Goal: Task Accomplishment & Management: Manage account settings

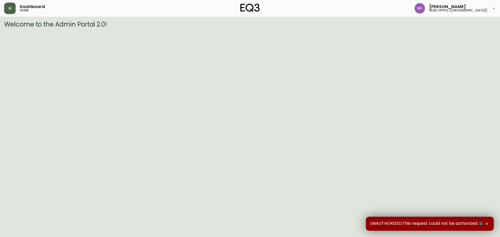
drag, startPoint x: 11, startPoint y: 6, endPoint x: 19, endPoint y: 15, distance: 11.6
click at [11, 7] on button "button" at bounding box center [9, 8] width 11 height 11
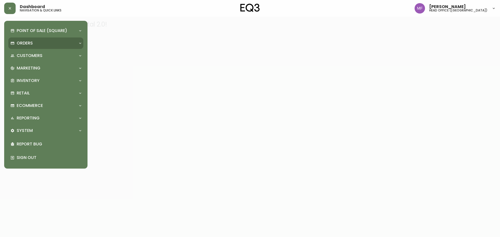
click at [26, 45] on p "Orders" at bounding box center [25, 43] width 16 height 6
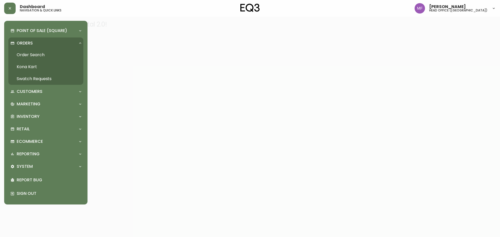
drag, startPoint x: 43, startPoint y: 56, endPoint x: 46, endPoint y: 52, distance: 5.5
click at [43, 56] on link "Order Search" at bounding box center [45, 55] width 75 height 12
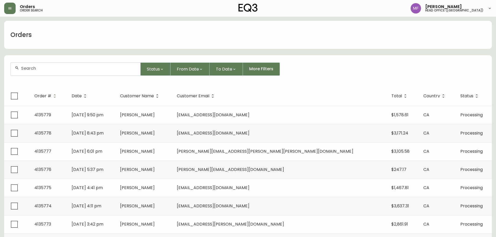
click at [72, 68] on input "text" at bounding box center [78, 68] width 115 height 5
type input "4130795"
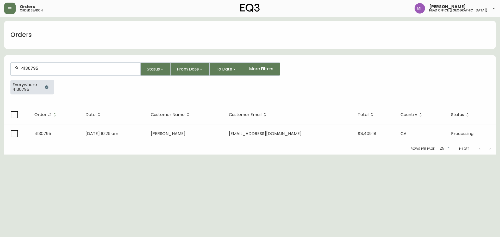
click at [174, 132] on td "Greg Tobey" at bounding box center [186, 134] width 78 height 18
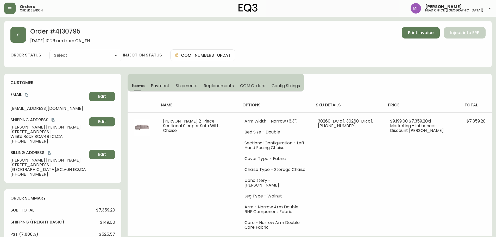
type input "Processing"
select select "PROCESSING"
click at [12, 40] on button "button" at bounding box center [18, 35] width 16 height 16
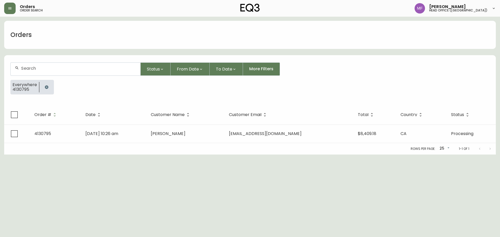
click at [48, 86] on icon "button" at bounding box center [47, 87] width 4 height 4
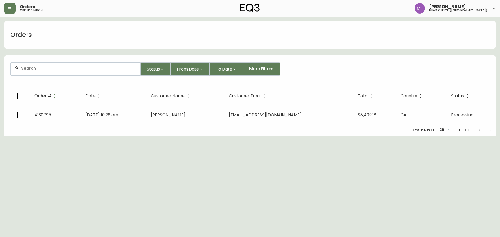
click at [45, 72] on div at bounding box center [76, 69] width 130 height 13
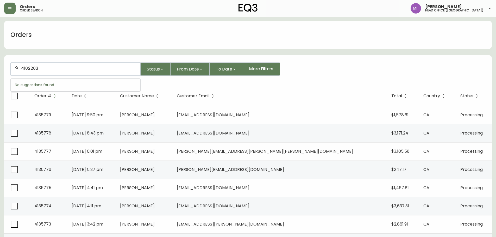
type input "4102203"
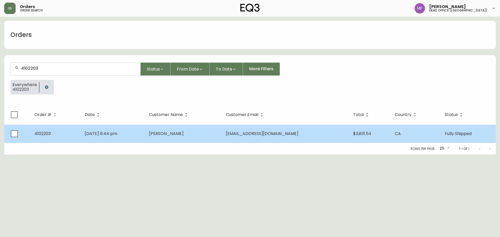
click at [221, 141] on td "Benjamin Graham" at bounding box center [183, 134] width 77 height 18
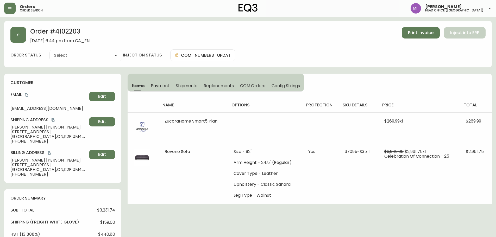
type input "Fully Shipped"
select select "FULLY_SHIPPED"
drag, startPoint x: 36, startPoint y: 135, endPoint x: 53, endPoint y: 137, distance: 16.7
click at [53, 137] on span "Ottawa , ON , K2P 0M4 , CA" at bounding box center [48, 136] width 77 height 5
copy span "K2P 0M4"
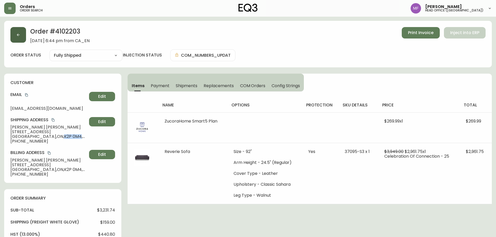
click at [19, 33] on icon "button" at bounding box center [18, 35] width 4 height 4
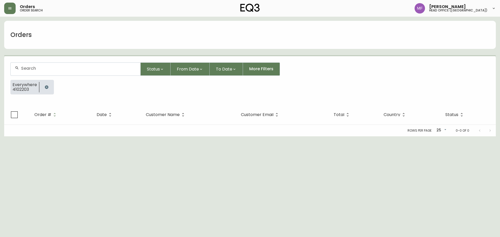
click at [46, 87] on icon "button" at bounding box center [47, 87] width 4 height 4
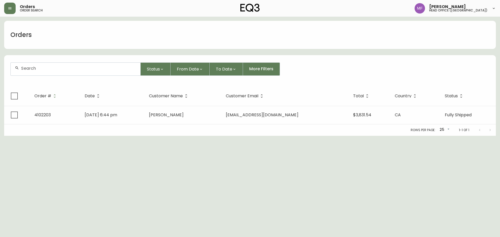
click at [43, 72] on div at bounding box center [76, 69] width 130 height 13
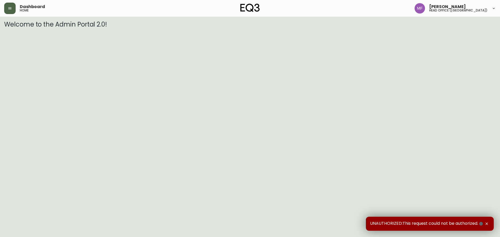
click at [11, 12] on button "button" at bounding box center [9, 8] width 11 height 11
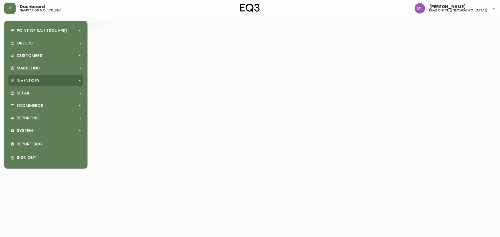
click at [37, 81] on p "Inventory" at bounding box center [28, 81] width 23 height 6
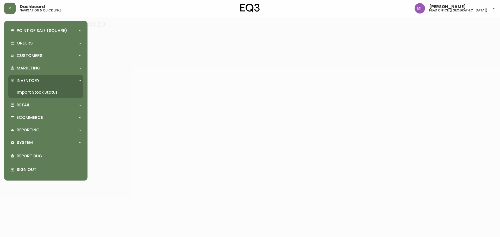
click at [42, 91] on link "Import Stock Status" at bounding box center [45, 92] width 75 height 12
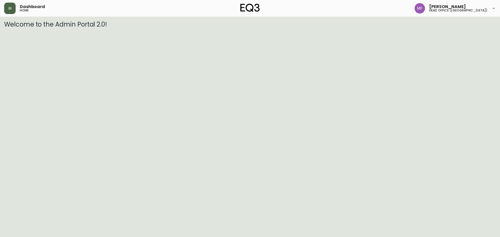
click at [13, 10] on button "button" at bounding box center [9, 8] width 11 height 11
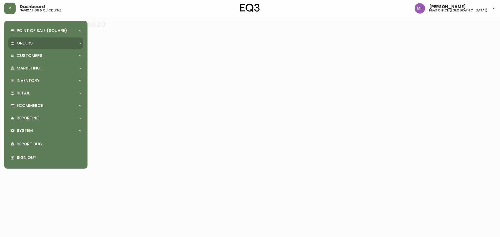
click at [28, 47] on div "Orders" at bounding box center [45, 42] width 75 height 11
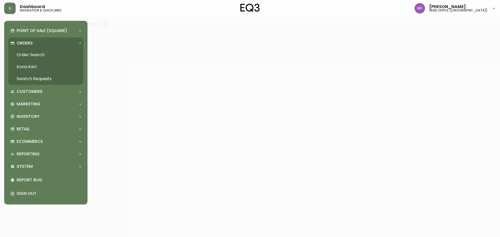
click at [42, 53] on link "Order Search" at bounding box center [45, 55] width 75 height 12
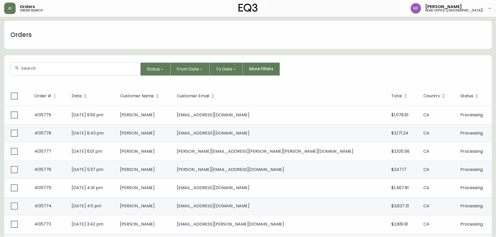
click at [79, 73] on div at bounding box center [76, 69] width 130 height 13
type input "4133614"
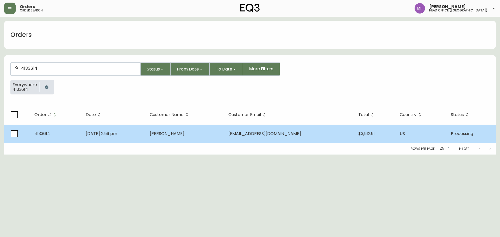
click at [207, 130] on td "Thea Wolf" at bounding box center [184, 134] width 79 height 18
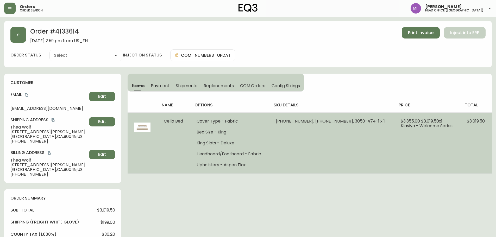
type input "Processing"
select select "PROCESSING"
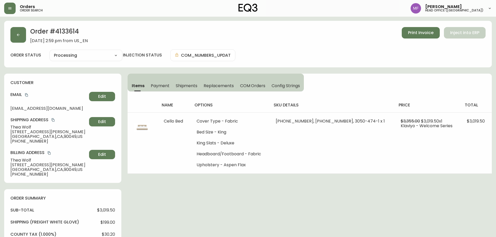
click at [191, 88] on span "Shipments" at bounding box center [187, 85] width 22 height 5
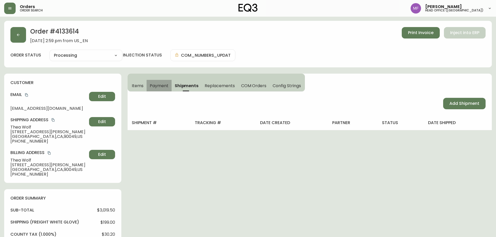
click at [147, 85] on button "Payment" at bounding box center [159, 85] width 25 height 11
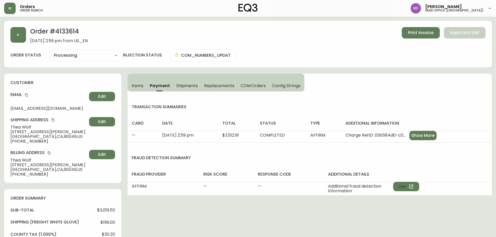
click at [137, 87] on span "Items" at bounding box center [138, 85] width 12 height 5
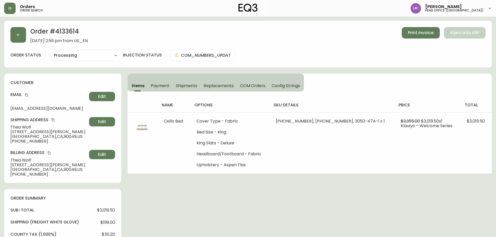
click at [65, 30] on h2 "Order # 4133614" at bounding box center [59, 32] width 58 height 11
copy h2 "4133614"
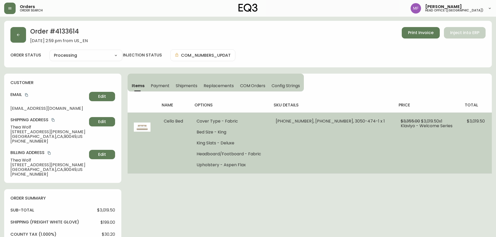
drag, startPoint x: 310, startPoint y: 189, endPoint x: 382, endPoint y: 171, distance: 74.5
click at [311, 189] on div "Order # 4133614 June 9, 2025 at 2:59 pm from US_EN Print Invoice Inject into ER…" at bounding box center [248, 237] width 488 height 433
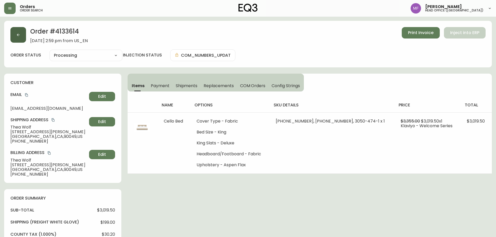
click at [15, 39] on button "button" at bounding box center [18, 35] width 16 height 16
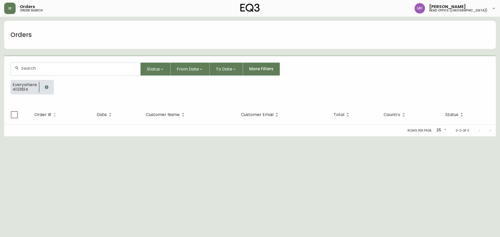
click at [49, 86] on button "button" at bounding box center [46, 87] width 10 height 10
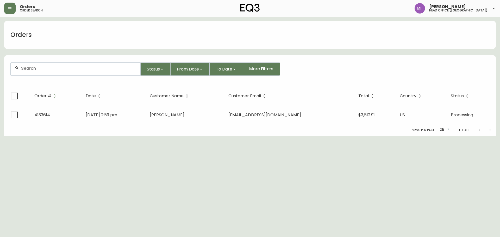
click at [41, 70] on input "text" at bounding box center [78, 68] width 115 height 5
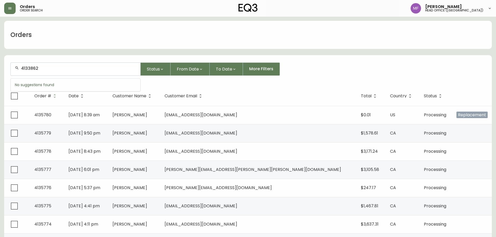
type input "4133862"
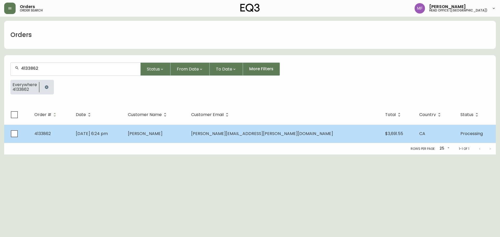
click at [162, 135] on span "Tyler Farmer" at bounding box center [145, 134] width 35 height 6
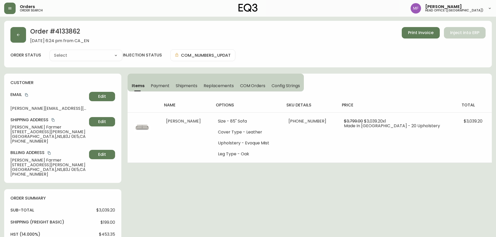
type input "Processing"
select select "PROCESSING"
click at [69, 34] on h2 "Order # 4133862" at bounding box center [59, 32] width 59 height 11
copy h2 "4133862"
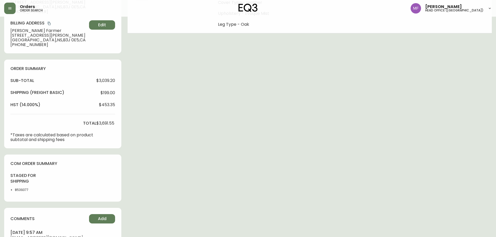
scroll to position [130, 0]
drag, startPoint x: 21, startPoint y: 190, endPoint x: 39, endPoint y: 188, distance: 17.6
click at [26, 189] on li "8539377" at bounding box center [28, 189] width 26 height 5
copy li "937"
click at [22, 188] on li "8539377" at bounding box center [28, 189] width 26 height 5
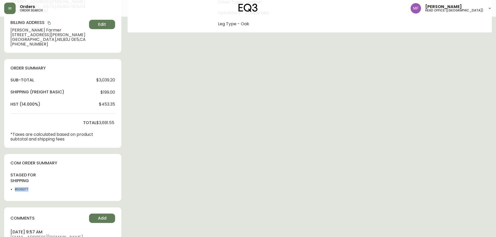
click at [22, 188] on li "8539377" at bounding box center [28, 189] width 26 height 5
click at [314, 147] on div "Order # 4133862 June 27, 2025 at 6:24 pm from CA_EN Print Invoice Inject into E…" at bounding box center [248, 116] width 488 height 451
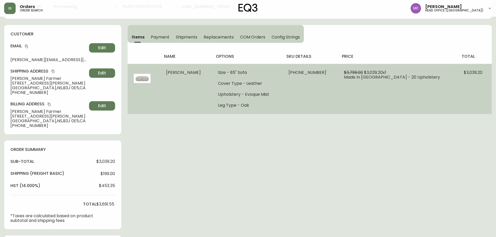
scroll to position [0, 0]
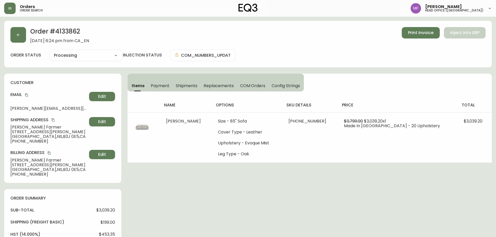
click at [26, 32] on div "Order # 4133862 June 27, 2025 at 6:24 pm from CA_EN Print Invoice Inject into E…" at bounding box center [247, 35] width 475 height 16
click at [20, 35] on icon "button" at bounding box center [18, 35] width 4 height 4
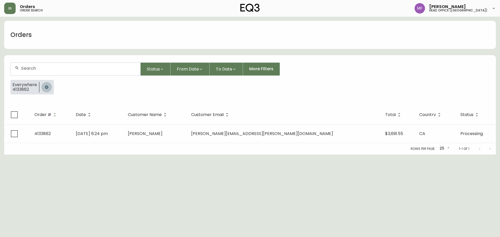
click at [45, 86] on icon "button" at bounding box center [47, 87] width 4 height 4
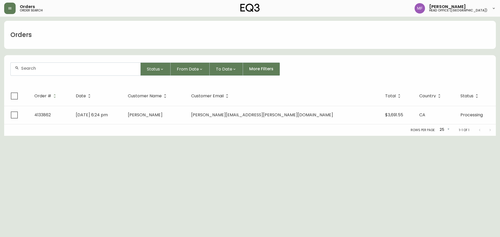
click at [39, 67] on input "text" at bounding box center [78, 68] width 115 height 5
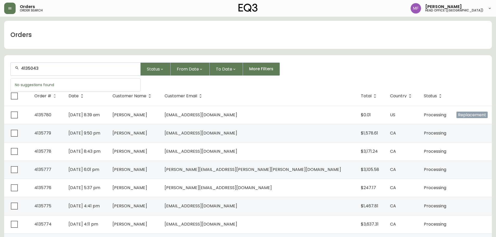
type input "4135043"
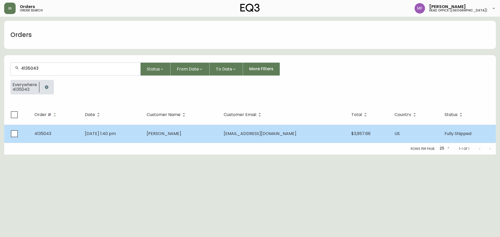
click at [143, 136] on td "Sep 02 2025, 1:40 pm" at bounding box center [112, 134] width 62 height 18
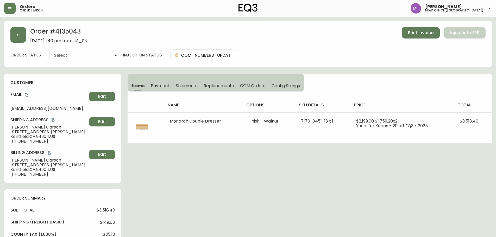
type input "Fully Shipped"
select select "FULLY_SHIPPED"
click at [68, 35] on h2 "Order # 4135043" at bounding box center [58, 32] width 57 height 11
copy h2 "4135043"
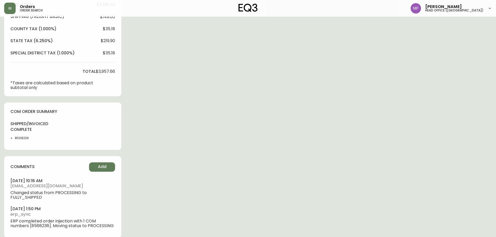
scroll to position [208, 0]
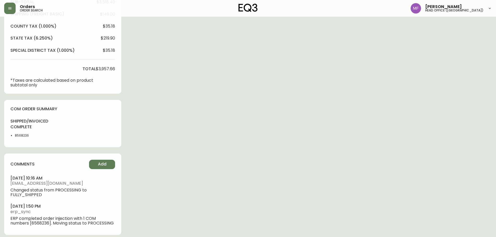
click at [19, 135] on li "8568236" at bounding box center [28, 135] width 26 height 5
copy li "8568236"
click at [319, 118] on div "Order # 4135043 September 2, 2025 at 1:40 pm from US_EN Print Invoice Inject in…" at bounding box center [248, 27] width 488 height 429
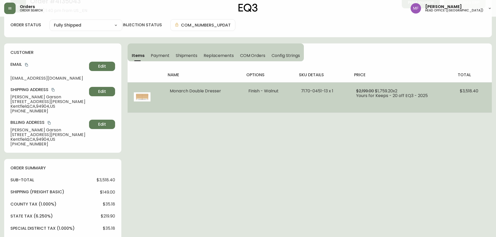
scroll to position [0, 0]
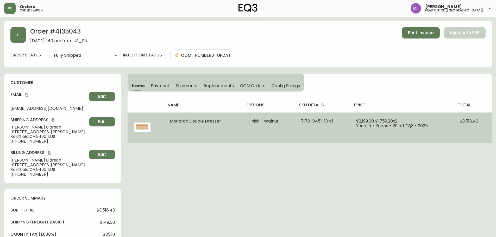
click at [170, 122] on span "Monarch Double Dresser" at bounding box center [195, 121] width 51 height 6
drag, startPoint x: 170, startPoint y: 122, endPoint x: 198, endPoint y: 122, distance: 27.8
click at [195, 122] on span "Monarch Double Dresser" at bounding box center [195, 121] width 51 height 6
click at [233, 129] on td "Monarch Double Dresser" at bounding box center [202, 127] width 79 height 30
drag, startPoint x: 167, startPoint y: 123, endPoint x: 337, endPoint y: 123, distance: 169.4
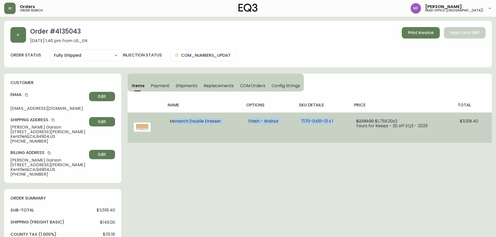
click at [337, 123] on tr "Monarch Double Dresser Finish - Walnut 7170-0451-13 x 1 $2,199.00 $1,759.20 x 2…" at bounding box center [310, 127] width 364 height 30
copy tr "Monarch Double Dresser Finish - Walnut 7170-0451-13 x 1"
drag, startPoint x: 54, startPoint y: 120, endPoint x: 221, endPoint y: 124, distance: 166.6
click at [54, 120] on icon "copy" at bounding box center [53, 120] width 4 height 4
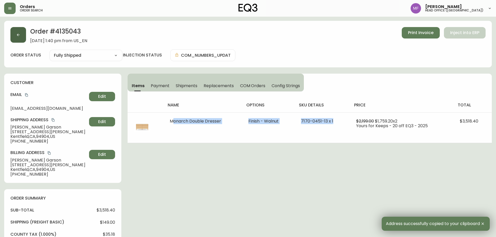
click at [24, 30] on button "button" at bounding box center [18, 35] width 16 height 16
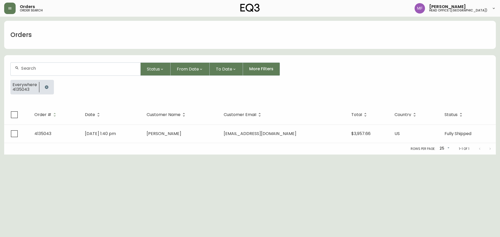
click at [45, 86] on icon "button" at bounding box center [47, 87] width 4 height 4
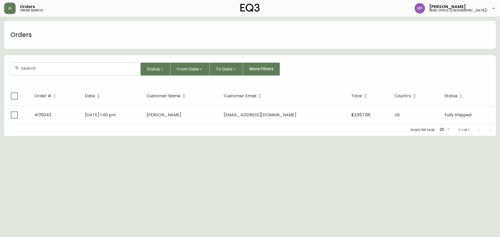
click at [40, 67] on input "text" at bounding box center [78, 68] width 115 height 5
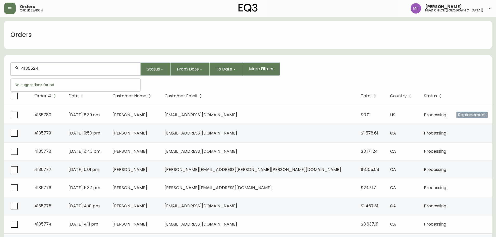
type input "4135524"
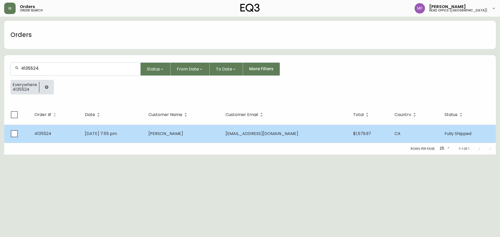
click at [191, 130] on td "Silvana Tesic" at bounding box center [182, 134] width 77 height 18
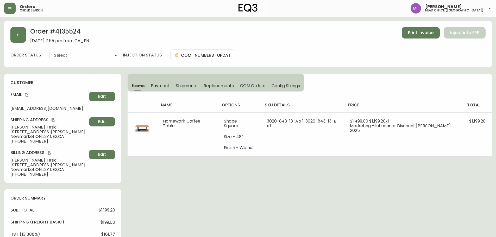
type input "Fully Shipped"
select select "FULLY_SHIPPED"
click at [192, 83] on button "Shipments" at bounding box center [187, 85] width 28 height 11
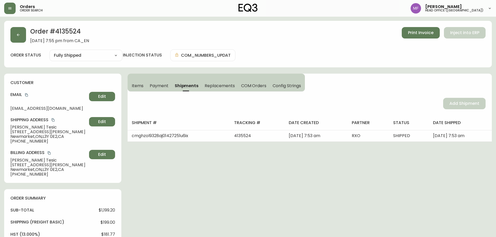
click at [139, 86] on span "Items" at bounding box center [138, 85] width 12 height 5
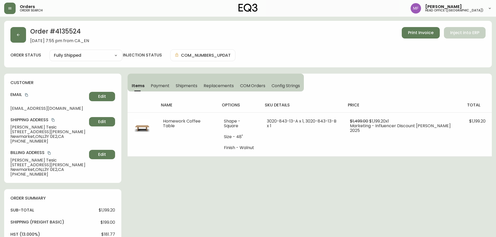
click at [64, 32] on h2 "Order # 4135524" at bounding box center [59, 32] width 59 height 11
copy h2 "4135524"
click at [73, 34] on h2 "Order # 4135524" at bounding box center [59, 32] width 59 height 11
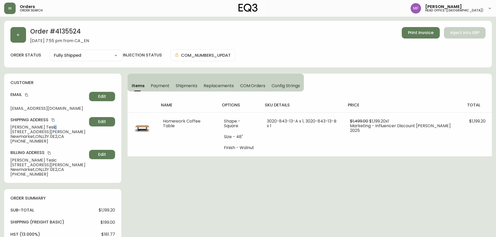
click at [36, 128] on span "Silvana Tesic" at bounding box center [48, 127] width 77 height 5
click at [36, 129] on span "Silvana Tesic" at bounding box center [48, 127] width 77 height 5
drag, startPoint x: 37, startPoint y: 128, endPoint x: 0, endPoint y: 125, distance: 36.9
click at [0, 125] on main "Order # 4135524 September 24, 2025 at 7:55 pm from CA_EN Print Invoice Inject i…" at bounding box center [248, 221] width 496 height 409
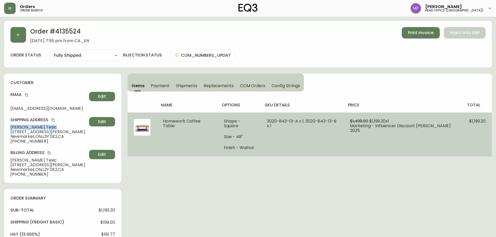
copy span "Silvana Tesic"
drag, startPoint x: 185, startPoint y: 127, endPoint x: 152, endPoint y: 118, distance: 33.7
click at [152, 118] on tr "Homework Coffee Table Shape - Square Size - 48" Finish - Walnut 3020-843-13-A x…" at bounding box center [310, 134] width 364 height 44
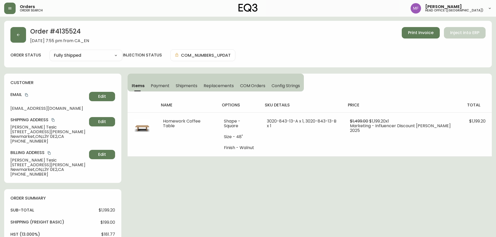
click at [316, 177] on div "Order # 4135524 September 24, 2025 at 7:55 pm from CA_EN Print Invoice Inject i…" at bounding box center [248, 223] width 488 height 404
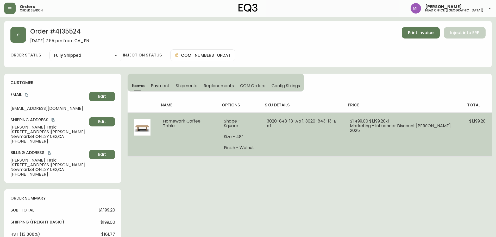
drag, startPoint x: 176, startPoint y: 128, endPoint x: 163, endPoint y: 120, distance: 15.3
click at [163, 120] on td "Homework Coffee Table" at bounding box center [187, 134] width 61 height 44
copy span "Homework Coffee Table"
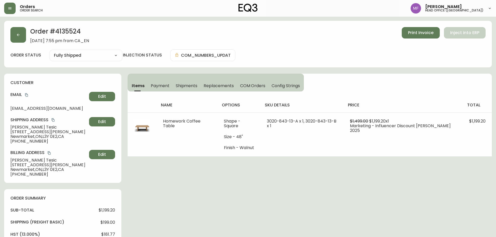
click at [60, 27] on div "Order # 4135524 September 24, 2025 at 7:55 pm from CA_EN Print Invoice Inject i…" at bounding box center [248, 44] width 488 height 47
copy h2 "4135524"
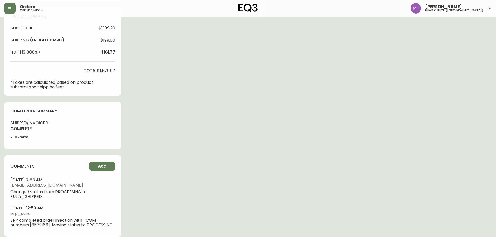
click at [23, 137] on li "8579166" at bounding box center [28, 137] width 26 height 5
click at [277, 132] on div "Order # 4135524 September 24, 2025 at 7:55 pm from CA_EN Print Invoice Inject i…" at bounding box center [248, 41] width 488 height 404
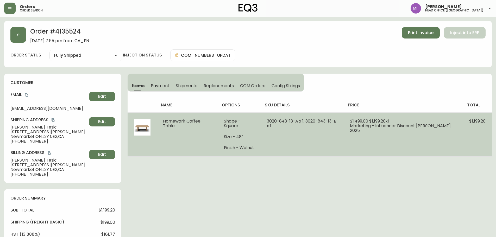
click at [335, 155] on td "3020-843-13-A x 1, 3020-843-13-B x 1" at bounding box center [302, 134] width 83 height 44
drag, startPoint x: 300, startPoint y: 122, endPoint x: 265, endPoint y: 118, distance: 34.8
click at [265, 118] on td "3020-843-13-A x 1, 3020-843-13-B x 1" at bounding box center [302, 134] width 83 height 44
click at [271, 124] on span "3020-843-13-A x 1, 3020-843-13-B x 1" at bounding box center [301, 123] width 69 height 11
drag, startPoint x: 265, startPoint y: 122, endPoint x: 278, endPoint y: 129, distance: 14.1
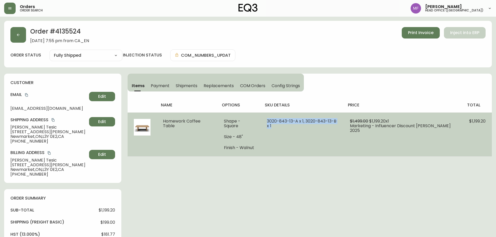
click at [278, 129] on td "3020-843-13-A x 1, 3020-843-13-B x 1" at bounding box center [302, 134] width 83 height 44
click at [275, 132] on td "3020-843-13-A x 1, 3020-843-13-B x 1" at bounding box center [302, 134] width 83 height 44
drag, startPoint x: 298, startPoint y: 121, endPoint x: 267, endPoint y: 123, distance: 31.0
click at [267, 123] on td "3020-843-13-A x 1, 3020-843-13-B x 1" at bounding box center [302, 134] width 83 height 44
click at [365, 132] on td "$1,499.00 $1,199.20 x 1 Marketing - Influencer Discount Isabelle Heikens 2025" at bounding box center [403, 134] width 119 height 44
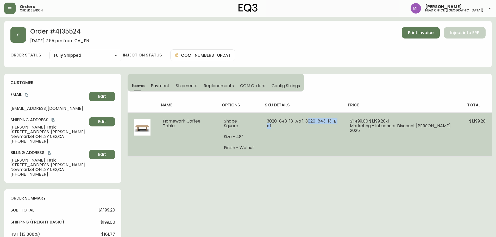
drag, startPoint x: 307, startPoint y: 121, endPoint x: 345, endPoint y: 118, distance: 38.4
click at [345, 118] on tr "Homework Coffee Table Shape - Square Size - 48" Finish - Walnut 3020-843-13-A x…" at bounding box center [310, 134] width 364 height 44
click at [302, 125] on td "3020-843-13-A x 1, 3020-843-13-B x 1" at bounding box center [302, 134] width 83 height 44
drag, startPoint x: 306, startPoint y: 122, endPoint x: 339, endPoint y: 122, distance: 32.3
click at [339, 122] on td "3020-843-13-A x 1, 3020-843-13-B x 1" at bounding box center [302, 134] width 83 height 44
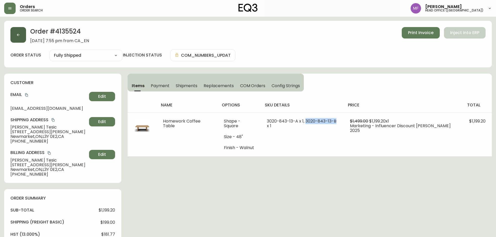
click at [23, 41] on button "button" at bounding box center [18, 35] width 16 height 16
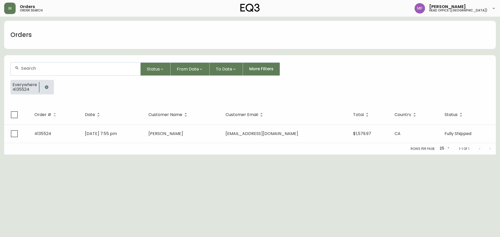
drag, startPoint x: 50, startPoint y: 91, endPoint x: 51, endPoint y: 86, distance: 4.5
click at [51, 91] on div at bounding box center [46, 87] width 15 height 15
click at [48, 87] on icon "button" at bounding box center [47, 87] width 4 height 4
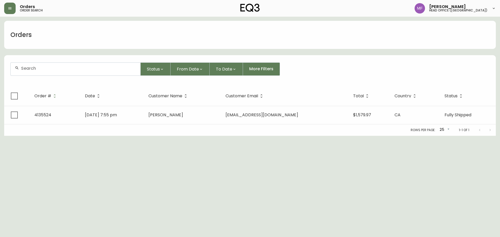
click at [44, 60] on form "Status From Date To Date More Filters" at bounding box center [249, 71] width 491 height 30
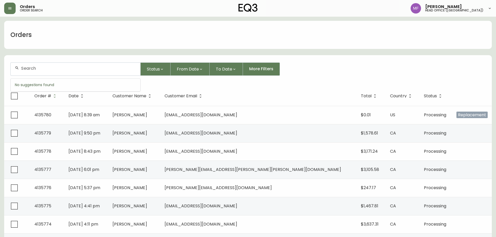
click at [22, 70] on input "text" at bounding box center [78, 68] width 115 height 5
paste input "4135651"
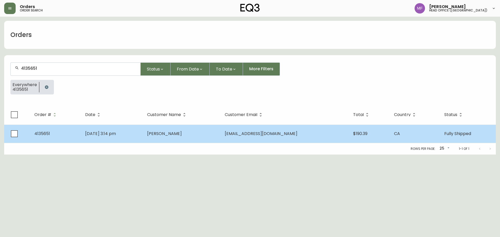
type input "4135651"
click at [143, 136] on td "Oct 03 2025, 3:14 pm" at bounding box center [112, 134] width 62 height 18
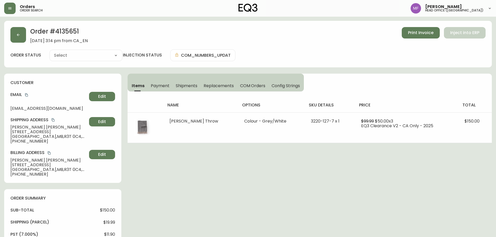
type input "Fully Shipped"
select select "FULLY_SHIPPED"
click at [190, 88] on span "Shipments" at bounding box center [187, 85] width 22 height 5
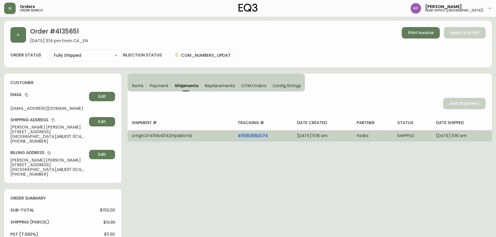
drag, startPoint x: 251, startPoint y: 137, endPoint x: 205, endPoint y: 139, distance: 45.3
click at [205, 139] on tr "cmgfc2r411t8n0142n1pdbtmb 455183580074 October 06, 2025 at 11:16 am FedEx SHIPP…" at bounding box center [310, 135] width 364 height 11
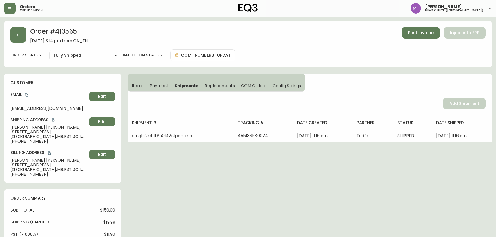
click at [66, 27] on h2 "Order # 4135651" at bounding box center [59, 32] width 58 height 11
click at [135, 86] on span "Items" at bounding box center [138, 85] width 12 height 5
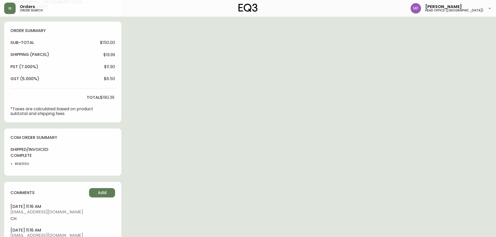
scroll to position [208, 0]
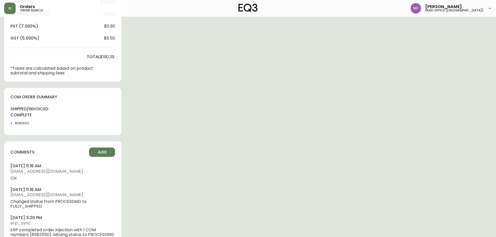
click at [20, 124] on li "8582550" at bounding box center [28, 123] width 26 height 5
click at [289, 128] on div "Order # 4135651 October 3, 2025 at 3:14 pm from CA_EN Print Invoice Inject into…" at bounding box center [248, 33] width 488 height 440
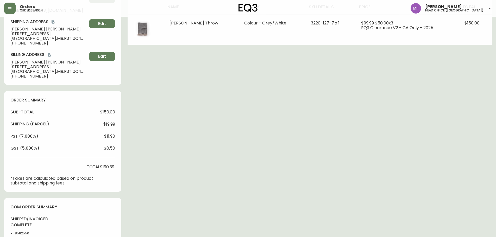
scroll to position [26, 0]
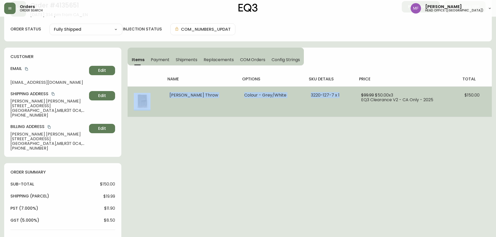
drag, startPoint x: 164, startPoint y: 96, endPoint x: 366, endPoint y: 101, distance: 201.8
click at [326, 101] on tr "Herring Throw Colour - Grey/White 3220-127-7 x 1 $99.99 $50.00 x 3 EQ3 Clearanc…" at bounding box center [310, 101] width 364 height 30
click at [467, 92] on span "$150.00" at bounding box center [471, 95] width 15 height 6
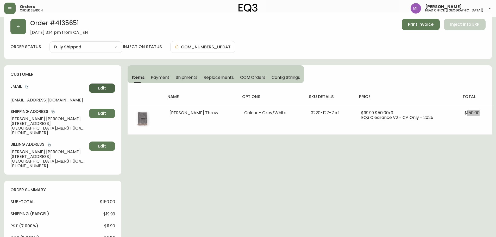
scroll to position [0, 0]
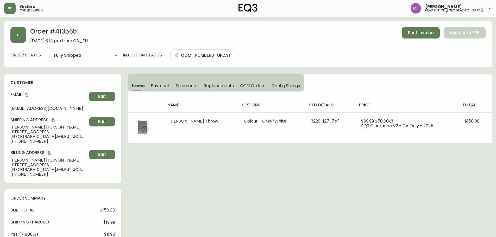
click at [59, 30] on h2 "Order # 4135651" at bounding box center [59, 32] width 58 height 11
click at [73, 30] on h2 "Order # 4135651" at bounding box center [59, 32] width 58 height 11
click at [28, 95] on icon "copy" at bounding box center [27, 95] width 4 height 4
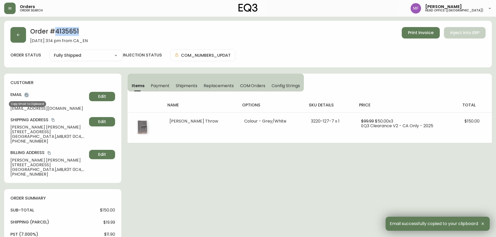
click at [26, 93] on icon "copy" at bounding box center [26, 94] width 3 height 3
drag, startPoint x: 41, startPoint y: 128, endPoint x: 5, endPoint y: 129, distance: 35.4
click at [5, 129] on div "customer Email bradandjanetlucas@gmail.com Edit Shipping Address Janet Lucas 79…" at bounding box center [62, 128] width 117 height 109
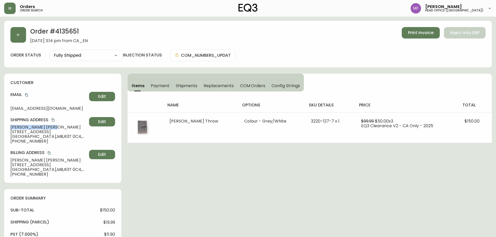
click at [183, 167] on div "Order # 4135651 October 3, 2025 at 3:14 pm from CA_EN Print Invoice Inject into…" at bounding box center [248, 241] width 488 height 440
drag, startPoint x: 41, startPoint y: 132, endPoint x: 9, endPoint y: 131, distance: 31.8
click at [9, 131] on div "customer Email bradandjanetlucas@gmail.com Edit Shipping Address Janet Lucas 79…" at bounding box center [62, 128] width 117 height 109
drag, startPoint x: 39, startPoint y: 136, endPoint x: 56, endPoint y: 138, distance: 16.7
click at [56, 138] on span "Winnipeg , MB , R3T 0C4 , CA" at bounding box center [48, 136] width 77 height 5
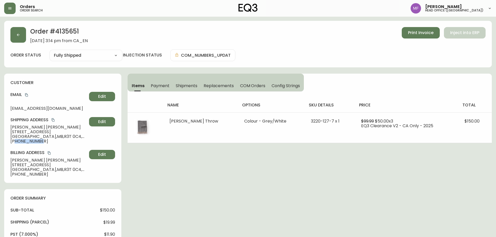
drag, startPoint x: 45, startPoint y: 141, endPoint x: 16, endPoint y: 142, distance: 29.4
click at [16, 142] on span "+12049961848" at bounding box center [48, 141] width 77 height 5
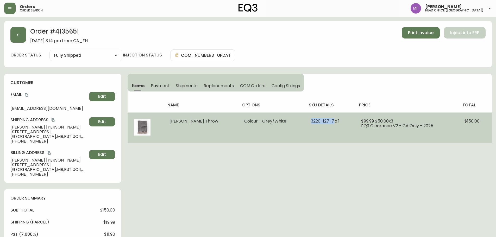
drag, startPoint x: 319, startPoint y: 120, endPoint x: 297, endPoint y: 121, distance: 22.4
click at [305, 121] on td "3220-127-7 x 1" at bounding box center [330, 127] width 50 height 30
click at [375, 120] on span "$50.00 x 3" at bounding box center [384, 121] width 18 height 6
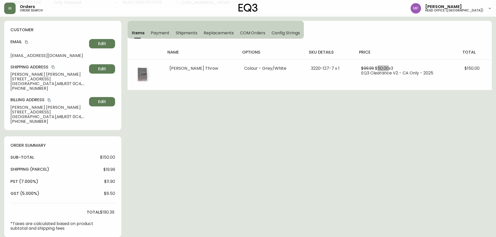
scroll to position [52, 0]
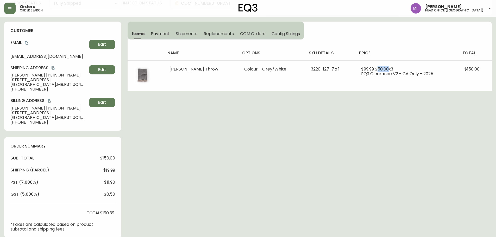
drag, startPoint x: 331, startPoint y: 163, endPoint x: 497, endPoint y: 131, distance: 169.6
click at [331, 163] on div "Order # 4135651 October 3, 2025 at 3:14 pm from CA_EN Print Invoice Inject into…" at bounding box center [248, 189] width 488 height 440
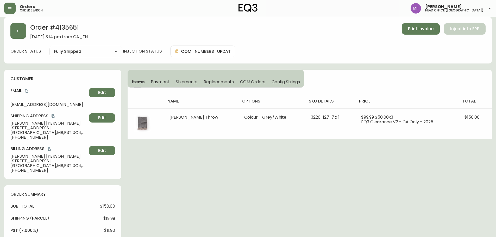
scroll to position [0, 0]
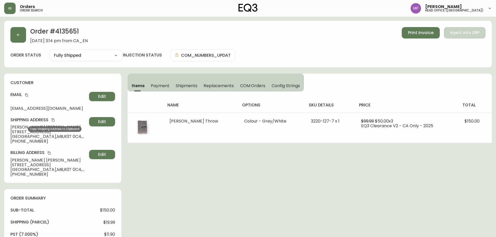
drag, startPoint x: 53, startPoint y: 119, endPoint x: 86, endPoint y: 119, distance: 32.3
click at [53, 119] on icon "copy" at bounding box center [53, 119] width 3 height 3
click at [411, 184] on div "Order # 4135651 October 3, 2025 at 3:14 pm from CA_EN Print Invoice Inject into…" at bounding box center [248, 241] width 488 height 440
click at [23, 32] on button "button" at bounding box center [18, 35] width 16 height 16
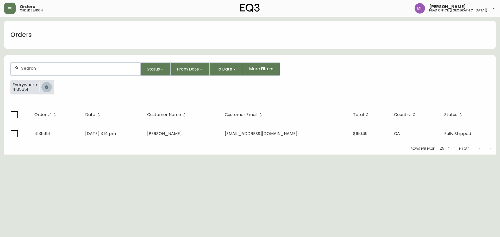
click at [49, 84] on button "button" at bounding box center [46, 87] width 10 height 10
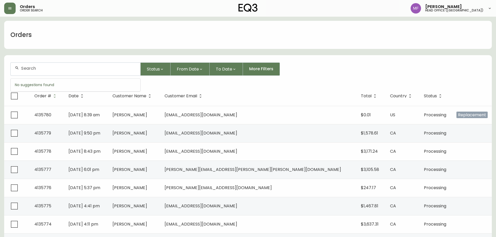
click at [72, 69] on input "text" at bounding box center [78, 68] width 115 height 5
paste input "4135440"
type input "4135440"
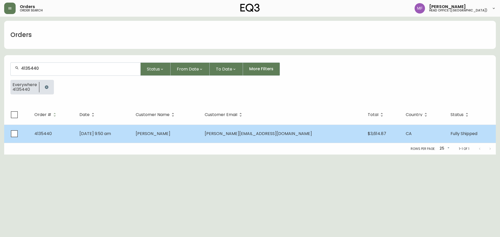
click at [170, 136] on span "Matthew Consky" at bounding box center [153, 134] width 35 height 6
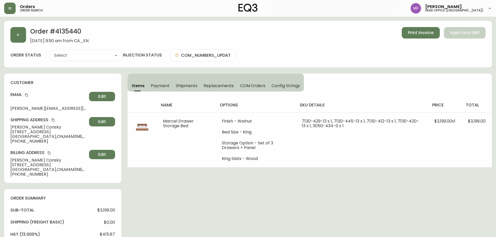
type input "Fully Shipped"
select select "FULLY_SHIPPED"
click at [65, 29] on h2 "Order # 4135440" at bounding box center [59, 32] width 58 height 11
click at [67, 30] on h2 "Order # 4135440" at bounding box center [59, 32] width 58 height 11
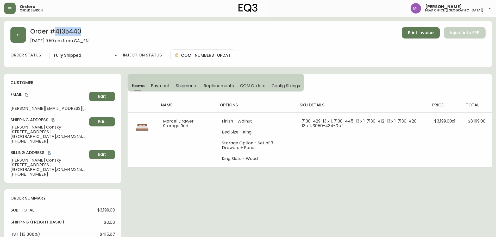
click at [67, 30] on h2 "Order # 4135440" at bounding box center [59, 32] width 58 height 11
drag, startPoint x: 46, startPoint y: 128, endPoint x: 4, endPoint y: 128, distance: 41.9
click at [4, 128] on div "customer Email matthew.consky@gmail.com Edit Shipping Address Matthew Consky 21…" at bounding box center [62, 128] width 117 height 109
click at [65, 33] on h2 "Order # 4135440" at bounding box center [59, 32] width 58 height 11
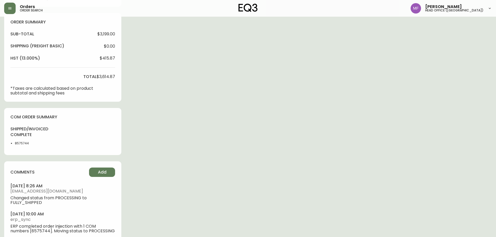
scroll to position [182, 0]
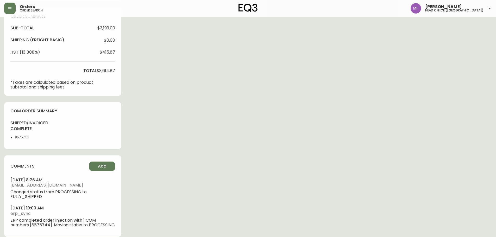
click at [22, 137] on li "8575744" at bounding box center [28, 137] width 26 height 5
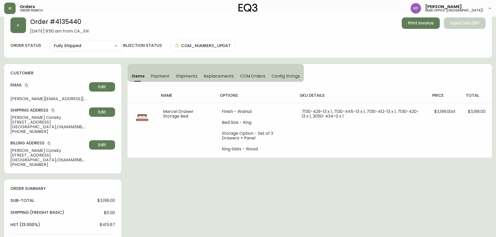
scroll to position [0, 0]
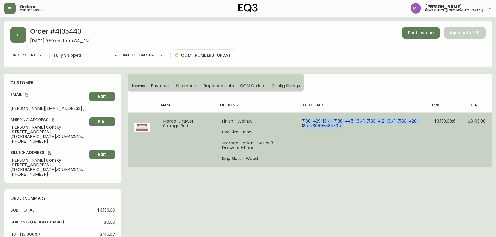
drag, startPoint x: 299, startPoint y: 120, endPoint x: 346, endPoint y: 129, distance: 48.3
click at [346, 129] on td "7130-429-13 x 1, 7130-445-13 x 1, 7130-412-13 x 1, 7130-420-13 x 1, 3050-434-0 …" at bounding box center [361, 139] width 132 height 55
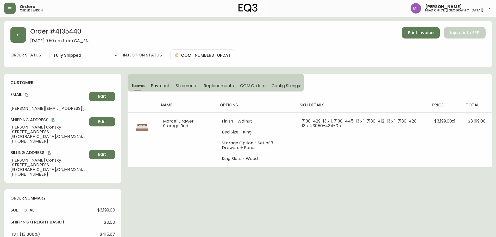
click at [70, 29] on h2 "Order # 4135440" at bounding box center [59, 32] width 58 height 11
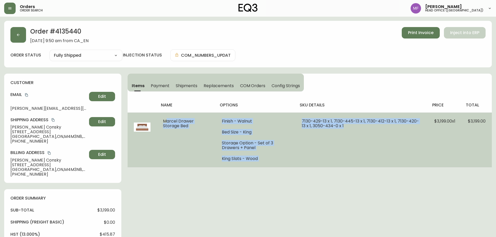
drag, startPoint x: 161, startPoint y: 119, endPoint x: 374, endPoint y: 134, distance: 213.9
click at [374, 134] on tr "Marcel Drawer Storage Bed Finish - Walnut Bed Size - King Storage Option - Set …" at bounding box center [310, 139] width 364 height 55
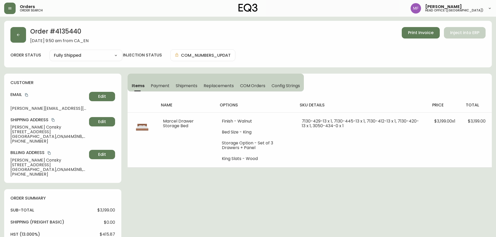
click at [67, 29] on h2 "Order # 4135440" at bounding box center [59, 32] width 58 height 11
click at [80, 33] on h2 "Order # 4135440" at bounding box center [59, 32] width 58 height 11
click at [73, 31] on h2 "Order # 4135440" at bounding box center [59, 32] width 58 height 11
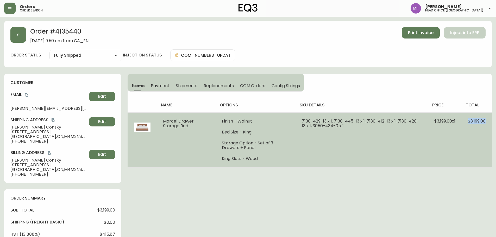
drag, startPoint x: 467, startPoint y: 121, endPoint x: 487, endPoint y: 121, distance: 20.0
click at [487, 121] on td "$3,199.00" at bounding box center [476, 139] width 30 height 55
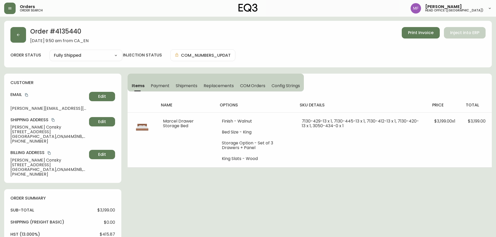
click at [357, 173] on div "Order # 4135440 September 17, 2025 at 9:50 am from CA_EN Print Invoice Inject i…" at bounding box center [248, 223] width 488 height 404
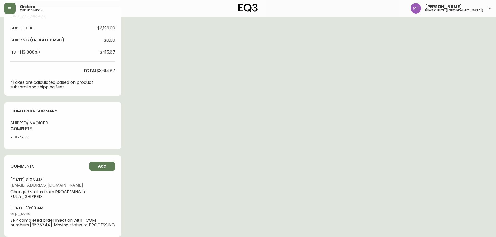
scroll to position [156, 0]
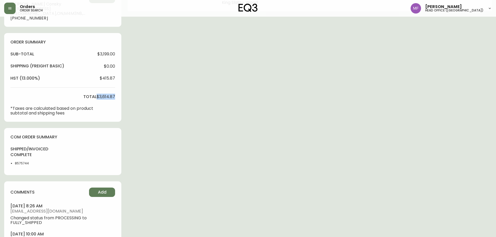
drag, startPoint x: 97, startPoint y: 97, endPoint x: 115, endPoint y: 99, distance: 17.8
click at [115, 99] on span "$3,614.87" at bounding box center [106, 96] width 18 height 5
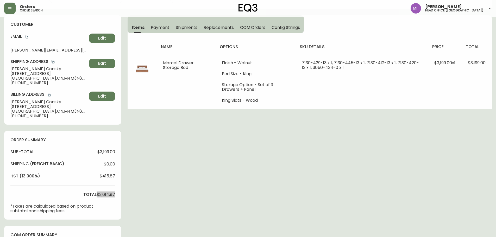
scroll to position [0, 0]
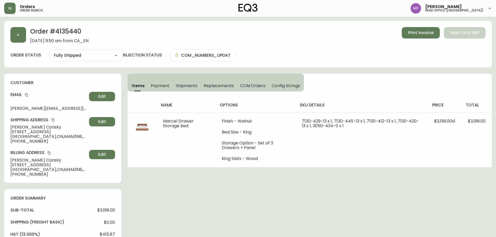
click at [72, 29] on h2 "Order # 4135440" at bounding box center [59, 32] width 58 height 11
click at [27, 94] on icon "copy" at bounding box center [27, 95] width 4 height 4
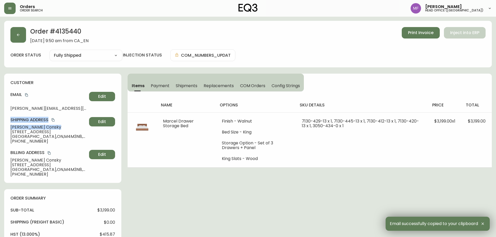
drag, startPoint x: 48, startPoint y: 127, endPoint x: 11, endPoint y: 124, distance: 37.6
click at [11, 124] on div "Shipping Address Matthew Consky 215-326 Carlaw Avenue Toronto , ON , M4M3N8 , C…" at bounding box center [62, 130] width 105 height 27
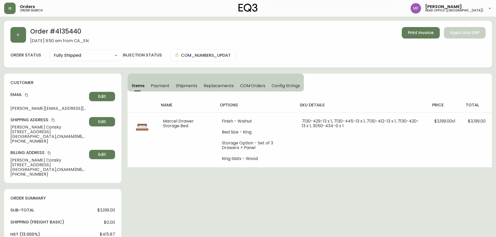
click at [40, 136] on span "Toronto , ON , M4M3N8 , CA" at bounding box center [48, 136] width 77 height 5
drag, startPoint x: 50, startPoint y: 127, endPoint x: 11, endPoint y: 127, distance: 39.6
click at [11, 127] on span "Matthew Consky" at bounding box center [48, 127] width 77 height 5
click at [59, 132] on span "215-326 Carlaw Avenue" at bounding box center [48, 132] width 77 height 5
drag, startPoint x: 60, startPoint y: 131, endPoint x: 9, endPoint y: 133, distance: 51.6
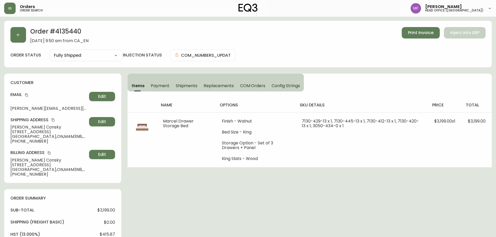
click at [9, 133] on div "customer Email matthew.consky@gmail.com Edit Shipping Address Matthew Consky 21…" at bounding box center [62, 128] width 117 height 109
drag, startPoint x: 37, startPoint y: 136, endPoint x: 53, endPoint y: 135, distance: 15.9
click at [53, 135] on span "Toronto , ON , M4M3N8 , CA" at bounding box center [48, 136] width 77 height 5
drag, startPoint x: 42, startPoint y: 142, endPoint x: 16, endPoint y: 142, distance: 26.0
click at [16, 142] on span "+14166696346" at bounding box center [48, 141] width 77 height 5
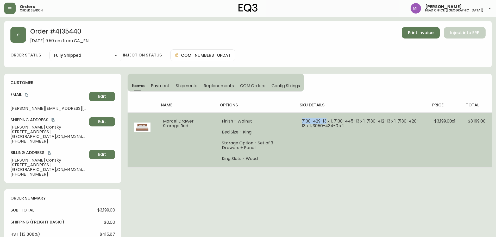
drag, startPoint x: 325, startPoint y: 122, endPoint x: 301, endPoint y: 122, distance: 23.9
click at [302, 122] on span "7130-429-13 x 1, 7130-445-13 x 1, 7130-412-13 x 1, 7130-420-13 x 1, 3050-434-0 …" at bounding box center [360, 123] width 117 height 11
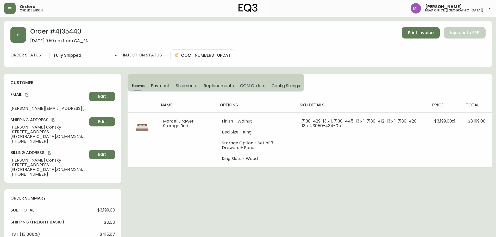
click at [341, 188] on div "Order # 4135440 September 17, 2025 at 9:50 am from CA_EN Print Invoice Inject i…" at bounding box center [248, 223] width 488 height 404
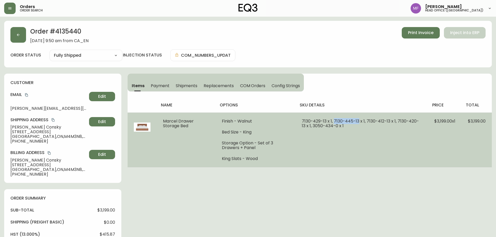
drag, startPoint x: 333, startPoint y: 121, endPoint x: 358, endPoint y: 121, distance: 25.5
click at [358, 121] on span "7130-429-13 x 1, 7130-445-13 x 1, 7130-412-13 x 1, 7130-420-13 x 1, 3050-434-0 …" at bounding box center [360, 123] width 117 height 11
drag, startPoint x: 366, startPoint y: 122, endPoint x: 389, endPoint y: 123, distance: 23.5
click at [389, 123] on span "7130-429-13 x 1, 7130-445-13 x 1, 7130-412-13 x 1, 7130-420-13 x 1, 3050-434-0 …" at bounding box center [360, 123] width 117 height 11
drag, startPoint x: 397, startPoint y: 119, endPoint x: 306, endPoint y: 127, distance: 91.9
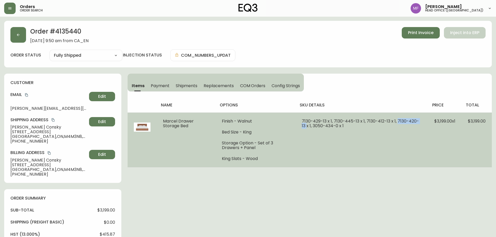
click at [306, 127] on span "7130-429-13 x 1, 7130-445-13 x 1, 7130-412-13 x 1, 7130-420-13 x 1, 3050-434-0 …" at bounding box center [360, 123] width 117 height 11
drag, startPoint x: 337, startPoint y: 124, endPoint x: 313, endPoint y: 124, distance: 23.9
click at [313, 124] on span "7130-429-13 x 1, 7130-445-13 x 1, 7130-412-13 x 1, 7130-420-13 x 1, 3050-434-0 …" at bounding box center [360, 123] width 117 height 11
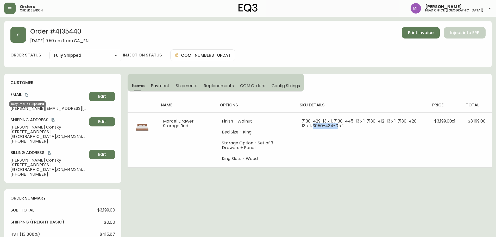
click at [26, 94] on icon "copy" at bounding box center [26, 94] width 3 height 3
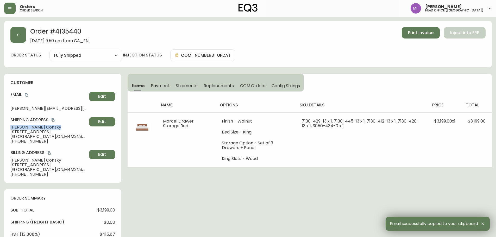
drag, startPoint x: 50, startPoint y: 128, endPoint x: 2, endPoint y: 128, distance: 48.7
click at [2, 128] on main "Order # 4135440 September 17, 2025 at 9:50 am from CA_EN Print Invoice Inject i…" at bounding box center [248, 221] width 496 height 409
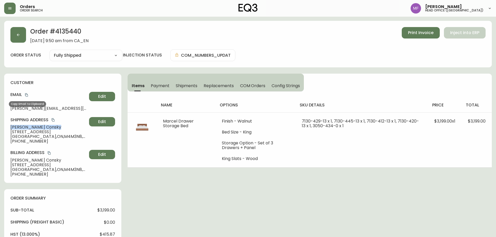
drag, startPoint x: 27, startPoint y: 95, endPoint x: 43, endPoint y: 95, distance: 16.1
click at [27, 95] on icon "copy" at bounding box center [27, 95] width 4 height 4
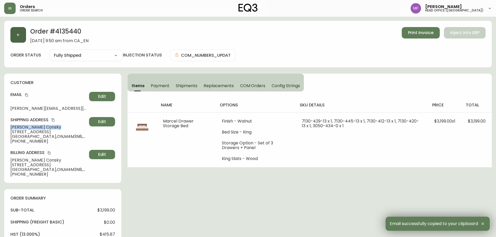
click at [19, 40] on button "button" at bounding box center [18, 35] width 16 height 16
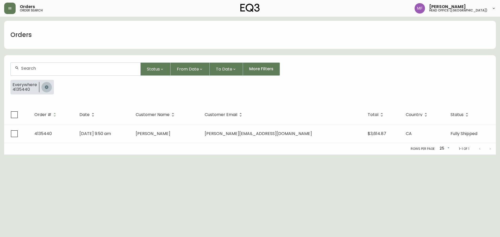
click at [43, 88] on button "button" at bounding box center [46, 87] width 10 height 10
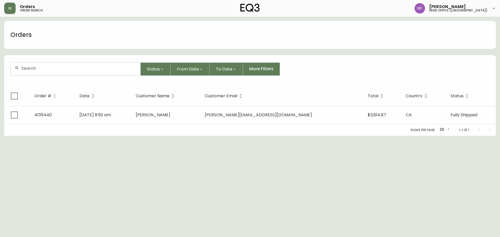
click at [38, 71] on div at bounding box center [76, 69] width 130 height 13
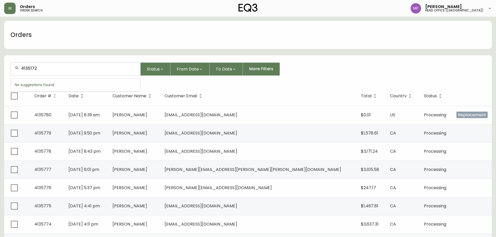
type input "4135172"
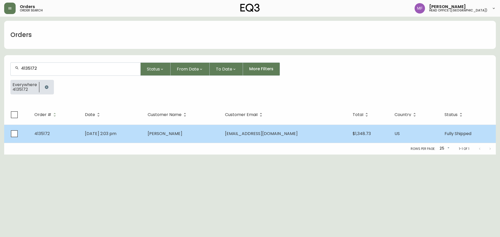
click at [220, 128] on td "Daniela Sbarbati" at bounding box center [181, 134] width 77 height 18
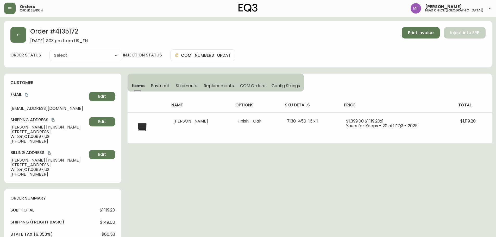
type input "Fully Shipped"
select select "FULLY_SHIPPED"
click at [58, 29] on h2 "Order # 4135172" at bounding box center [59, 32] width 58 height 11
click at [14, 37] on button "button" at bounding box center [18, 35] width 16 height 16
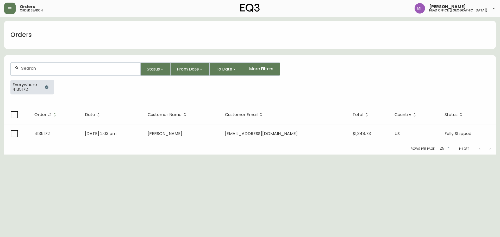
click at [40, 87] on div at bounding box center [46, 87] width 15 height 15
click at [43, 87] on button "button" at bounding box center [46, 87] width 10 height 10
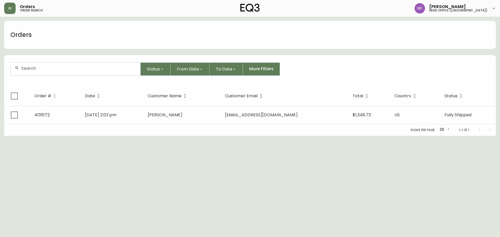
click at [43, 72] on div at bounding box center [76, 69] width 130 height 13
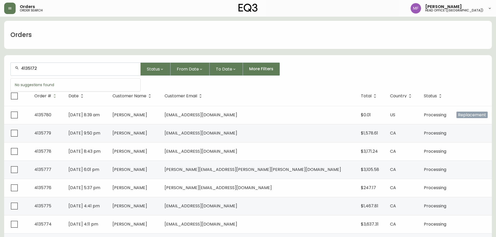
type input "4135172"
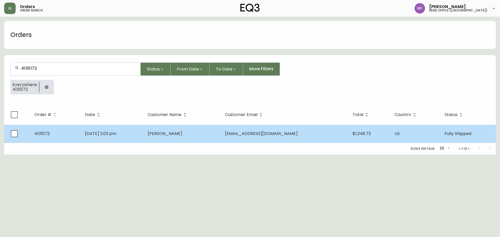
click at [183, 137] on td "Daniela Sbarbati" at bounding box center [181, 134] width 77 height 18
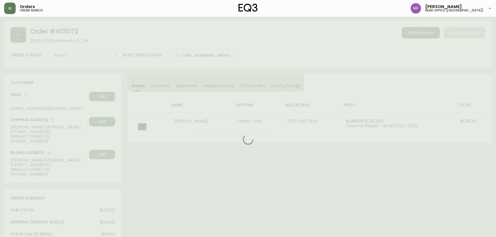
type input "Fully Shipped"
select select "FULLY_SHIPPED"
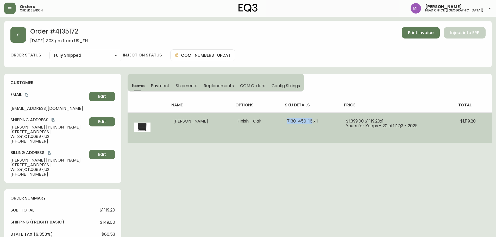
drag, startPoint x: 319, startPoint y: 122, endPoint x: 296, endPoint y: 122, distance: 23.4
click at [296, 122] on span "7130-450-16 x 1" at bounding box center [302, 121] width 31 height 6
click at [208, 119] on span "Marcel Single Dresser" at bounding box center [190, 121] width 35 height 6
click at [218, 121] on td "Marcel Single Dresser" at bounding box center [199, 127] width 64 height 30
drag, startPoint x: 218, startPoint y: 121, endPoint x: 156, endPoint y: 121, distance: 61.4
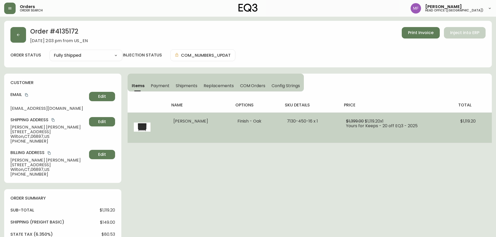
click at [156, 121] on tr "Marcel Single Dresser Finish - Oak 7130-450-16 x 1 $1,399.00 $1,119.20 x 1 Your…" at bounding box center [310, 127] width 364 height 30
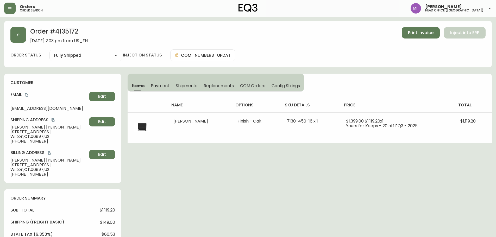
drag, startPoint x: 277, startPoint y: 156, endPoint x: 277, endPoint y: 150, distance: 6.0
click at [277, 156] on div "Order # 4135172 September 7, 2025 at 2:03 pm from US_EN Print Invoice Inject in…" at bounding box center [248, 223] width 488 height 404
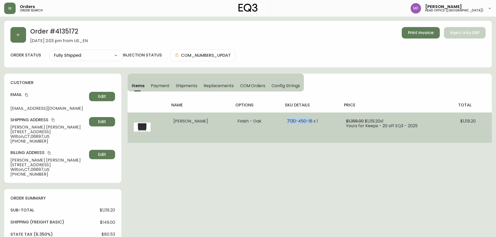
drag, startPoint x: 292, startPoint y: 121, endPoint x: 319, endPoint y: 121, distance: 27.3
click at [319, 121] on td "7130-450-16 x 1" at bounding box center [310, 127] width 59 height 30
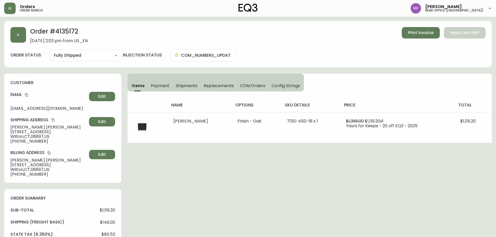
click at [337, 176] on div "Order # 4135172 September 7, 2025 at 2:03 pm from US_EN Print Invoice Inject in…" at bounding box center [248, 223] width 488 height 404
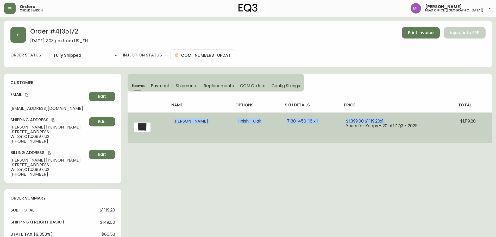
drag, startPoint x: 171, startPoint y: 121, endPoint x: 347, endPoint y: 134, distance: 175.9
click at [347, 134] on tr "Marcel Single Dresser Finish - Oak 7130-450-16 x 1 $1,399.00 $1,119.20 x 1 Your…" at bounding box center [310, 127] width 364 height 30
click at [350, 135] on td "$1,399.00 $1,119.20 x 1 Yours for Keeps - 20 off EQ3 - 2025" at bounding box center [397, 127] width 114 height 30
drag, startPoint x: 173, startPoint y: 120, endPoint x: 327, endPoint y: 124, distance: 154.4
click at [327, 124] on tr "Marcel Single Dresser Finish - Oak 7130-450-16 x 1 $1,399.00 $1,119.20 x 1 Your…" at bounding box center [310, 127] width 364 height 30
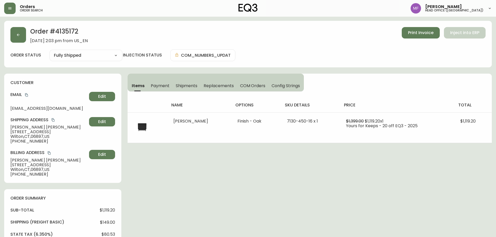
click at [276, 153] on div "Order # 4135172 September 7, 2025 at 2:03 pm from US_EN Print Invoice Inject in…" at bounding box center [248, 223] width 488 height 404
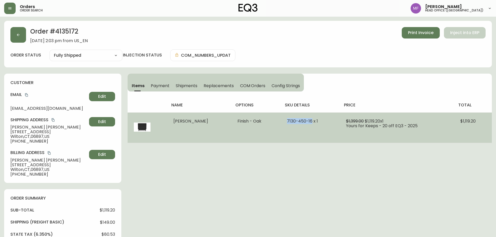
drag, startPoint x: 319, startPoint y: 122, endPoint x: 295, endPoint y: 121, distance: 24.0
click at [295, 121] on span "7130-450-16 x 1" at bounding box center [302, 121] width 31 height 6
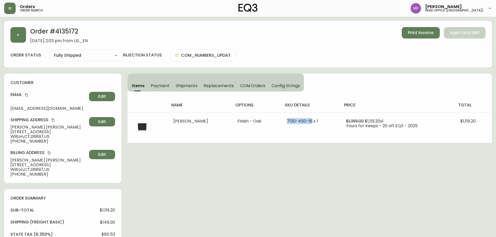
drag, startPoint x: 155, startPoint y: 86, endPoint x: 147, endPoint y: 85, distance: 8.7
click at [155, 86] on span "Payment" at bounding box center [160, 85] width 19 height 5
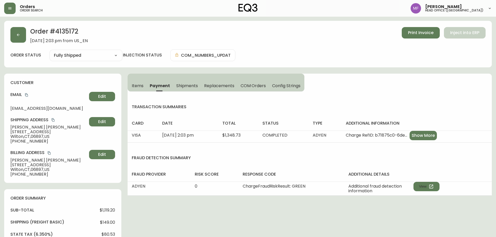
click at [133, 85] on span "Items" at bounding box center [138, 85] width 12 height 5
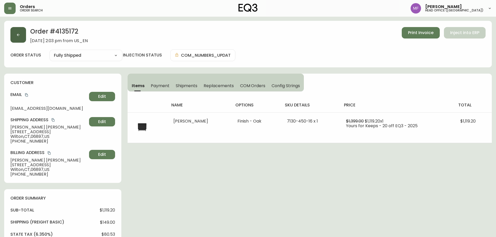
click at [17, 40] on button "button" at bounding box center [18, 35] width 16 height 16
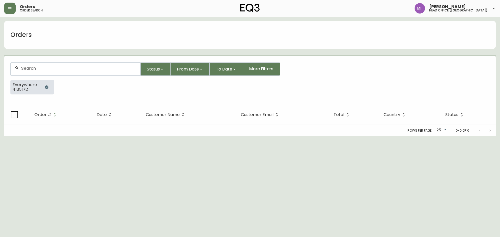
click at [46, 88] on icon "button" at bounding box center [46, 86] width 3 height 3
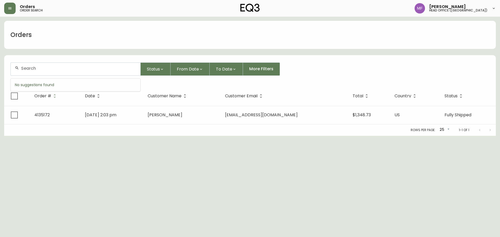
click at [39, 68] on input "text" at bounding box center [78, 68] width 115 height 5
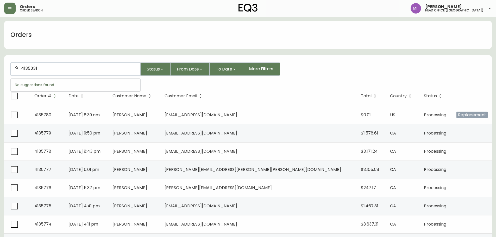
type input "4135031"
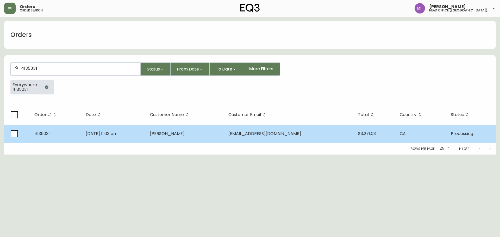
click at [219, 136] on td "Yangyuyue Liu" at bounding box center [185, 134] width 78 height 18
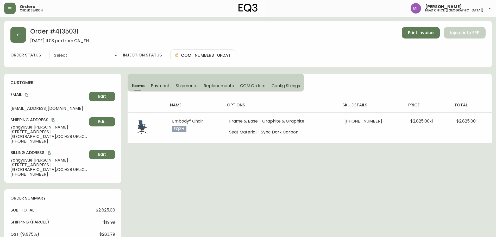
type input "Processing"
select select "PROCESSING"
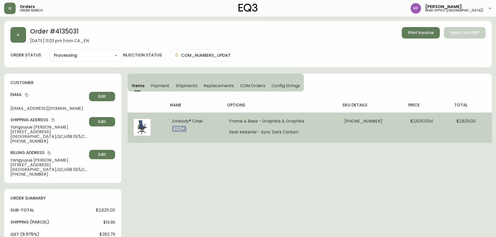
drag, startPoint x: 171, startPoint y: 120, endPoint x: 206, endPoint y: 119, distance: 35.2
click at [206, 119] on td "Embody® Chair eq3+" at bounding box center [194, 127] width 57 height 30
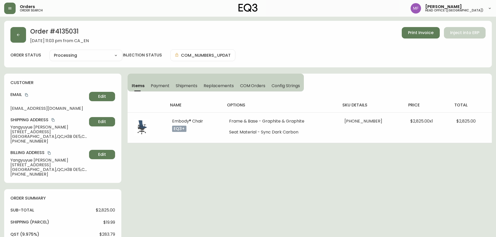
click at [73, 29] on h2 "Order # 4135031" at bounding box center [59, 32] width 59 height 11
click at [68, 33] on h2 "Order # 4135031" at bounding box center [59, 32] width 59 height 11
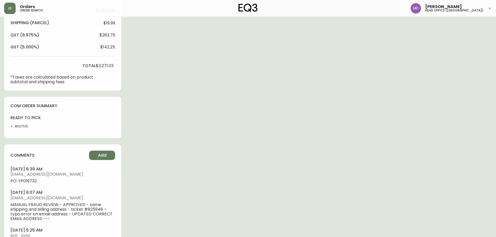
scroll to position [208, 0]
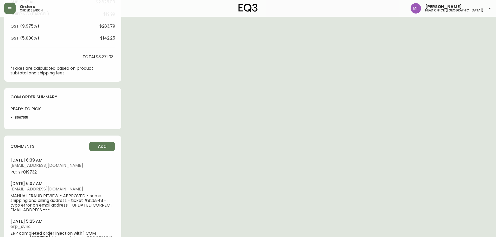
click at [19, 117] on li "8567515" at bounding box center [28, 117] width 26 height 5
click at [326, 109] on div "Order # 4135031 September 1, 2025 at 11:03 pm from CA_EN Print Invoice Inject i…" at bounding box center [248, 35] width 488 height 444
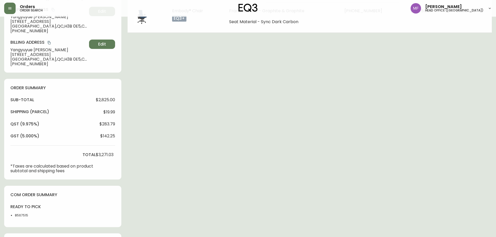
scroll to position [104, 0]
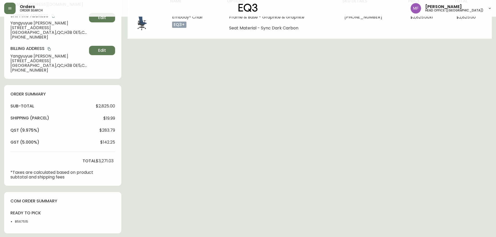
drag, startPoint x: 374, startPoint y: 160, endPoint x: 370, endPoint y: 159, distance: 4.8
click at [374, 160] on div "Order # 4135031 September 1, 2025 at 11:03 pm from CA_EN Print Invoice Inject i…" at bounding box center [248, 139] width 488 height 444
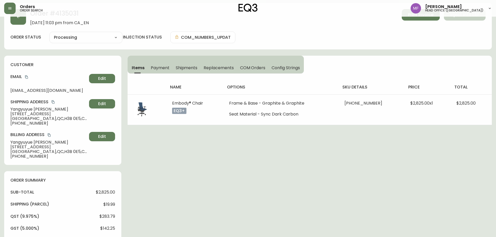
scroll to position [0, 0]
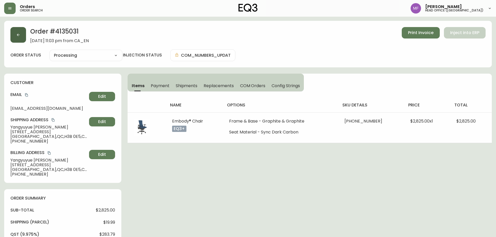
click at [12, 34] on button "button" at bounding box center [18, 35] width 16 height 16
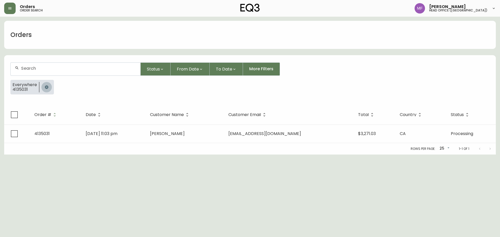
click at [47, 84] on button "button" at bounding box center [46, 87] width 10 height 10
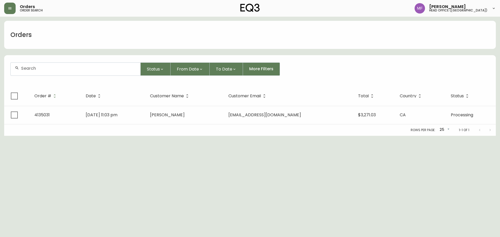
click at [41, 74] on div at bounding box center [76, 69] width 130 height 13
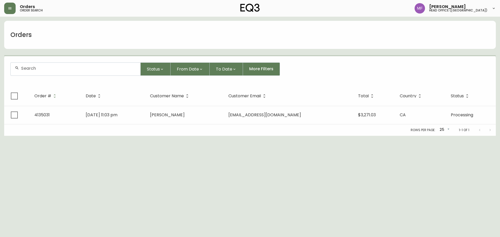
paste input "4135741"
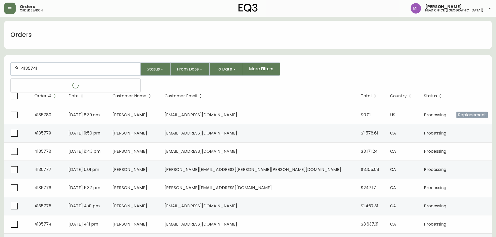
type input "4135741"
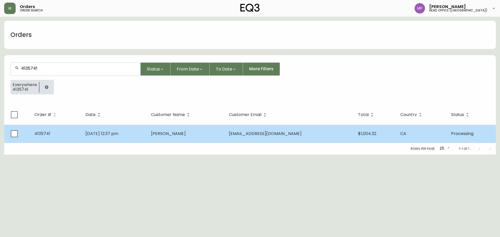
click at [207, 135] on td "Klaudia Nowak" at bounding box center [186, 134] width 78 height 18
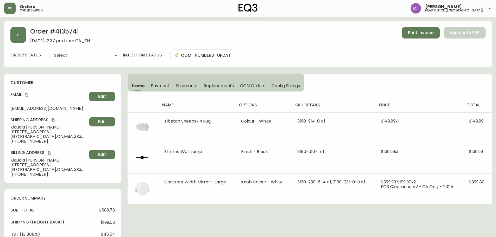
type input "Processing"
select select "PROCESSING"
click at [64, 30] on h2 "Order # 4135741" at bounding box center [60, 32] width 60 height 11
drag, startPoint x: 46, startPoint y: 128, endPoint x: 8, endPoint y: 126, distance: 37.8
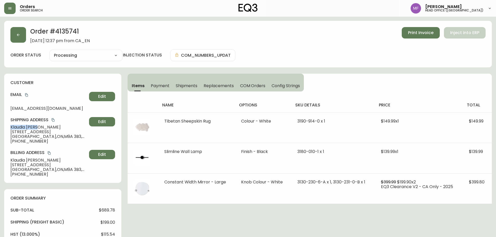
click at [8, 126] on div "customer Email klaudia@ualberta.ca Edit Shipping Address Klaudia Nowak 2 Angles…" at bounding box center [62, 128] width 117 height 109
click at [64, 33] on h2 "Order # 4135741" at bounding box center [60, 32] width 60 height 11
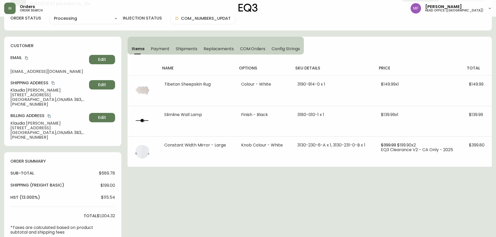
scroll to position [154, 0]
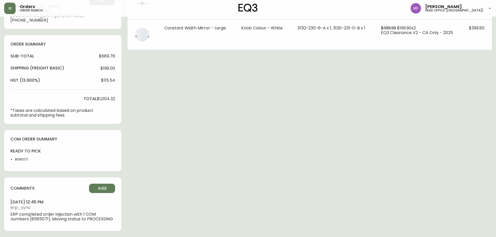
click at [18, 160] on li "8585071" at bounding box center [28, 159] width 26 height 5
click at [299, 154] on div "Order # 4135741 October 11, 2025 at 12:37 pm from CA_EN Print Invoice Inject in…" at bounding box center [248, 52] width 488 height 370
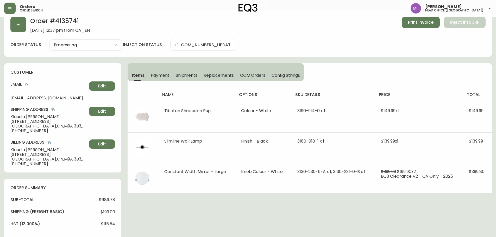
scroll to position [0, 0]
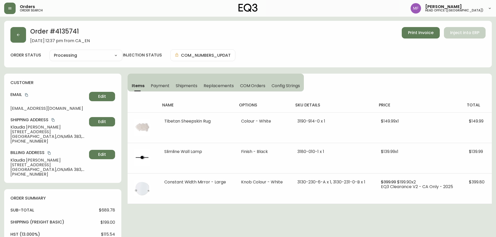
click at [59, 30] on h2 "Order # 4135741" at bounding box center [60, 32] width 60 height 11
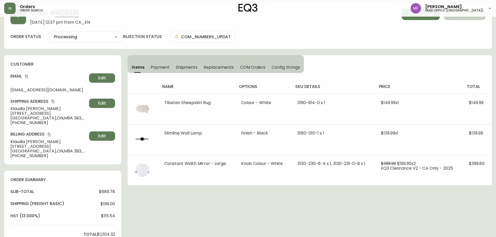
scroll to position [154, 0]
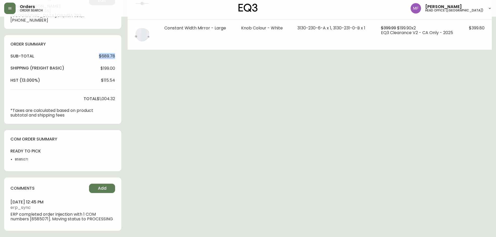
drag, startPoint x: 95, startPoint y: 57, endPoint x: 118, endPoint y: 57, distance: 22.6
click at [118, 57] on div "order summary sub-total $689.78 Shipping ( Freight Basic ) $199.00 hst (13.000%…" at bounding box center [62, 79] width 117 height 89
drag, startPoint x: 103, startPoint y: 100, endPoint x: 116, endPoint y: 101, distance: 13.0
click at [116, 101] on div "order summary sub-total $689.78 Shipping ( Freight Basic ) $199.00 hst (13.000%…" at bounding box center [62, 79] width 117 height 89
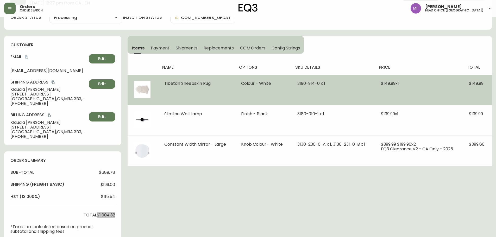
scroll to position [0, 0]
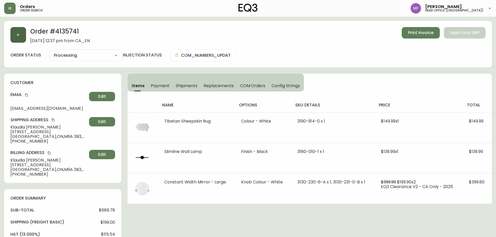
click at [15, 33] on button "button" at bounding box center [18, 35] width 16 height 16
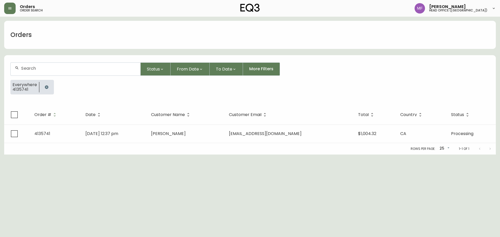
click at [45, 89] on icon "button" at bounding box center [47, 87] width 4 height 4
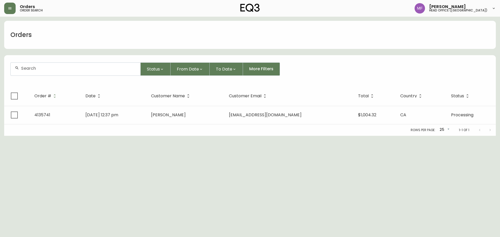
click at [39, 74] on div at bounding box center [76, 69] width 130 height 13
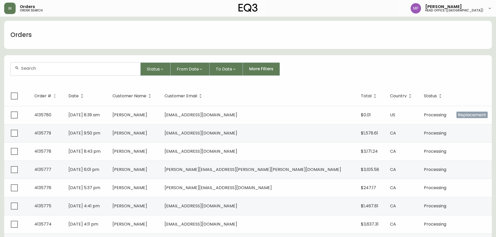
paste input "4135747"
type input "4135747"
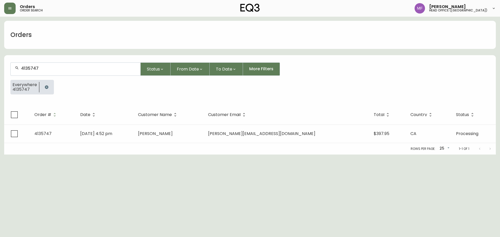
click at [42, 89] on button "button" at bounding box center [46, 87] width 10 height 10
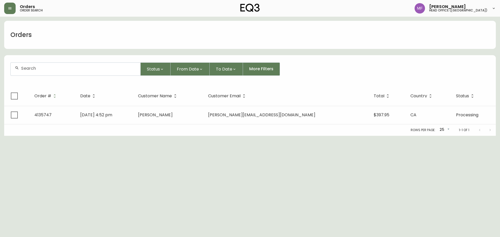
click at [33, 71] on input "text" at bounding box center [78, 68] width 115 height 5
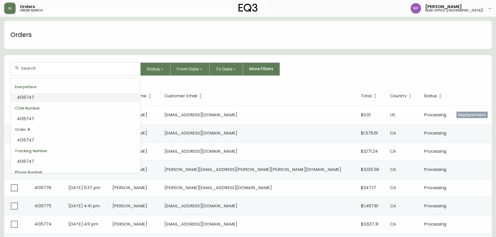
paste input "4135747"
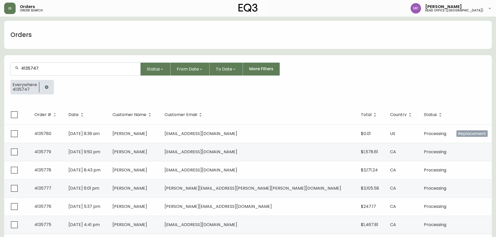
type input "4135747"
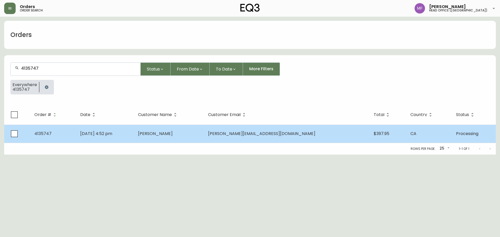
click at [134, 132] on td "Oct 11 2025, 4:52 pm" at bounding box center [105, 134] width 58 height 18
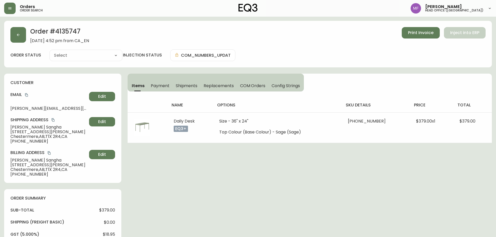
type input "Processing"
select select "PROCESSING"
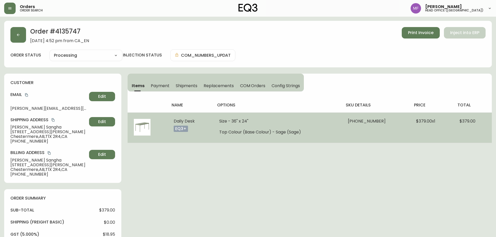
drag, startPoint x: 199, startPoint y: 122, endPoint x: 169, endPoint y: 123, distance: 29.4
click at [169, 123] on td "Daily Desk eq3+" at bounding box center [190, 127] width 46 height 30
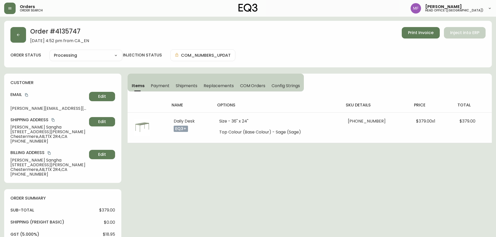
click at [62, 29] on h2 "Order # 4135747" at bounding box center [59, 32] width 59 height 11
click at [21, 39] on button "button" at bounding box center [18, 35] width 16 height 16
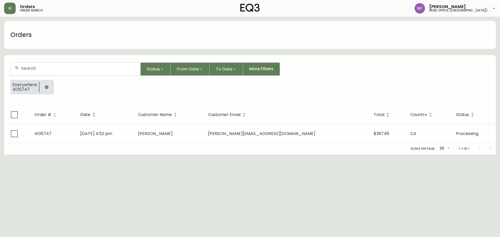
click at [42, 85] on button "button" at bounding box center [46, 87] width 10 height 10
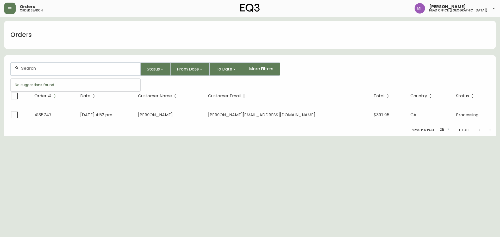
click at [46, 69] on input "text" at bounding box center [78, 68] width 115 height 5
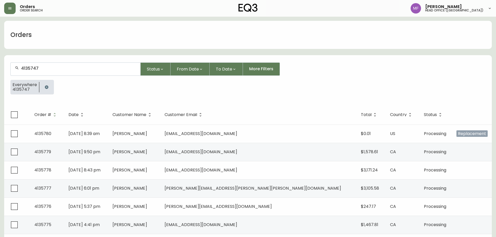
type input "4135747"
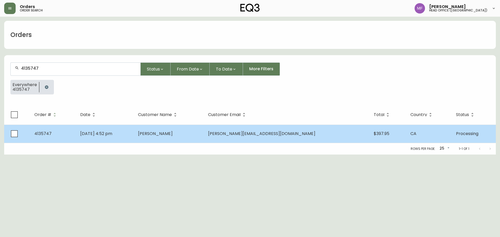
click at [133, 131] on td "Oct 11 2025, 4:52 pm" at bounding box center [105, 134] width 58 height 18
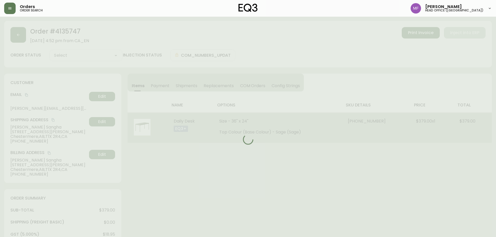
type input "Processing"
select select "PROCESSING"
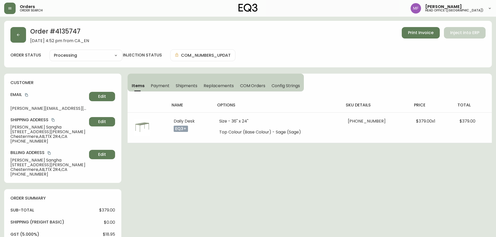
click at [77, 35] on h2 "Order # 4135747" at bounding box center [59, 32] width 59 height 11
click at [70, 29] on h2 "Order # 4135747" at bounding box center [59, 32] width 59 height 11
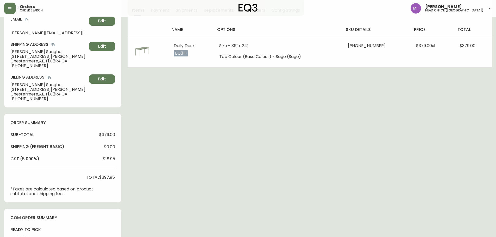
scroll to position [159, 0]
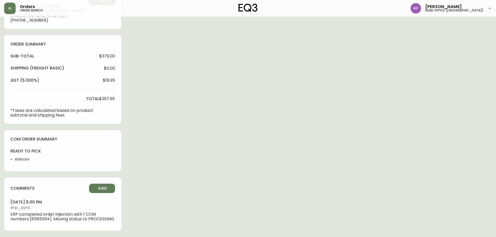
click at [22, 157] on li "8585094" at bounding box center [28, 159] width 26 height 5
click at [370, 118] on div "Order # 4135747 October 11, 2025 at 4:52 pm from CA_EN Print Invoice Inject int…" at bounding box center [248, 52] width 488 height 370
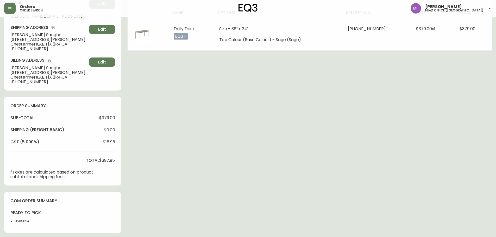
scroll to position [0, 0]
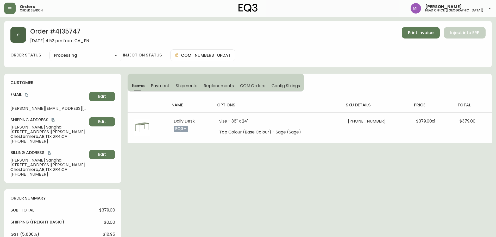
click at [16, 34] on button "button" at bounding box center [18, 35] width 16 height 16
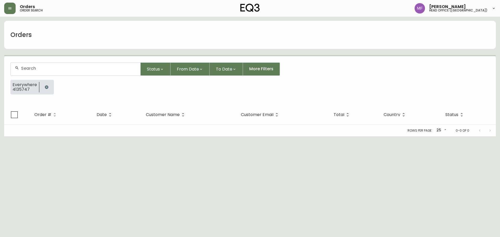
click at [47, 84] on button "button" at bounding box center [46, 87] width 10 height 10
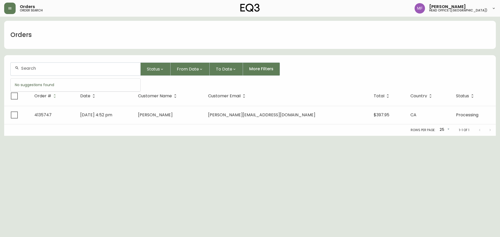
click at [46, 70] on input "text" at bounding box center [78, 68] width 115 height 5
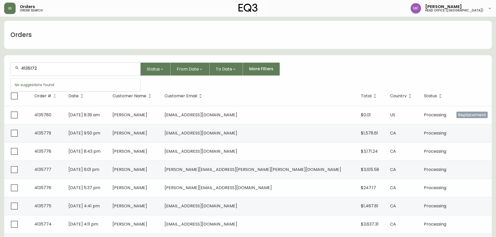
type input "4135172"
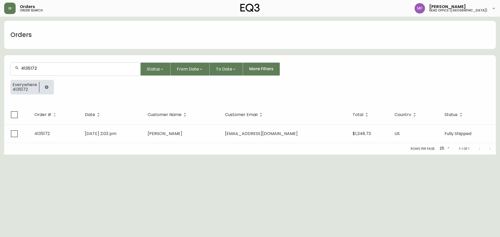
click at [169, 144] on div "Rows per page: 25 25 1-1 of 1" at bounding box center [249, 148] width 491 height 11
click at [169, 143] on div "Rows per page: 25 25 1-1 of 1" at bounding box center [249, 148] width 491 height 11
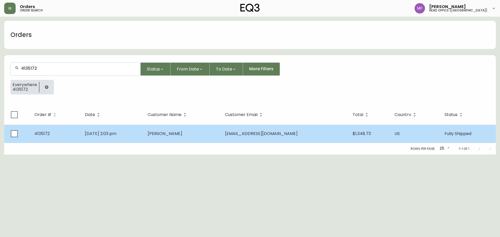
click at [169, 137] on td "Daniela Sbarbati" at bounding box center [181, 134] width 77 height 18
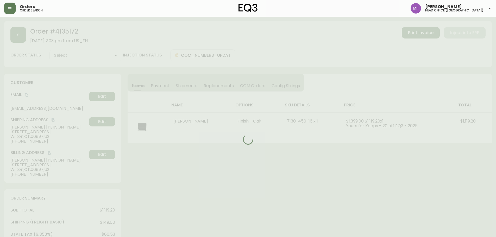
type input "Fully Shipped"
select select "FULLY_SHIPPED"
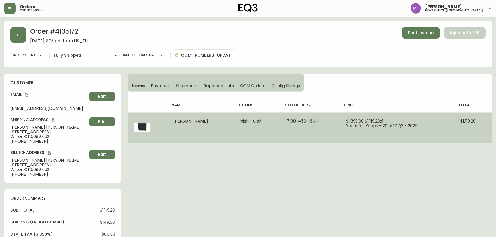
drag, startPoint x: 226, startPoint y: 120, endPoint x: 165, endPoint y: 125, distance: 60.8
click at [165, 125] on tr "Marcel Single Dresser Finish - Oak 7130-450-16 x 1 $1,399.00 $1,119.20 x 1 Your…" at bounding box center [310, 127] width 364 height 30
click at [345, 140] on td "$1,399.00 $1,119.20 x 1 Yours for Keeps - 20 off EQ3 - 2025" at bounding box center [397, 127] width 114 height 30
drag, startPoint x: 318, startPoint y: 122, endPoint x: 291, endPoint y: 121, distance: 27.1
click at [292, 122] on td "7130-450-16 x 1" at bounding box center [310, 127] width 59 height 30
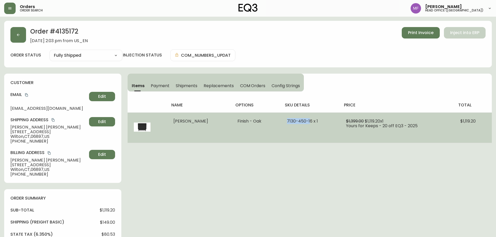
click at [306, 121] on span "7130-450-16 x 1" at bounding box center [302, 121] width 31 height 6
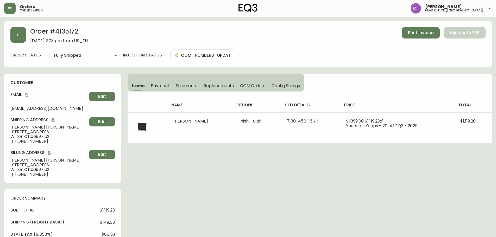
click at [72, 28] on h2 "Order # 4135172" at bounding box center [59, 32] width 58 height 11
click at [403, 167] on div "Order # 4135172 September 7, 2025 at 2:03 pm from US_EN Print Invoice Inject in…" at bounding box center [248, 223] width 488 height 404
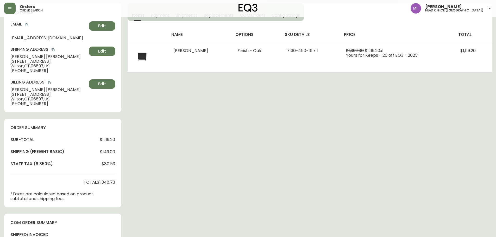
scroll to position [182, 0]
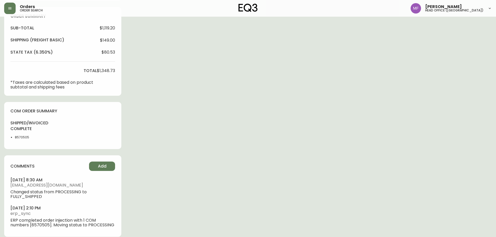
click at [27, 136] on li "8570505" at bounding box center [28, 137] width 26 height 5
click at [27, 137] on li "8570505" at bounding box center [28, 137] width 26 height 5
click at [234, 121] on div "Order # 4135172 September 7, 2025 at 2:03 pm from US_EN Print Invoice Inject in…" at bounding box center [248, 41] width 488 height 404
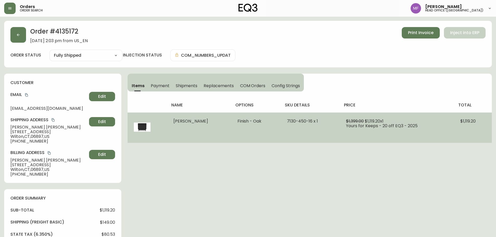
drag, startPoint x: 164, startPoint y: 126, endPoint x: 165, endPoint y: 124, distance: 2.9
click at [164, 126] on td at bounding box center [148, 127] width 40 height 30
drag, startPoint x: 168, startPoint y: 122, endPoint x: 334, endPoint y: 126, distance: 166.1
click at [334, 126] on tr "Marcel Single Dresser Finish - Oak 7130-450-16 x 1 $1,399.00 $1,119.20 x 1 Your…" at bounding box center [310, 127] width 364 height 30
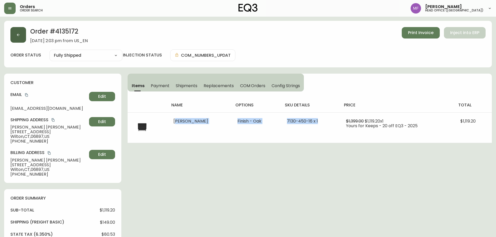
click at [20, 37] on button "button" at bounding box center [18, 35] width 16 height 16
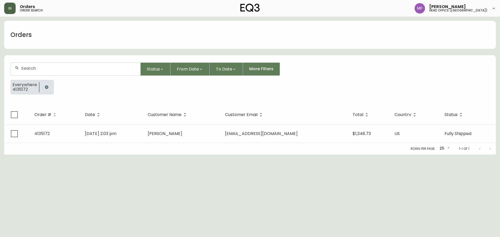
click at [6, 3] on button "button" at bounding box center [9, 8] width 11 height 11
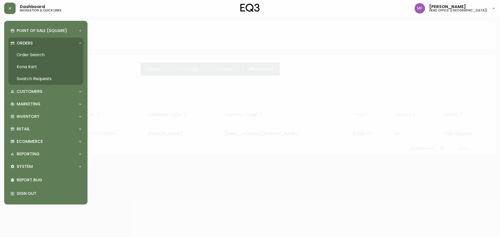
click at [35, 75] on link "Swatch Requests" at bounding box center [45, 79] width 75 height 12
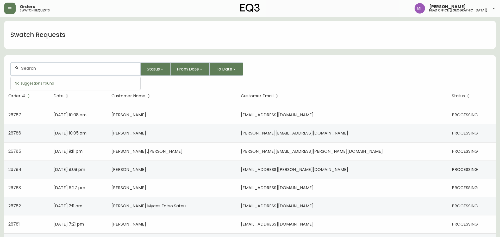
click at [72, 68] on input "text" at bounding box center [78, 68] width 115 height 5
paste input "26621"
type input "26621"
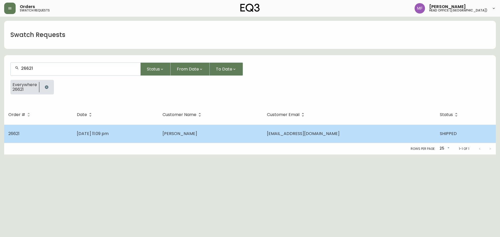
click at [131, 140] on td "Sep 12 2025, 11:09 pm" at bounding box center [116, 134] width 86 height 18
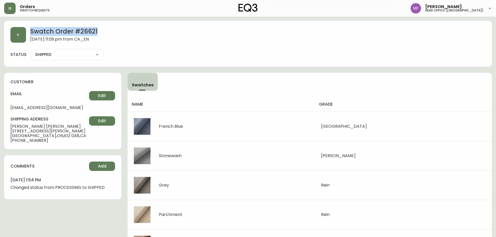
drag, startPoint x: 102, startPoint y: 31, endPoint x: 28, endPoint y: 31, distance: 73.7
click at [28, 31] on div "Swatch Order # 26621 September 12, 2025 at 11:09 pm from CA_EN" at bounding box center [247, 35] width 475 height 16
drag, startPoint x: 39, startPoint y: 125, endPoint x: 5, endPoint y: 126, distance: 33.9
click at [5, 126] on div "customer email corrymmegill@icloud.com Edit shipping address Corry Megill 360 P…" at bounding box center [62, 111] width 117 height 76
click at [16, 124] on span "Corry Megill" at bounding box center [49, 126] width 79 height 5
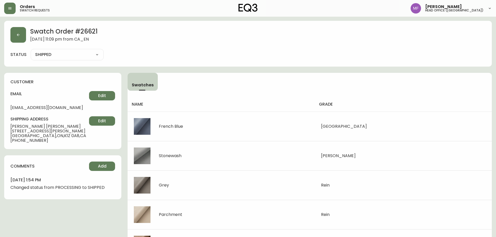
click at [90, 32] on h2 "Swatch Order # 26621" at bounding box center [63, 32] width 67 height 10
click at [90, 33] on h2 "Swatch Order # 26621" at bounding box center [63, 32] width 67 height 10
drag, startPoint x: 44, startPoint y: 142, endPoint x: 9, endPoint y: 141, distance: 35.7
click at [9, 141] on div "customer email corrymmegill@icloud.com Edit shipping address Corry Megill 360 P…" at bounding box center [62, 111] width 117 height 76
click at [12, 13] on button "button" at bounding box center [9, 8] width 11 height 11
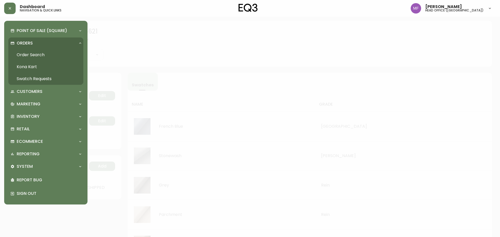
drag, startPoint x: 39, startPoint y: 53, endPoint x: 49, endPoint y: 64, distance: 14.9
click at [39, 53] on link "Order Search" at bounding box center [45, 55] width 75 height 12
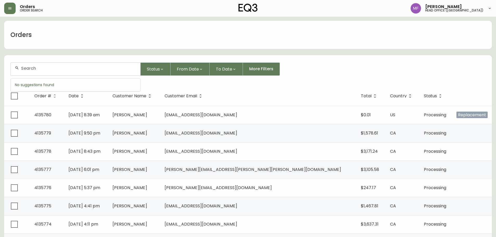
click at [23, 69] on input "text" at bounding box center [78, 68] width 115 height 5
paste input "youssefhassan07@hotmail.com"
type input "youssefhassan07@hotmail.com"
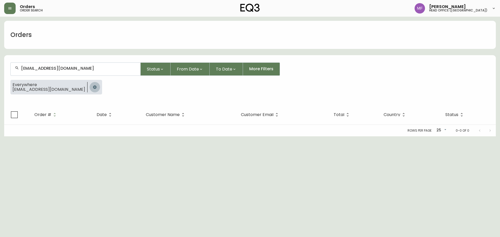
drag, startPoint x: 84, startPoint y: 86, endPoint x: 159, endPoint y: 91, distance: 74.3
click at [90, 86] on button "button" at bounding box center [95, 87] width 10 height 10
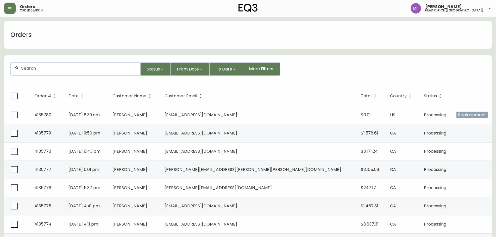
click at [74, 65] on div at bounding box center [76, 69] width 130 height 13
paste input "Youssef Hassan"
type input "Youssef Hassan"
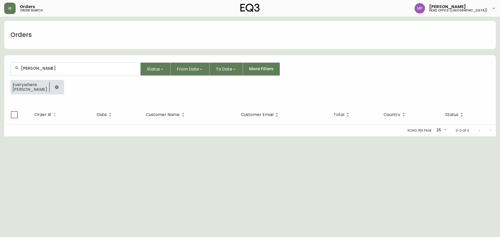
click at [58, 87] on button "button" at bounding box center [57, 87] width 10 height 10
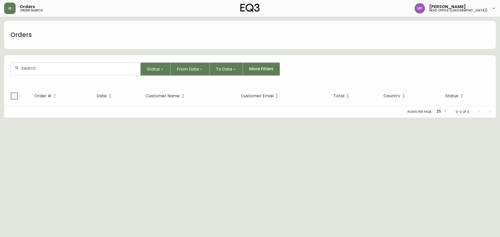
click at [40, 71] on div at bounding box center [76, 69] width 130 height 13
paste input "4135780"
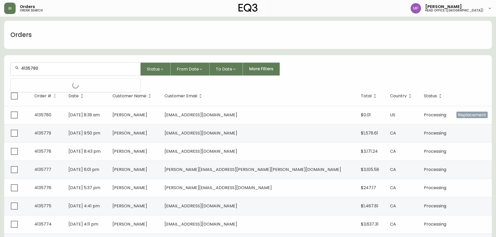
type input "4135780"
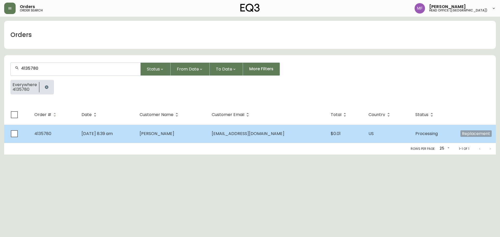
click at [207, 138] on td "Denise Roy-Desrosiers" at bounding box center [171, 134] width 72 height 18
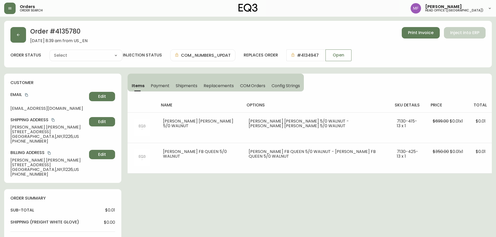
type input "Processing"
select select "PROCESSING"
click at [56, 22] on div "Order # 4135780 October 14, 2025 at 8:39 am from US_EN Print Invoice Inject int…" at bounding box center [248, 44] width 488 height 47
click at [65, 29] on h2 "Order # 4135780" at bounding box center [58, 32] width 57 height 11
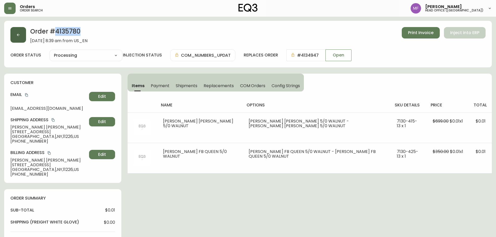
click at [22, 34] on button "button" at bounding box center [18, 35] width 16 height 16
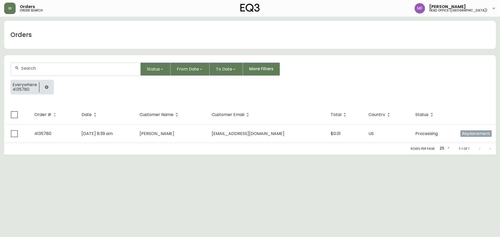
click at [47, 91] on button "button" at bounding box center [46, 87] width 10 height 10
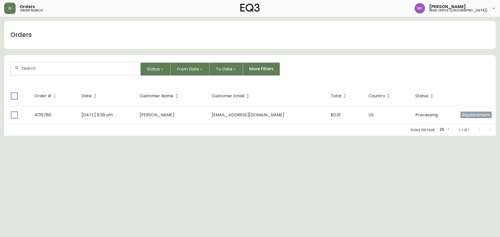
click at [43, 72] on div at bounding box center [76, 69] width 130 height 13
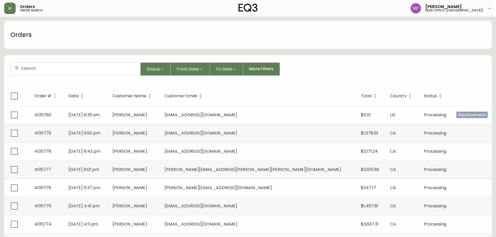
paste input "4134947"
type input "4134947"
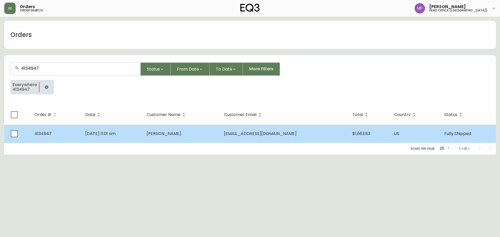
click at [109, 136] on span "Aug 30 2025, 11:01 am" at bounding box center [100, 134] width 30 height 6
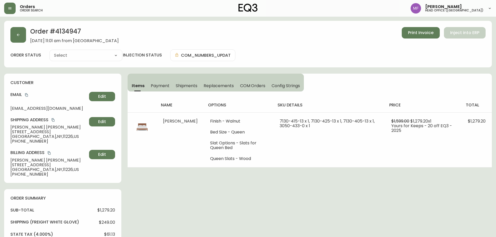
type input "Fully Shipped"
select select "FULLY_SHIPPED"
click at [67, 28] on h2 "Order # 4134947" at bounding box center [74, 32] width 88 height 11
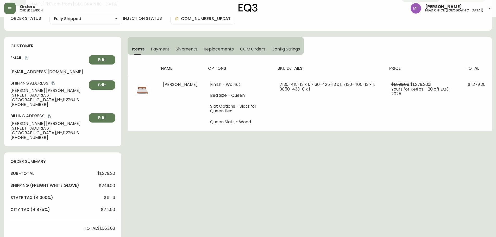
scroll to position [156, 0]
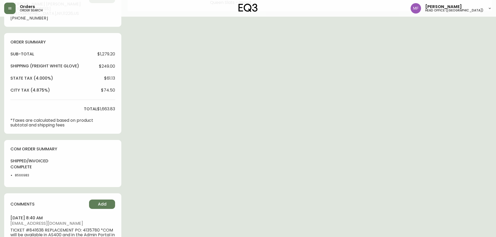
click at [22, 175] on li "8566983" at bounding box center [28, 175] width 26 height 5
click at [217, 156] on div "Order # 4134947 August 30, 2025 at 11:01 am from US_EN Print Invoice Inject int…" at bounding box center [248, 176] width 488 height 623
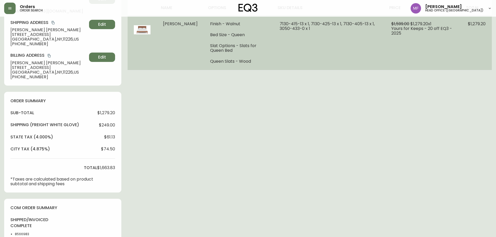
scroll to position [26, 0]
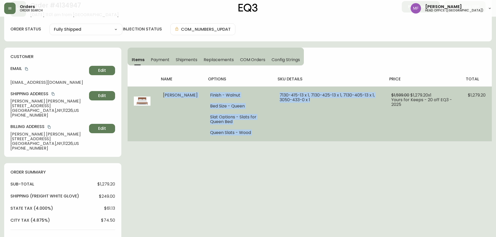
drag, startPoint x: 161, startPoint y: 94, endPoint x: 307, endPoint y: 105, distance: 146.9
click at [307, 105] on tr "Marcel Bed Finish - Walnut Bed Size - Queen Slat Options - Slats for Queen Bed …" at bounding box center [310, 113] width 364 height 55
drag, startPoint x: 54, startPoint y: 94, endPoint x: 203, endPoint y: 96, distance: 149.2
click at [54, 94] on icon "copy" at bounding box center [53, 94] width 4 height 4
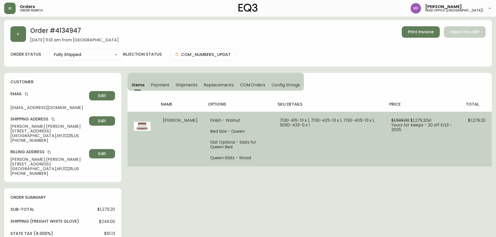
scroll to position [0, 0]
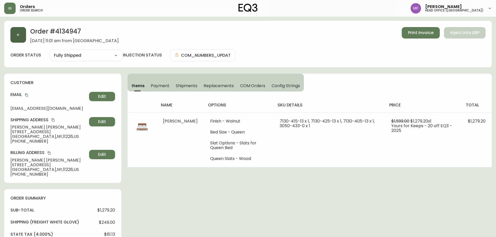
click at [21, 33] on button "button" at bounding box center [18, 35] width 16 height 16
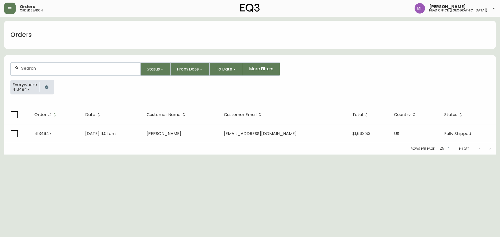
click at [48, 87] on icon "button" at bounding box center [47, 87] width 4 height 4
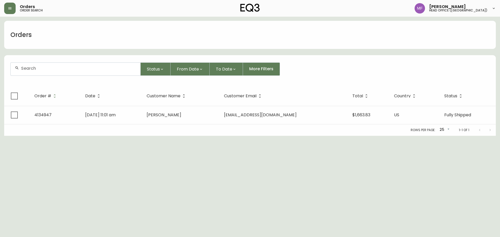
click at [44, 74] on div at bounding box center [76, 69] width 130 height 13
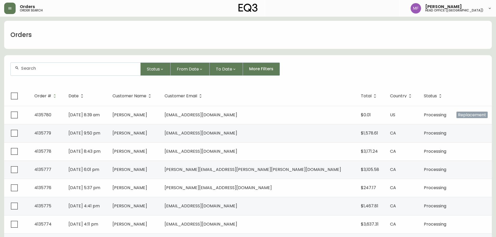
paste input "4135128"
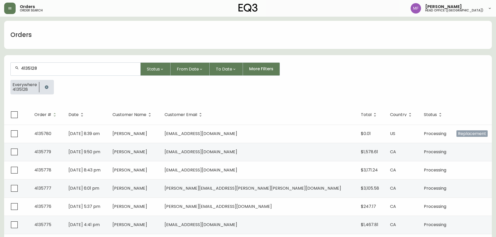
type input "4135128"
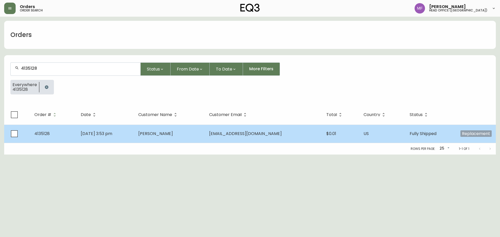
click at [185, 137] on td "Alexander Kalman" at bounding box center [169, 134] width 71 height 18
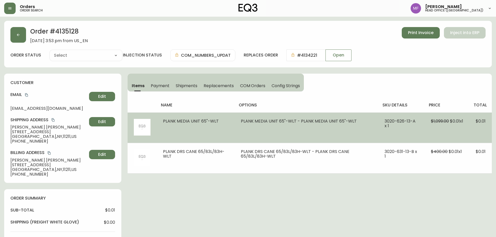
type input "Fully Shipped"
select select "FULLY_SHIPPED"
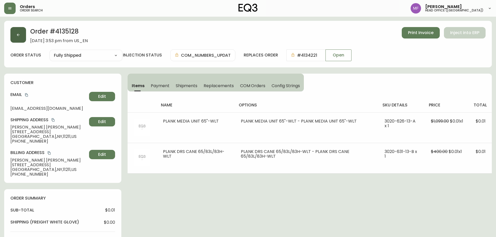
click at [18, 40] on button "button" at bounding box center [18, 35] width 16 height 16
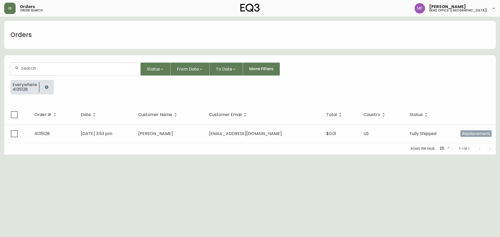
click at [47, 86] on icon "button" at bounding box center [47, 87] width 4 height 4
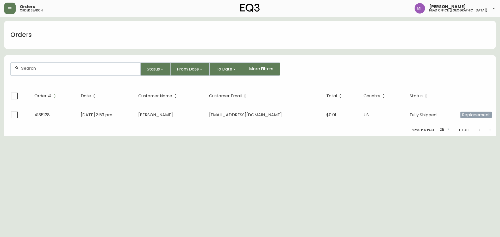
click at [43, 72] on div at bounding box center [76, 69] width 130 height 13
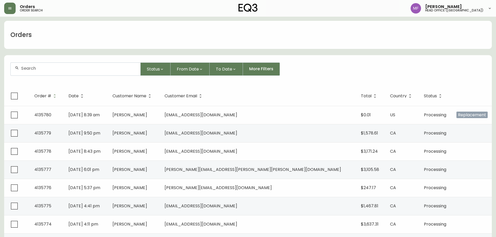
paste input "4134221"
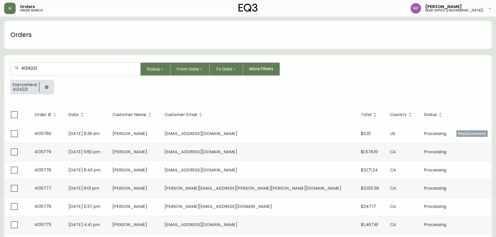
type input "4134221"
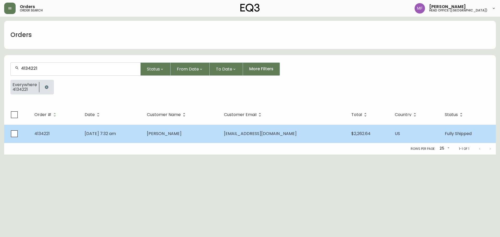
click at [143, 141] on td "Jul 19 2025, 7:32 am" at bounding box center [111, 134] width 62 height 18
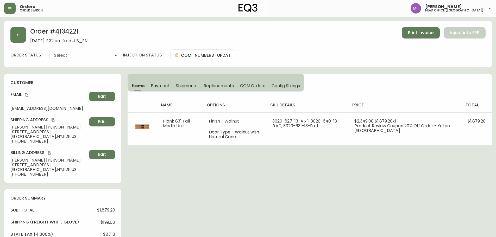
type input "Fully Shipped"
select select "FULLY_SHIPPED"
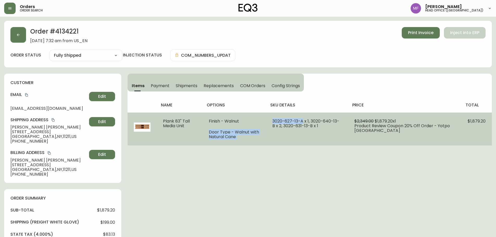
drag, startPoint x: 313, startPoint y: 122, endPoint x: 274, endPoint y: 121, distance: 39.3
click at [274, 121] on tr "Plank 83" Tall Media Unit Finish - Walnut Door Type - Walnut with Natural Cane …" at bounding box center [310, 128] width 364 height 33
click at [289, 134] on td "3020-627-13-A x 1, 3020-640-13-B x 2, 3020-631-13-B x 1" at bounding box center [307, 128] width 82 height 33
drag, startPoint x: 313, startPoint y: 121, endPoint x: 283, endPoint y: 121, distance: 29.9
click at [283, 121] on span "3020-627-13-A x 1, 3020-640-13-B x 2, 3020-631-13-B x 1" at bounding box center [305, 123] width 67 height 11
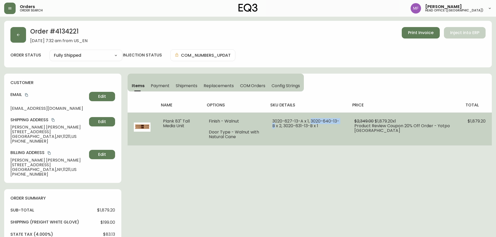
drag, startPoint x: 321, startPoint y: 121, endPoint x: 352, endPoint y: 122, distance: 31.0
click at [339, 122] on span "3020-627-13-A x 1, 3020-640-13-B x 2, 3020-631-13-B x 1" at bounding box center [305, 123] width 67 height 11
drag, startPoint x: 313, startPoint y: 126, endPoint x: 283, endPoint y: 126, distance: 30.5
click at [283, 126] on span "3020-627-13-A x 1, 3020-640-13-B x 2, 3020-631-13-B x 1" at bounding box center [305, 123] width 67 height 11
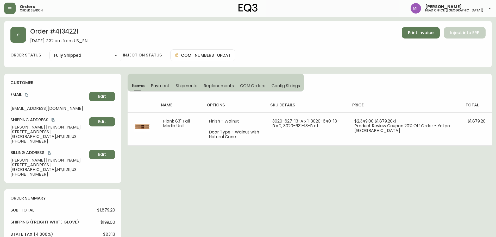
click at [23, 39] on button "button" at bounding box center [18, 35] width 16 height 16
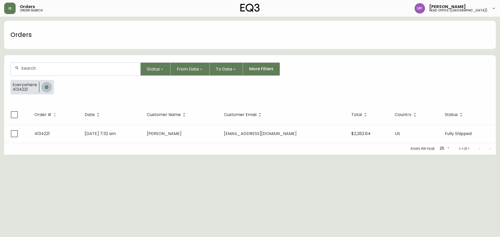
click at [42, 84] on button "button" at bounding box center [46, 87] width 10 height 10
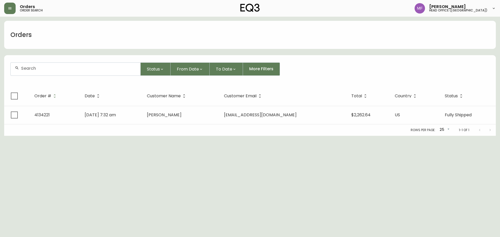
click at [40, 72] on div at bounding box center [76, 69] width 130 height 13
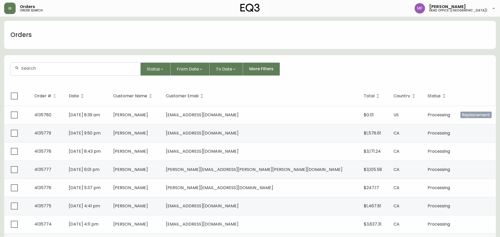
paste input "4125255"
type input "4125255"
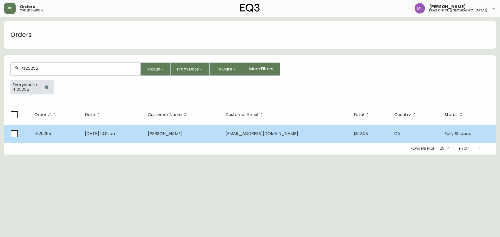
click at [116, 131] on span "Oct 18 2024, 10:12 am" at bounding box center [100, 134] width 31 height 6
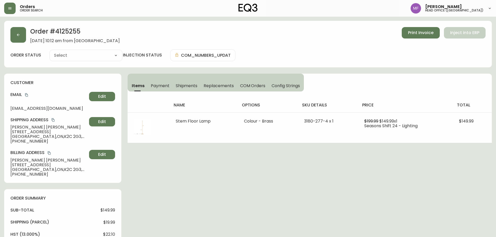
type input "Fully Shipped"
select select "FULLY_SHIPPED"
click at [182, 83] on span "Shipments" at bounding box center [187, 85] width 22 height 5
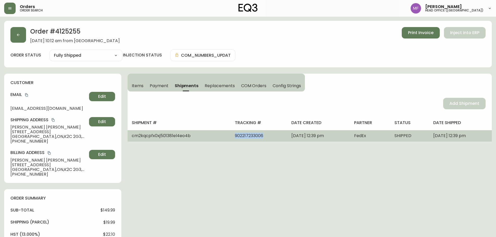
drag, startPoint x: 245, startPoint y: 136, endPoint x: 212, endPoint y: 139, distance: 32.5
click at [231, 139] on td "902217233006" at bounding box center [259, 135] width 56 height 11
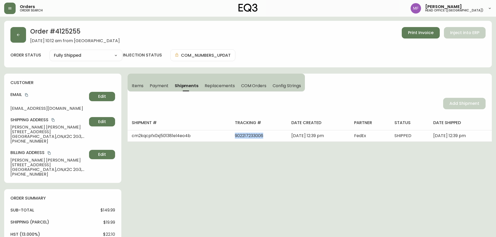
drag, startPoint x: 140, startPoint y: 87, endPoint x: 332, endPoint y: 40, distance: 197.8
click at [140, 87] on span "Items" at bounding box center [138, 85] width 12 height 5
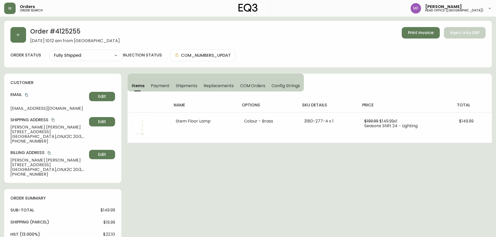
click at [67, 30] on h2 "Order # 4125255" at bounding box center [75, 32] width 90 height 11
drag, startPoint x: 46, startPoint y: 126, endPoint x: 0, endPoint y: 128, distance: 45.9
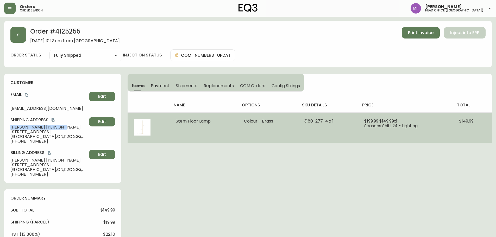
drag, startPoint x: 213, startPoint y: 124, endPoint x: 166, endPoint y: 126, distance: 47.7
click at [166, 126] on tr "Stem Floor Lamp Colour - Brass 3180-277-4 x 1 $199.99 $149.99 x 1 Seasons Shift…" at bounding box center [310, 127] width 364 height 30
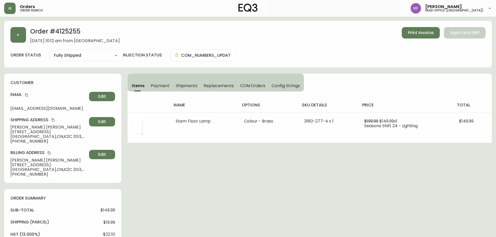
click at [78, 32] on h2 "Order # 4125255" at bounding box center [75, 32] width 90 height 11
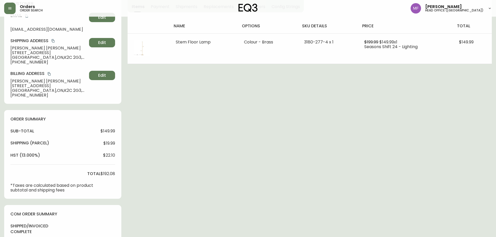
scroll to position [208, 0]
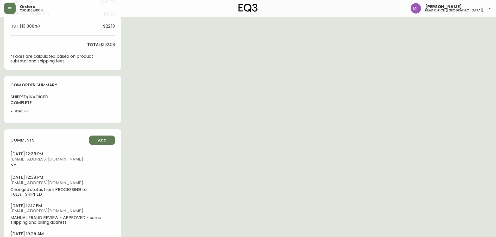
click at [19, 115] on div "shipped/invoiced complete 8392544" at bounding box center [25, 105] width 31 height 23
drag, startPoint x: 211, startPoint y: 104, endPoint x: 232, endPoint y: 115, distance: 23.9
click at [211, 104] on div "Order # 4125255 October 18, 2024 at 10:12 am from CA_EN Print Invoice Inject in…" at bounding box center [248, 41] width 488 height 456
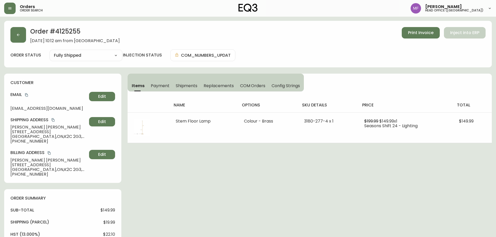
click at [192, 83] on span "Shipments" at bounding box center [187, 85] width 22 height 5
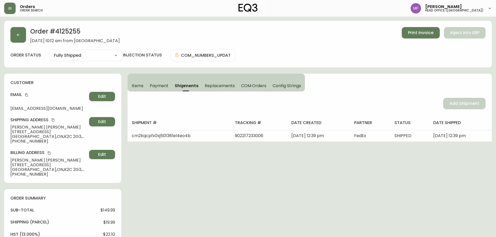
click at [137, 85] on span "Items" at bounding box center [138, 85] width 12 height 5
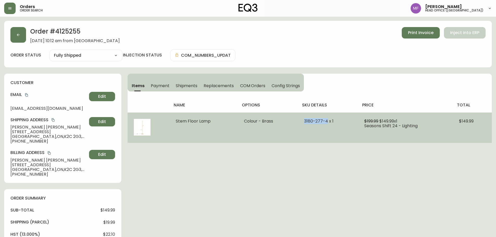
drag, startPoint x: 299, startPoint y: 124, endPoint x: 327, endPoint y: 124, distance: 27.8
click at [327, 124] on td "3180-277-4 x 1" at bounding box center [328, 127] width 60 height 30
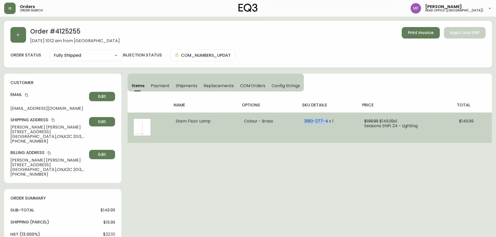
drag, startPoint x: 326, startPoint y: 122, endPoint x: 295, endPoint y: 119, distance: 30.5
click at [295, 119] on tr "Stem Floor Lamp Colour - Brass 3180-277-4 x 1 $199.99 $149.99 x 1 Seasons Shift…" at bounding box center [310, 127] width 364 height 30
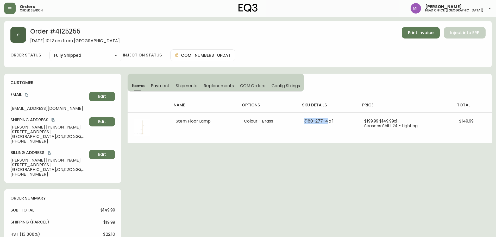
click at [24, 37] on button "button" at bounding box center [18, 35] width 16 height 16
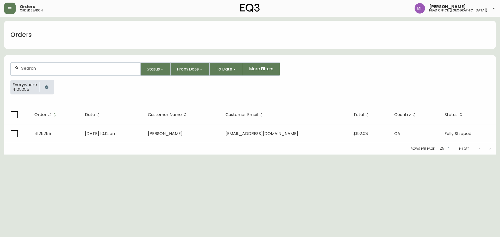
click at [43, 86] on button "button" at bounding box center [46, 87] width 10 height 10
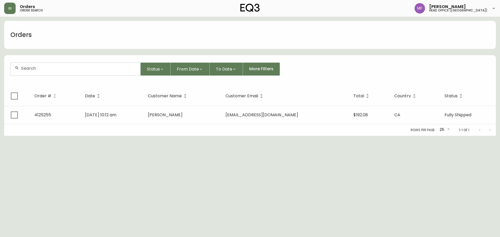
click at [41, 72] on div at bounding box center [76, 69] width 130 height 13
paste input "4134328"
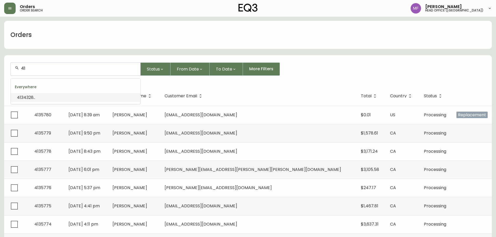
type input "4"
paste input "4134328"
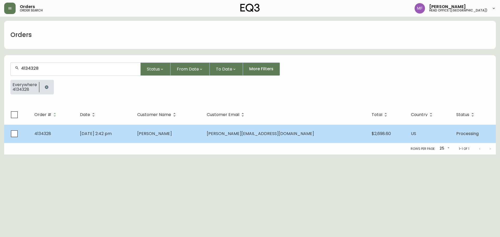
type input "4134328"
click at [203, 140] on td "Brian Hollingsworth" at bounding box center [168, 134] width 70 height 18
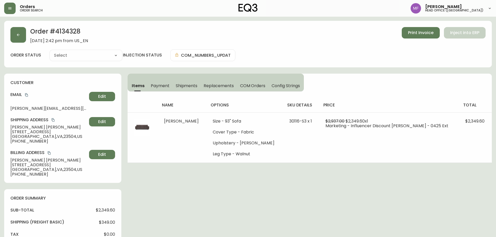
type input "Processing"
select select "PROCESSING"
click at [69, 32] on h2 "Order # 4134328" at bounding box center [59, 32] width 58 height 11
drag, startPoint x: 50, startPoint y: 127, endPoint x: 0, endPoint y: 127, distance: 50.5
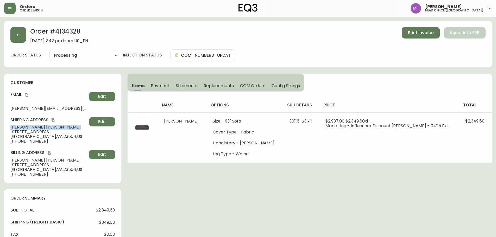
click at [0, 127] on main "Order # 4134328 July 25, 2025 at 2:42 pm from US_EN Print Invoice Inject into E…" at bounding box center [248, 233] width 496 height 432
click at [69, 30] on h2 "Order # 4134328" at bounding box center [59, 32] width 58 height 11
click at [69, 31] on h2 "Order # 4134328" at bounding box center [59, 32] width 58 height 11
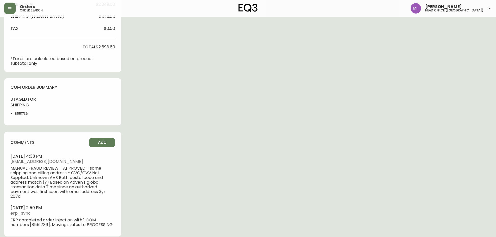
scroll to position [208, 0]
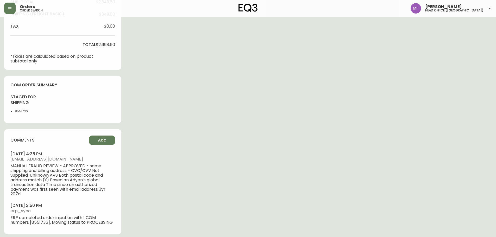
click at [21, 112] on li "8551736" at bounding box center [28, 111] width 26 height 5
click at [345, 132] on div "Order # 4134328 July 25, 2025 at 2:42 pm from US_EN Print Invoice Inject into E…" at bounding box center [248, 27] width 488 height 428
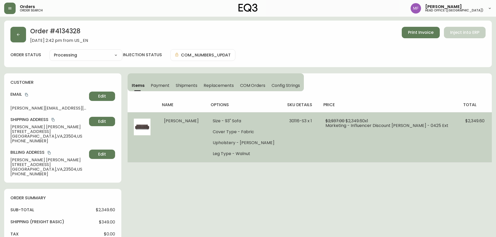
scroll to position [0, 0]
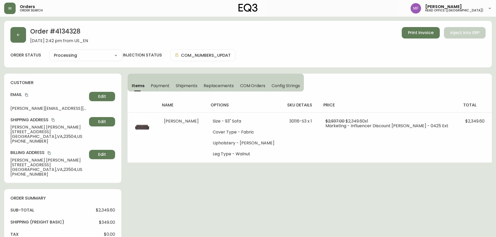
drag, startPoint x: 291, startPoint y: 189, endPoint x: 266, endPoint y: 198, distance: 26.7
click at [291, 189] on div "Order # 4134328 July 25, 2025 at 2:42 pm from US_EN Print Invoice Inject into E…" at bounding box center [248, 235] width 488 height 428
click at [376, 81] on div "Items Payment Shipments Replacements COM Orders Config Strings name options sku…" at bounding box center [310, 118] width 364 height 89
click at [21, 39] on button "button" at bounding box center [18, 35] width 16 height 16
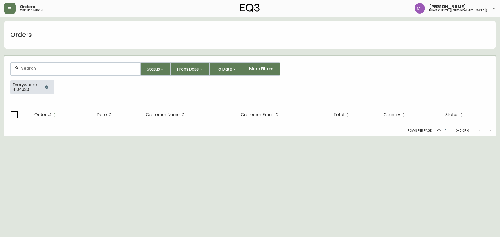
click at [46, 83] on button "button" at bounding box center [46, 87] width 10 height 10
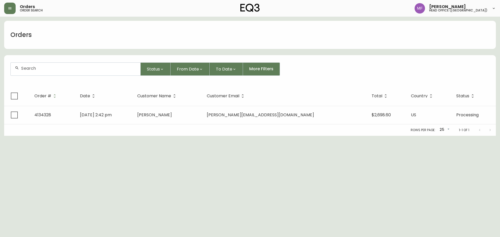
click at [40, 71] on div at bounding box center [76, 69] width 130 height 13
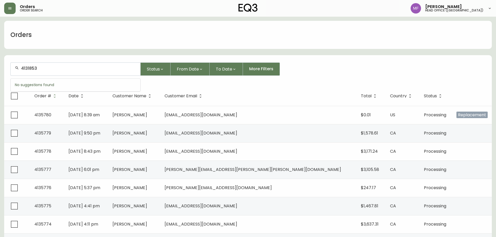
type input "4131853"
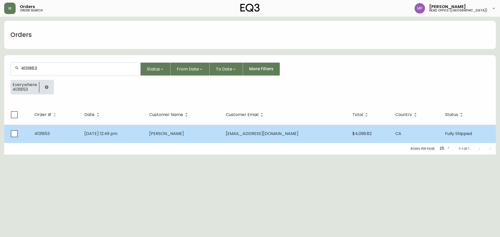
click at [138, 141] on td "Mar 22 2025, 12:49 pm" at bounding box center [112, 134] width 65 height 18
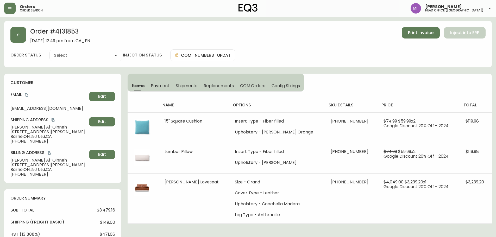
type input "Fully Shipped"
select select "FULLY_SHIPPED"
click at [63, 35] on h2 "Order # 4131853" at bounding box center [60, 32] width 60 height 11
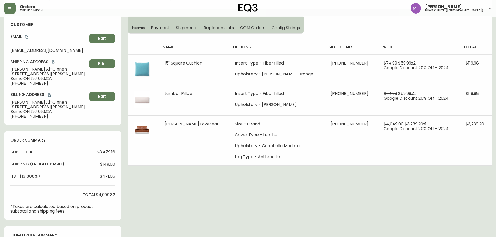
scroll to position [182, 0]
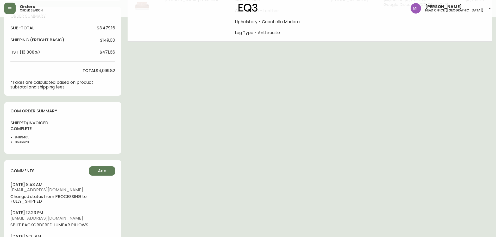
click at [24, 138] on li "8489465" at bounding box center [28, 137] width 26 height 5
click at [223, 129] on div "Order # 4131853 March 22, 2025 at 12:49 pm from CA_EN Print Invoice Inject into…" at bounding box center [248, 81] width 488 height 484
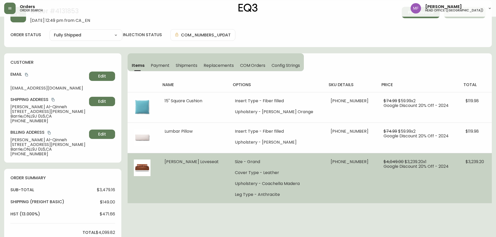
scroll to position [130, 0]
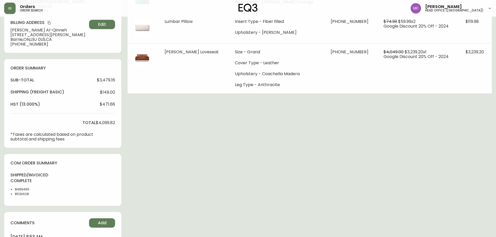
click at [22, 193] on li "8536628" at bounding box center [28, 194] width 26 height 5
click at [25, 188] on li "8489465" at bounding box center [28, 189] width 26 height 5
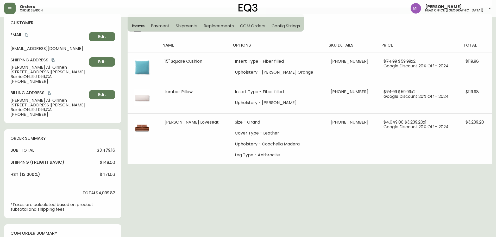
scroll to position [0, 0]
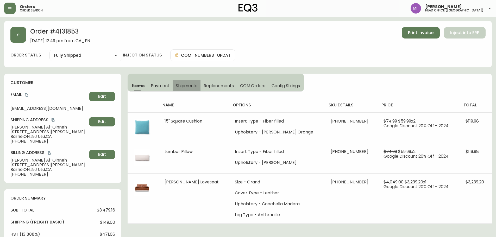
click at [180, 84] on span "Shipments" at bounding box center [187, 85] width 22 height 5
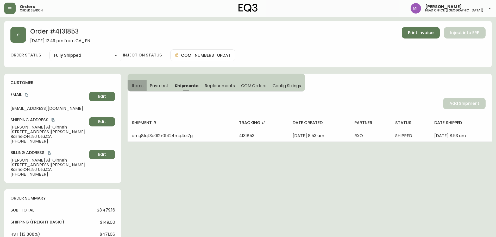
click at [140, 85] on span "Items" at bounding box center [138, 85] width 12 height 5
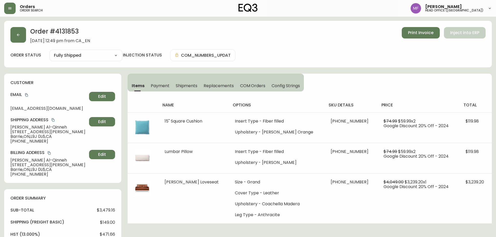
click at [70, 35] on h2 "Order # 4131853" at bounding box center [60, 32] width 60 height 11
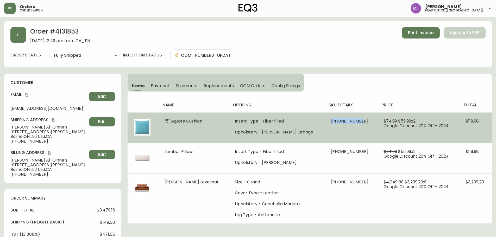
drag, startPoint x: 317, startPoint y: 121, endPoint x: 351, endPoint y: 122, distance: 34.4
click at [351, 122] on td "30831-00 x 1" at bounding box center [350, 127] width 53 height 30
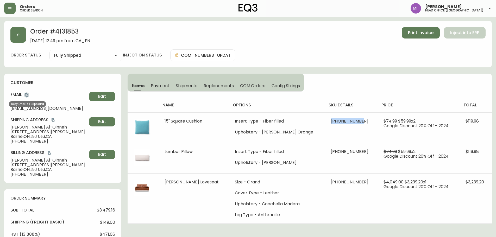
click at [26, 95] on icon "copy" at bounding box center [27, 95] width 4 height 4
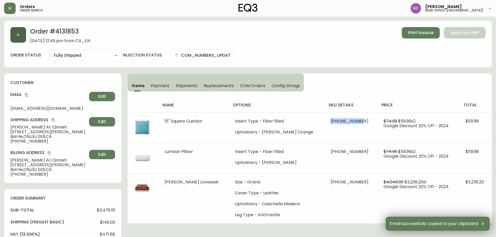
click at [22, 39] on button "button" at bounding box center [18, 35] width 16 height 16
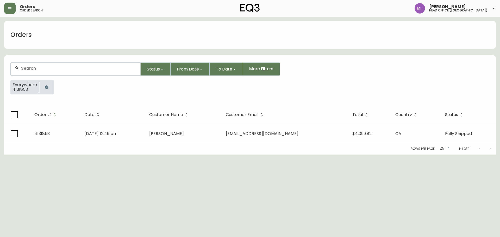
click at [45, 88] on icon "button" at bounding box center [46, 86] width 3 height 3
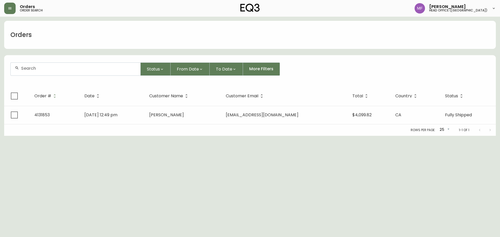
click at [45, 69] on input "text" at bounding box center [78, 68] width 115 height 5
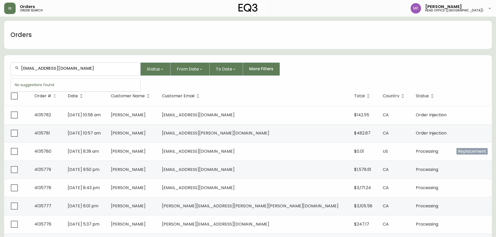
type input "sub@malqinneh.com"
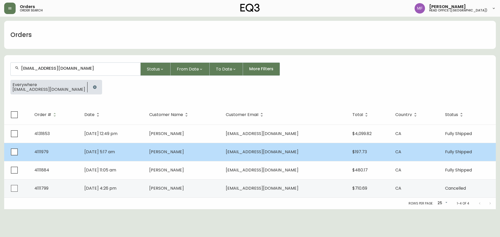
click at [104, 155] on td "Oct 26 2023, 5:17 am" at bounding box center [112, 152] width 65 height 18
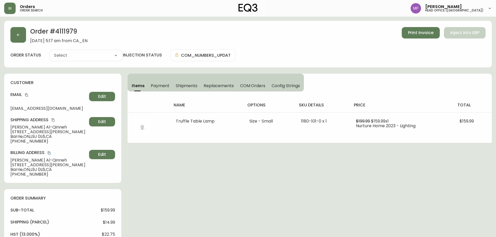
type input "Fully Shipped"
select select "FULLY_SHIPPED"
click at [22, 35] on button "button" at bounding box center [18, 35] width 16 height 16
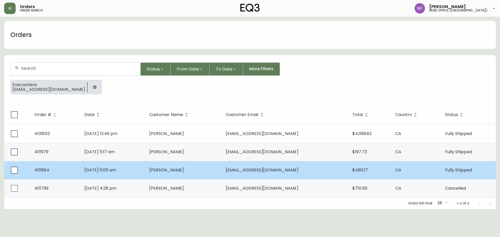
click at [138, 173] on td "Oct 23 2023, 11:05 am" at bounding box center [112, 170] width 65 height 18
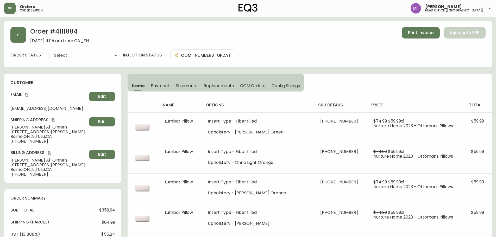
type input "Fully Shipped"
select select "FULLY_SHIPPED"
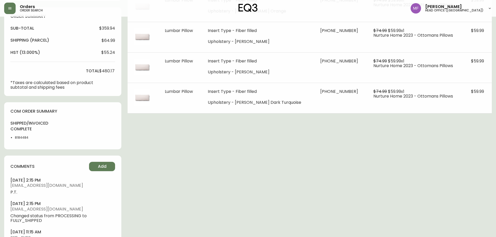
scroll to position [182, 0]
click at [18, 137] on li "8184484" at bounding box center [28, 137] width 26 height 5
click at [300, 196] on div "Order # 4111884 October 23, 2023 at 11:05 am from CA_EN Print Invoice Inject in…" at bounding box center [248, 53] width 488 height 428
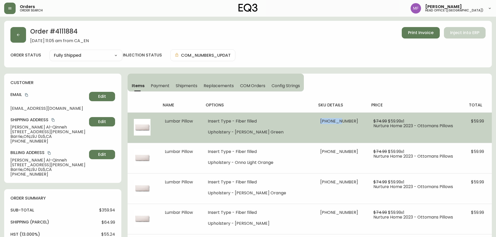
drag, startPoint x: 332, startPoint y: 122, endPoint x: 313, endPoint y: 120, distance: 19.7
click at [320, 120] on span "30832-00 x 1" at bounding box center [339, 121] width 38 height 6
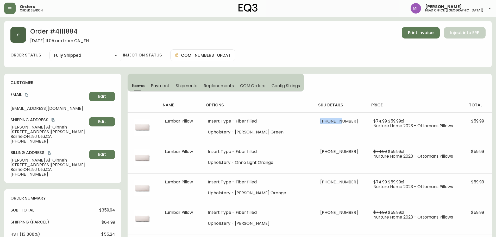
click at [22, 35] on button "button" at bounding box center [18, 35] width 16 height 16
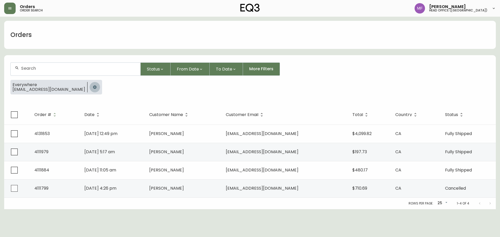
click at [90, 85] on button "button" at bounding box center [95, 87] width 10 height 10
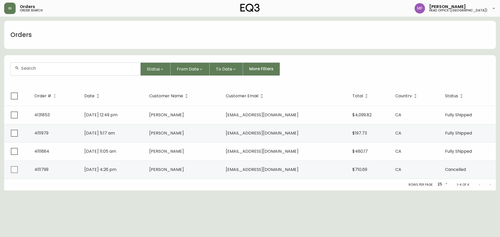
click at [62, 73] on div at bounding box center [76, 69] width 130 height 13
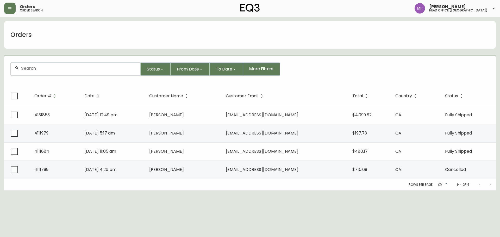
paste input "4131853"
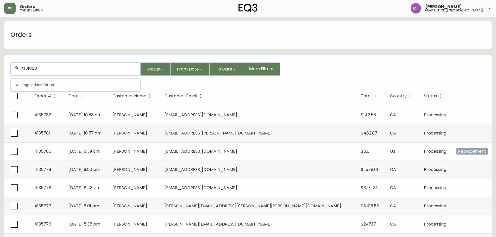
type input "4131853"
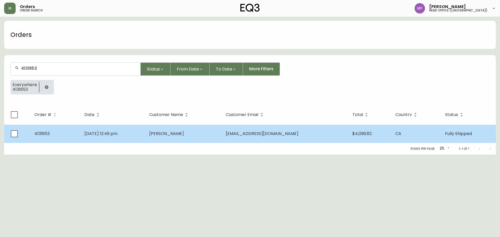
click at [254, 140] on td "sub@malqinneh.com" at bounding box center [284, 134] width 126 height 18
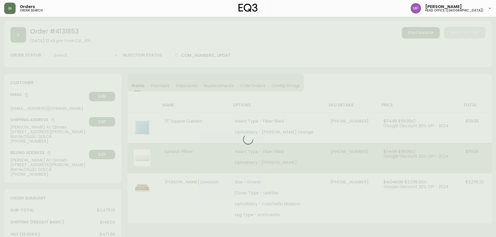
type input "Fully Shipped"
select select "FULLY_SHIPPED"
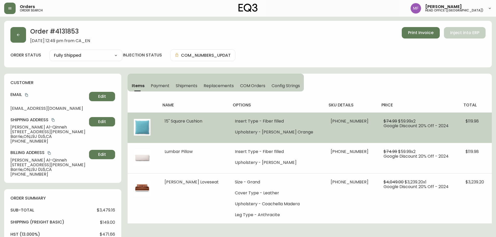
drag, startPoint x: 167, startPoint y: 119, endPoint x: 208, endPoint y: 122, distance: 41.5
click at [208, 122] on td "15" Square Cushion" at bounding box center [193, 127] width 70 height 30
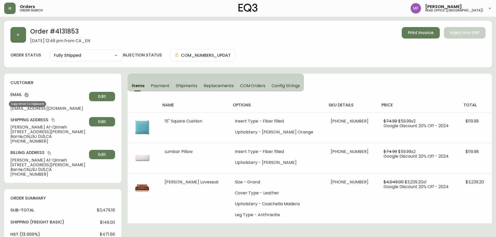
drag, startPoint x: 26, startPoint y: 95, endPoint x: 31, endPoint y: 93, distance: 5.5
click at [26, 95] on icon "copy" at bounding box center [26, 94] width 3 height 3
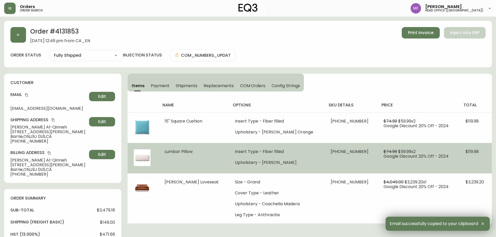
click at [290, 143] on td "Insert Type - Fiber filled Upholstery - Lana Taupe" at bounding box center [277, 158] width 96 height 30
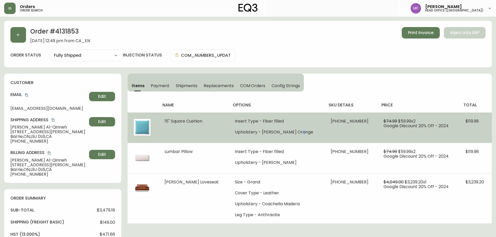
drag, startPoint x: 296, startPoint y: 134, endPoint x: 281, endPoint y: 131, distance: 15.1
click at [288, 133] on li "Upholstery - Lana Burnt Orange" at bounding box center [276, 132] width 83 height 5
click at [201, 119] on span "15" Square Cushion" at bounding box center [183, 121] width 38 height 6
drag, startPoint x: 168, startPoint y: 120, endPoint x: 350, endPoint y: 123, distance: 181.7
click at [350, 123] on tr "15" Square Cushion Insert Type - Fiber filled Upholstery - Lana Burnt Orange 30…" at bounding box center [310, 127] width 364 height 30
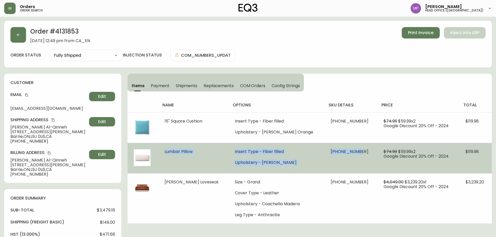
drag, startPoint x: 166, startPoint y: 152, endPoint x: 349, endPoint y: 154, distance: 182.5
click at [349, 154] on tr "Lumbar Pillow Insert Type - Fiber filled Upholstery - Lana Taupe 30832-00 x 1 $…" at bounding box center [310, 158] width 364 height 30
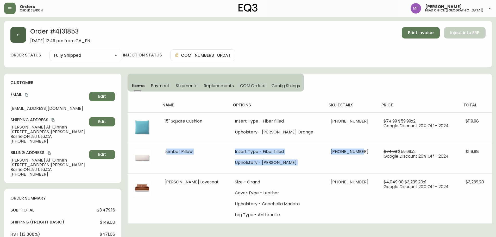
click at [22, 36] on button "button" at bounding box center [18, 35] width 16 height 16
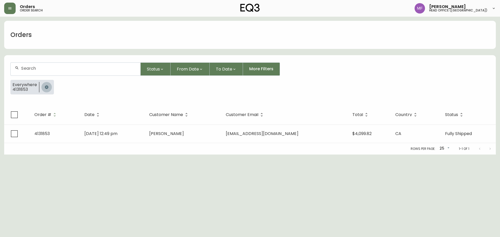
click at [48, 86] on button "button" at bounding box center [46, 87] width 10 height 10
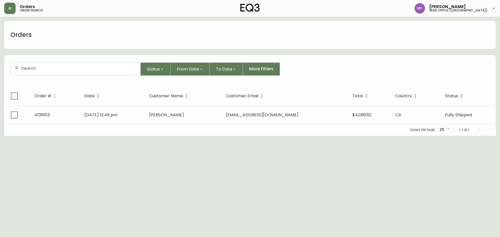
click at [40, 73] on div at bounding box center [76, 69] width 130 height 13
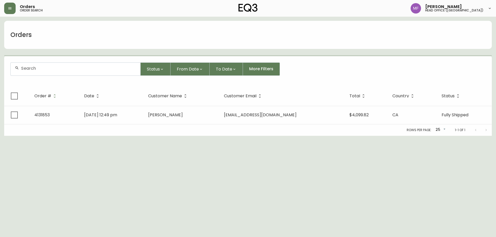
paste input "4135535"
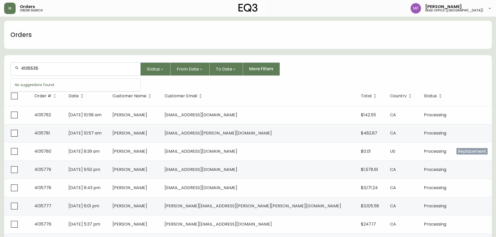
type input "4135535"
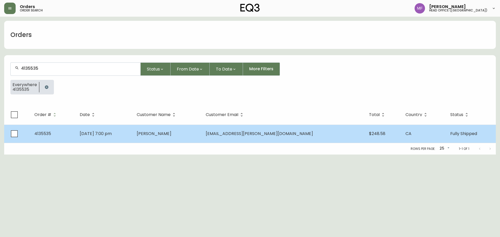
click at [132, 128] on td "Sep 25 2025, 7:00 pm" at bounding box center [103, 134] width 57 height 18
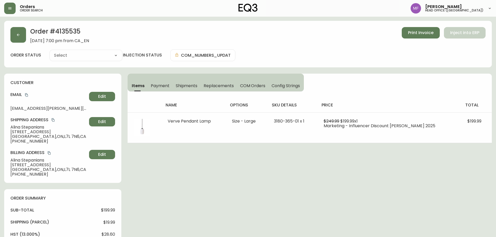
type input "Fully Shipped"
select select "FULLY_SHIPPED"
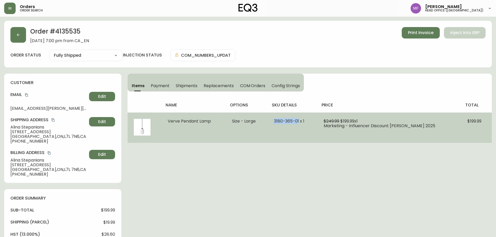
drag, startPoint x: 300, startPoint y: 121, endPoint x: 262, endPoint y: 123, distance: 38.0
click at [262, 123] on tr "Verve Pendant Lamp Size - Large 3180-365-01 x 1 $249.99 $199.99 x 1 Marketing -…" at bounding box center [310, 127] width 364 height 30
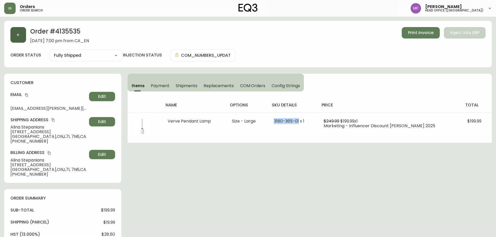
click at [23, 35] on button "button" at bounding box center [18, 35] width 16 height 16
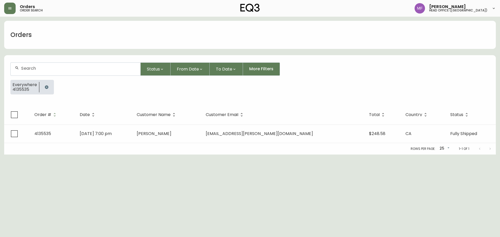
click at [45, 84] on button "button" at bounding box center [46, 87] width 10 height 10
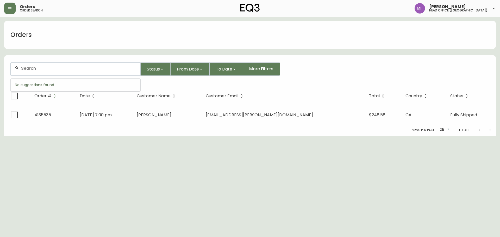
click at [44, 69] on input "text" at bounding box center [78, 68] width 115 height 5
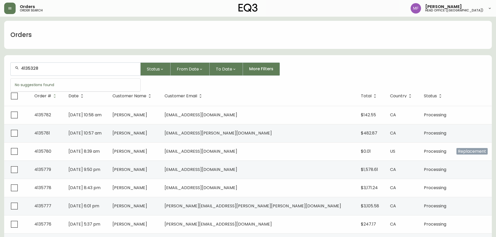
type input "4135328"
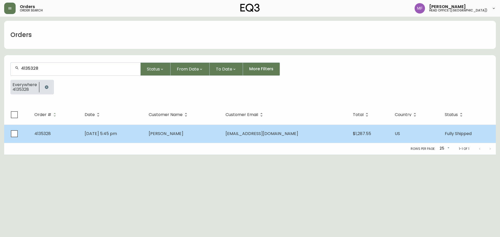
click at [183, 133] on span "Ioana Zamfir" at bounding box center [166, 134] width 35 height 6
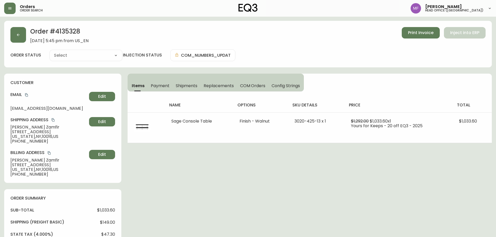
type input "Fully Shipped"
select select "FULLY_SHIPPED"
click at [74, 31] on h2 "Order # 4135328" at bounding box center [59, 32] width 58 height 11
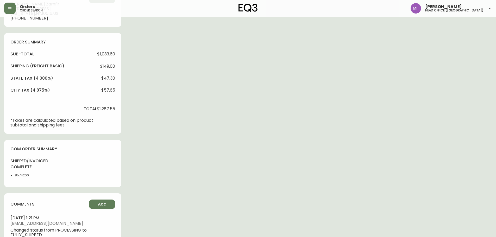
click at [23, 175] on li "8574260" at bounding box center [28, 175] width 26 height 5
click at [253, 140] on div "Order # 4135328 September 13, 2025 at 5:45 pm from US_EN Print Invoice Inject i…" at bounding box center [248, 73] width 488 height 416
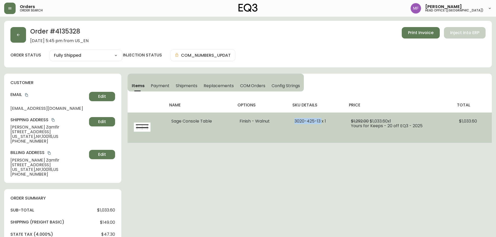
drag, startPoint x: 322, startPoint y: 121, endPoint x: 292, endPoint y: 121, distance: 29.9
click at [292, 121] on td "3020-425-13 x 1" at bounding box center [316, 127] width 56 height 30
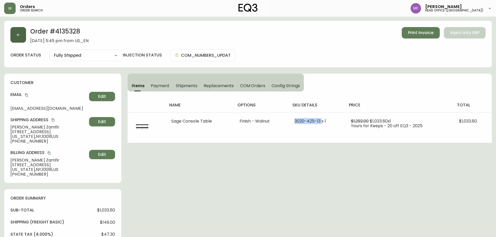
click at [14, 34] on button "button" at bounding box center [18, 35] width 16 height 16
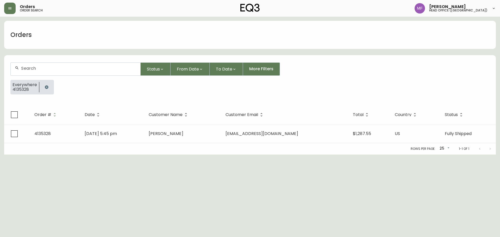
click at [45, 85] on button "button" at bounding box center [46, 87] width 10 height 10
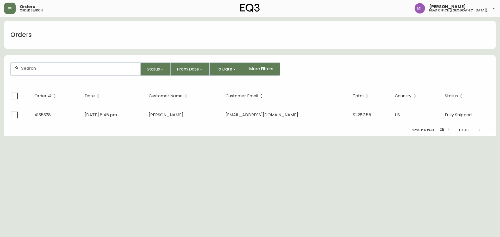
click at [45, 69] on input "text" at bounding box center [78, 68] width 115 height 5
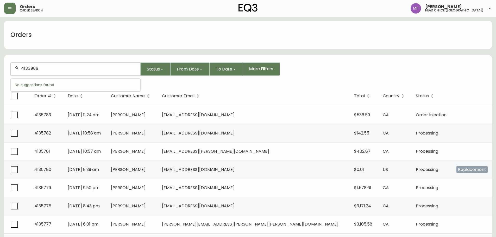
type input "4133986"
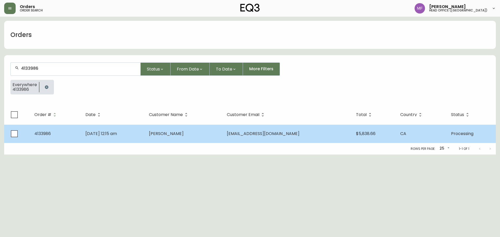
click at [145, 138] on td "Jul 06 2025, 12:15 am" at bounding box center [113, 134] width 64 height 18
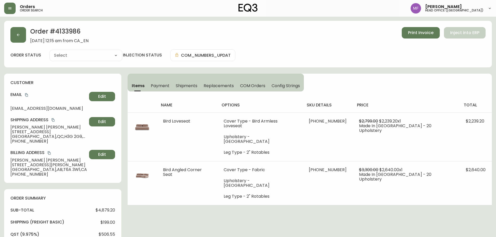
type input "Processing"
select select "PROCESSING"
click at [71, 32] on h2 "Order # 4133986" at bounding box center [59, 32] width 58 height 11
drag, startPoint x: 45, startPoint y: 128, endPoint x: 6, endPoint y: 127, distance: 39.3
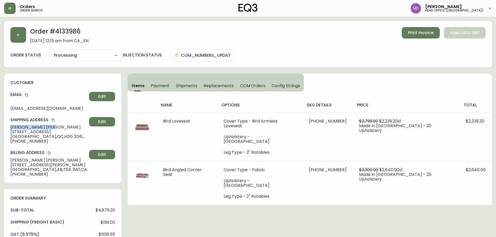
click at [6, 127] on div "customer Email nberg1@aol.com Edit Shipping Address Nathan Berg 4005 Rue Redpat…" at bounding box center [62, 128] width 117 height 109
click at [62, 30] on h2 "Order # 4133986" at bounding box center [59, 32] width 58 height 11
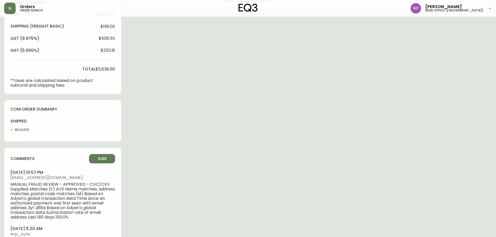
scroll to position [208, 0]
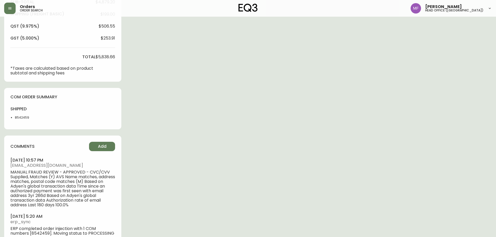
click at [17, 115] on li "8542459" at bounding box center [28, 117] width 26 height 5
click at [255, 118] on div "Order # 4133986 July 6, 2025 at 12:15 am from CA_EN Print Invoice Inject into E…" at bounding box center [248, 32] width 488 height 439
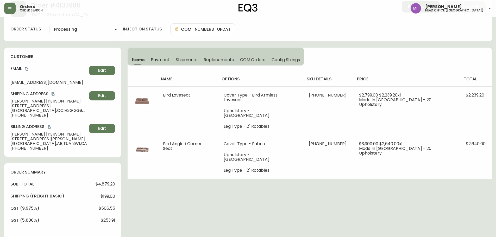
click at [340, 187] on div "Order # 4133986 July 6, 2025 at 12:15 am from CA_EN Print Invoice Inject into E…" at bounding box center [248, 214] width 488 height 439
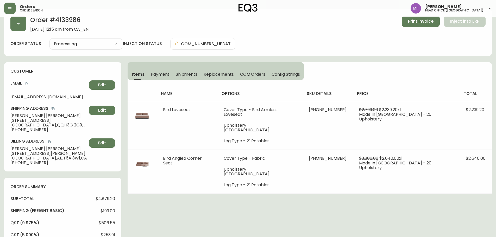
scroll to position [0, 0]
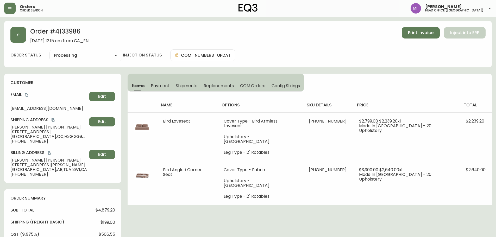
click at [78, 32] on h2 "Order # 4133986" at bounding box center [59, 32] width 58 height 11
click at [191, 197] on div "Order # 4133986 July 6, 2025 at 12:15 am from CA_EN Print Invoice Inject into E…" at bounding box center [248, 240] width 488 height 439
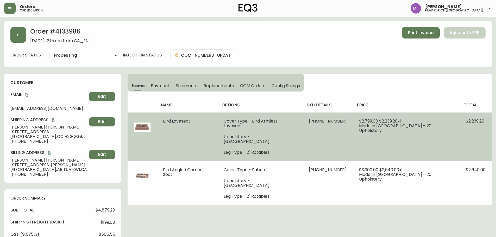
click at [379, 151] on td "$2,799.00 $2,239.20 x 1 Made In Canada - 20 Upholstery" at bounding box center [406, 136] width 107 height 49
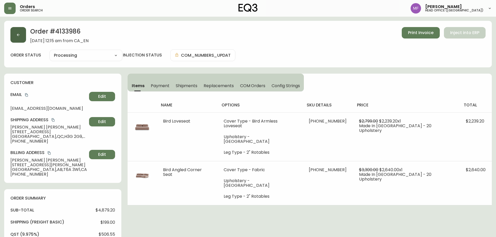
click at [11, 36] on button "button" at bounding box center [18, 35] width 16 height 16
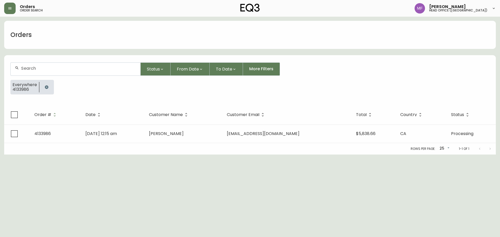
click at [45, 86] on icon "button" at bounding box center [47, 87] width 4 height 4
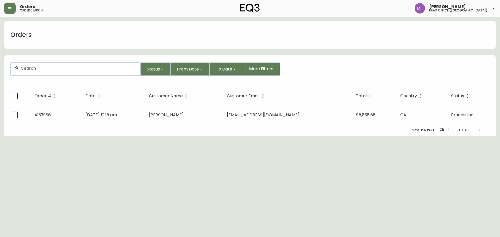
drag, startPoint x: 43, startPoint y: 77, endPoint x: 43, endPoint y: 70, distance: 7.0
click at [43, 77] on form "Status From Date To Date More Filters" at bounding box center [249, 71] width 491 height 30
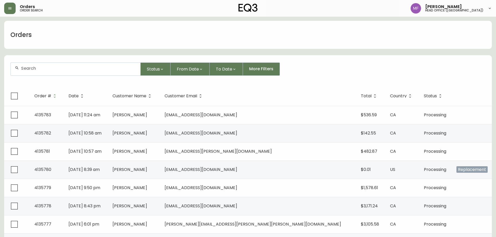
click at [43, 70] on input "text" at bounding box center [78, 68] width 115 height 5
paste input "4133961"
type input "4133961"
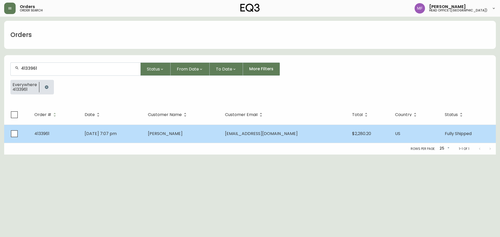
click at [144, 130] on td "Jul 04 2025, 7:07 pm" at bounding box center [111, 134] width 63 height 18
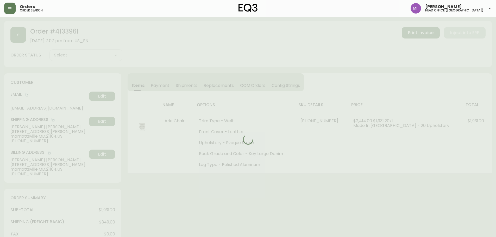
type input "Fully Shipped"
select select "FULLY_SHIPPED"
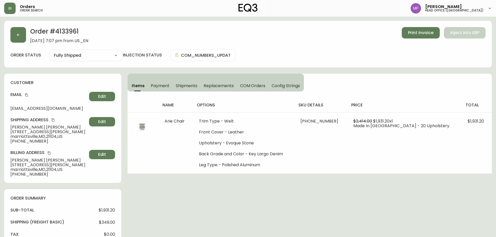
click at [69, 33] on h2 "Order # 4133961" at bounding box center [59, 32] width 58 height 11
click at [27, 96] on icon "copy" at bounding box center [27, 95] width 4 height 4
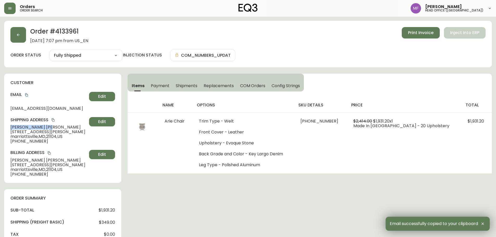
drag, startPoint x: 35, startPoint y: 128, endPoint x: 0, endPoint y: 127, distance: 34.6
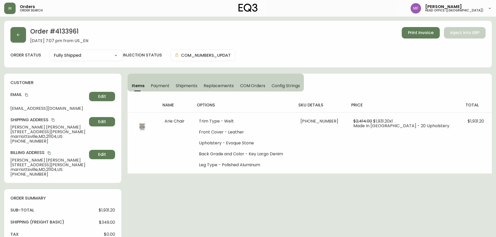
click at [78, 30] on h2 "Order # 4133961" at bounding box center [59, 32] width 58 height 11
click at [77, 30] on h2 "Order # 4133961" at bounding box center [59, 32] width 58 height 11
click at [65, 33] on h2 "Order # 4133961" at bounding box center [59, 32] width 58 height 11
click at [71, 35] on h2 "Order # 4133961" at bounding box center [59, 32] width 58 height 11
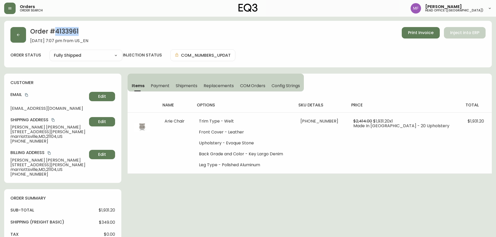
click at [71, 35] on h2 "Order # 4133961" at bounding box center [59, 32] width 58 height 11
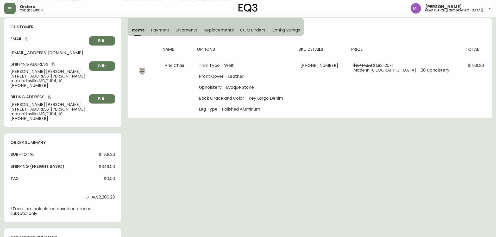
scroll to position [182, 0]
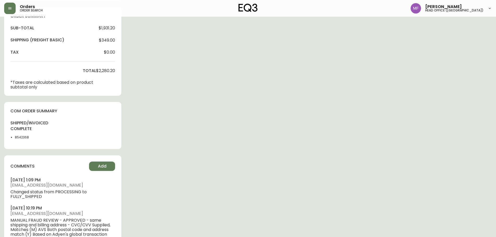
click at [20, 139] on li "8542368" at bounding box center [28, 137] width 26 height 5
click at [317, 135] on div "Order # 4133961 July 4, 2025 at 7:07 pm from US_EN Print Invoice Inject into ER…" at bounding box center [248, 69] width 488 height 461
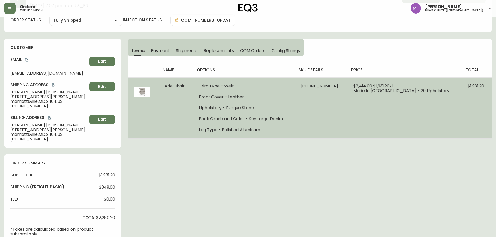
scroll to position [26, 0]
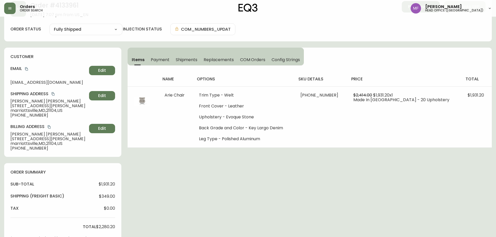
click at [395, 175] on div "Order # 4133961 July 4, 2025 at 7:07 pm from US_EN Print Invoice Inject into ER…" at bounding box center [248, 225] width 488 height 461
click at [27, 69] on icon "copy" at bounding box center [27, 69] width 4 height 4
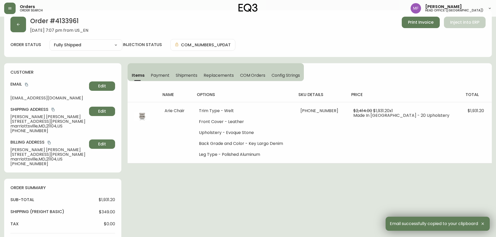
scroll to position [0, 0]
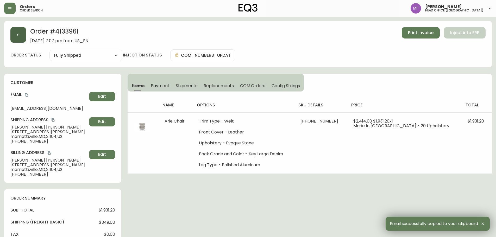
click at [16, 40] on button "button" at bounding box center [18, 35] width 16 height 16
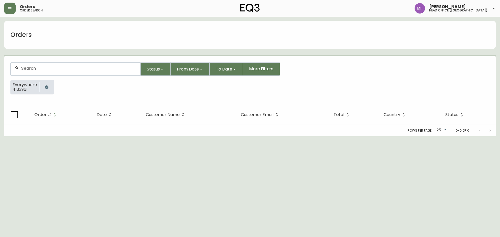
click at [43, 86] on button "button" at bounding box center [46, 87] width 10 height 10
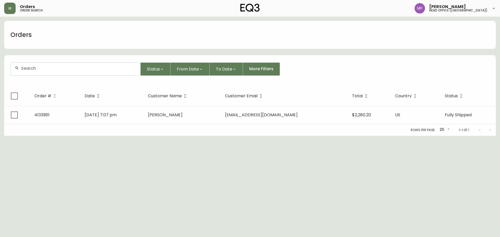
click at [42, 73] on div at bounding box center [76, 69] width 130 height 13
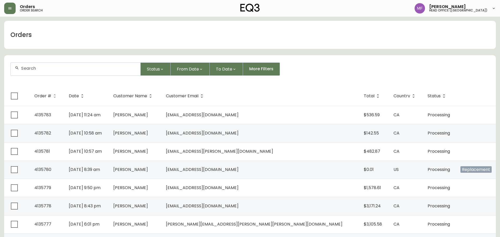
paste input "4135505"
type input "4135505"
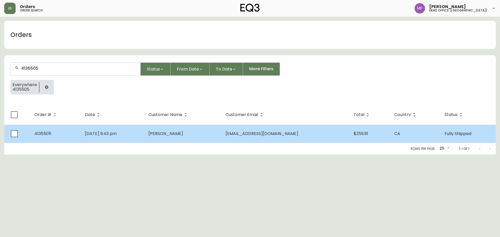
click at [174, 130] on td "Seong Ho Yun" at bounding box center [182, 134] width 77 height 18
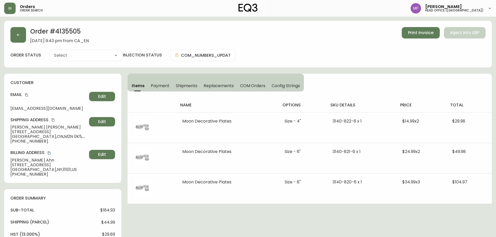
type input "Fully Shipped"
select select "FULLY_SHIPPED"
click at [75, 31] on h2 "Order # 4135505" at bounding box center [59, 32] width 59 height 11
click at [193, 88] on span "Shipments" at bounding box center [187, 85] width 22 height 5
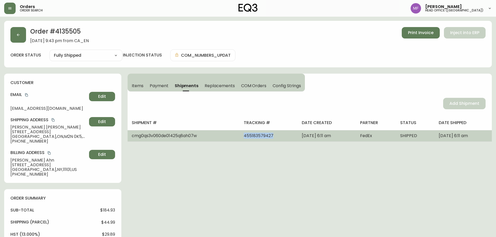
drag, startPoint x: 253, startPoint y: 138, endPoint x: 215, endPoint y: 140, distance: 37.5
click at [215, 140] on tr "cmg0qs3v060de01425q8ah07w 455183579427 September 26, 2025 at 6:11 am FedEx SHIP…" at bounding box center [310, 135] width 364 height 11
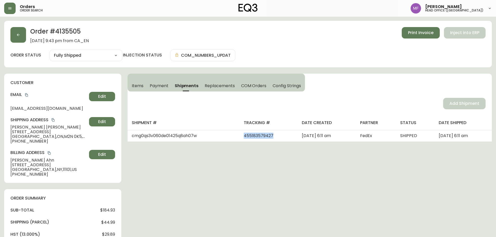
click at [145, 86] on button "Items" at bounding box center [137, 85] width 19 height 11
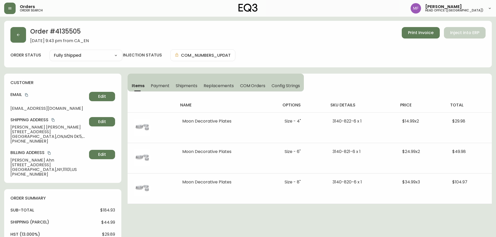
click at [27, 94] on icon "copy" at bounding box center [26, 94] width 3 height 3
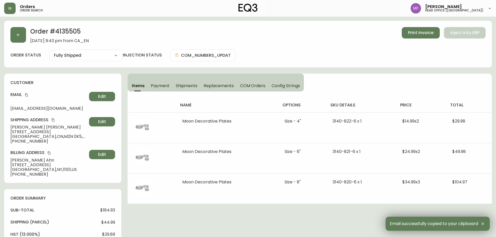
click at [58, 32] on h2 "Order # 4135505" at bounding box center [59, 32] width 59 height 11
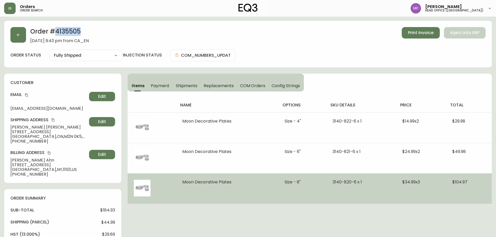
drag, startPoint x: 239, startPoint y: 184, endPoint x: 171, endPoint y: 182, distance: 68.0
click at [171, 182] on tr "Moon Decorative Plates Size - 8" 3140-820-6 x 1 $34.99 x 3 $104.97" at bounding box center [310, 188] width 364 height 30
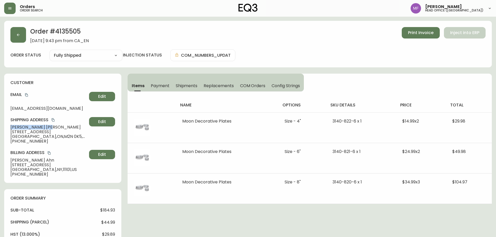
drag, startPoint x: 50, startPoint y: 127, endPoint x: 1, endPoint y: 127, distance: 49.2
click at [1, 127] on main "Order # 4135505 September 22, 2025 at 9:43 pm from CA_EN Print Invoice Inject i…" at bounding box center [248, 233] width 496 height 432
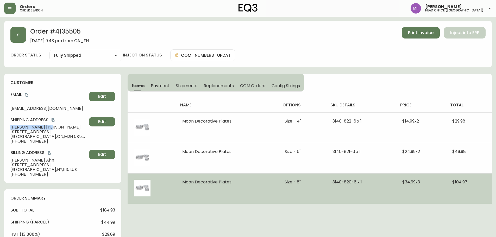
drag, startPoint x: 241, startPoint y: 181, endPoint x: 166, endPoint y: 190, distance: 75.0
click at [166, 190] on tr "Moon Decorative Plates Size - 8" 3140-820-6 x 1 $34.99 x 3 $104.97" at bounding box center [310, 188] width 364 height 30
drag, startPoint x: 297, startPoint y: 181, endPoint x: 305, endPoint y: 181, distance: 8.6
click at [305, 181] on li "Size - 8"" at bounding box center [301, 182] width 35 height 5
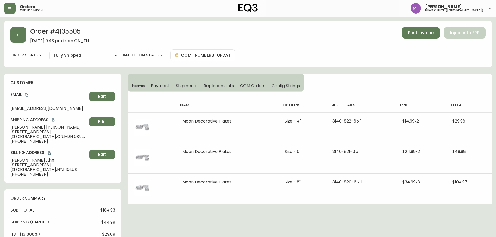
click at [73, 30] on h2 "Order # 4135505" at bounding box center [59, 32] width 59 height 11
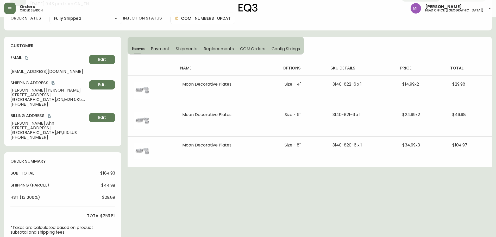
scroll to position [156, 0]
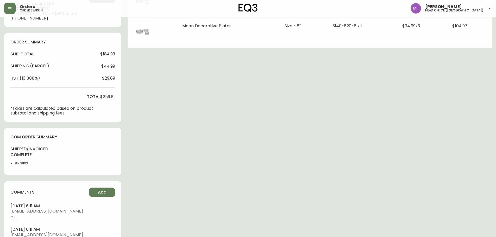
click at [15, 165] on li "8578103" at bounding box center [28, 163] width 26 height 5
click at [313, 130] on div "Order # 4135505 September 22, 2025 at 9:43 pm from CA_EN Print Invoice Inject i…" at bounding box center [248, 79] width 488 height 428
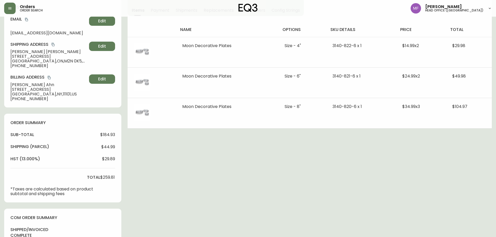
scroll to position [0, 0]
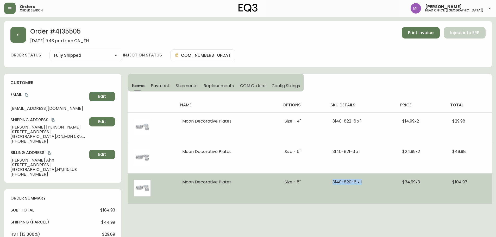
drag, startPoint x: 331, startPoint y: 183, endPoint x: 367, endPoint y: 183, distance: 36.4
click at [367, 183] on td "3140-820-6 x 1" at bounding box center [360, 188] width 69 height 30
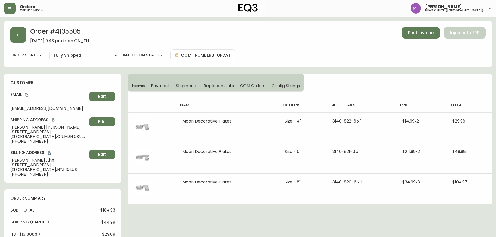
click at [80, 36] on h2 "Order # 4135505" at bounding box center [59, 32] width 59 height 11
click at [68, 35] on h2 "Order # 4135505" at bounding box center [59, 32] width 59 height 11
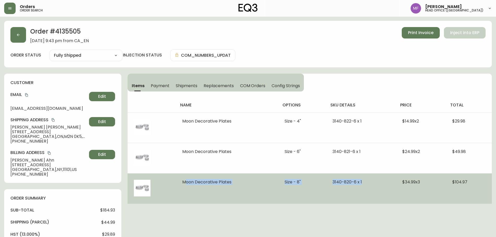
drag, startPoint x: 181, startPoint y: 184, endPoint x: 361, endPoint y: 182, distance: 179.3
click at [361, 182] on tr "Moon Decorative Plates Size - 8" 3140-820-6 x 1 $34.99 x 3 $104.97" at bounding box center [310, 188] width 364 height 30
click at [403, 181] on span "$34.99 x 3" at bounding box center [411, 182] width 18 height 6
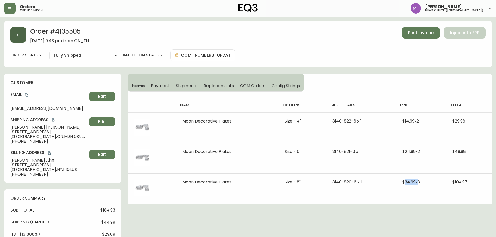
click at [22, 37] on button "button" at bounding box center [18, 35] width 16 height 16
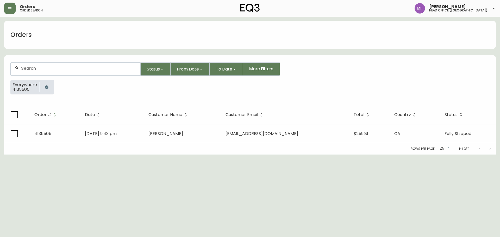
click at [44, 85] on button "button" at bounding box center [46, 87] width 10 height 10
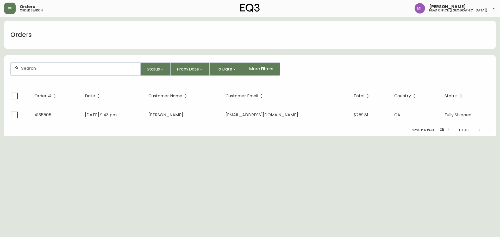
click at [41, 71] on div at bounding box center [76, 69] width 130 height 13
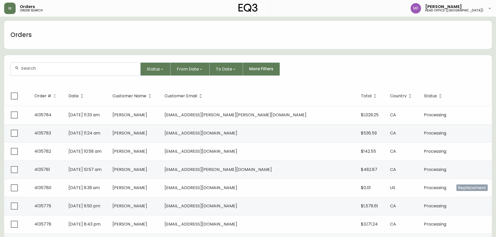
paste input "4134621"
type input "4134621"
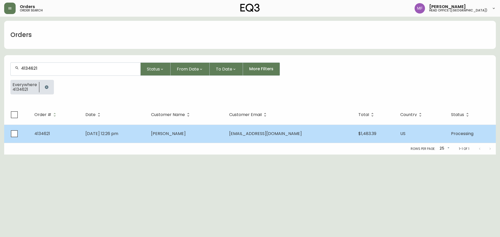
click at [118, 131] on span "Aug 12 2025, 12:26 pm" at bounding box center [101, 134] width 33 height 6
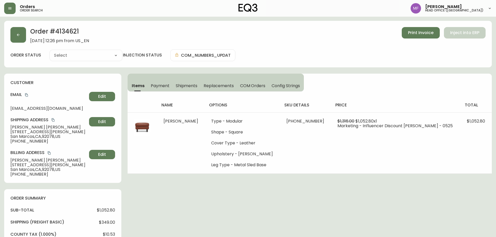
type input "Processing"
select select "PROCESSING"
click at [71, 30] on h2 "Order # 4134621" at bounding box center [59, 32] width 59 height 11
drag, startPoint x: 41, startPoint y: 127, endPoint x: 4, endPoint y: 127, distance: 37.2
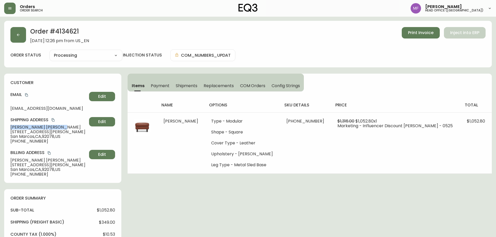
click at [4, 127] on main "Order # 4134621 August 12, 2025 at 12:26 pm from US_EN Print Invoice Inject int…" at bounding box center [248, 237] width 496 height 441
click at [52, 27] on h2 "Order # 4134621" at bounding box center [59, 32] width 59 height 11
click at [62, 30] on h2 "Order # 4134621" at bounding box center [59, 32] width 59 height 11
drag, startPoint x: 62, startPoint y: 30, endPoint x: 66, endPoint y: 31, distance: 4.7
click at [62, 30] on h2 "Order # 4134621" at bounding box center [59, 32] width 59 height 11
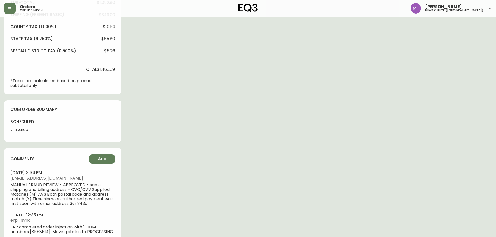
scroll to position [208, 0]
click at [23, 130] on li "8558514" at bounding box center [28, 129] width 26 height 5
click at [277, 123] on div "Order # 4134621 August 12, 2025 at 12:26 pm from US_EN Print Invoice Inject int…" at bounding box center [248, 31] width 488 height 437
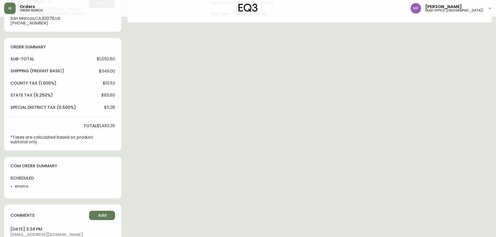
scroll to position [52, 0]
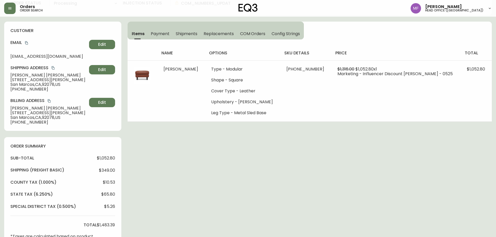
drag, startPoint x: 263, startPoint y: 186, endPoint x: 258, endPoint y: 187, distance: 5.4
click at [263, 186] on div "Order # 4134621 August 12, 2025 at 12:26 pm from US_EN Print Invoice Inject int…" at bounding box center [248, 187] width 488 height 437
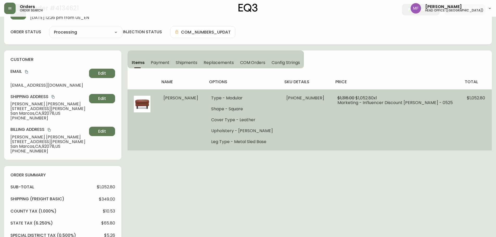
scroll to position [0, 0]
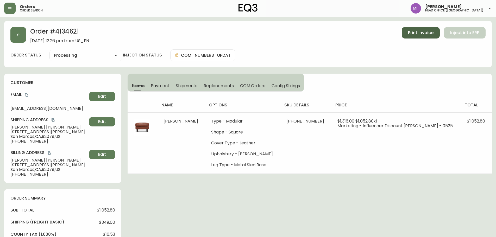
click at [408, 30] on span "Print Invoice" at bounding box center [421, 33] width 26 height 6
click at [299, 178] on div "Order # 4134621 August 12, 2025 at 12:26 pm from US_EN Print Invoice Inject int…" at bounding box center [248, 239] width 488 height 437
click at [19, 33] on button "button" at bounding box center [18, 35] width 16 height 16
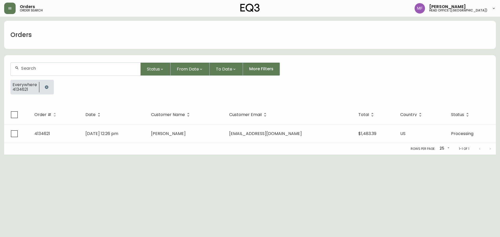
click at [48, 86] on button "button" at bounding box center [46, 87] width 10 height 10
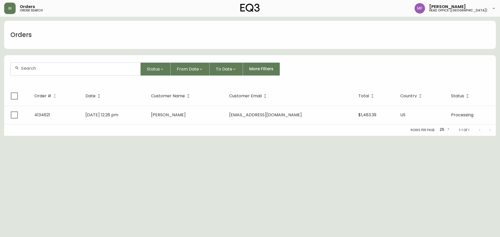
click at [39, 69] on input "text" at bounding box center [78, 68] width 115 height 5
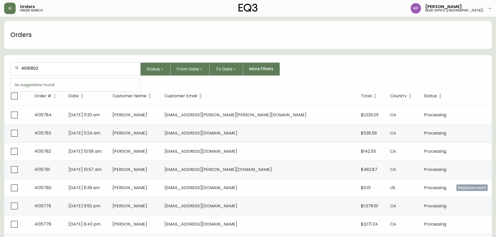
type input "4016802"
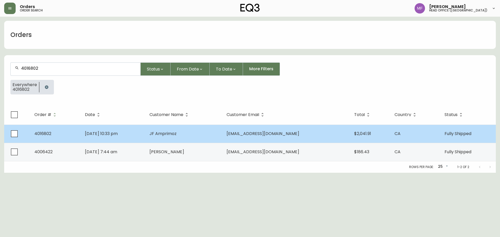
click at [102, 140] on td "Nov 08 2019, 10:33 pm" at bounding box center [113, 134] width 65 height 18
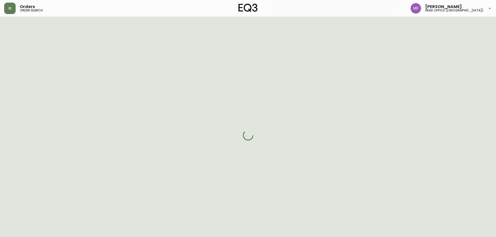
select select "FULLY_SHIPPED"
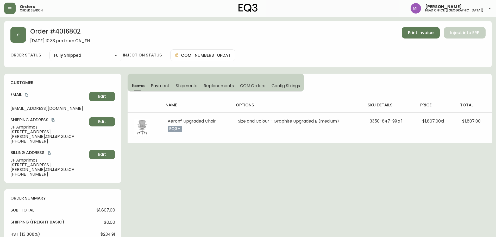
click at [75, 34] on h2 "Order # 4016802" at bounding box center [60, 32] width 60 height 11
drag, startPoint x: 44, startPoint y: 126, endPoint x: 0, endPoint y: 126, distance: 44.2
click at [74, 30] on h2 "Order # 4016802" at bounding box center [60, 32] width 60 height 11
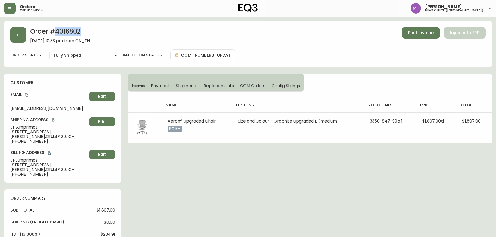
click at [74, 30] on h2 "Order # 4016802" at bounding box center [60, 32] width 60 height 11
click at [20, 34] on icon "button" at bounding box center [18, 35] width 4 height 4
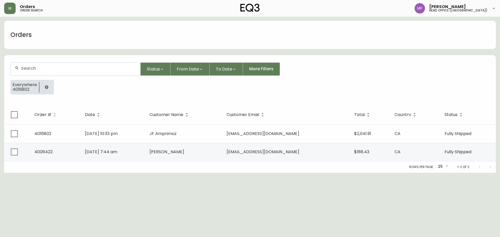
click at [47, 82] on div at bounding box center [46, 87] width 15 height 15
click at [46, 70] on input "text" at bounding box center [78, 68] width 115 height 5
click at [48, 88] on icon "button" at bounding box center [47, 87] width 4 height 4
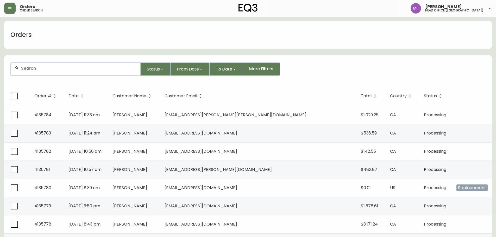
click at [48, 75] on div at bounding box center [76, 69] width 130 height 13
paste input "4110269"
type input "4110269"
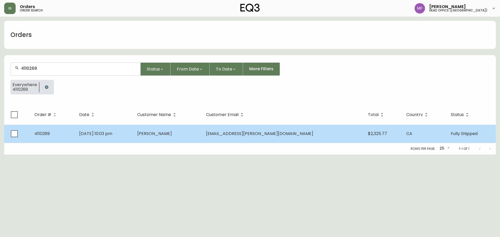
click at [191, 137] on td "Alexander Satel" at bounding box center [167, 134] width 68 height 18
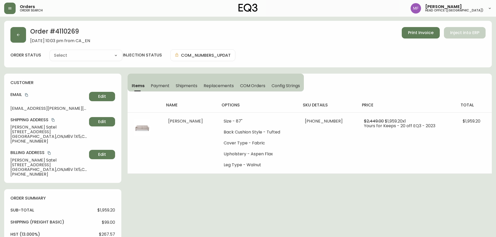
type input "Fully Shipped"
select select "FULLY_SHIPPED"
click at [74, 31] on h2 "Order # 4110269" at bounding box center [60, 32] width 60 height 11
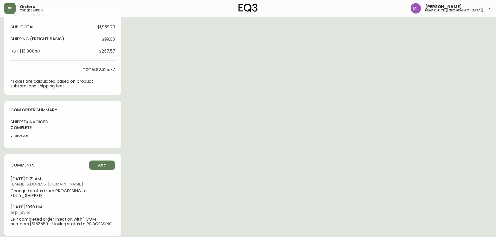
scroll to position [188, 0]
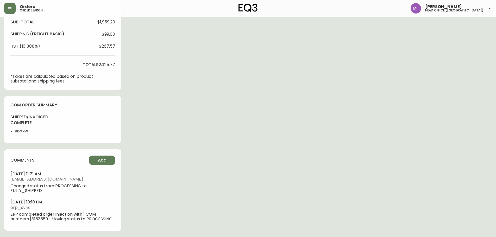
click at [18, 131] on li "8153559" at bounding box center [28, 131] width 26 height 5
click at [288, 116] on div "Order # 4110269 September 4, 2023 at 10:03 pm from CA_EN Print Invoice Inject i…" at bounding box center [248, 35] width 488 height 404
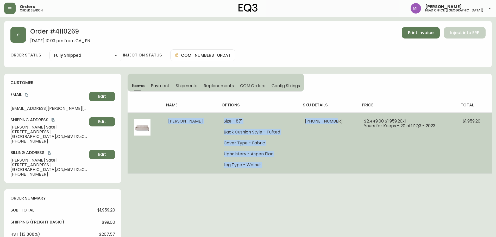
drag, startPoint x: 170, startPoint y: 122, endPoint x: 338, endPoint y: 127, distance: 168.0
click at [338, 127] on tr "Joan Sofa Size - 87" Back Cushion Style - Tufted Cover Type - Fabric Upholstery…" at bounding box center [310, 142] width 364 height 61
drag, startPoint x: 53, startPoint y: 120, endPoint x: 193, endPoint y: 120, distance: 140.0
click at [53, 120] on icon "copy" at bounding box center [53, 120] width 4 height 4
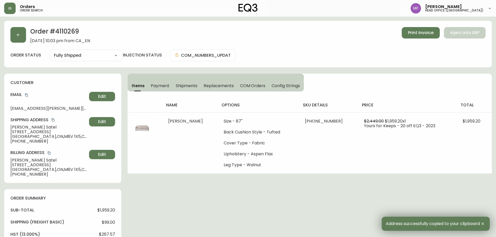
click at [9, 37] on div "Order # 4110269 September 4, 2023 at 10:03 pm from CA_EN Print Invoice Inject i…" at bounding box center [248, 44] width 488 height 47
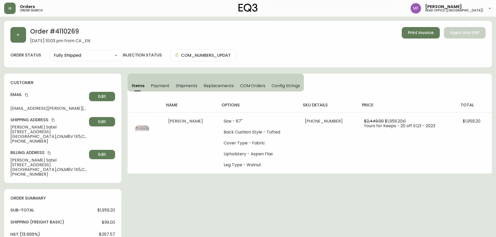
click at [26, 41] on div "Order # 4110269 September 4, 2023 at 10:03 pm from CA_EN Print Invoice Inject i…" at bounding box center [247, 35] width 475 height 16
click at [14, 37] on button "button" at bounding box center [18, 35] width 16 height 16
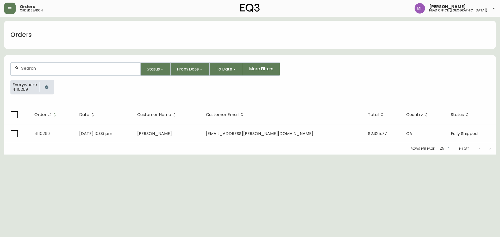
click at [48, 88] on button "button" at bounding box center [46, 87] width 10 height 10
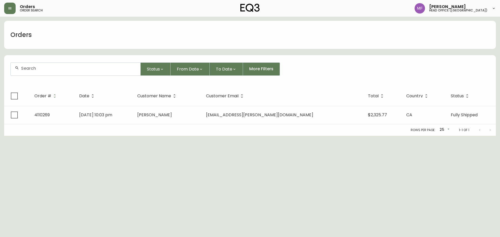
click at [45, 76] on form "Status From Date To Date More Filters" at bounding box center [249, 71] width 491 height 30
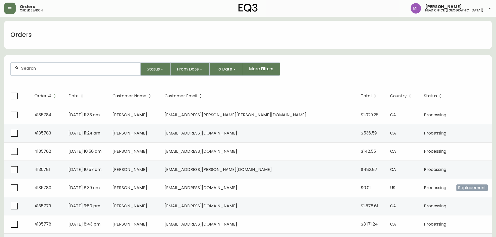
click at [45, 71] on div at bounding box center [76, 69] width 130 height 13
paste input "4135680"
type input "4135680"
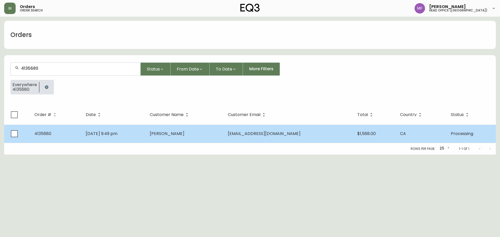
click at [184, 133] on span "hormoz salimi" at bounding box center [167, 134] width 35 height 6
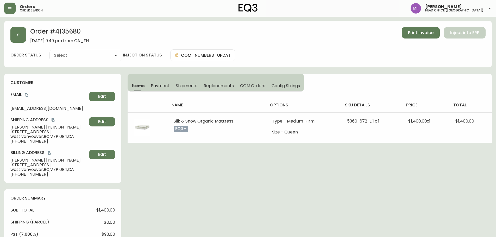
type input "Processing"
select select "PROCESSING"
click at [70, 32] on h2 "Order # 4135680" at bounding box center [59, 32] width 59 height 11
drag, startPoint x: 44, startPoint y: 126, endPoint x: 0, endPoint y: 126, distance: 44.2
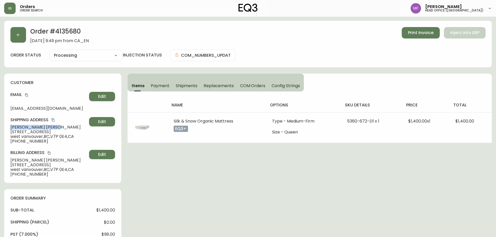
click at [0, 126] on main "Order # 4135680 October 5, 2025 at 9:49 pm from CA_EN Print Invoice Inject into…" at bounding box center [248, 234] width 496 height 434
click at [79, 33] on h2 "Order # 4135680" at bounding box center [59, 32] width 59 height 11
click at [66, 30] on h2 "Order # 4135680" at bounding box center [59, 32] width 59 height 11
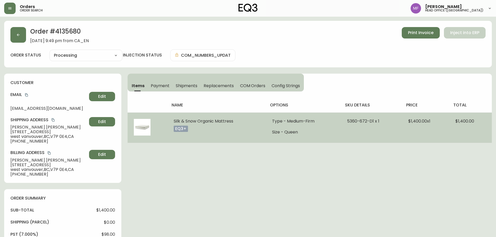
click at [285, 133] on li "Size - Queen" at bounding box center [303, 132] width 62 height 5
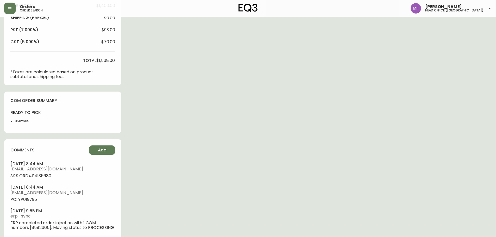
scroll to position [208, 0]
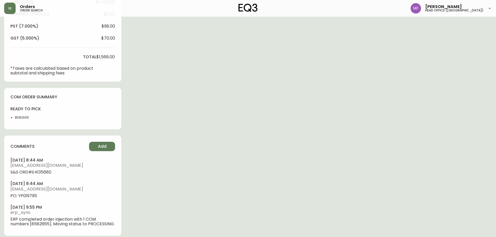
click at [19, 119] on li "8582665" at bounding box center [28, 117] width 26 height 5
click at [206, 124] on div "Order # 4135680 October 5, 2025 at 9:49 pm from CA_EN Print Invoice Inject into…" at bounding box center [248, 27] width 488 height 429
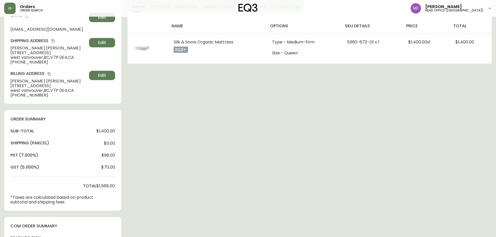
scroll to position [78, 0]
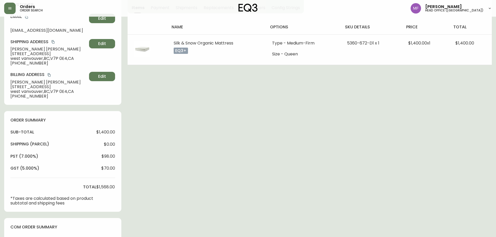
click at [398, 162] on div "Order # 4135680 October 5, 2025 at 9:49 pm from CA_EN Print Invoice Inject into…" at bounding box center [248, 157] width 488 height 429
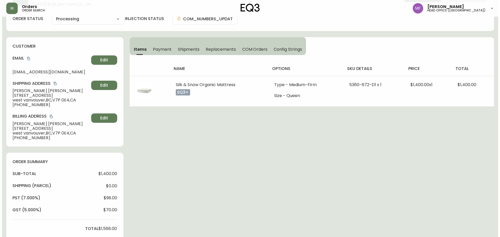
scroll to position [0, 0]
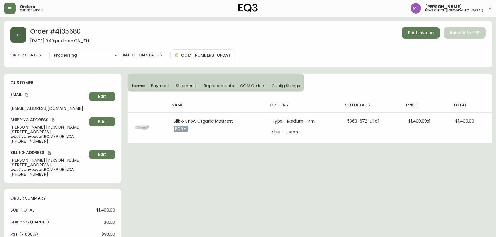
click at [20, 36] on icon "button" at bounding box center [18, 35] width 4 height 4
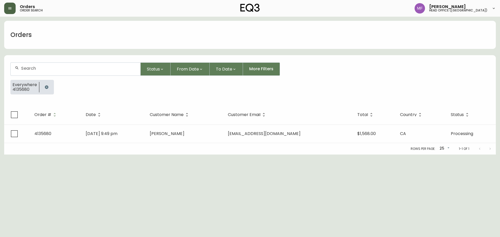
click at [8, 9] on icon "button" at bounding box center [9, 8] width 3 height 2
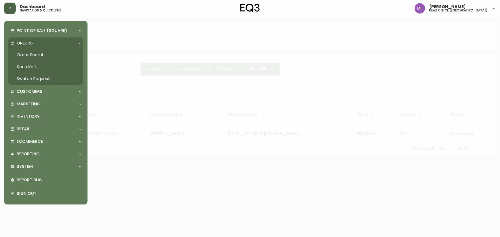
click at [35, 75] on link "Swatch Requests" at bounding box center [45, 79] width 75 height 12
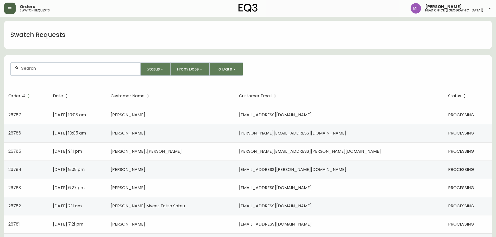
click at [89, 71] on div at bounding box center [76, 68] width 130 height 11
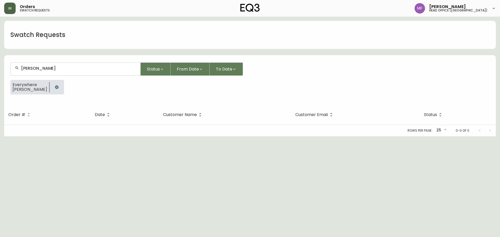
type input "JESICA EVERSON"
click at [56, 87] on icon "button" at bounding box center [56, 86] width 3 height 3
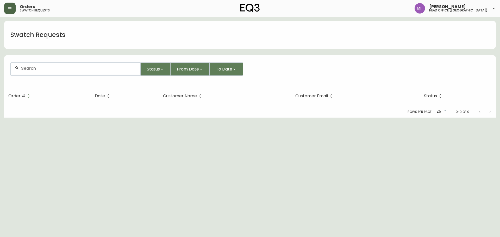
click at [44, 71] on div at bounding box center [76, 68] width 130 height 11
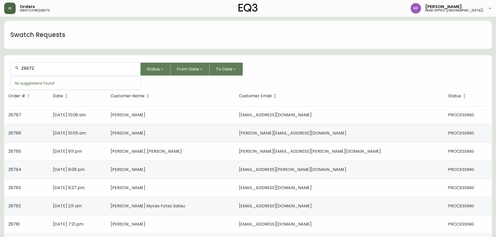
type input "26672"
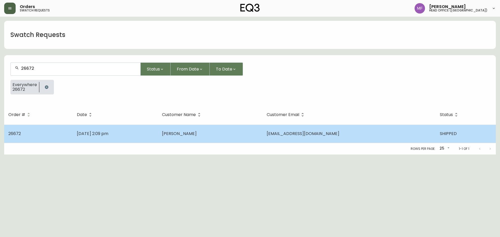
click at [145, 137] on td "Sep 22 2025, 2:09 pm" at bounding box center [115, 134] width 85 height 18
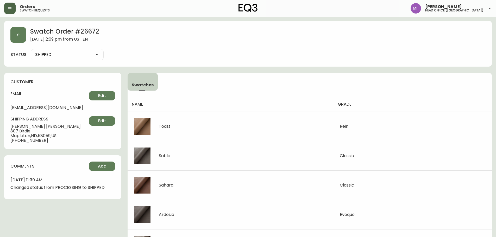
click at [92, 31] on h2 "Swatch Order # 26672" at bounding box center [64, 32] width 69 height 10
click at [81, 32] on h2 "Swatch Order # 26672" at bounding box center [64, 32] width 69 height 10
click at [95, 28] on h2 "Swatch Order # 26672" at bounding box center [64, 32] width 69 height 10
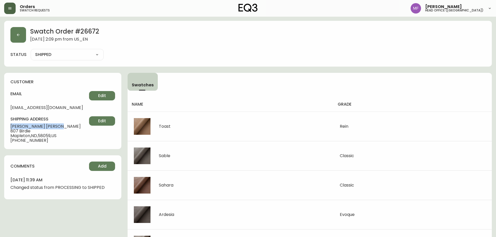
drag, startPoint x: 44, startPoint y: 126, endPoint x: 10, endPoint y: 126, distance: 33.8
click at [10, 126] on div "customer email designingflamingo@yahoo.com Edit shipping address Jessica Everso…" at bounding box center [62, 111] width 117 height 76
click at [93, 31] on h2 "Swatch Order # 26672" at bounding box center [64, 32] width 69 height 10
drag, startPoint x: 78, startPoint y: 110, endPoint x: 9, endPoint y: 109, distance: 69.0
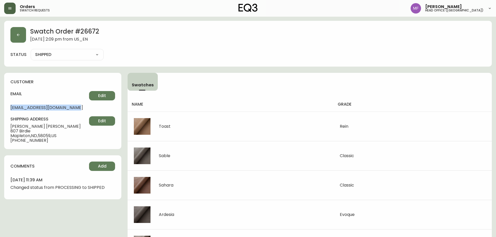
click at [9, 109] on div "customer email designingflamingo@yahoo.com Edit shipping address Jessica Everso…" at bounding box center [62, 111] width 117 height 76
drag, startPoint x: 48, startPoint y: 127, endPoint x: 8, endPoint y: 126, distance: 40.1
click at [8, 126] on div "customer email designingflamingo@yahoo.com Edit shipping address Jessica Everso…" at bounding box center [62, 111] width 117 height 76
drag, startPoint x: 101, startPoint y: 30, endPoint x: 29, endPoint y: 33, distance: 72.2
click at [29, 33] on div "Swatch Order # 26672 September 22, 2025 at 2:09 pm from US_EN" at bounding box center [247, 35] width 475 height 16
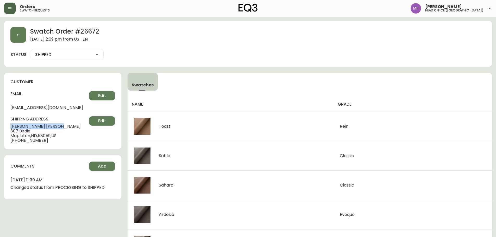
drag, startPoint x: 46, startPoint y: 126, endPoint x: 9, endPoint y: 126, distance: 37.0
click at [9, 126] on div "customer email designingflamingo@yahoo.com Edit shipping address Jessica Everso…" at bounding box center [62, 111] width 117 height 76
click at [88, 31] on h2 "Swatch Order # 26672" at bounding box center [64, 32] width 69 height 10
click at [90, 30] on h2 "Swatch Order # 26672" at bounding box center [64, 32] width 69 height 10
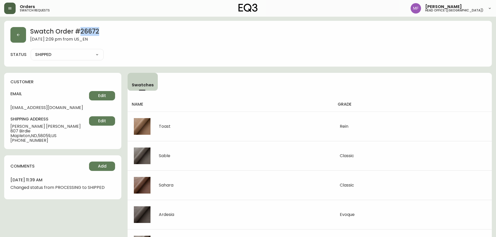
click at [90, 30] on h2 "Swatch Order # 26672" at bounding box center [64, 32] width 69 height 10
drag, startPoint x: 9, startPoint y: 129, endPoint x: 51, endPoint y: 141, distance: 43.0
click at [51, 141] on div "customer email designingflamingo@yahoo.com Edit shipping address Jessica Everso…" at bounding box center [62, 111] width 117 height 76
drag, startPoint x: 53, startPoint y: 122, endPoint x: 38, endPoint y: 127, distance: 15.4
click at [53, 122] on div "shipping address Jessica Everson 807 Birdie Mapleton , ND , 58059 , US +1701388…" at bounding box center [62, 129] width 105 height 27
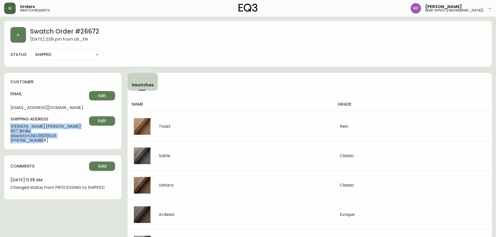
drag, startPoint x: 10, startPoint y: 127, endPoint x: 50, endPoint y: 140, distance: 42.6
click at [50, 140] on div "customer email designingflamingo@yahoo.com Edit shipping address Jessica Everso…" at bounding box center [62, 111] width 117 height 76
click at [12, 8] on icon "button" at bounding box center [10, 8] width 4 height 4
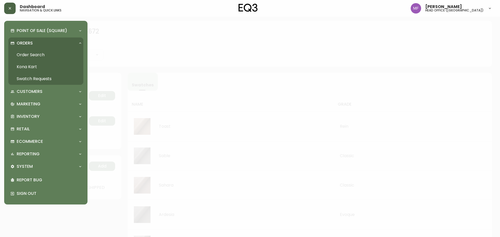
drag, startPoint x: 41, startPoint y: 56, endPoint x: 64, endPoint y: 63, distance: 23.8
click at [41, 56] on link "Order Search" at bounding box center [45, 55] width 75 height 12
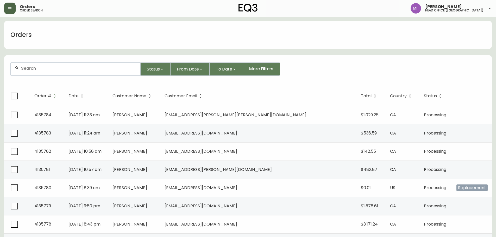
click at [82, 72] on div at bounding box center [76, 69] width 130 height 13
paste input "4145582"
type input "4145582"
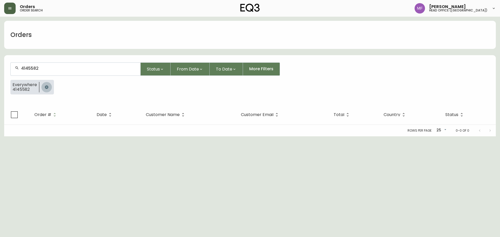
click at [46, 86] on icon "button" at bounding box center [46, 86] width 3 height 3
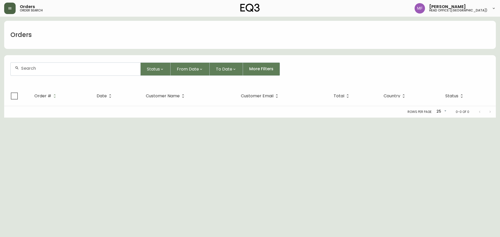
click at [38, 68] on input "text" at bounding box center [78, 68] width 115 height 5
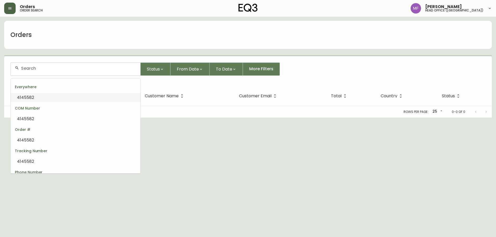
paste input "4145582"
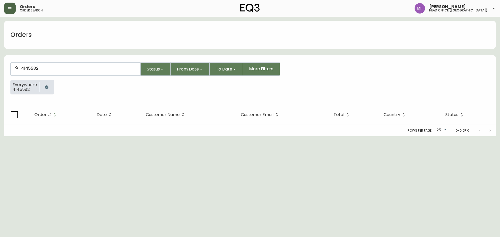
type input "4145582"
click at [45, 87] on icon "button" at bounding box center [46, 86] width 3 height 3
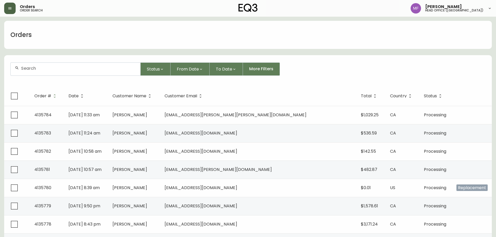
click at [16, 5] on div "Orders order search" at bounding box center [85, 8] width 162 height 11
click at [11, 8] on icon "button" at bounding box center [10, 8] width 4 height 4
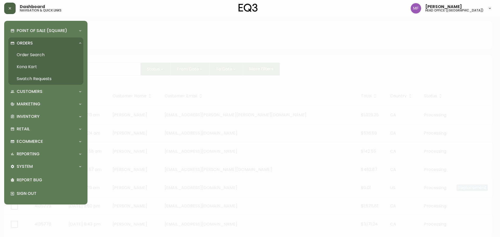
click at [33, 49] on link "Order Search" at bounding box center [45, 55] width 75 height 12
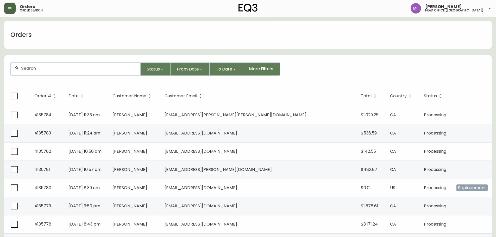
click at [47, 69] on input "text" at bounding box center [78, 68] width 115 height 5
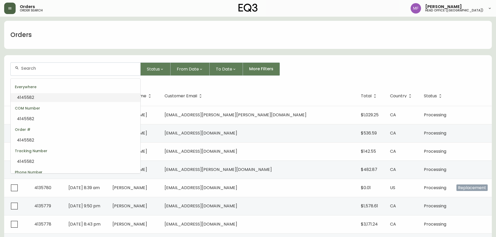
paste input "4145582"
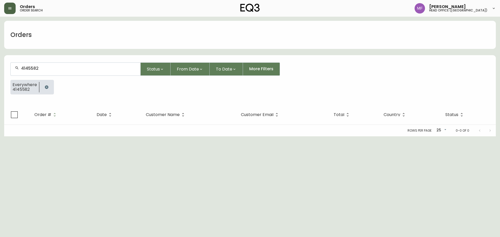
type input "4145582"
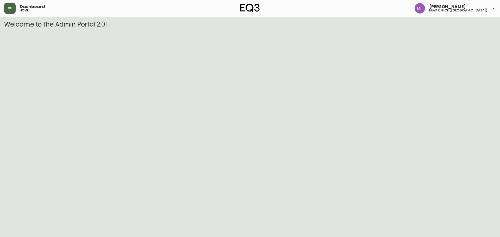
click at [12, 9] on button "button" at bounding box center [9, 8] width 11 height 11
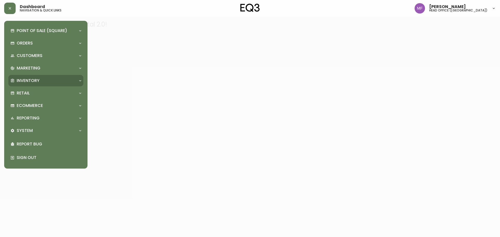
click at [30, 81] on p "Inventory" at bounding box center [28, 81] width 23 height 6
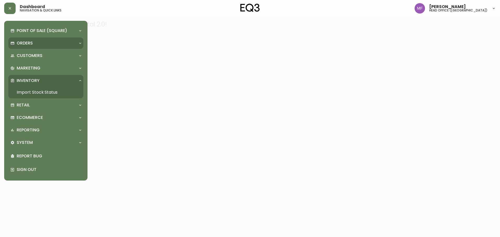
drag, startPoint x: 33, startPoint y: 90, endPoint x: 55, endPoint y: 43, distance: 51.9
click at [33, 90] on link "Import Stock Status" at bounding box center [45, 92] width 75 height 12
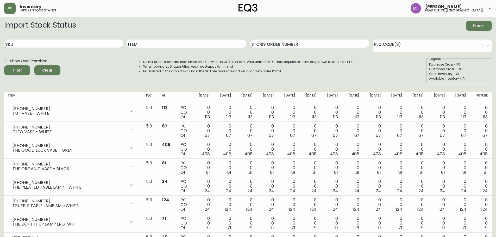
click at [49, 45] on input "SKU" at bounding box center [63, 44] width 119 height 8
paste input "3020-843-13-A"
click at [4, 65] on button "Filter" at bounding box center [17, 70] width 26 height 10
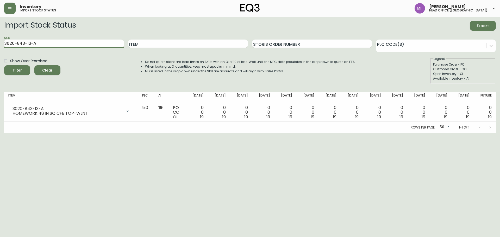
drag, startPoint x: 72, startPoint y: 42, endPoint x: 0, endPoint y: 56, distance: 73.8
click at [0, 56] on main "Import Stock Status Export SKU 3020-843-13-A Item Storis Order Number PLC Code(…" at bounding box center [250, 75] width 500 height 117
paste input "B"
type input "3020-843-13-B"
click at [4, 65] on button "Filter" at bounding box center [17, 70] width 26 height 10
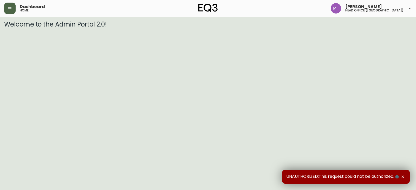
click at [9, 7] on icon "button" at bounding box center [10, 8] width 4 height 4
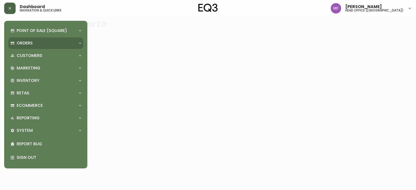
click at [15, 45] on div "Orders" at bounding box center [43, 43] width 66 height 6
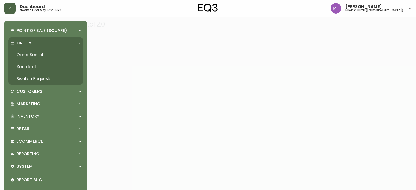
drag, startPoint x: 44, startPoint y: 52, endPoint x: 44, endPoint y: 55, distance: 3.1
click at [44, 52] on link "Order Search" at bounding box center [45, 55] width 75 height 12
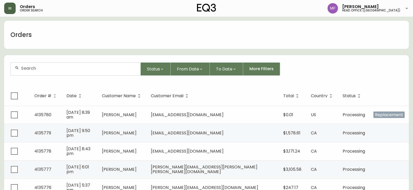
click at [64, 68] on input "text" at bounding box center [78, 68] width 115 height 5
paste input "4135614"
type input "4135614"
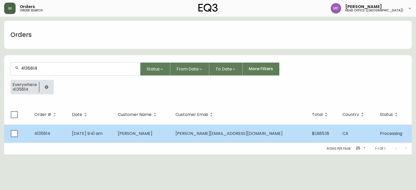
click at [215, 132] on span "matthew.consky@gmail.com" at bounding box center [229, 134] width 107 height 6
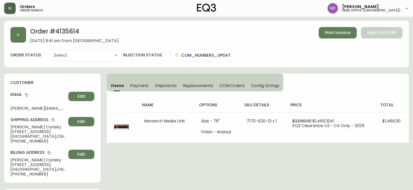
type input "Processing"
select select "PROCESSING"
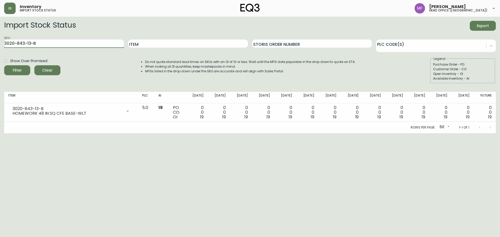
drag, startPoint x: 64, startPoint y: 45, endPoint x: 0, endPoint y: 45, distance: 63.5
click at [0, 45] on main "Import Stock Status Export SKU 3020-843-13-B Item Storis Order Number PLC Code(…" at bounding box center [250, 75] width 500 height 117
click at [4, 65] on button "Filter" at bounding box center [17, 70] width 26 height 10
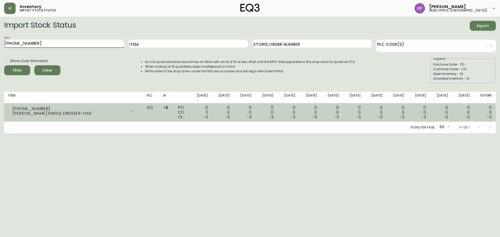
click at [137, 109] on div at bounding box center [132, 111] width 10 height 10
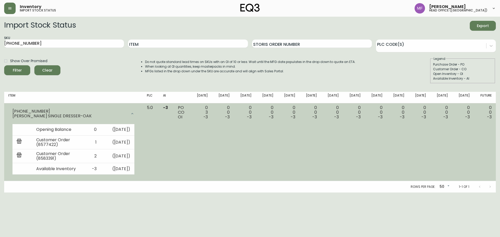
click at [253, 141] on td "0 0 -3" at bounding box center [245, 142] width 22 height 78
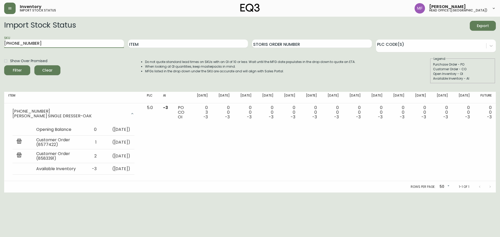
drag, startPoint x: 92, startPoint y: 43, endPoint x: 0, endPoint y: 48, distance: 92.5
click at [0, 48] on main "Import Stock Status Export SKU [PHONE_NUMBER] Item Storis Order Number PLC Code…" at bounding box center [250, 105] width 500 height 176
click at [4, 65] on button "Filter" at bounding box center [17, 70] width 26 height 10
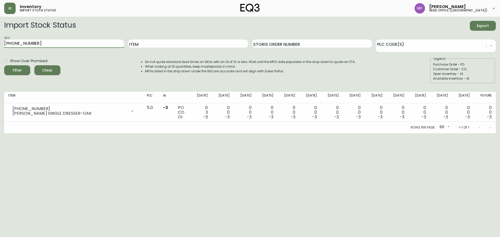
drag, startPoint x: 53, startPoint y: 47, endPoint x: 0, endPoint y: 44, distance: 52.6
click at [0, 44] on main "Import Stock Status Export SKU 7130-450-16 Item Storis Order Number PLC Code(s)…" at bounding box center [250, 75] width 500 height 117
paste input "3"
click at [4, 65] on button "Filter" at bounding box center [17, 70] width 26 height 10
drag, startPoint x: 66, startPoint y: 44, endPoint x: 0, endPoint y: 65, distance: 69.3
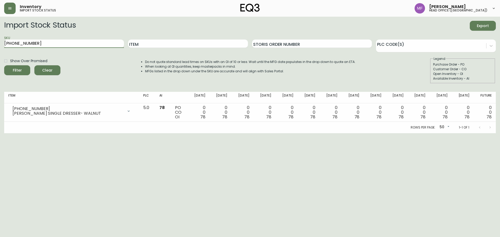
click at [0, 65] on main "Import Stock Status Export SKU 7130-450-13 Item Storis Order Number PLC Code(s)…" at bounding box center [250, 75] width 500 height 117
paste input "6"
click at [4, 65] on button "Filter" at bounding box center [17, 70] width 26 height 10
drag, startPoint x: 90, startPoint y: 45, endPoint x: 0, endPoint y: 53, distance: 90.4
click at [0, 53] on main "Import Stock Status Export SKU 7130-450-16 Item Storis Order Number PLC Code(s)…" at bounding box center [250, 75] width 500 height 117
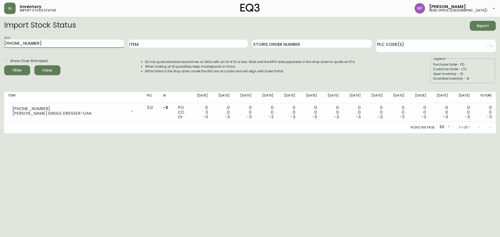
paste input "0"
click at [4, 65] on button "Filter" at bounding box center [17, 70] width 26 height 10
drag, startPoint x: 102, startPoint y: 44, endPoint x: 0, endPoint y: 48, distance: 102.1
click at [0, 48] on main "Import Stock Status Export SKU 7130-0450-16 Item Storis Order Number PLC Code(s…" at bounding box center [250, 75] width 500 height 117
paste input "text"
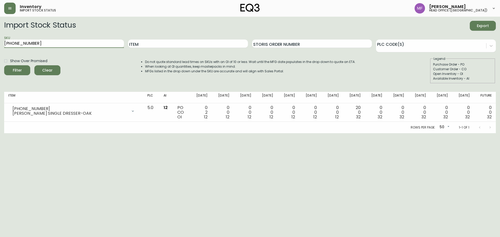
click at [86, 133] on html "Inventory import stock status Marie Fungo head office (canada) Import Stock Sta…" at bounding box center [250, 66] width 500 height 133
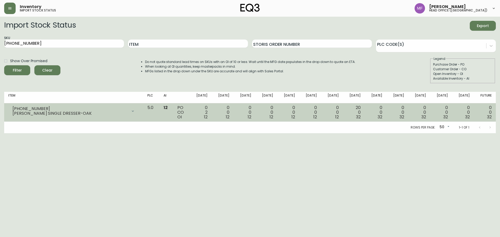
drag, startPoint x: 11, startPoint y: 108, endPoint x: 77, endPoint y: 115, distance: 67.1
click at [77, 115] on div "7130-0450-16 MARCEL SINGLE DRESSER-OAK" at bounding box center [73, 110] width 131 height 11
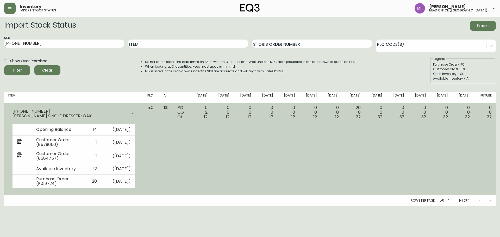
click at [76, 115] on div "MARCEL SINGLE DRESSER-OAK" at bounding box center [69, 116] width 115 height 5
drag, startPoint x: 76, startPoint y: 117, endPoint x: 12, endPoint y: 112, distance: 64.2
click at [12, 112] on div "7130-0450-16 MARCEL SINGLE DRESSER-OAK" at bounding box center [73, 113] width 131 height 17
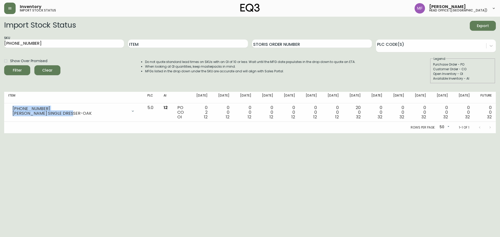
copy div "7130-0450-16 MARCEL SINGLE DRESSER-OAK"
drag, startPoint x: 65, startPoint y: 43, endPoint x: 0, endPoint y: 49, distance: 65.3
click at [0, 49] on main "Import Stock Status Export SKU 7130-450-16 Item Storis Order Number PLC Code(s)…" at bounding box center [250, 75] width 500 height 117
paste input "3020-627-13-A"
click at [4, 65] on button "Filter" at bounding box center [17, 70] width 26 height 10
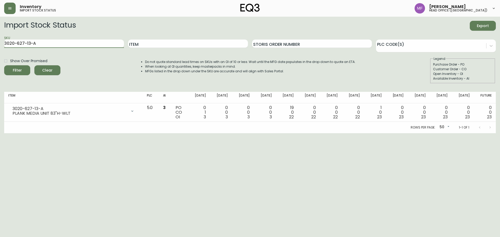
drag, startPoint x: 58, startPoint y: 44, endPoint x: 0, endPoint y: 44, distance: 57.5
click at [0, 44] on main "Import Stock Status Export SKU 3020-627-13-A Item Storis Order Number PLC Code(…" at bounding box center [250, 75] width 500 height 117
paste input "40-13-B"
click at [4, 65] on button "Filter" at bounding box center [17, 70] width 26 height 10
drag, startPoint x: 64, startPoint y: 48, endPoint x: 0, endPoint y: 45, distance: 64.3
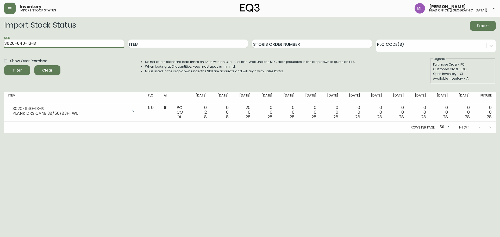
click at [0, 45] on main "Import Stock Status Export SKU 3020-640-13-B Item Storis Order Number PLC Code(…" at bounding box center [250, 75] width 500 height 117
paste input "31-13-B"
click at [4, 65] on button "Filter" at bounding box center [17, 70] width 26 height 10
drag, startPoint x: 41, startPoint y: 48, endPoint x: 0, endPoint y: 44, distance: 41.5
click at [0, 44] on main "Import Stock Status Export SKU 3020-631-13-B Item Storis Order Number PLC Code(…" at bounding box center [250, 75] width 500 height 117
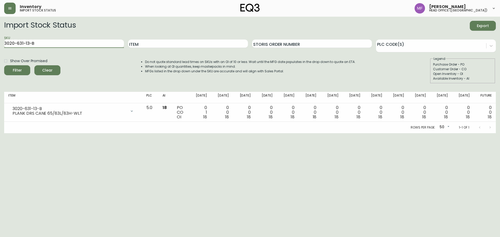
paste input "3180-277-4"
type input "3180-277-4"
click at [4, 65] on button "Filter" at bounding box center [17, 70] width 26 height 10
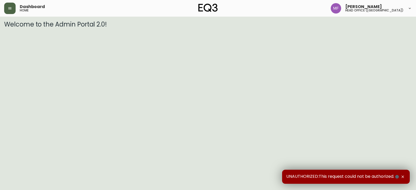
click at [13, 10] on button "button" at bounding box center [9, 8] width 11 height 11
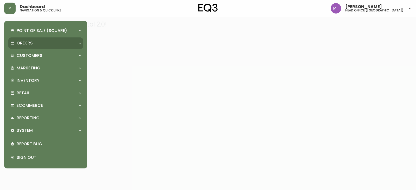
click at [25, 47] on div "Orders" at bounding box center [45, 42] width 75 height 11
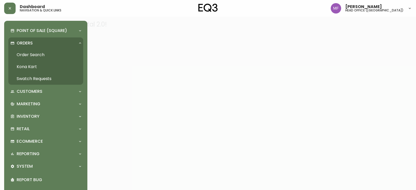
click at [35, 55] on link "Order Search" at bounding box center [45, 55] width 75 height 12
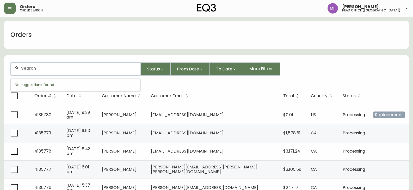
click at [79, 68] on input "text" at bounding box center [78, 68] width 115 height 5
paste input "brianh@ymail.com"
type input "brianh@ymail.com"
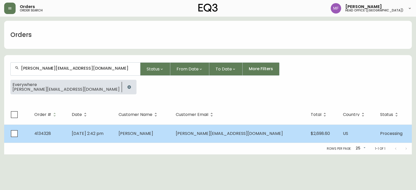
click at [172, 137] on td "Brian Hollingsworth" at bounding box center [143, 134] width 57 height 18
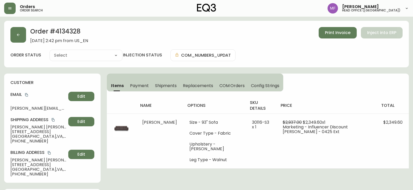
type input "Processing"
select select "PROCESSING"
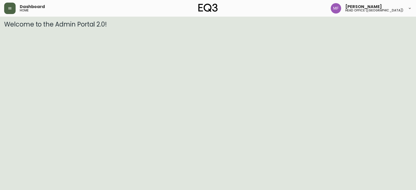
click at [12, 10] on button "button" at bounding box center [9, 8] width 11 height 11
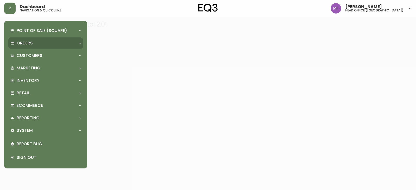
click at [19, 40] on p "Orders" at bounding box center [25, 43] width 16 height 6
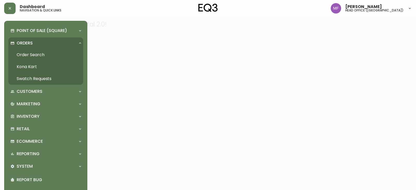
drag, startPoint x: 30, startPoint y: 51, endPoint x: 41, endPoint y: 55, distance: 12.1
click at [30, 51] on link "Order Search" at bounding box center [45, 55] width 75 height 12
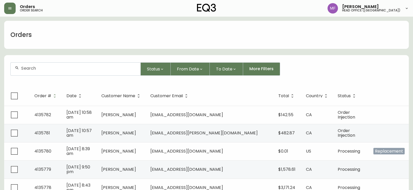
click at [96, 75] on div at bounding box center [76, 69] width 130 height 13
paste input "4131853"
type input "4131853"
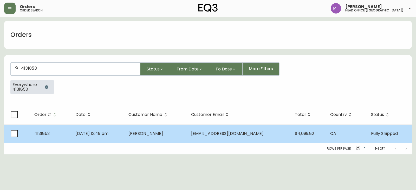
click at [124, 130] on td "Mar 22 2025, 12:49 pm" at bounding box center [97, 134] width 53 height 18
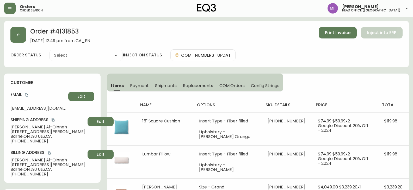
type input "Fully Shipped"
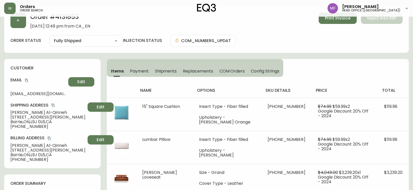
select select "FULLY_SHIPPED"
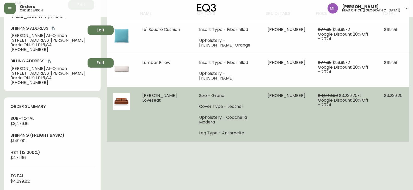
scroll to position [78, 0]
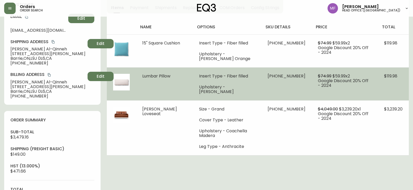
drag, startPoint x: 174, startPoint y: 78, endPoint x: 143, endPoint y: 77, distance: 31.3
click at [143, 77] on td "Lumbar Pillow" at bounding box center [164, 83] width 57 height 33
copy span "Lumbar Pillow"
click at [193, 97] on td "Insert Type - Fiber filled Upholstery - Lana Taupe" at bounding box center [227, 83] width 68 height 33
drag, startPoint x: 177, startPoint y: 77, endPoint x: 139, endPoint y: 77, distance: 38.0
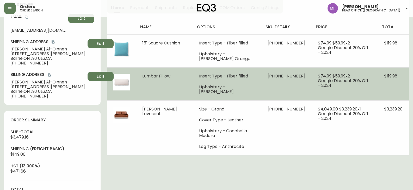
click at [139, 77] on td "Lumbar Pillow" at bounding box center [164, 83] width 57 height 33
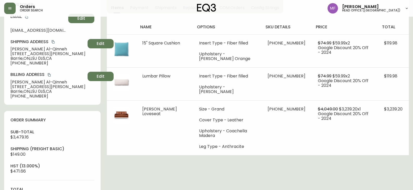
copy span "Lumbar Pillow"
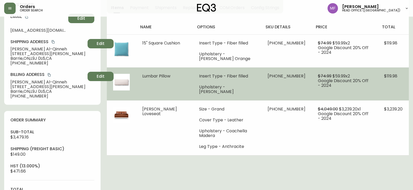
click at [253, 85] on li "Upholstery - Lana Taupe" at bounding box center [227, 89] width 56 height 9
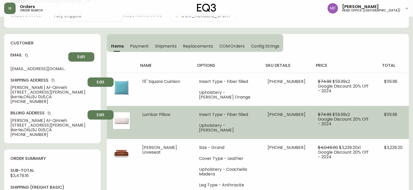
scroll to position [0, 0]
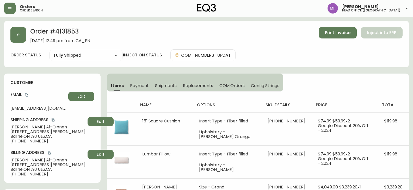
click at [69, 32] on h2 "Order # 4131853" at bounding box center [60, 32] width 60 height 11
copy h2 "4131853"
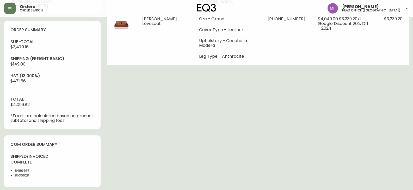
scroll to position [182, 0]
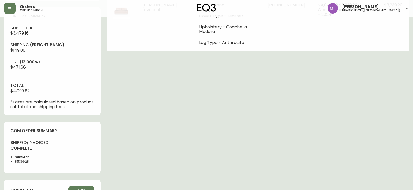
click at [23, 157] on li "8489465" at bounding box center [32, 157] width 34 height 5
click at [23, 162] on li "8536628" at bounding box center [32, 162] width 34 height 5
copy li "8536628"
click at [188, 99] on div "Order # 4131853 March 22, 2025 at 12:49 pm from CA_EN Print Invoice Inject into…" at bounding box center [206, 93] width 404 height 509
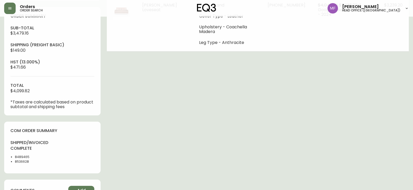
click at [370, 90] on div "Order # 4131853 March 22, 2025 at 12:49 pm from CA_EN Print Invoice Inject into…" at bounding box center [206, 93] width 404 height 509
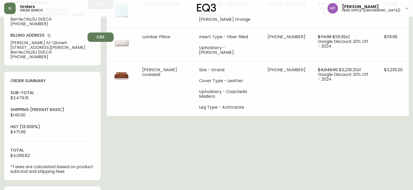
scroll to position [0, 0]
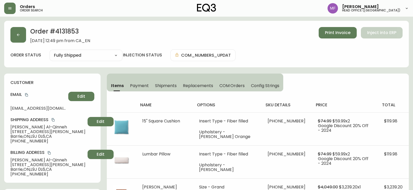
click at [62, 33] on h2 "Order # 4131853" at bounding box center [60, 32] width 60 height 11
copy h2 "4131853"
click at [65, 30] on h2 "Order # 4131853" at bounding box center [60, 32] width 60 height 11
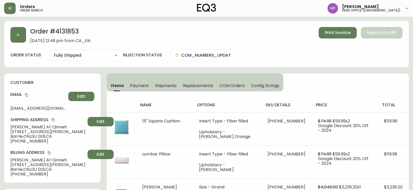
click at [11, 42] on div "Order # 4131853 March 22, 2025 at 12:49 pm from CA_EN Print Invoice Inject into…" at bounding box center [206, 35] width 392 height 16
click at [26, 38] on div "Order # 4131853 March 22, 2025 at 12:49 pm from CA_EN Print Invoice Inject into…" at bounding box center [206, 35] width 392 height 16
click at [19, 40] on button "button" at bounding box center [18, 35] width 16 height 16
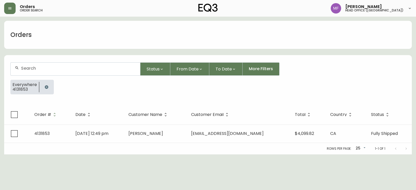
click at [45, 85] on icon "button" at bounding box center [47, 87] width 4 height 4
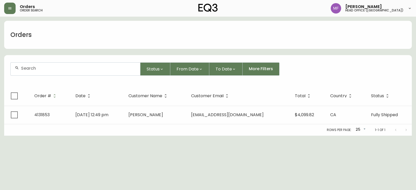
click at [42, 71] on div at bounding box center [76, 69] width 130 height 13
paste input "sub@malqinneh.com"
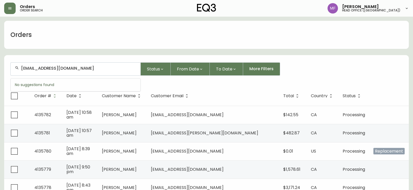
type input "sub@malqinneh.com"
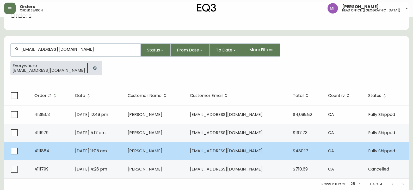
click at [186, 157] on td "Mustafa Al-Qinneh" at bounding box center [154, 151] width 62 height 18
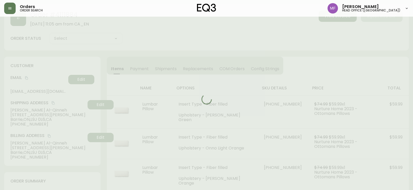
scroll to position [19, 0]
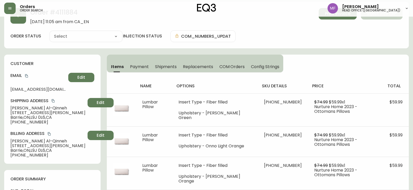
type input "Fully Shipped"
select select "FULLY_SHIPPED"
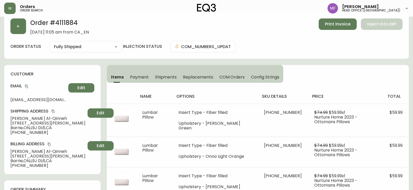
scroll to position [0, 0]
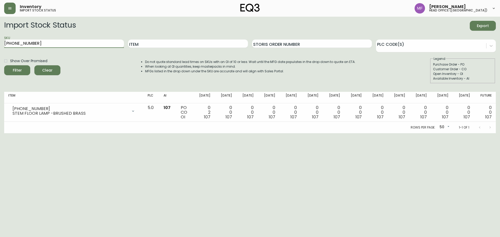
drag, startPoint x: 65, startPoint y: 43, endPoint x: 0, endPoint y: 43, distance: 65.1
click at [0, 43] on main "Import Stock Status Export SKU [PHONE_NUMBER] Item Storis Order Number PLC Code…" at bounding box center [250, 75] width 500 height 117
type input "[PHONE_NUMBER]"
click at [4, 65] on button "Filter" at bounding box center [17, 70] width 26 height 10
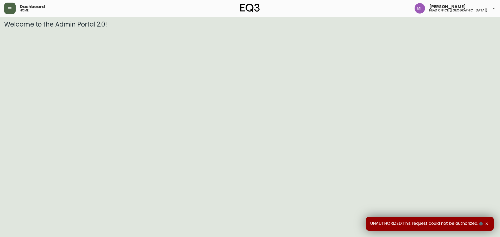
click at [11, 10] on button "button" at bounding box center [9, 8] width 11 height 11
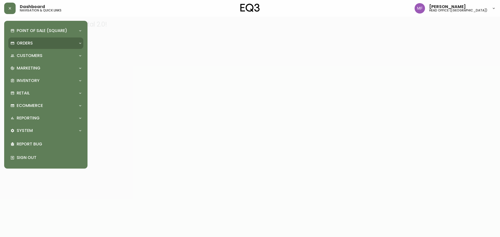
click at [30, 41] on p "Orders" at bounding box center [25, 43] width 16 height 6
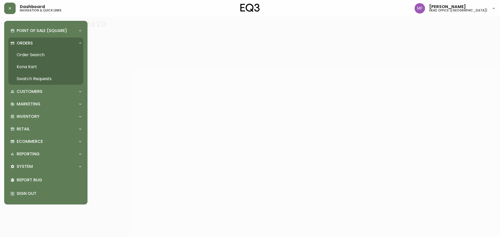
click at [52, 54] on link "Order Search" at bounding box center [45, 55] width 75 height 12
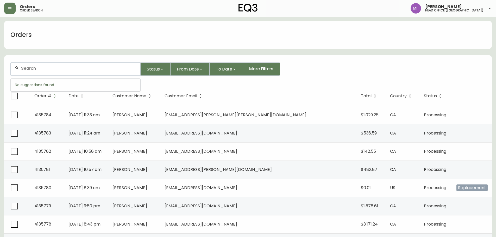
click at [87, 69] on input "text" at bounding box center [78, 68] width 115 height 5
paste input "4145582"
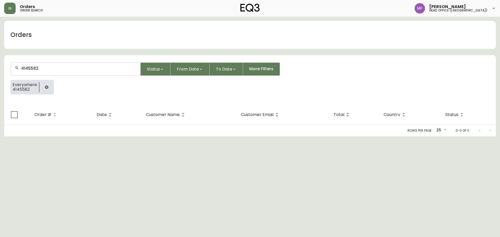
type input "4145582"
click at [45, 86] on icon "button" at bounding box center [47, 87] width 4 height 4
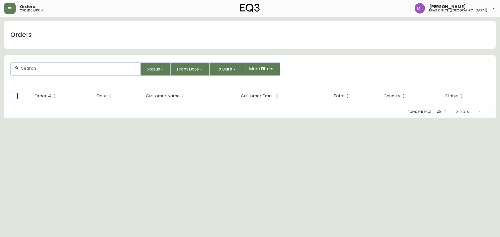
click at [42, 69] on input "text" at bounding box center [78, 68] width 115 height 5
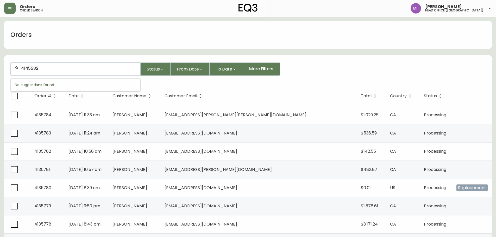
type input "4145582"
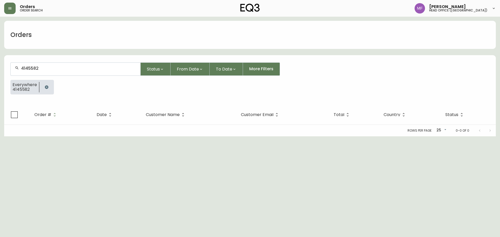
click at [47, 87] on icon "button" at bounding box center [46, 86] width 3 height 3
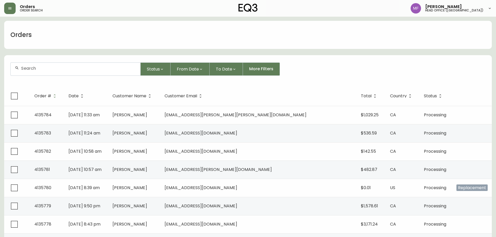
click at [84, 67] on input "text" at bounding box center [78, 68] width 115 height 5
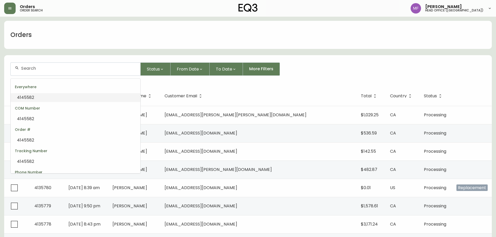
paste input "LAURSULL61@GMAIL.COM"
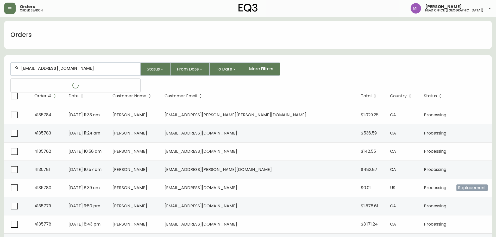
type input "LAURSULL61@GMAIL.COM"
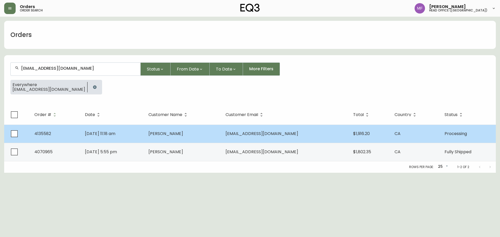
click at [144, 134] on td "Sep 29 2025, 11:18 am" at bounding box center [113, 134] width 64 height 18
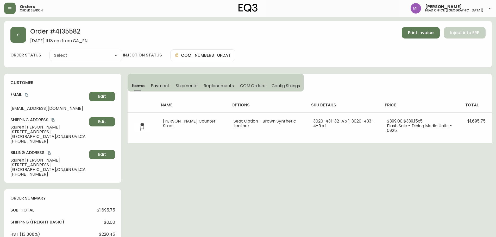
type input "Processing"
select select "PROCESSING"
click at [72, 34] on h2 "Order # 4135582" at bounding box center [58, 32] width 57 height 11
copy h2 "4135582"
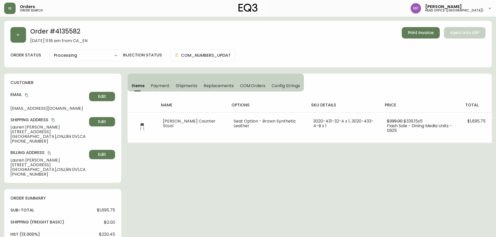
click at [216, 193] on div "Order # 4135582 September 29, 2025 at 11:18 am from CA_EN Print Invoice Inject …" at bounding box center [248, 209] width 488 height 376
click at [76, 32] on h2 "Order # 4135582" at bounding box center [58, 32] width 57 height 11
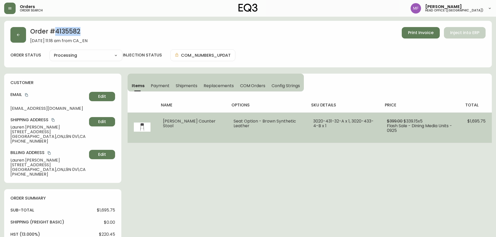
copy h2 "4135582"
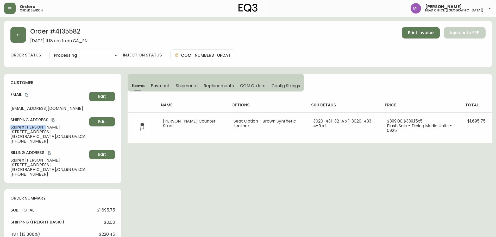
drag, startPoint x: 42, startPoint y: 128, endPoint x: 11, endPoint y: 128, distance: 31.5
click at [11, 128] on span "Lauren Sullivan" at bounding box center [48, 127] width 77 height 5
copy span "Lauren Sullivan"
click at [77, 33] on h2 "Order # 4135582" at bounding box center [58, 32] width 57 height 11
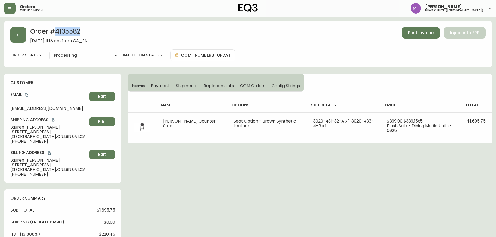
copy h2 "4135582"
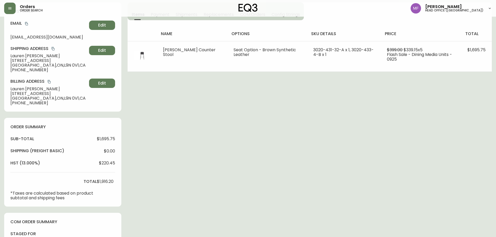
scroll to position [160, 0]
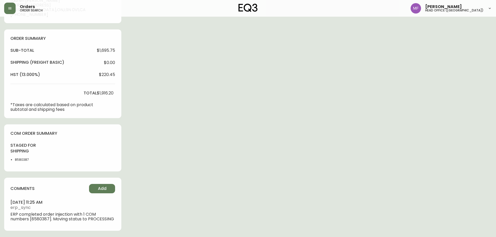
click at [24, 160] on li "8580387" at bounding box center [28, 159] width 26 height 5
copy li "8580387"
click at [315, 126] on div "Order # 4135582 September 29, 2025 at 11:18 am from CA_EN Print Invoice Inject …" at bounding box center [248, 49] width 488 height 376
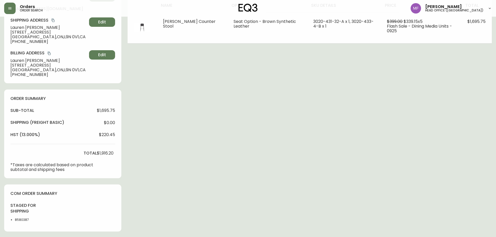
scroll to position [4, 0]
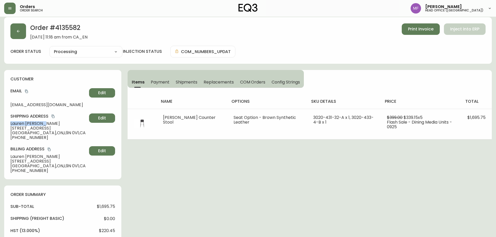
drag, startPoint x: 44, startPoint y: 124, endPoint x: 7, endPoint y: 124, distance: 36.7
click at [7, 124] on div "customer Email laursull61@gmail.com Edit Shipping Address Lauren Sullivan 3 Pro…" at bounding box center [62, 124] width 117 height 109
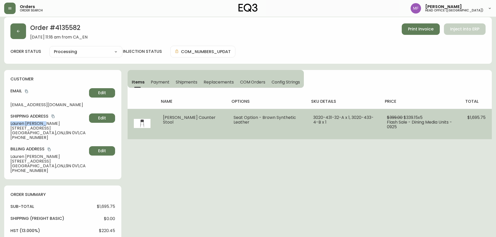
copy span "Lauren Sullivan"
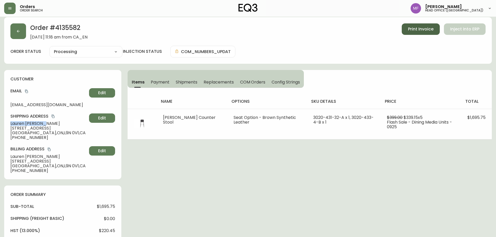
click at [428, 28] on span "Print Invoice" at bounding box center [421, 29] width 26 height 6
drag, startPoint x: 461, startPoint y: 172, endPoint x: 480, endPoint y: 158, distance: 23.9
click at [461, 172] on div "Order # 4135582 September 29, 2025 at 11:18 am from CA_EN Print Invoice Inject …" at bounding box center [248, 205] width 488 height 376
click at [246, 174] on div "Order # 4135582 September 29, 2025 at 11:18 am from CA_EN Print Invoice Inject …" at bounding box center [248, 205] width 488 height 376
click at [167, 200] on div "Order # 4135582 September 29, 2025 at 11:18 am from CA_EN Print Invoice Inject …" at bounding box center [248, 205] width 488 height 376
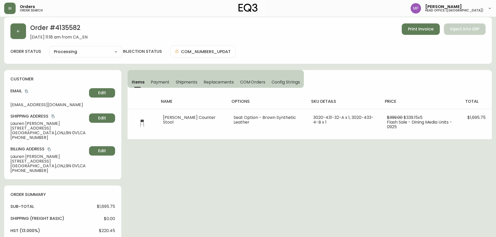
click at [323, 151] on div "Order # 4135582 September 29, 2025 at 11:18 am from CA_EN Print Invoice Inject …" at bounding box center [248, 205] width 488 height 376
click at [16, 36] on button "button" at bounding box center [18, 31] width 16 height 16
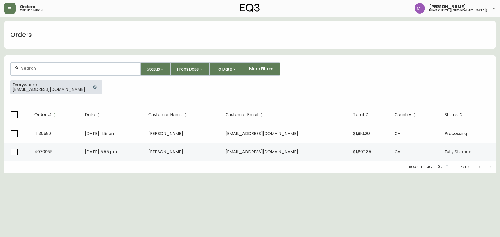
click at [93, 87] on icon "button" at bounding box center [94, 86] width 3 height 3
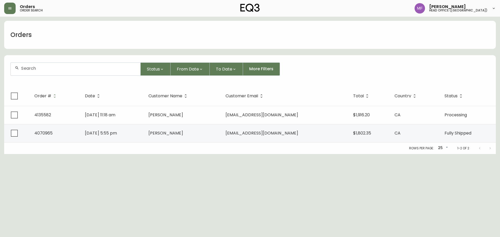
click at [66, 74] on div at bounding box center [76, 69] width 130 height 13
paste input "4135563"
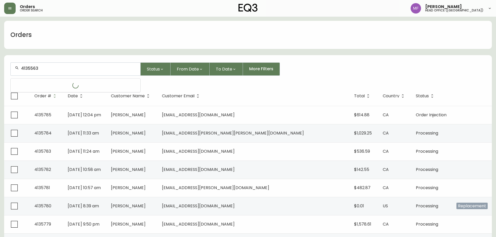
type input "4135563"
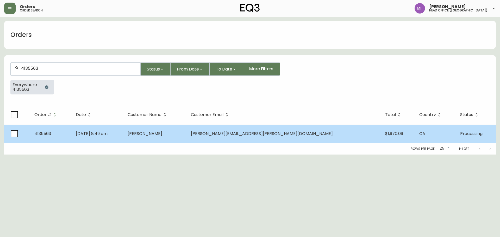
click at [172, 139] on td "Joanne Colwell" at bounding box center [154, 134] width 63 height 18
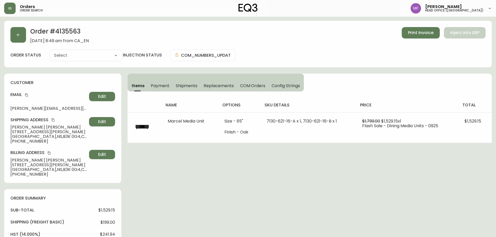
type input "Processing"
select select "PROCESSING"
click at [73, 31] on h2 "Order # 4135563" at bounding box center [59, 32] width 59 height 11
copy h2 "4135563"
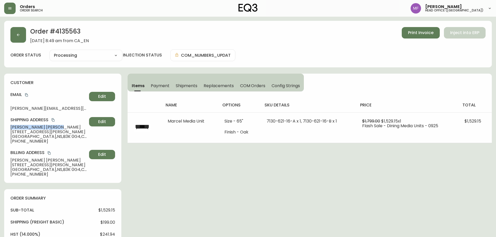
drag, startPoint x: 45, startPoint y: 126, endPoint x: 0, endPoint y: 126, distance: 44.8
click at [0, 126] on main "Order # 4135563 September 28, 2025 at 8:49 am from CA_EN Print Invoice Inject i…" at bounding box center [248, 204] width 496 height 375
copy span "Joanne Colwell"
click at [73, 33] on h2 "Order # 4135563" at bounding box center [59, 32] width 59 height 11
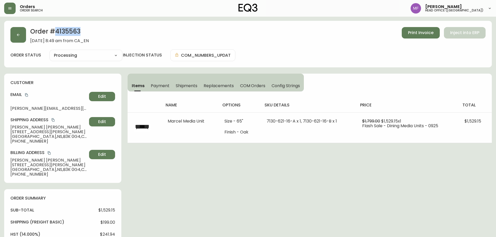
copy h2 "4135563"
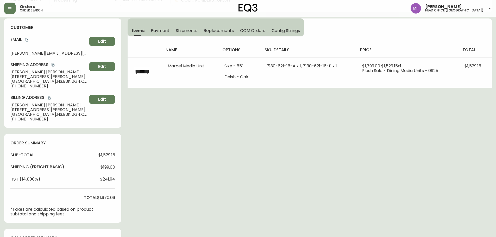
scroll to position [154, 0]
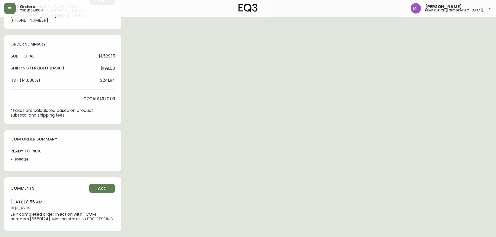
click at [18, 161] on li "8580124" at bounding box center [28, 159] width 26 height 5
copy li "8580124"
click at [267, 118] on div "Order # 4135563 September 28, 2025 at 8:49 am from CA_EN Print Invoice Inject i…" at bounding box center [248, 52] width 488 height 370
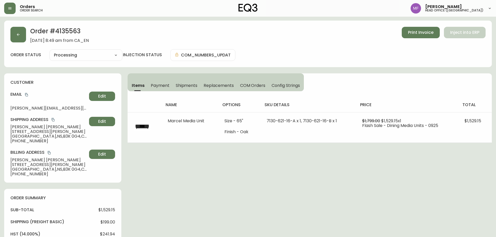
scroll to position [0, 0]
drag, startPoint x: 281, startPoint y: 155, endPoint x: 270, endPoint y: 162, distance: 12.9
click at [281, 155] on div "Order # 4135563 September 28, 2025 at 8:49 am from CA_EN Print Invoice Inject i…" at bounding box center [248, 206] width 488 height 370
click at [24, 35] on button "button" at bounding box center [18, 35] width 16 height 16
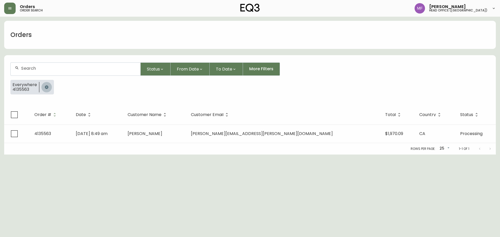
click at [46, 86] on icon "button" at bounding box center [46, 86] width 3 height 3
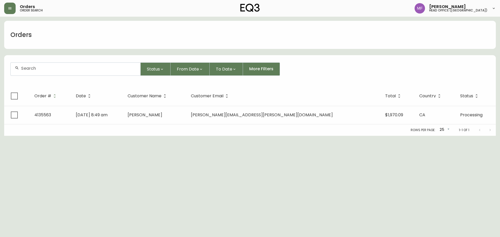
click at [45, 77] on form "Status From Date To Date More Filters" at bounding box center [249, 71] width 491 height 30
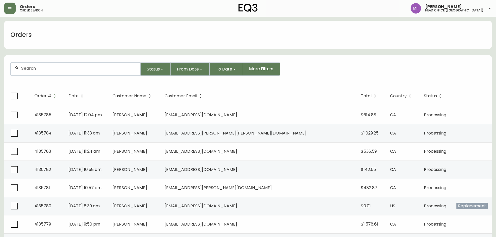
click at [43, 72] on div at bounding box center [76, 69] width 130 height 13
paste input "4135290"
type input "4135290"
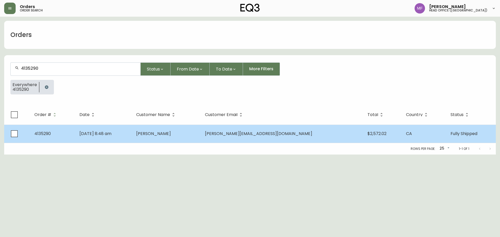
click at [111, 136] on span "Sep 12 2025, 8:48 am" at bounding box center [95, 134] width 32 height 6
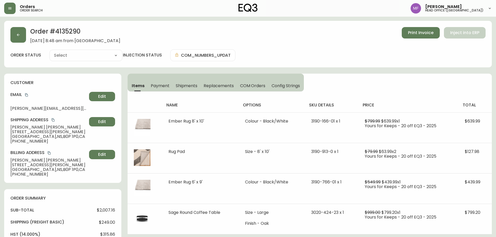
type input "Fully Shipped"
select select "FULLY_SHIPPED"
click at [183, 86] on span "Shipments" at bounding box center [187, 85] width 22 height 5
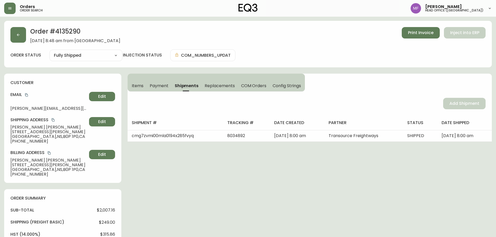
click at [142, 87] on span "Items" at bounding box center [138, 85] width 12 height 5
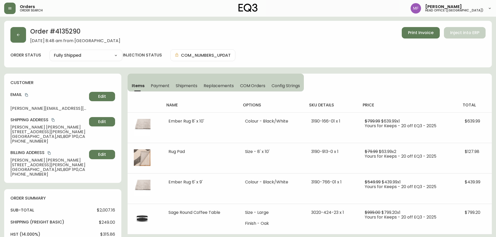
click at [75, 29] on h2 "Order # 4135290" at bounding box center [75, 32] width 90 height 11
drag, startPoint x: 51, startPoint y: 126, endPoint x: 9, endPoint y: 128, distance: 42.2
click at [9, 128] on div "customer Email adriennesutton@me.com Edit Shipping Address Adrienne Sutton 304 …" at bounding box center [62, 128] width 117 height 109
click at [57, 34] on h2 "Order # 4135290" at bounding box center [75, 32] width 90 height 11
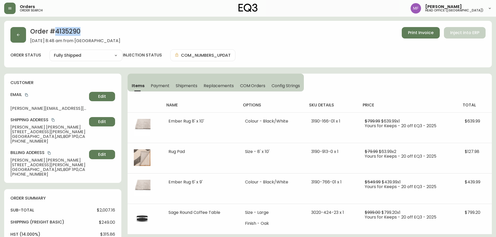
click at [57, 34] on h2 "Order # 4135290" at bounding box center [75, 32] width 90 height 11
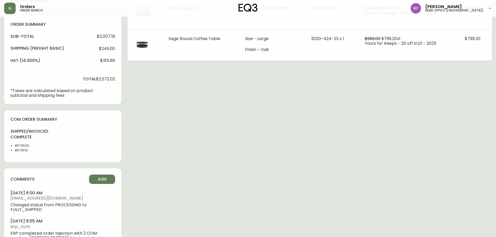
scroll to position [182, 0]
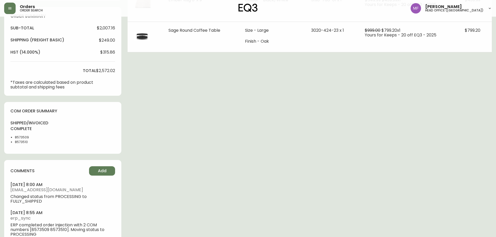
click at [25, 135] on li "8573509" at bounding box center [28, 137] width 26 height 5
click at [343, 149] on div "Order # 4135290 September 12, 2025 at 8:48 am from CA_EN Print Invoice Inject i…" at bounding box center [248, 46] width 488 height 414
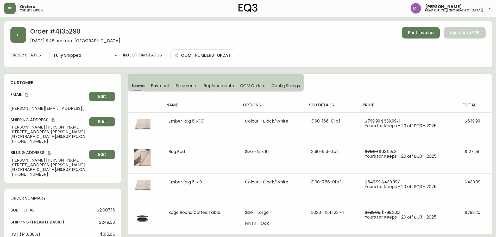
click at [187, 81] on button "Shipments" at bounding box center [187, 85] width 28 height 11
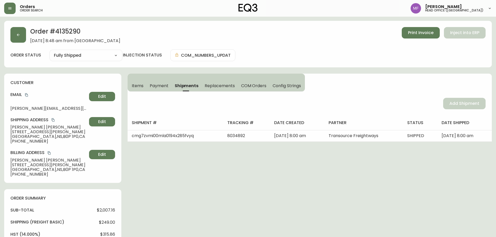
click at [128, 87] on button "Items" at bounding box center [137, 85] width 19 height 11
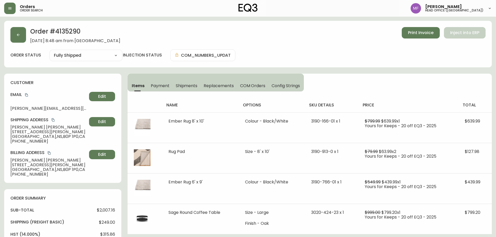
click at [69, 23] on div "Order # 4135290 September 12, 2025 at 8:48 am from CA_EN Print Invoice Inject i…" at bounding box center [248, 44] width 488 height 47
click at [68, 28] on h2 "Order # 4135290" at bounding box center [75, 32] width 90 height 11
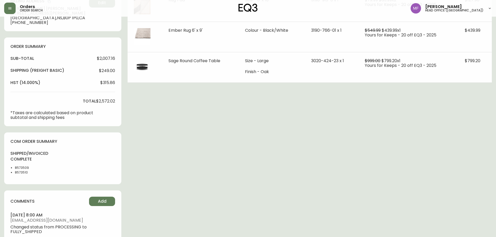
scroll to position [182, 0]
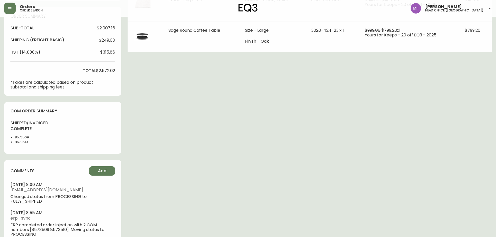
click at [16, 138] on li "8573509" at bounding box center [28, 137] width 26 height 5
click at [22, 141] on li "8573510" at bounding box center [28, 142] width 26 height 5
click at [270, 129] on div "Order # 4135290 September 12, 2025 at 8:48 am from CA_EN Print Invoice Inject i…" at bounding box center [248, 46] width 488 height 414
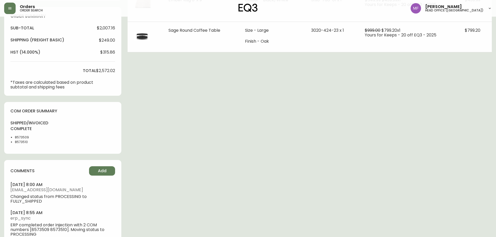
scroll to position [0, 0]
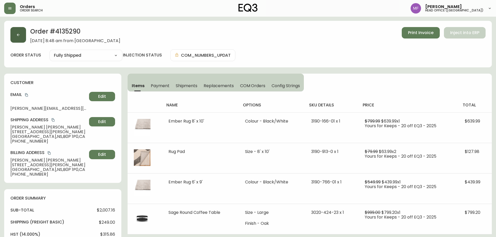
click at [20, 34] on icon "button" at bounding box center [18, 35] width 4 height 4
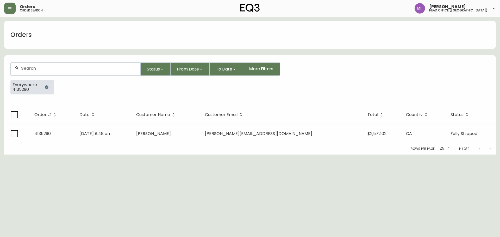
click at [47, 87] on icon "button" at bounding box center [47, 87] width 4 height 4
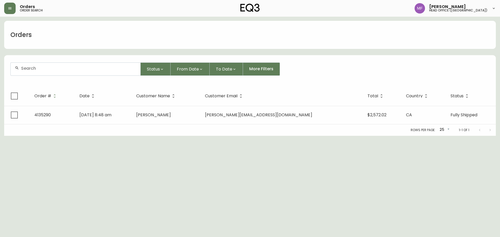
click at [42, 73] on div at bounding box center [76, 69] width 130 height 13
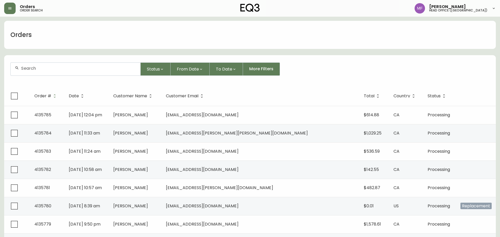
paste input "4135536"
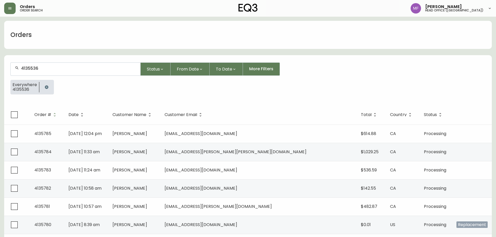
type input "4135536"
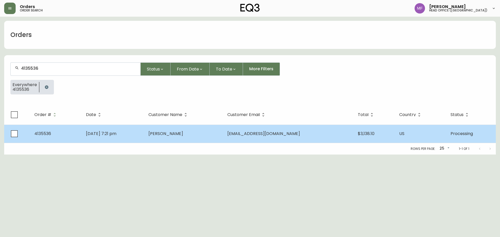
click at [189, 129] on td "Lucas McGill" at bounding box center [183, 134] width 79 height 18
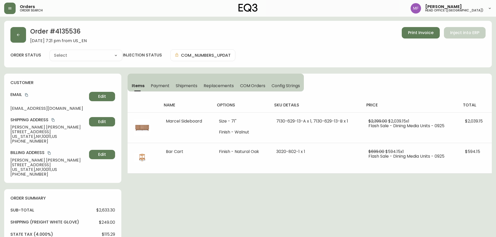
type input "Processing"
select select "PROCESSING"
click at [283, 194] on div "Order # 4135536 September 25, 2025 at 7:21 pm from US_EN Print Invoice Inject i…" at bounding box center [248, 212] width 488 height 382
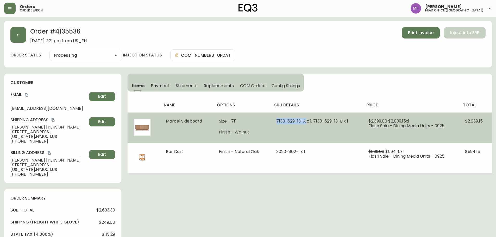
drag, startPoint x: 305, startPoint y: 121, endPoint x: 276, endPoint y: 121, distance: 28.1
click at [276, 121] on span "7130-629-13-A x 1, 7130-629-13-B x 1" at bounding box center [312, 121] width 72 height 6
drag, startPoint x: 312, startPoint y: 121, endPoint x: 342, endPoint y: 121, distance: 29.4
click at [342, 121] on span "7130-629-13-A x 1, 7130-629-13-B x 1" at bounding box center [312, 121] width 72 height 6
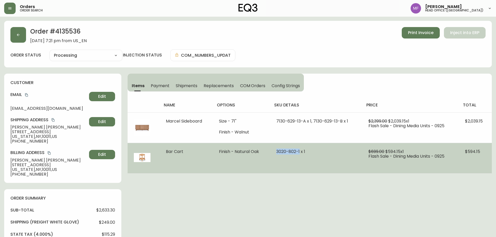
drag, startPoint x: 299, startPoint y: 153, endPoint x: 276, endPoint y: 152, distance: 23.7
click at [276, 152] on span "3020-802-1 x 1" at bounding box center [290, 152] width 29 height 6
drag, startPoint x: 205, startPoint y: 182, endPoint x: 341, endPoint y: 155, distance: 138.4
click at [206, 182] on div "Order # 4135536 September 25, 2025 at 7:21 pm from US_EN Print Invoice Inject i…" at bounding box center [248, 212] width 488 height 382
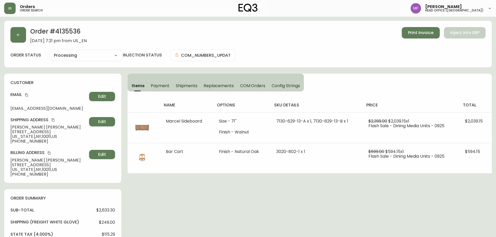
click at [75, 33] on h2 "Order # 4135536" at bounding box center [58, 32] width 56 height 11
drag, startPoint x: 38, startPoint y: 128, endPoint x: 0, endPoint y: 128, distance: 38.3
click at [0, 128] on main "Order # 4135536 September 25, 2025 at 7:21 pm from US_EN Print Invoice Inject i…" at bounding box center [248, 210] width 496 height 387
click at [64, 26] on div "Order # 4135536 September 25, 2025 at 7:21 pm from US_EN Print Invoice Inject i…" at bounding box center [248, 44] width 488 height 47
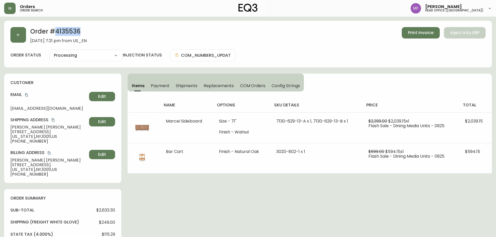
click at [65, 26] on div "Order # 4135536 September 25, 2025 at 7:21 pm from US_EN Print Invoice Inject i…" at bounding box center [248, 44] width 488 height 47
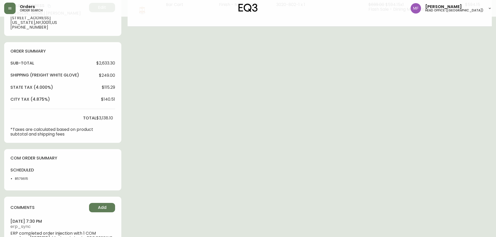
scroll to position [166, 0]
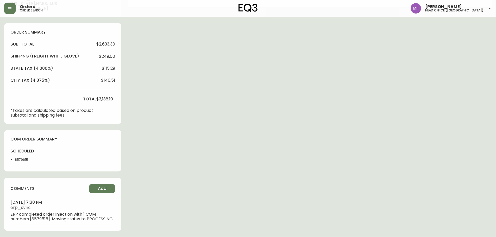
click at [16, 159] on li "8579615" at bounding box center [28, 159] width 26 height 5
click at [231, 135] on div "Order # 4135536 September 25, 2025 at 7:21 pm from US_EN Print Invoice Inject i…" at bounding box center [248, 46] width 488 height 382
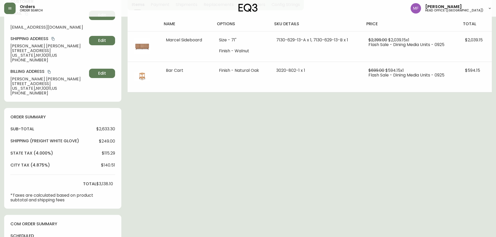
scroll to position [10, 0]
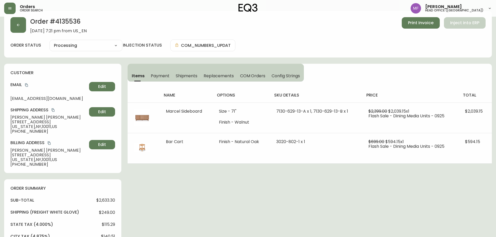
click at [388, 180] on div "Order # 4135536 September 25, 2025 at 7:21 pm from US_EN Print Invoice Inject i…" at bounding box center [248, 202] width 488 height 382
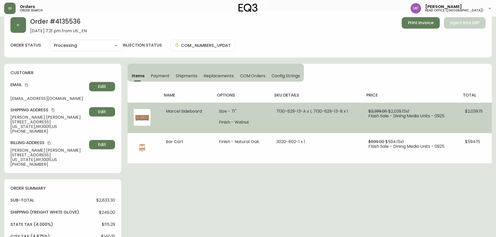
click at [296, 116] on td "7130-629-13-A x 1, 7130-629-13-B x 1" at bounding box center [316, 118] width 92 height 30
drag, startPoint x: 306, startPoint y: 111, endPoint x: 275, endPoint y: 111, distance: 30.2
click at [276, 111] on span "7130-629-13-A x 1, 7130-629-13-B x 1" at bounding box center [312, 111] width 72 height 6
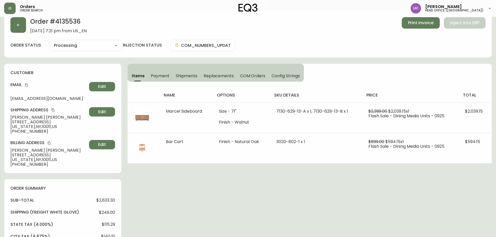
click at [337, 168] on div "Order # 4135536 September 25, 2025 at 7:21 pm from US_EN Print Invoice Inject i…" at bounding box center [248, 202] width 488 height 382
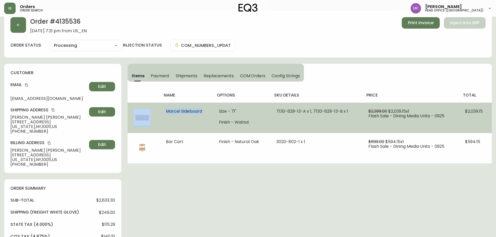
drag, startPoint x: 208, startPoint y: 111, endPoint x: 156, endPoint y: 109, distance: 52.6
click at [156, 109] on tr "Marcel Sideboard Size - 71" Finish - Walnut 7130-629-13-A x 1, 7130-629-13-B x …" at bounding box center [310, 118] width 364 height 30
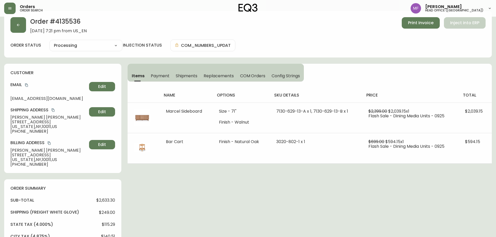
click at [26, 27] on div "Order # 4135536 September 25, 2025 at 7:21 pm from US_EN Print Invoice Inject i…" at bounding box center [247, 25] width 475 height 16
click at [15, 31] on button "button" at bounding box center [18, 25] width 16 height 16
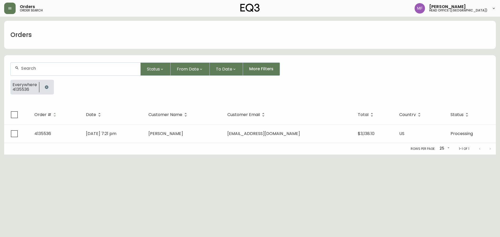
click at [50, 92] on div at bounding box center [46, 87] width 15 height 15
click at [43, 84] on button "button" at bounding box center [46, 87] width 10 height 10
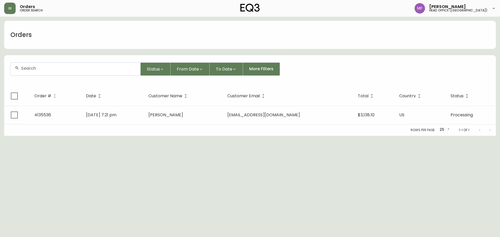
click at [42, 73] on div at bounding box center [76, 69] width 130 height 13
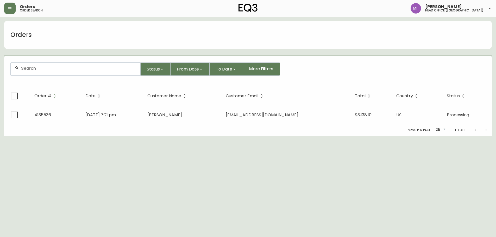
paste input "4134802"
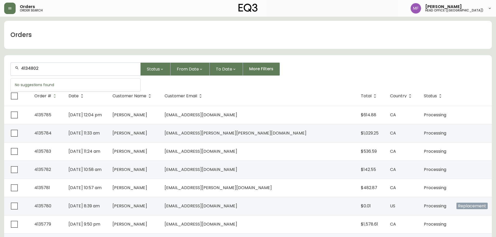
type input "4134802"
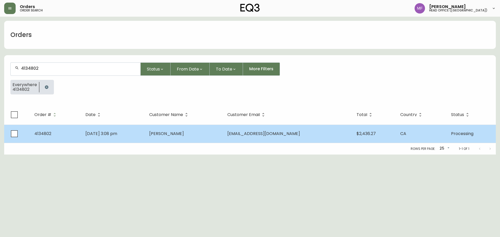
click at [175, 141] on td "Jeff Lindquist" at bounding box center [184, 134] width 78 height 18
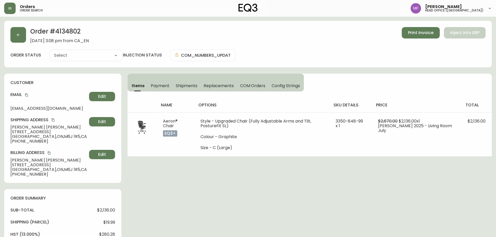
type input "Processing"
select select "PROCESSING"
click at [69, 33] on h2 "Order # 4134802" at bounding box center [59, 32] width 59 height 11
click at [60, 30] on h2 "Order # 4134802" at bounding box center [59, 32] width 59 height 11
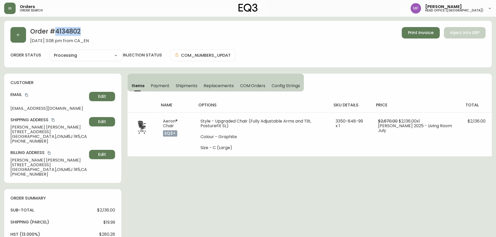
click at [60, 30] on h2 "Order # 4134802" at bounding box center [59, 32] width 59 height 11
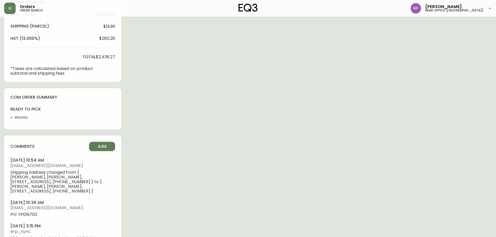
scroll to position [208, 0]
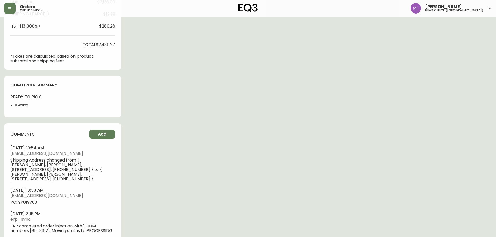
click at [17, 104] on li "8563162" at bounding box center [28, 105] width 26 height 5
click at [293, 106] on div "Order # 4134802 August 24, 2025 at 3:08 pm from CA_EN Print Invoice Inject into…" at bounding box center [248, 31] width 488 height 436
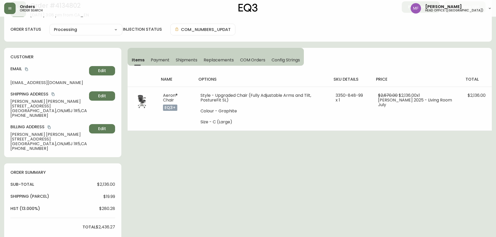
scroll to position [0, 0]
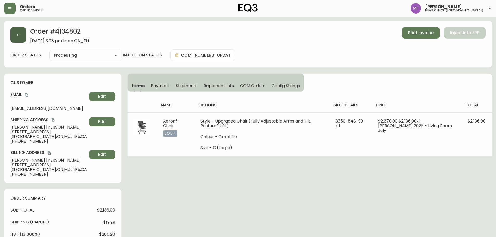
click at [22, 37] on button "button" at bounding box center [18, 35] width 16 height 16
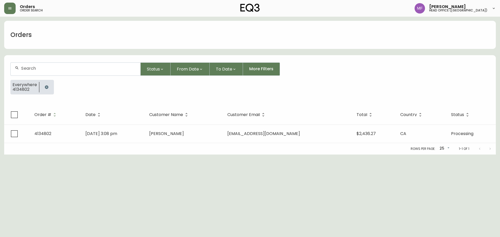
click at [46, 86] on icon "button" at bounding box center [46, 86] width 3 height 3
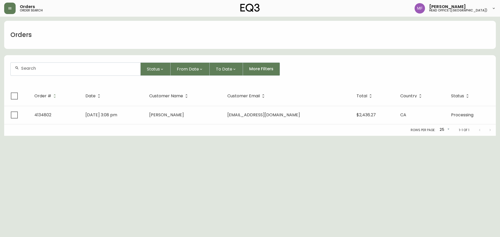
click at [40, 71] on div at bounding box center [76, 69] width 130 height 13
paste input "4125255"
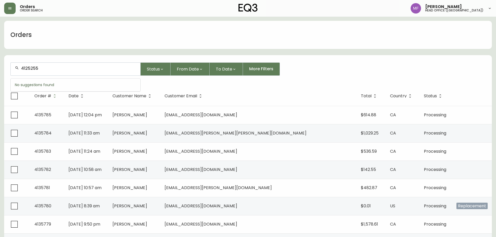
type input "4125255"
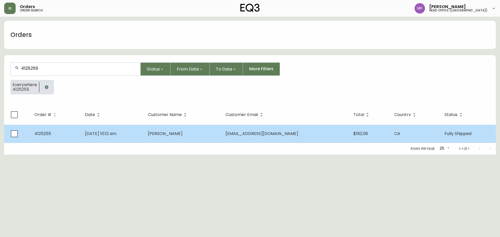
click at [207, 138] on td "Kaitlin van Gaal" at bounding box center [182, 134] width 77 height 18
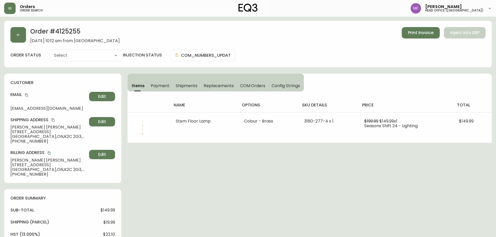
type input "Fully Shipped"
select select "FULLY_SHIPPED"
click at [76, 31] on h2 "Order # 4125255" at bounding box center [75, 32] width 90 height 11
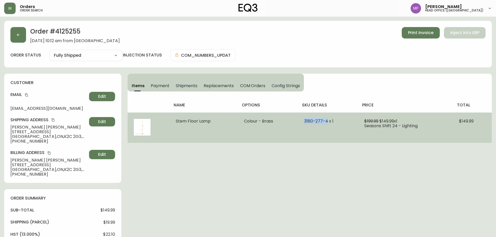
drag, startPoint x: 326, startPoint y: 121, endPoint x: 293, endPoint y: 124, distance: 32.9
click at [304, 121] on span "3180-277-4 x 1" at bounding box center [318, 121] width 29 height 6
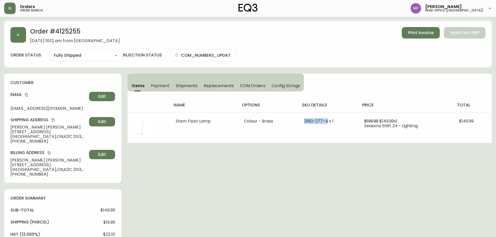
click at [63, 28] on h2 "Order # 4125255" at bounding box center [75, 32] width 90 height 11
click at [28, 96] on icon "copy" at bounding box center [27, 95] width 4 height 4
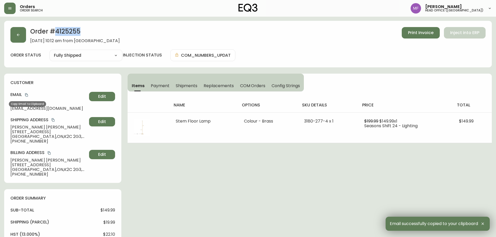
click at [27, 95] on icon "copy" at bounding box center [27, 95] width 4 height 4
drag, startPoint x: 47, startPoint y: 126, endPoint x: 10, endPoint y: 126, distance: 36.2
click at [10, 126] on span "Kaitlin van Gaal" at bounding box center [48, 127] width 77 height 5
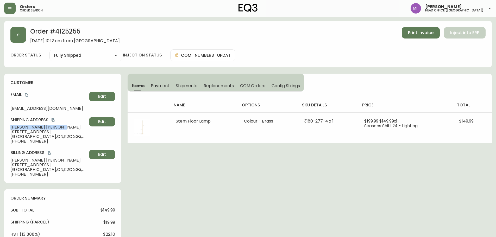
click at [65, 35] on h2 "Order # 4125255" at bounding box center [75, 32] width 90 height 11
drag, startPoint x: 49, startPoint y: 134, endPoint x: 11, endPoint y: 131, distance: 38.1
click at [11, 131] on span "1293 Erindale Drive" at bounding box center [48, 132] width 77 height 5
drag, startPoint x: 36, startPoint y: 135, endPoint x: 52, endPoint y: 137, distance: 15.7
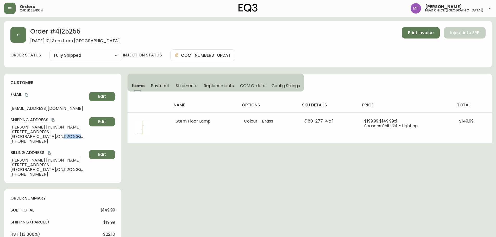
click at [52, 137] on span "Ottawa , ON , K2C 2G3 , CA" at bounding box center [48, 136] width 77 height 5
drag, startPoint x: 42, startPoint y: 144, endPoint x: 16, endPoint y: 141, distance: 26.5
click at [16, 141] on span "+16138645124" at bounding box center [48, 141] width 77 height 5
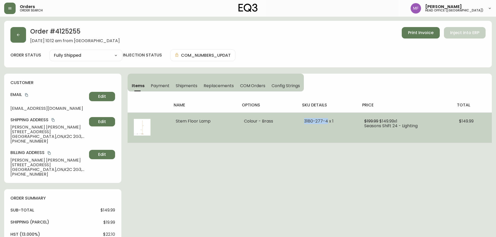
drag, startPoint x: 327, startPoint y: 121, endPoint x: 304, endPoint y: 124, distance: 22.8
click at [304, 124] on span "3180-277-4 x 1" at bounding box center [318, 121] width 29 height 6
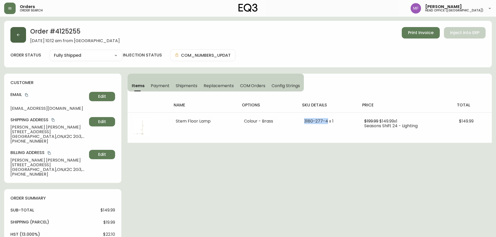
click at [21, 39] on button "button" at bounding box center [18, 35] width 16 height 16
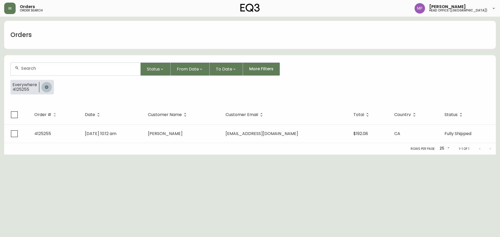
click at [45, 83] on button "button" at bounding box center [46, 87] width 10 height 10
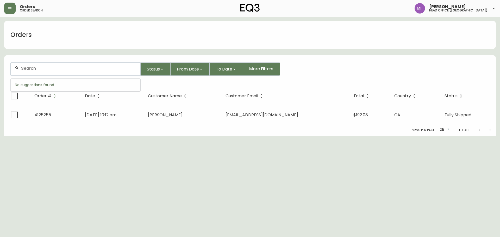
click at [39, 69] on input "text" at bounding box center [78, 68] width 115 height 5
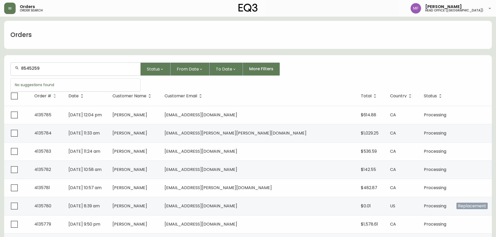
type input "8545259"
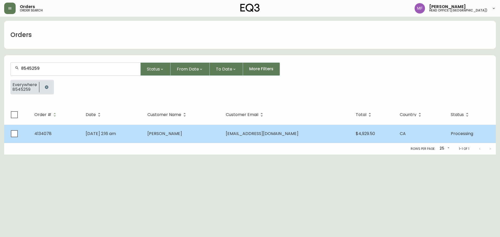
click at [111, 132] on span "Jul 11 2025, 2:16 am" at bounding box center [101, 134] width 30 height 6
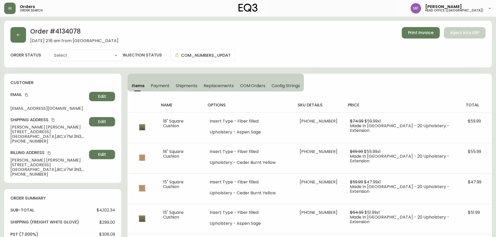
type input "Processing"
select select "PROCESSING"
click at [64, 35] on h2 "Order # 4134078" at bounding box center [74, 32] width 88 height 11
drag, startPoint x: 41, startPoint y: 126, endPoint x: 11, endPoint y: 128, distance: 30.0
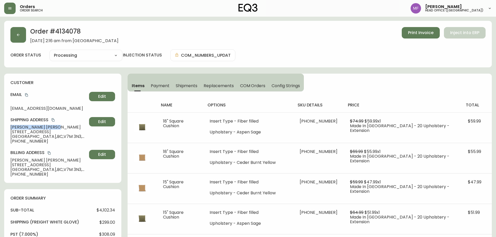
click at [11, 128] on span "Nola Hanson" at bounding box center [48, 127] width 77 height 5
click at [27, 94] on icon "copy" at bounding box center [26, 94] width 3 height 3
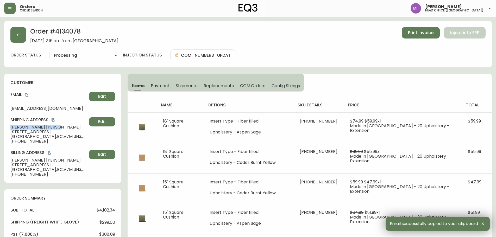
click at [66, 35] on h2 "Order # 4134078" at bounding box center [74, 32] width 88 height 11
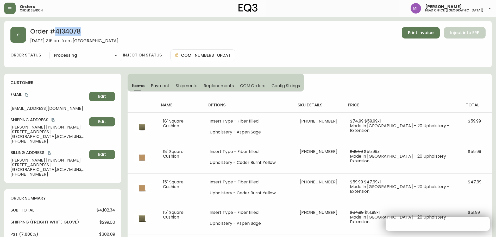
click at [66, 35] on h2 "Order # 4134078" at bounding box center [74, 32] width 88 height 11
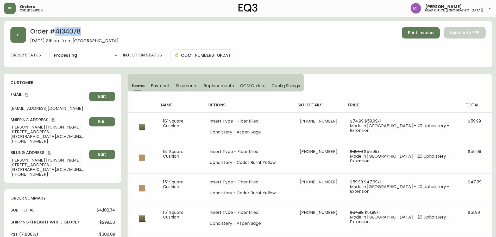
click at [80, 30] on h2 "Order # 4134078" at bounding box center [74, 32] width 88 height 11
click at [76, 30] on h2 "Order # 4134078" at bounding box center [74, 32] width 88 height 11
drag, startPoint x: 43, startPoint y: 127, endPoint x: 6, endPoint y: 127, distance: 36.7
click at [6, 127] on div "customer Email nolahanson@outlook.com Edit Shipping Address Nola Hanson 124 Wes…" at bounding box center [62, 128] width 117 height 109
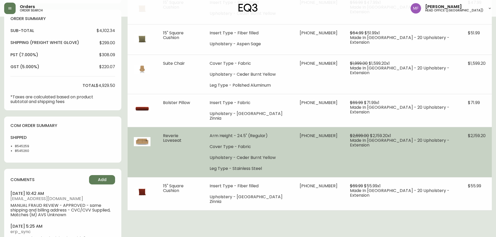
scroll to position [182, 0]
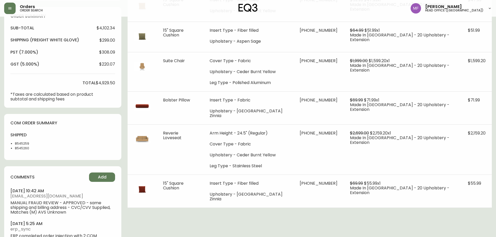
click at [24, 142] on li "8545259" at bounding box center [28, 143] width 26 height 5
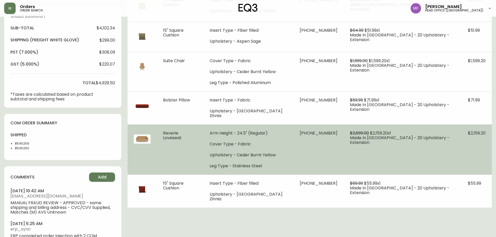
click at [381, 169] on td "$2,699.00 $2,159.20 x 1 Made In Canada - 20 Upholstery - Extension" at bounding box center [403, 149] width 118 height 50
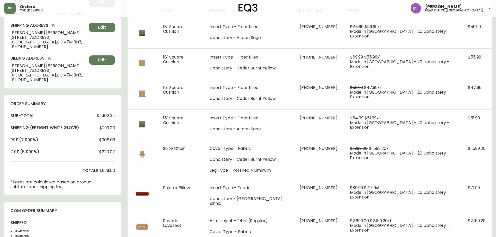
scroll to position [0, 0]
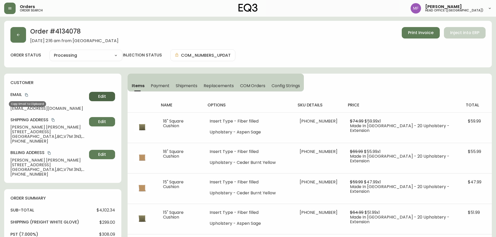
drag, startPoint x: 28, startPoint y: 96, endPoint x: 100, endPoint y: 98, distance: 72.9
click at [28, 96] on icon "copy" at bounding box center [27, 95] width 4 height 4
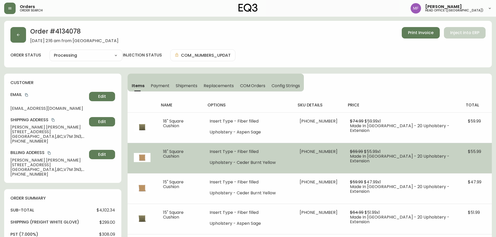
click at [254, 157] on ul "Insert Type - Fiber filled Upholstery - Ceder Burnt Yellow" at bounding box center [249, 157] width 78 height 16
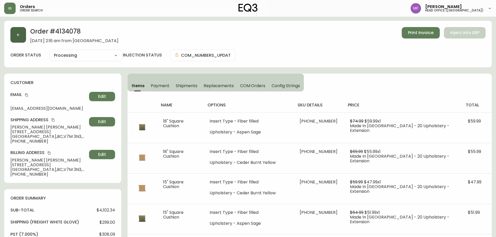
click at [15, 40] on button "button" at bounding box center [18, 35] width 16 height 16
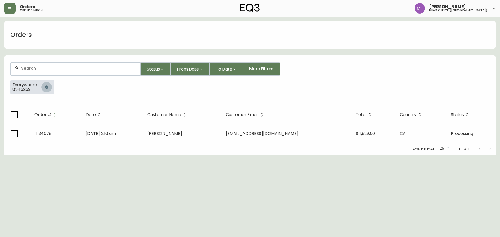
click at [45, 88] on icon "button" at bounding box center [46, 86] width 3 height 3
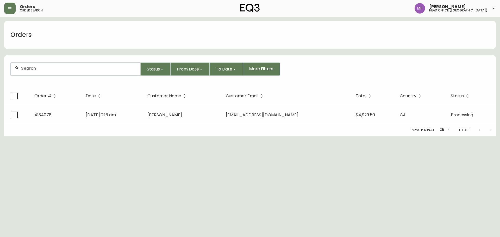
click at [39, 71] on div at bounding box center [76, 69] width 130 height 13
paste input "4133066"
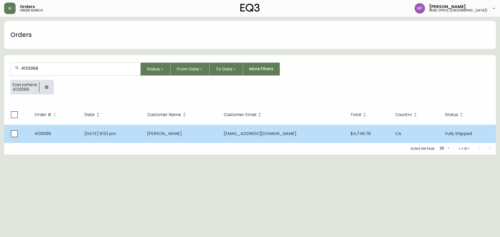
type input "4133066"
click at [182, 132] on span "Lauren Amorese" at bounding box center [164, 134] width 35 height 6
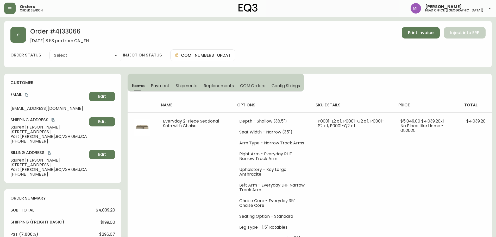
type input "Fully Shipped"
select select "FULLY_SHIPPED"
drag, startPoint x: 184, startPoint y: 89, endPoint x: 166, endPoint y: 88, distance: 18.2
click at [184, 89] on button "Shipments" at bounding box center [187, 85] width 28 height 11
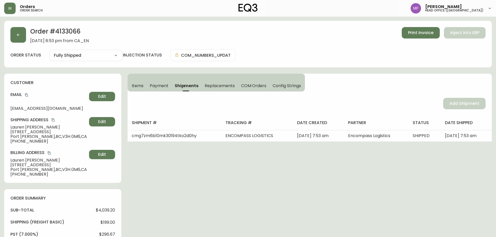
click at [134, 85] on span "Items" at bounding box center [138, 85] width 12 height 5
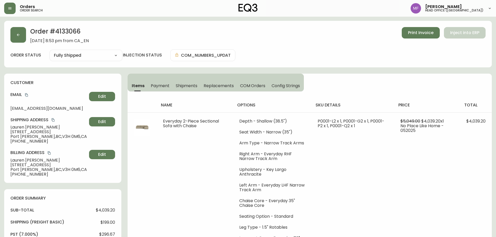
click at [68, 36] on h2 "Order # 4133066" at bounding box center [59, 32] width 59 height 11
click at [70, 33] on h2 "Order # 4133066" at bounding box center [59, 32] width 59 height 11
drag, startPoint x: 50, startPoint y: 125, endPoint x: 0, endPoint y: 132, distance: 51.0
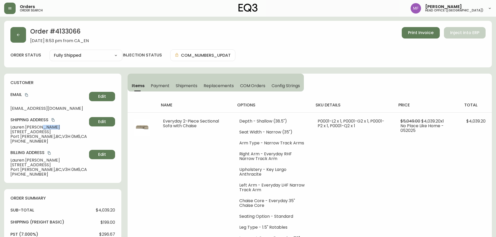
click at [0, 132] on main "Order # 4133066 May 18, 2025 at 8:53 pm from CA_EN Print Invoice Inject into ER…" at bounding box center [248, 241] width 496 height 449
drag, startPoint x: 29, startPoint y: 127, endPoint x: 50, endPoint y: 127, distance: 20.3
click at [50, 127] on div "customer Email laurenamorese@gmail.com Edit Shipping Address Lauren Amorese 80 …" at bounding box center [62, 128] width 117 height 109
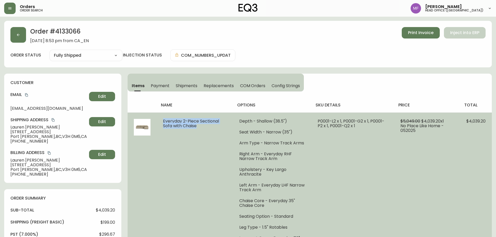
drag, startPoint x: 200, startPoint y: 128, endPoint x: 162, endPoint y: 121, distance: 38.6
click at [162, 121] on td "Everyday 2-Piece Sectional Sofa with Chaise" at bounding box center [195, 181] width 76 height 139
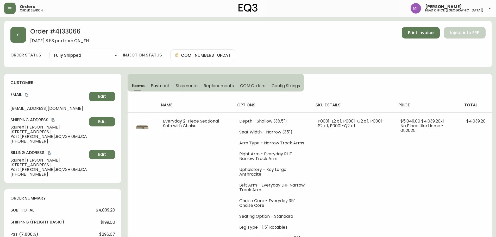
click at [76, 29] on h2 "Order # 4133066" at bounding box center [59, 32] width 59 height 11
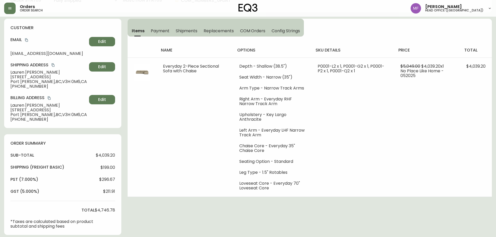
scroll to position [182, 0]
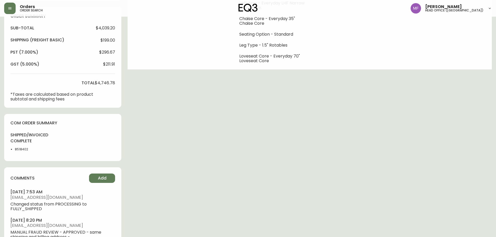
click at [20, 148] on li "8518402" at bounding box center [28, 149] width 26 height 5
click at [277, 147] on div "Order # 4133066 May 18, 2025 at 8:53 pm from CA_EN Print Invoice Inject into ER…" at bounding box center [248, 61] width 488 height 445
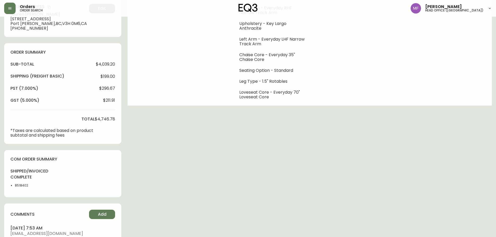
scroll to position [52, 0]
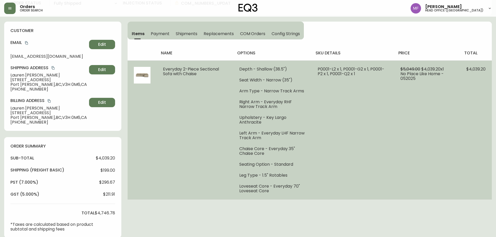
click at [463, 153] on td "$4,039.20" at bounding box center [476, 129] width 32 height 139
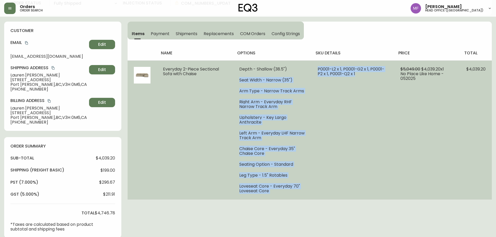
drag, startPoint x: 311, startPoint y: 67, endPoint x: 366, endPoint y: 78, distance: 56.8
click at [366, 78] on tr "Everyday 2-Piece Sectional Sofa with Chaise Depth - Shallow (38.5") Seat Width …" at bounding box center [310, 129] width 364 height 139
click at [372, 90] on td "P0001-L2 x 1, P0001-G2 x 1, P0001-P2 x 1, P0001-Q2 x 1" at bounding box center [352, 129] width 83 height 139
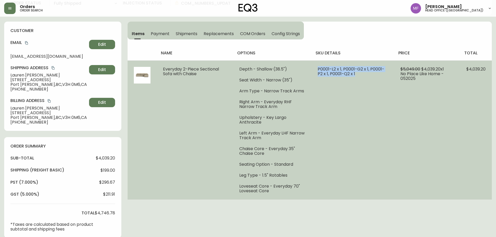
drag, startPoint x: 364, startPoint y: 79, endPoint x: 317, endPoint y: 69, distance: 48.2
click at [317, 69] on td "P0001-L2 x 1, P0001-G2 x 1, P0001-P2 x 1, P0001-Q2 x 1" at bounding box center [352, 129] width 83 height 139
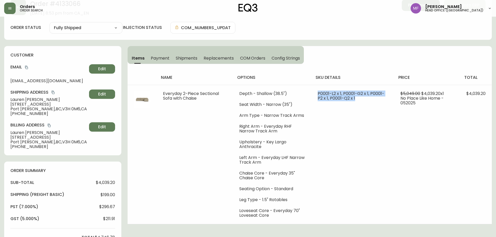
scroll to position [0, 0]
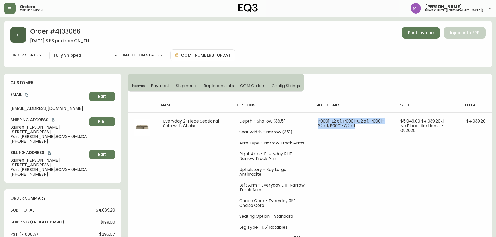
click at [23, 39] on button "button" at bounding box center [18, 35] width 16 height 16
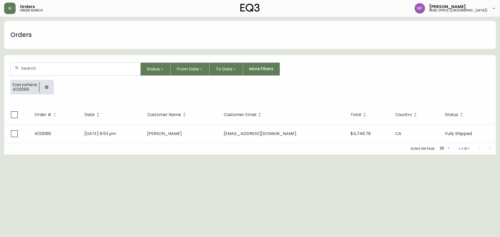
click at [46, 86] on icon "button" at bounding box center [46, 86] width 3 height 3
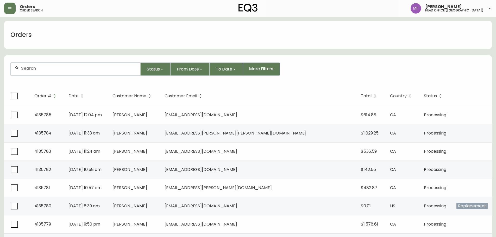
click at [33, 70] on input "text" at bounding box center [78, 68] width 115 height 5
type input "4133862"
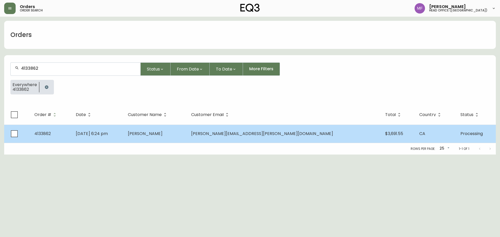
click at [179, 137] on td "Tyler Farmer" at bounding box center [155, 134] width 63 height 18
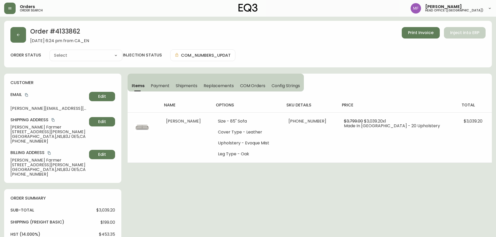
type input "Processing"
select select "PROCESSING"
click at [21, 38] on button "button" at bounding box center [18, 35] width 16 height 16
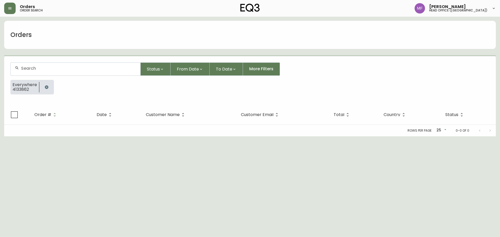
click at [49, 92] on div at bounding box center [46, 87] width 15 height 15
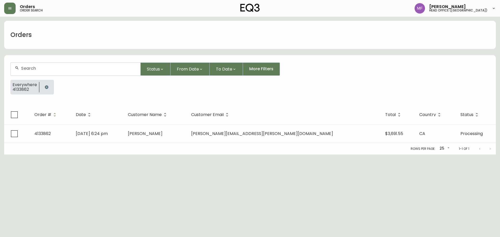
click at [45, 90] on button "button" at bounding box center [46, 87] width 10 height 10
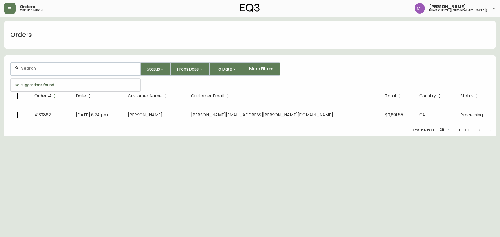
click at [37, 69] on input "text" at bounding box center [78, 68] width 115 height 5
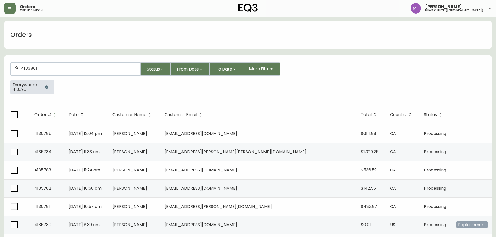
type input "4133961"
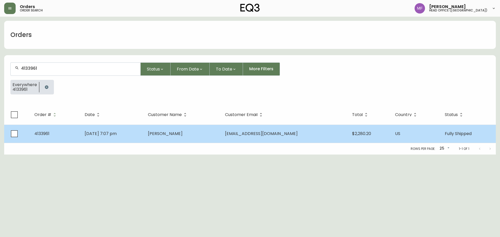
click at [196, 142] on td "jina kim" at bounding box center [182, 134] width 77 height 18
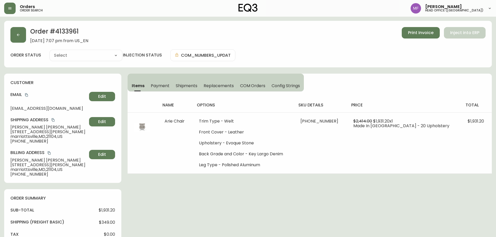
type input "Fully Shipped"
select select "FULLY_SHIPPED"
drag, startPoint x: 40, startPoint y: 142, endPoint x: 3, endPoint y: 144, distance: 37.5
click at [45, 145] on div "customer Email jina512@gmail.com Edit Shipping Address jina kim 2618 Thompson d…" at bounding box center [62, 128] width 117 height 109
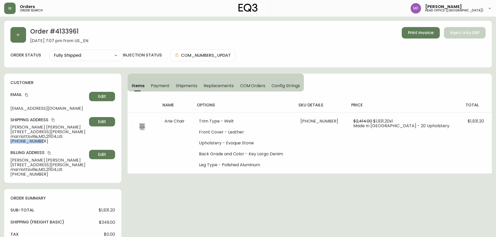
drag, startPoint x: 40, startPoint y: 142, endPoint x: 7, endPoint y: 142, distance: 32.5
click at [7, 142] on div "customer Email jina512@gmail.com Edit Shipping Address jina kim 2618 Thompson d…" at bounding box center [62, 128] width 117 height 109
click at [17, 38] on button "button" at bounding box center [18, 35] width 16 height 16
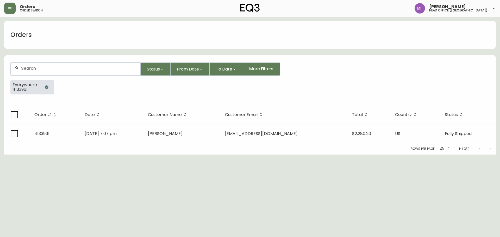
click at [48, 84] on button "button" at bounding box center [46, 87] width 10 height 10
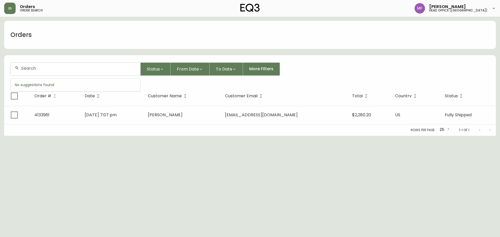
click at [45, 68] on input "text" at bounding box center [78, 68] width 115 height 5
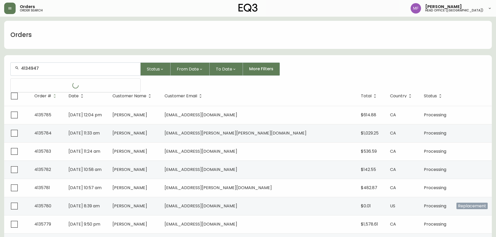
type input "4134947"
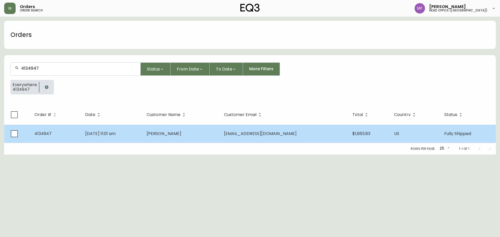
click at [142, 142] on td "Aug 30 2025, 11:01 am" at bounding box center [111, 134] width 61 height 18
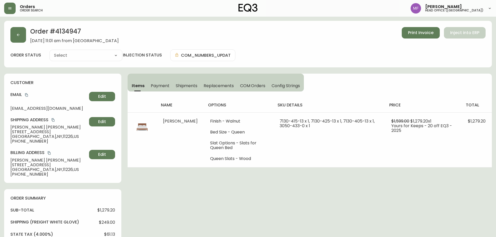
type input "Fully Shipped"
select select "FULLY_SHIPPED"
click at [20, 35] on icon "button" at bounding box center [18, 35] width 4 height 4
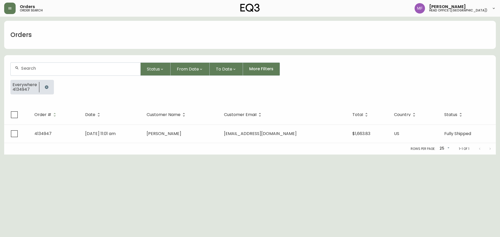
click at [45, 82] on button "button" at bounding box center [46, 87] width 10 height 10
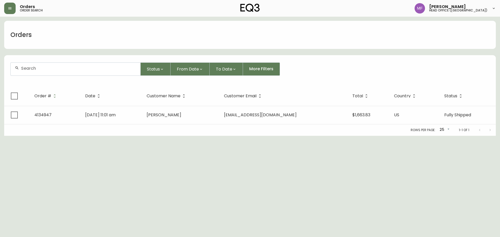
click at [44, 69] on input "text" at bounding box center [78, 68] width 115 height 5
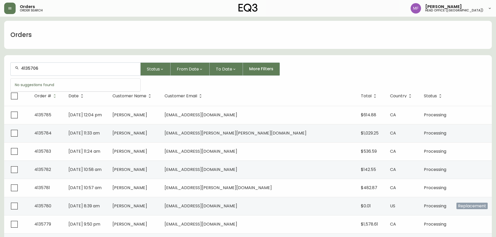
type input "4135706"
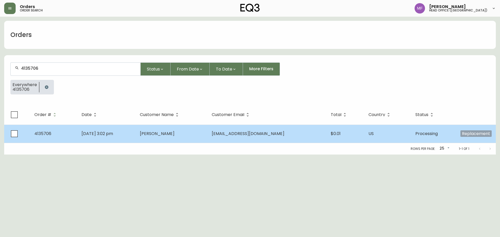
click at [160, 138] on td "Denise Roy-Desrosiers" at bounding box center [172, 134] width 72 height 18
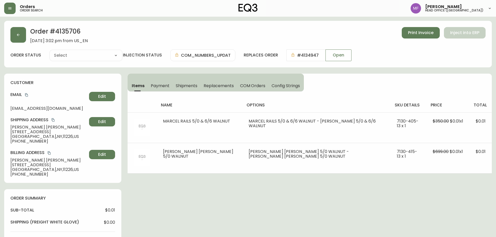
type input "Processing"
select select "PROCESSING"
click at [16, 39] on button "button" at bounding box center [18, 35] width 16 height 16
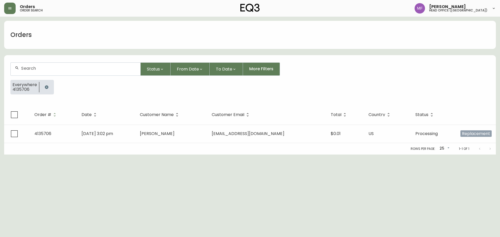
click at [45, 87] on icon "button" at bounding box center [47, 87] width 4 height 4
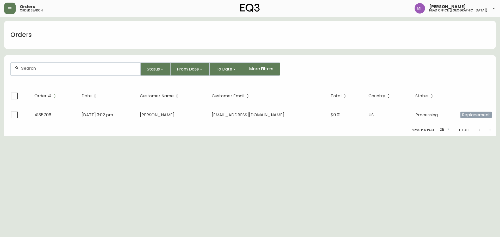
click at [43, 72] on div at bounding box center [76, 69] width 130 height 13
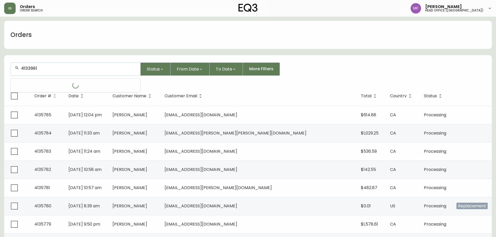
type input "4133961"
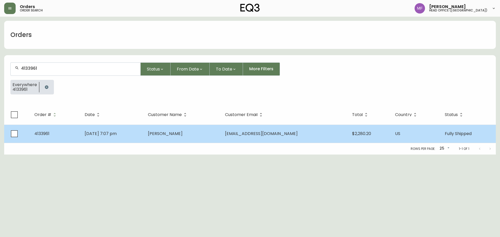
click at [144, 128] on td "Jul 04 2025, 7:07 pm" at bounding box center [111, 134] width 63 height 18
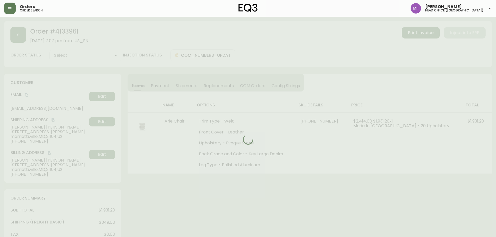
type input "Fully Shipped"
select select "FULLY_SHIPPED"
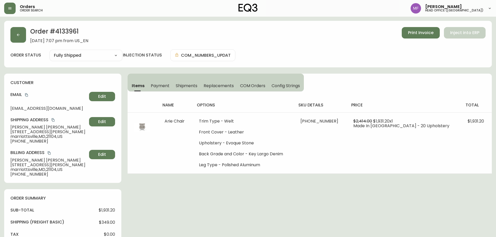
click at [55, 34] on h2 "Order # 4133961" at bounding box center [59, 32] width 58 height 11
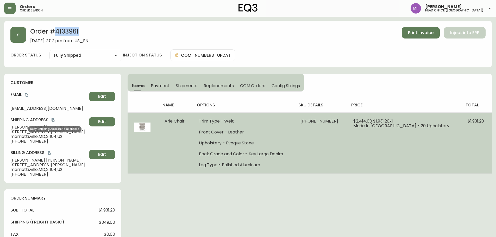
drag, startPoint x: 54, startPoint y: 119, endPoint x: 271, endPoint y: 125, distance: 216.9
click at [54, 119] on icon "copy" at bounding box center [53, 120] width 4 height 4
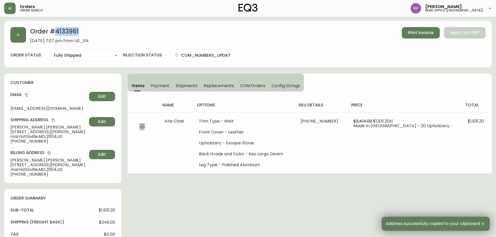
click at [65, 31] on h2 "Order # 4133961" at bounding box center [59, 32] width 58 height 11
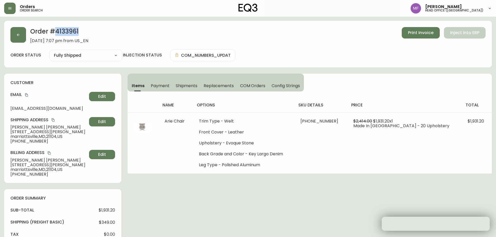
click at [65, 31] on h2 "Order # 4133961" at bounding box center [59, 32] width 58 height 11
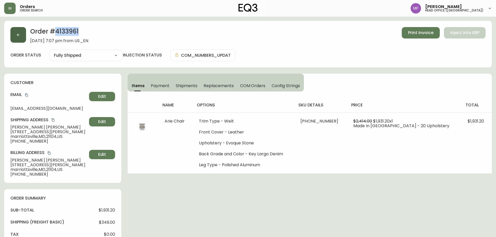
click at [22, 41] on button "button" at bounding box center [18, 35] width 16 height 16
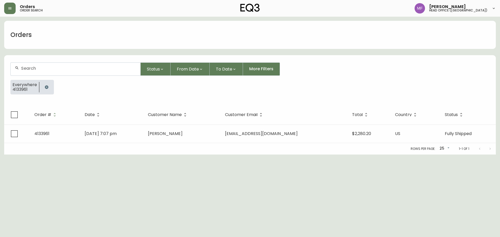
click at [40, 84] on div at bounding box center [46, 87] width 15 height 15
click at [43, 85] on button "button" at bounding box center [46, 87] width 10 height 10
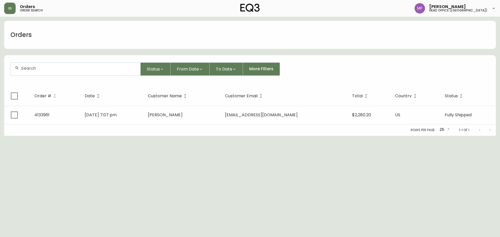
click at [43, 66] on div at bounding box center [76, 69] width 130 height 13
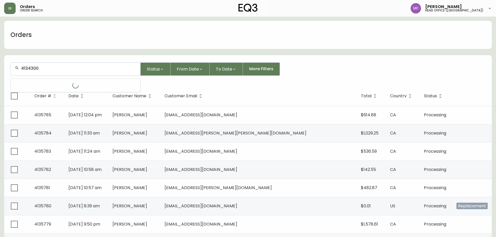
type input "4134300"
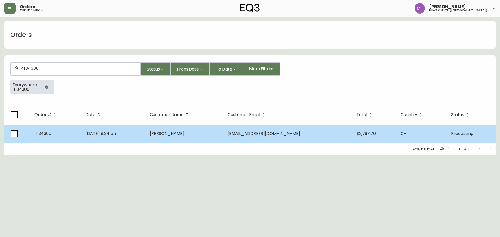
click at [145, 142] on td "Jul 23 2025, 8:34 pm" at bounding box center [113, 134] width 64 height 18
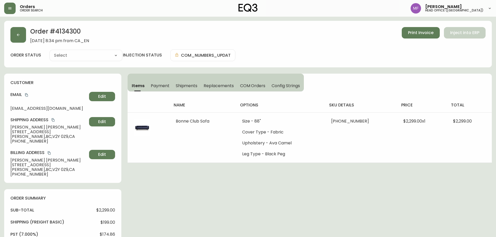
type input "Processing"
select select "PROCESSING"
click at [66, 30] on h2 "Order # 4134300" at bounding box center [59, 32] width 59 height 11
drag, startPoint x: 42, startPoint y: 127, endPoint x: 0, endPoint y: 130, distance: 42.5
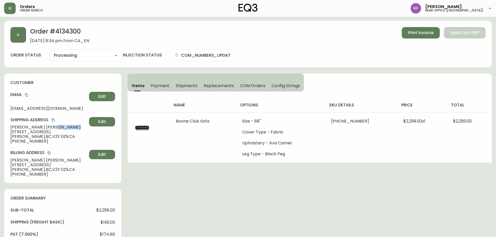
click at [0, 130] on main "Order # 4134300 July 23, 2025 at 8:34 pm from CA_EN Print Invoice Inject into E…" at bounding box center [248, 222] width 496 height 410
drag, startPoint x: 8, startPoint y: 127, endPoint x: 53, endPoint y: 127, distance: 45.5
click at [53, 127] on div "customer Email margotjeannine@gmail.com Edit Shipping Address Margot McRae 2082…" at bounding box center [62, 128] width 117 height 109
click at [69, 30] on h2 "Order # 4134300" at bounding box center [59, 32] width 59 height 11
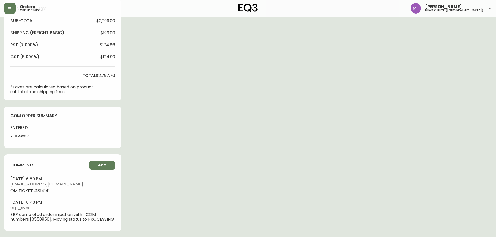
scroll to position [194, 0]
click at [22, 134] on li "8550950" at bounding box center [28, 136] width 26 height 5
click at [345, 104] on div "Order # 4134300 July 23, 2025 at 8:34 pm from CA_EN Print Invoice Inject into E…" at bounding box center [248, 34] width 488 height 406
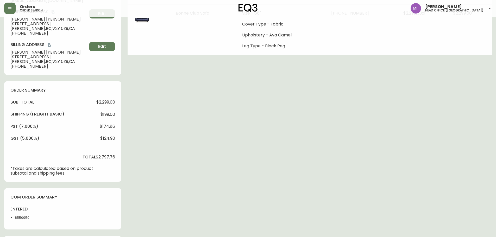
scroll to position [0, 0]
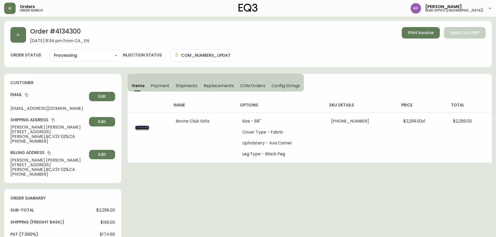
click at [75, 31] on h2 "Order # 4134300" at bounding box center [59, 32] width 59 height 11
click at [13, 39] on button "button" at bounding box center [18, 35] width 16 height 16
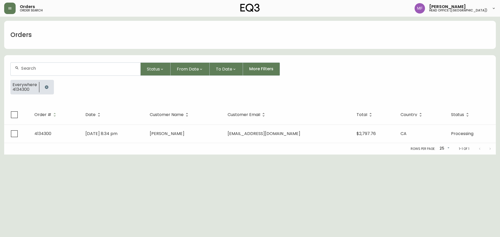
click at [42, 89] on button "button" at bounding box center [46, 87] width 10 height 10
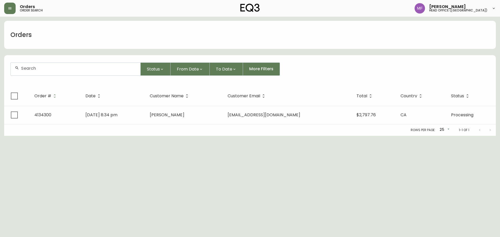
click at [46, 72] on div at bounding box center [76, 69] width 130 height 13
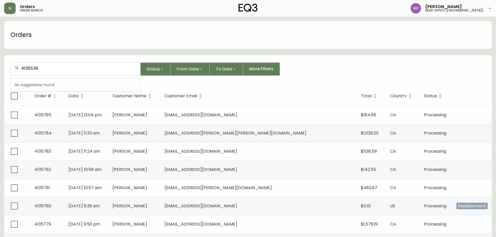
type input "4135536"
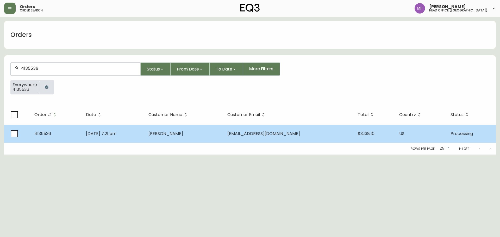
click at [191, 139] on td "Lucas McGill" at bounding box center [183, 134] width 79 height 18
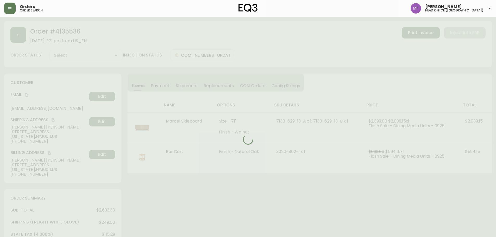
type input "Processing"
select select "PROCESSING"
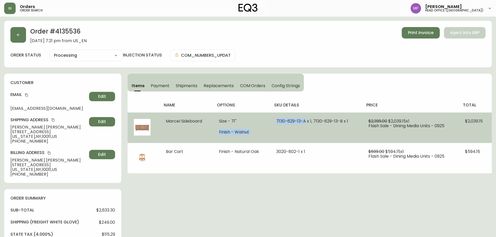
drag, startPoint x: 305, startPoint y: 122, endPoint x: 268, endPoint y: 122, distance: 36.4
click at [268, 122] on tr "Marcel Sideboard Size - 71" Finish - Walnut 7130-629-13-A x 1, 7130-629-13-B x …" at bounding box center [310, 127] width 364 height 30
click at [262, 124] on ul "Size - 71" Finish - Walnut" at bounding box center [241, 127] width 45 height 16
drag, startPoint x: 272, startPoint y: 122, endPoint x: 306, endPoint y: 126, distance: 33.8
click at [306, 126] on td "7130-629-13-A x 1, 7130-629-13-B x 1" at bounding box center [316, 127] width 92 height 30
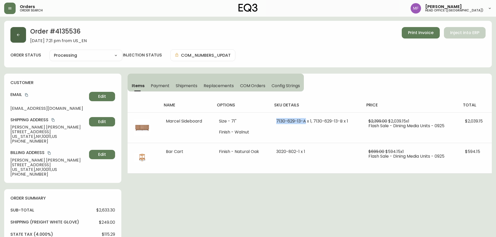
click at [14, 37] on button "button" at bounding box center [18, 35] width 16 height 16
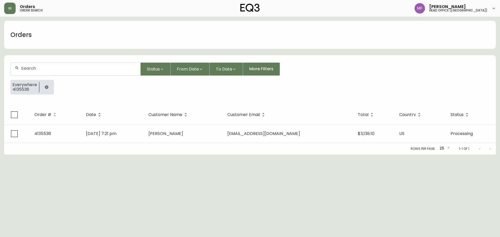
click at [46, 91] on button "button" at bounding box center [46, 87] width 10 height 10
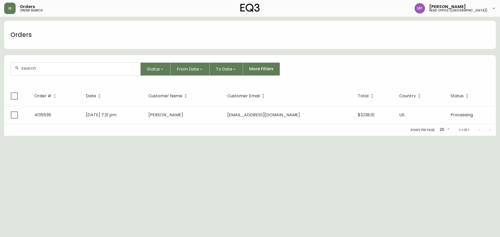
click at [49, 66] on input "text" at bounding box center [78, 68] width 115 height 5
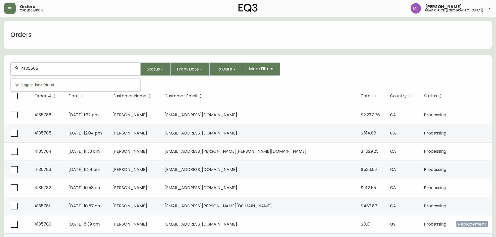
type input "4135505"
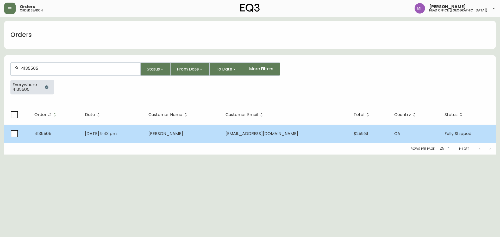
click at [221, 136] on td "Seong Ho Yun" at bounding box center [182, 134] width 77 height 18
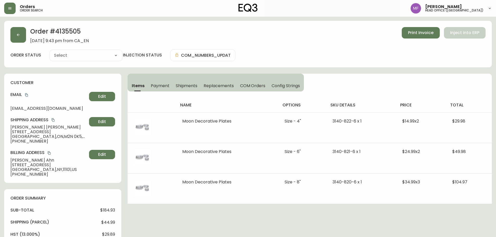
type input "Fully Shipped"
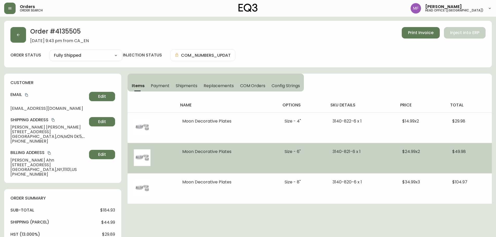
select select "FULLY_SHIPPED"
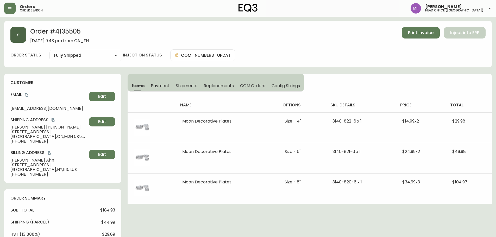
click at [19, 36] on icon "button" at bounding box center [18, 35] width 4 height 4
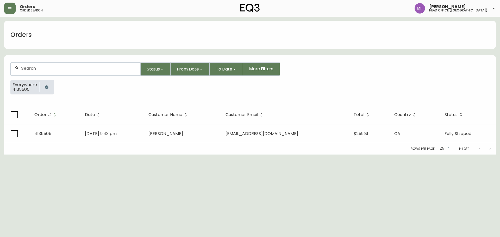
click at [43, 88] on button "button" at bounding box center [46, 87] width 10 height 10
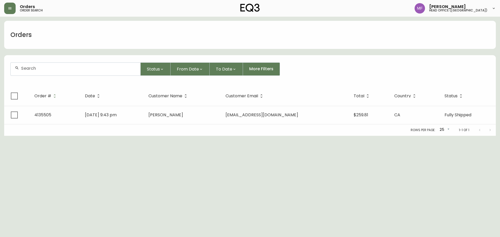
click at [43, 72] on div at bounding box center [76, 69] width 130 height 13
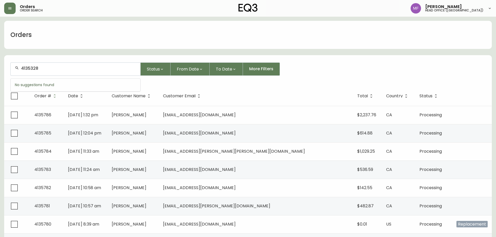
type input "4135328"
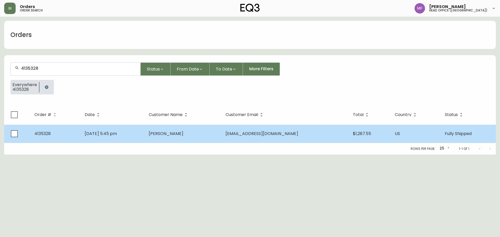
click at [197, 138] on td "Ioana Zamfir" at bounding box center [182, 134] width 77 height 18
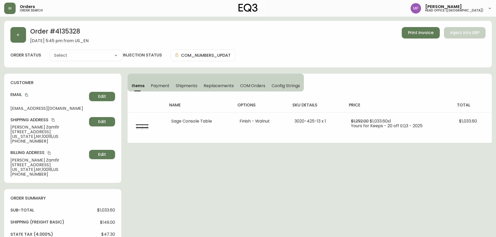
type input "Fully Shipped"
select select "FULLY_SHIPPED"
click at [16, 35] on icon "button" at bounding box center [18, 35] width 4 height 4
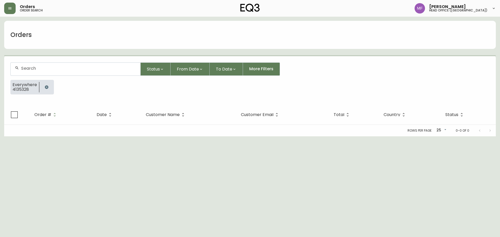
click at [45, 86] on icon "button" at bounding box center [46, 86] width 3 height 3
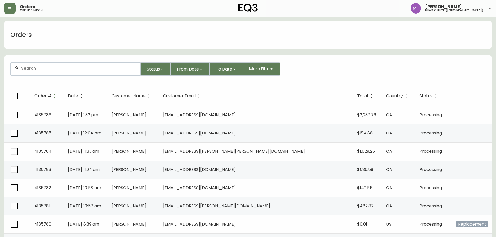
click at [43, 72] on div at bounding box center [76, 69] width 130 height 13
paste input "klaudia@ualberta.ca"
type input "klaudia@ualberta.ca"
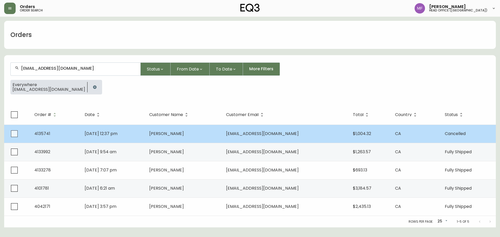
click at [140, 131] on td "Oct 11 2025, 12:37 pm" at bounding box center [112, 134] width 65 height 18
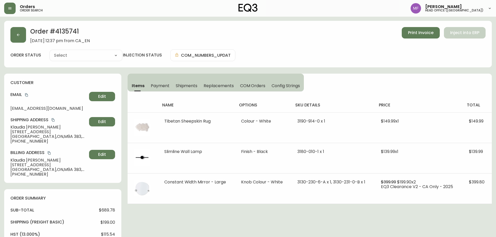
type input "Cancelled"
select select "CANCELLED"
click at [22, 32] on button "button" at bounding box center [18, 35] width 16 height 16
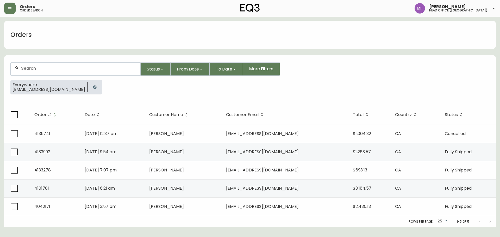
click at [93, 86] on icon "button" at bounding box center [94, 86] width 3 height 3
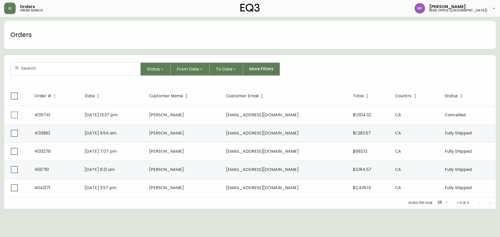
click at [62, 74] on div at bounding box center [76, 69] width 130 height 13
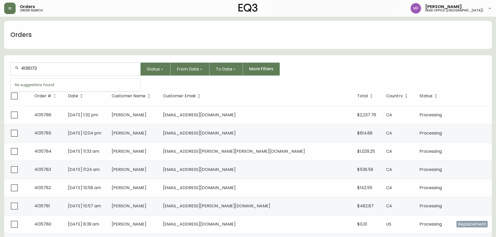
type input "4135172"
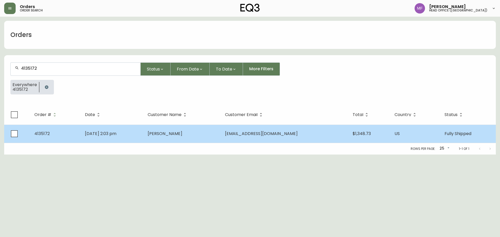
click at [137, 132] on td "Sep 07 2025, 2:03 pm" at bounding box center [112, 134] width 63 height 18
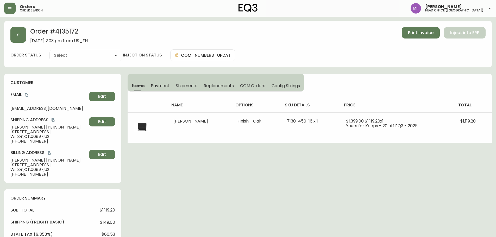
type input "Fully Shipped"
select select "FULLY_SHIPPED"
click at [63, 32] on h2 "Order # 4135172" at bounding box center [59, 32] width 58 height 11
click at [65, 36] on h2 "Order # 4135172" at bounding box center [59, 32] width 58 height 11
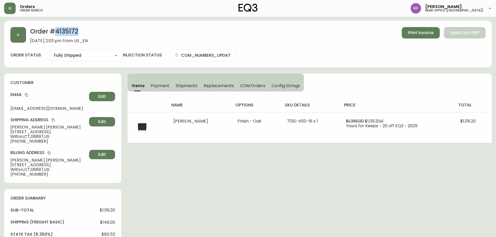
click at [65, 36] on h2 "Order # 4135172" at bounding box center [59, 32] width 58 height 11
click at [25, 96] on icon "copy" at bounding box center [27, 95] width 4 height 4
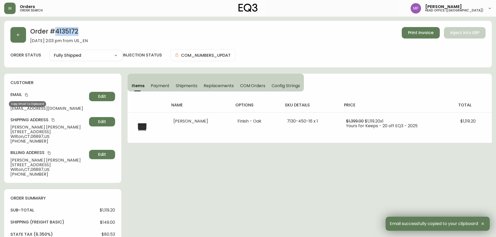
click at [27, 95] on icon "copy" at bounding box center [27, 95] width 4 height 4
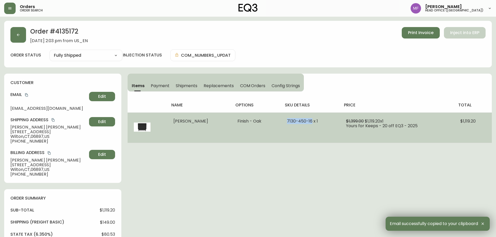
drag, startPoint x: 320, startPoint y: 121, endPoint x: 292, endPoint y: 121, distance: 27.6
click at [292, 121] on td "7130-450-16 x 1" at bounding box center [310, 127] width 59 height 30
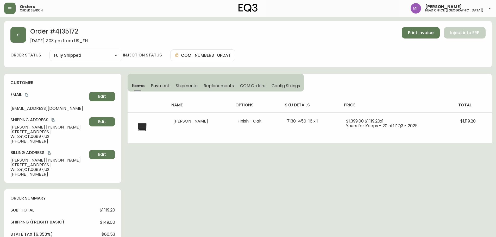
click at [71, 31] on h2 "Order # 4135172" at bounding box center [59, 32] width 58 height 11
click at [67, 32] on h2 "Order # 4135172" at bounding box center [59, 32] width 58 height 11
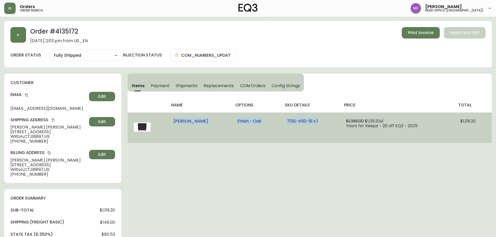
drag, startPoint x: 170, startPoint y: 124, endPoint x: 331, endPoint y: 126, distance: 160.4
click at [331, 126] on tr "Marcel Single Dresser Finish - Oak 7130-450-16 x 1 $1,399.00 $1,119.20 x 1 Your…" at bounding box center [310, 127] width 364 height 30
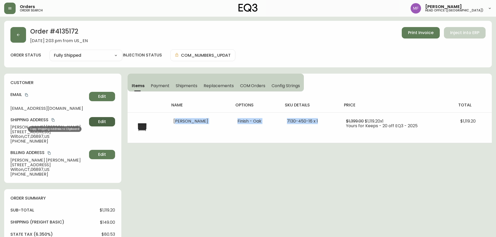
drag, startPoint x: 52, startPoint y: 119, endPoint x: 111, endPoint y: 119, distance: 58.6
click at [52, 119] on icon "copy" at bounding box center [53, 120] width 4 height 4
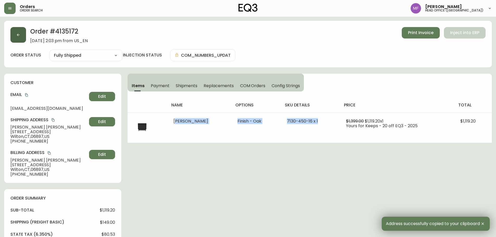
click at [21, 38] on button "button" at bounding box center [18, 35] width 16 height 16
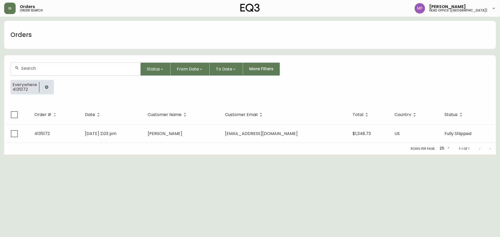
click at [46, 87] on icon "button" at bounding box center [47, 87] width 4 height 4
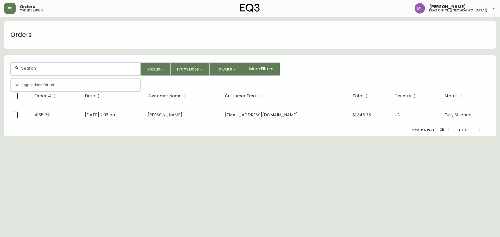
click at [47, 68] on input "text" at bounding box center [78, 68] width 115 height 5
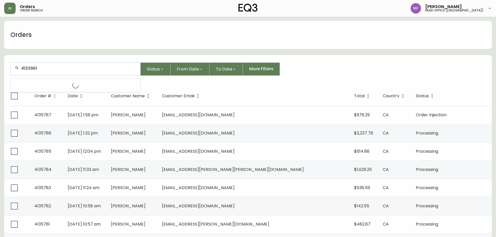
type input "4133961"
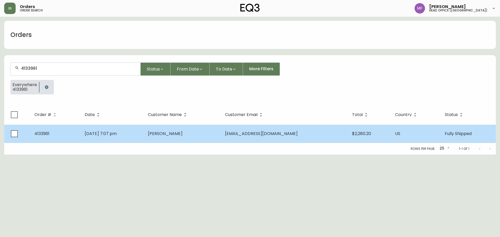
click at [168, 131] on td "jina kim" at bounding box center [182, 134] width 77 height 18
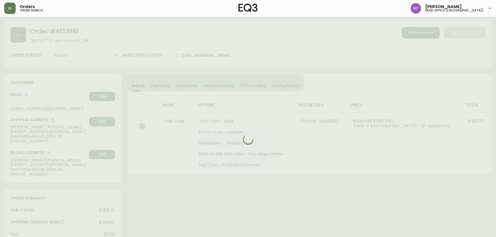
type input "Fully Shipped"
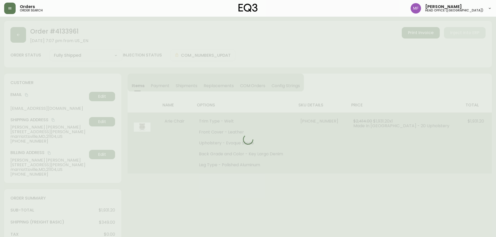
select select "FULLY_SHIPPED"
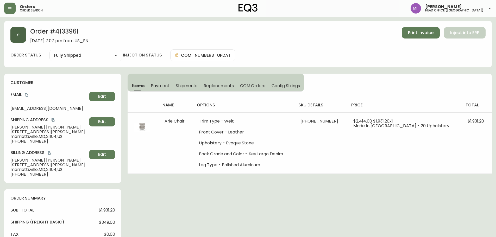
click at [22, 35] on button "button" at bounding box center [18, 35] width 16 height 16
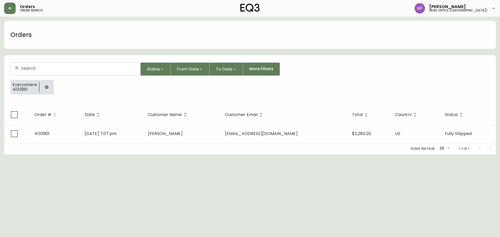
click at [48, 85] on button "button" at bounding box center [46, 87] width 10 height 10
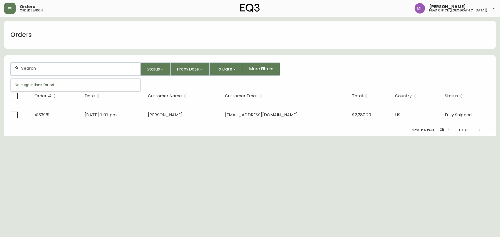
click at [42, 70] on input "text" at bounding box center [78, 68] width 115 height 5
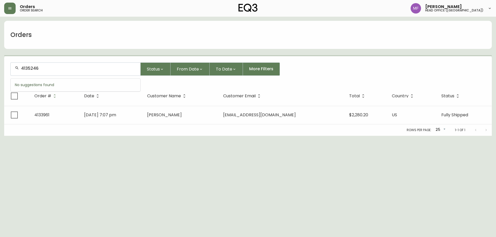
type input "4135246"
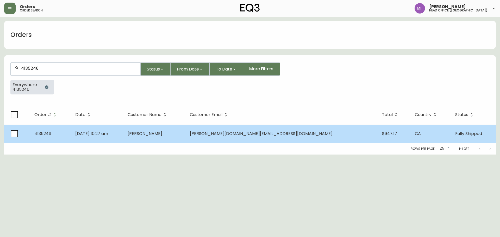
click at [123, 126] on td "Sep 10 2025, 10:27 am" at bounding box center [97, 134] width 52 height 18
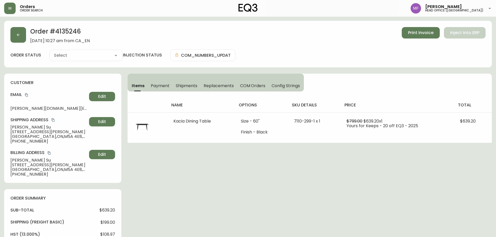
type input "Fully Shipped"
select select "FULLY_SHIPPED"
click at [17, 33] on icon "button" at bounding box center [18, 35] width 4 height 4
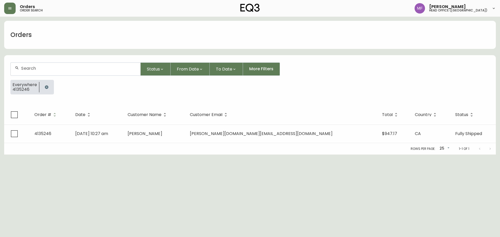
click at [45, 88] on icon "button" at bounding box center [47, 87] width 4 height 4
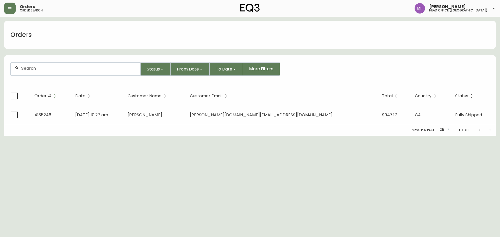
click at [43, 73] on div at bounding box center [76, 69] width 130 height 13
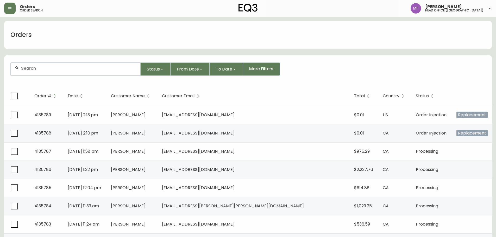
paste input "4135786"
type input "4135786"
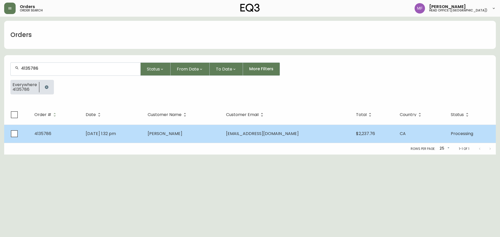
click at [143, 129] on td "Oct 14 2025, 1:32 pm" at bounding box center [112, 134] width 62 height 18
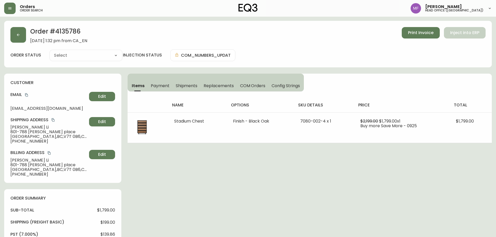
type input "Processing"
select select "PROCESSING"
click at [73, 33] on h2 "Order # 4135786" at bounding box center [58, 32] width 57 height 11
drag, startPoint x: 38, startPoint y: 128, endPoint x: 0, endPoint y: 126, distance: 38.0
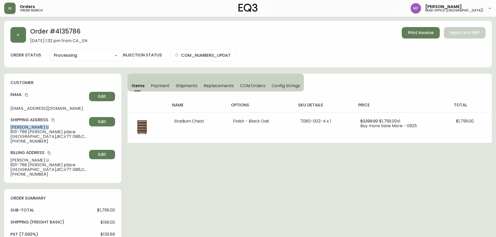
click at [0, 126] on main "Order # 4135786 October 14, 2025 at 1:32 pm from CA_EN Print Invoice Inject int…" at bounding box center [248, 210] width 496 height 387
click at [68, 31] on h2 "Order # 4135786" at bounding box center [58, 32] width 57 height 11
click at [16, 42] on button "button" at bounding box center [18, 35] width 16 height 16
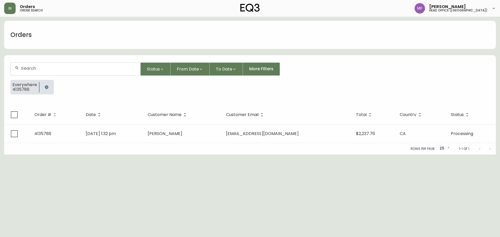
click at [50, 88] on button "button" at bounding box center [46, 87] width 10 height 10
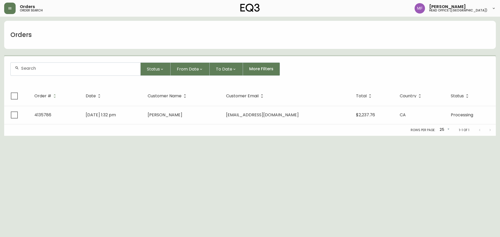
click at [48, 72] on div at bounding box center [76, 69] width 130 height 13
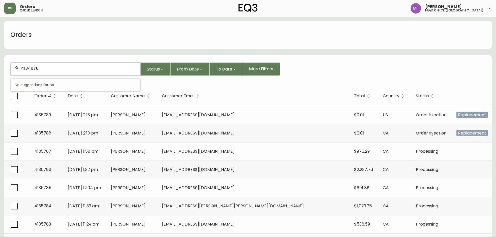
type input "4134078"
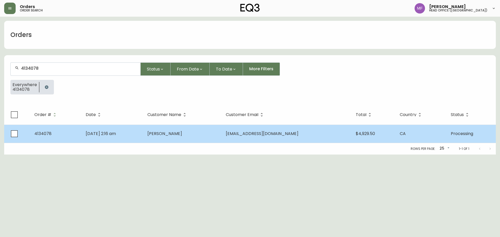
click at [143, 141] on td "Jul 11 2025, 2:16 am" at bounding box center [112, 134] width 62 height 18
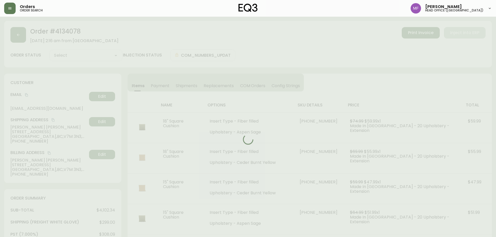
type input "Processing"
select select "PROCESSING"
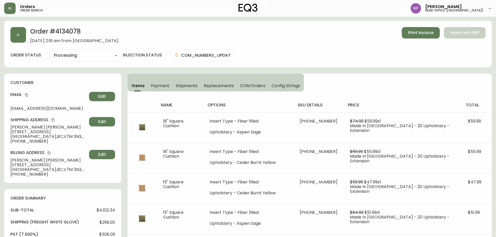
click at [71, 26] on div "Order # 4134078 July 11, 2025 at 2:16 am from CA_EN Print Invoice Inject into E…" at bounding box center [248, 44] width 488 height 47
drag, startPoint x: 53, startPoint y: 120, endPoint x: 61, endPoint y: 121, distance: 7.8
click at [53, 120] on icon "copy" at bounding box center [53, 120] width 4 height 4
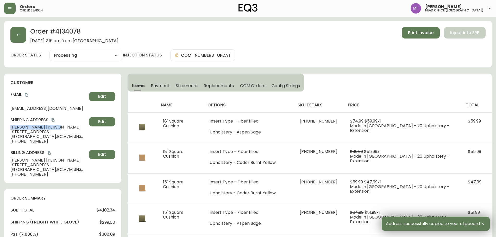
drag, startPoint x: 46, startPoint y: 127, endPoint x: 2, endPoint y: 129, distance: 44.6
click at [2, 129] on main "Order # 4134078 July 11, 2025 at 2:16 am from CA_EN Print Invoice Inject into E…" at bounding box center [248, 231] width 496 height 429
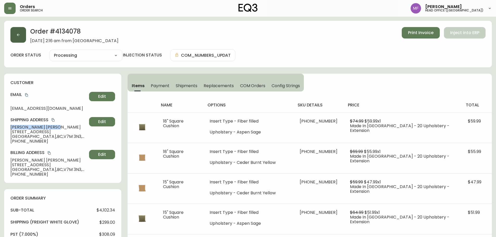
click at [24, 39] on button "button" at bounding box center [18, 35] width 16 height 16
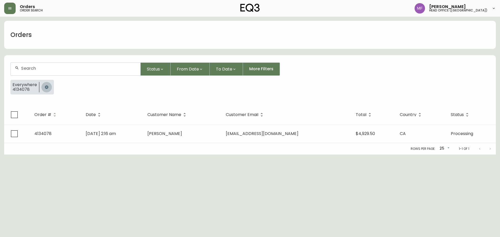
click at [42, 89] on button "button" at bounding box center [46, 87] width 10 height 10
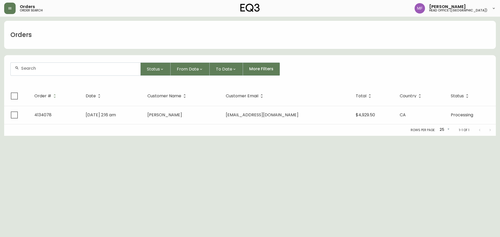
click at [42, 71] on div at bounding box center [76, 69] width 130 height 13
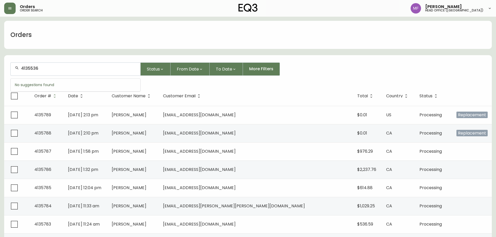
type input "4135536"
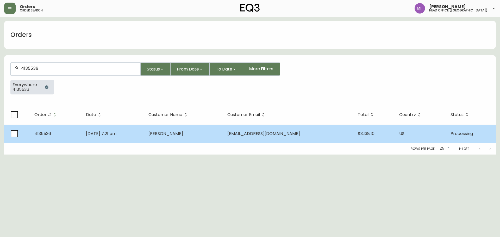
click at [144, 139] on td "Sep 25 2025, 7:21 pm" at bounding box center [113, 134] width 62 height 18
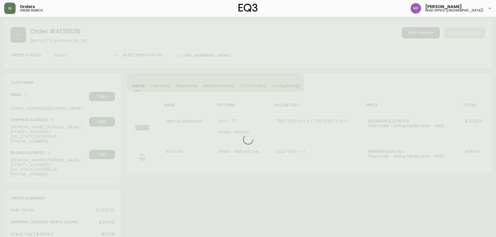
type input "Processing"
select select "PROCESSING"
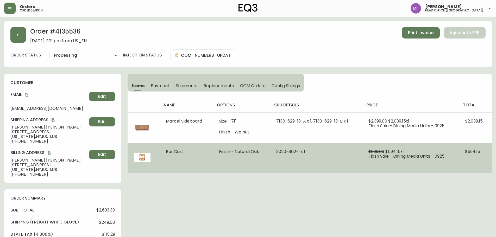
click at [178, 152] on span "Bar Cart" at bounding box center [174, 152] width 17 height 6
drag, startPoint x: 185, startPoint y: 153, endPoint x: 162, endPoint y: 151, distance: 22.7
click at [162, 151] on td "Bar Cart" at bounding box center [186, 158] width 53 height 30
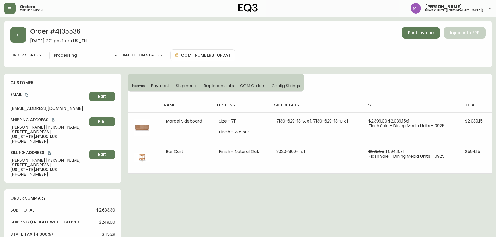
drag, startPoint x: 429, startPoint y: 106, endPoint x: 418, endPoint y: 107, distance: 11.8
click at [430, 106] on h4 "price" at bounding box center [410, 105] width 88 height 6
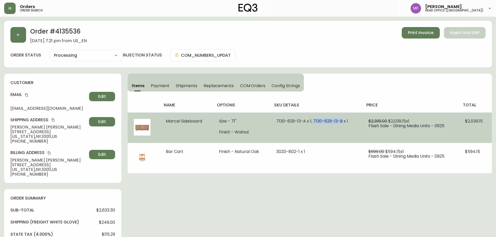
drag, startPoint x: 342, startPoint y: 120, endPoint x: 313, endPoint y: 120, distance: 28.9
click at [313, 120] on span "7130-629-13-A x 1, 7130-629-13-B x 1" at bounding box center [312, 121] width 72 height 6
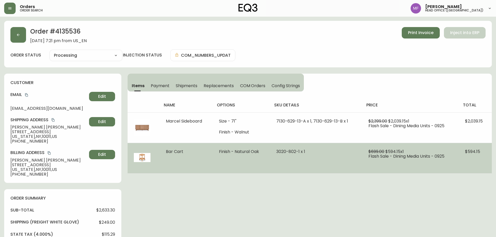
click at [238, 145] on td "Finish - Natural Oak" at bounding box center [242, 158] width 58 height 30
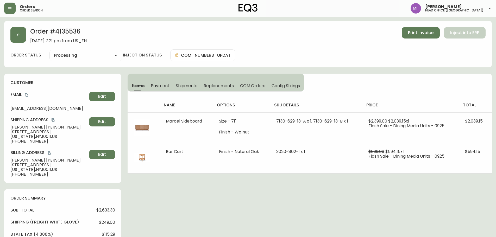
click at [72, 30] on h2 "Order # 4135536" at bounding box center [58, 32] width 56 height 11
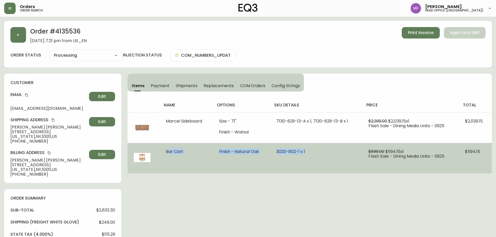
drag, startPoint x: 162, startPoint y: 154, endPoint x: 306, endPoint y: 155, distance: 143.7
click at [306, 155] on tr "Bar Cart Finish - Natural Oak 3020-802-1 x 1 $699.00 $594.15 x 1 Flash Sale - D…" at bounding box center [310, 158] width 364 height 30
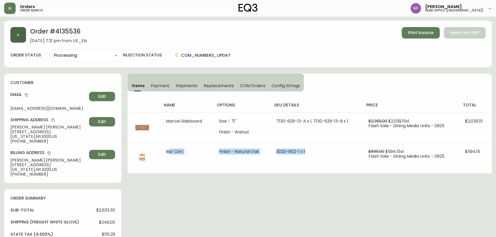
click at [16, 33] on icon "button" at bounding box center [18, 35] width 4 height 4
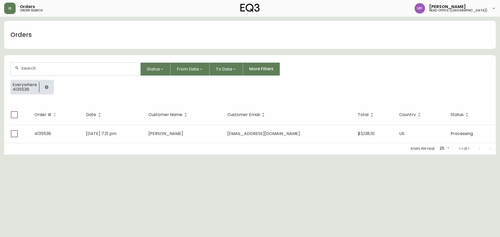
drag, startPoint x: 43, startPoint y: 85, endPoint x: 42, endPoint y: 76, distance: 8.9
click at [43, 85] on button "button" at bounding box center [46, 87] width 10 height 10
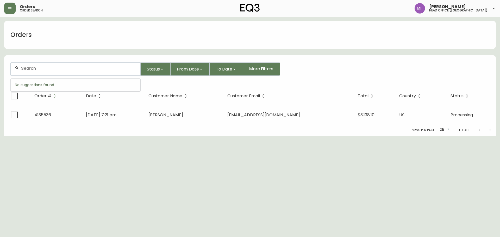
click at [40, 68] on input "text" at bounding box center [78, 68] width 115 height 5
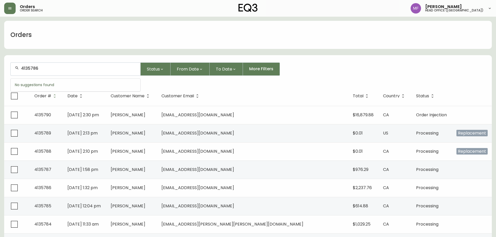
type input "4135786"
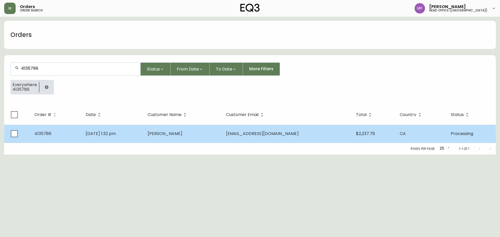
click at [178, 139] on td "Wei liang Li" at bounding box center [182, 134] width 78 height 18
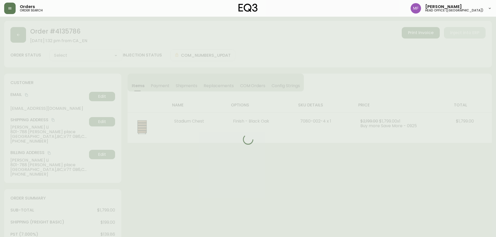
type input "Processing"
select select "PROCESSING"
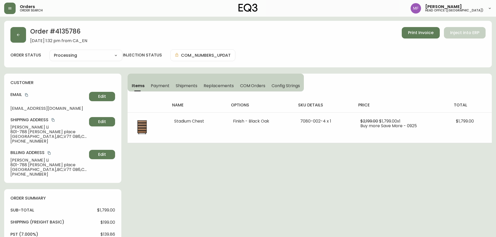
click at [66, 31] on h2 "Order # 4135786" at bounding box center [58, 32] width 57 height 11
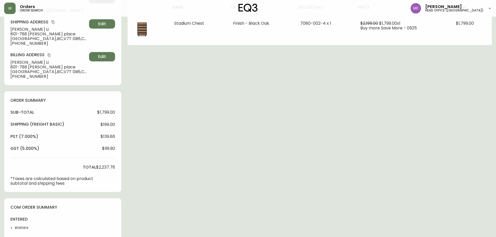
scroll to position [104, 0]
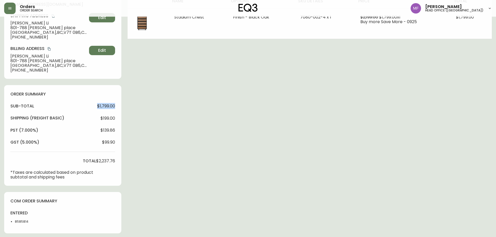
drag, startPoint x: 96, startPoint y: 105, endPoint x: 117, endPoint y: 106, distance: 20.8
click at [117, 106] on div "order summary sub-total $1,799.00 Shipping ( Freight Basic ) $199.00 pst (7.000…" at bounding box center [62, 135] width 117 height 101
drag, startPoint x: 96, startPoint y: 161, endPoint x: 120, endPoint y: 160, distance: 23.7
click at [120, 160] on div "order summary sub-total $1,799.00 Shipping ( Freight Basic ) $199.00 pst (7.000…" at bounding box center [62, 135] width 117 height 101
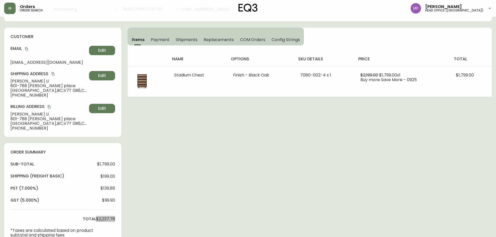
scroll to position [0, 0]
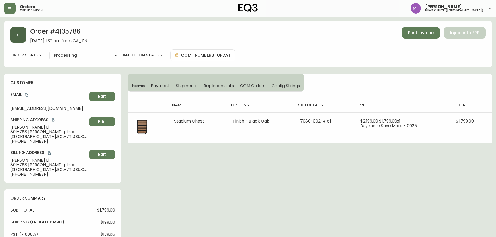
click at [22, 37] on button "button" at bounding box center [18, 35] width 16 height 16
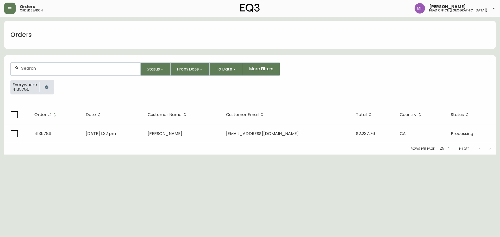
click at [45, 86] on icon "button" at bounding box center [46, 86] width 3 height 3
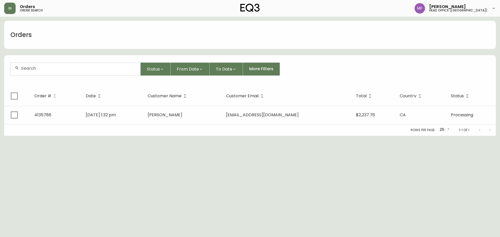
click at [42, 74] on div at bounding box center [76, 69] width 130 height 13
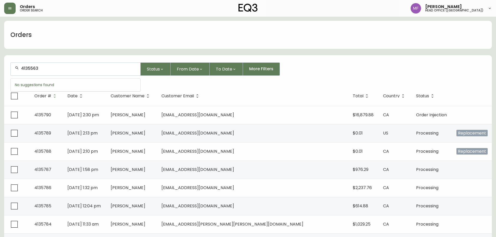
type input "4135563"
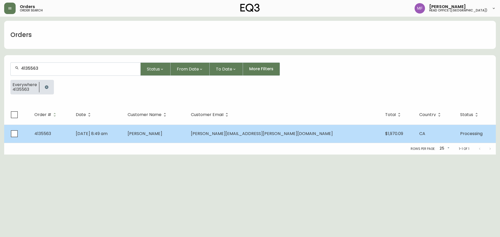
click at [123, 142] on td "Sep 28 2025, 8:49 am" at bounding box center [98, 134] width 52 height 18
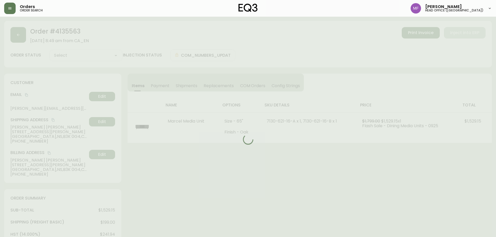
type input "Processing"
select select "PROCESSING"
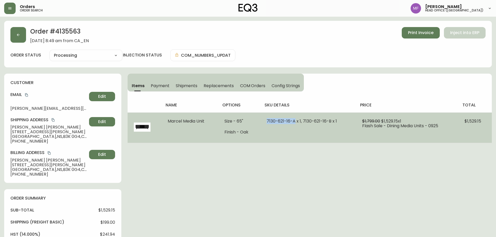
drag, startPoint x: 294, startPoint y: 121, endPoint x: 262, endPoint y: 121, distance: 31.8
click at [262, 121] on td "7130-621-16-A x 1, 7130-621-16-B x 1" at bounding box center [308, 127] width 96 height 30
drag, startPoint x: 301, startPoint y: 122, endPoint x: 330, endPoint y: 121, distance: 28.2
click at [330, 121] on span "7130-621-16-A x 1, 7130-621-16-B x 1" at bounding box center [302, 121] width 70 height 6
click at [339, 140] on td "7130-621-16-A x 1, 7130-621-16-B x 1" at bounding box center [308, 127] width 96 height 30
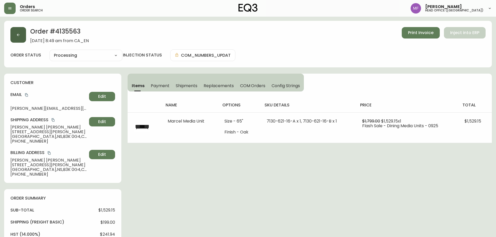
click at [22, 42] on button "button" at bounding box center [18, 35] width 16 height 16
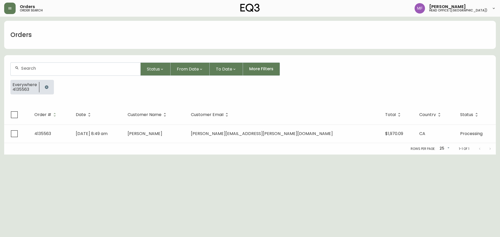
click at [47, 88] on icon "button" at bounding box center [46, 86] width 3 height 3
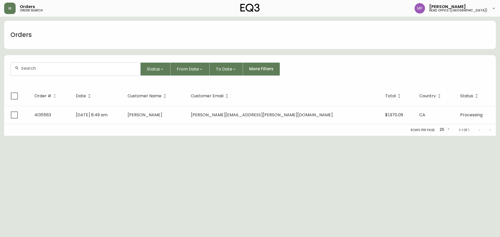
click at [46, 67] on input "text" at bounding box center [78, 68] width 115 height 5
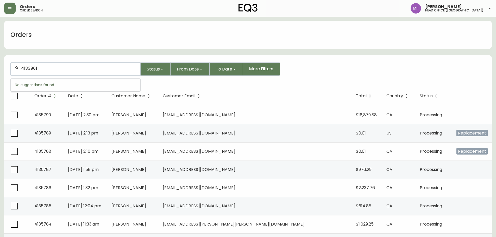
type input "4133961"
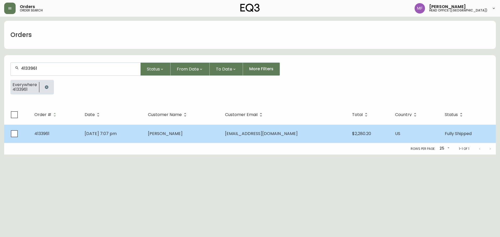
click at [200, 132] on td "jina kim" at bounding box center [182, 134] width 77 height 18
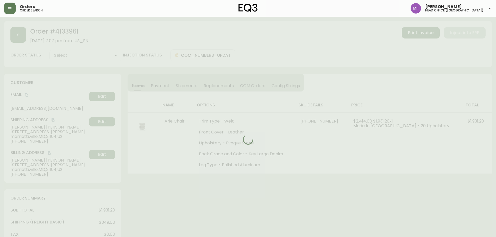
type input "Fully Shipped"
select select "FULLY_SHIPPED"
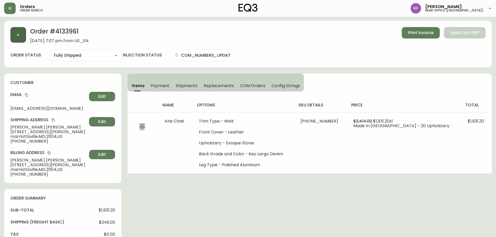
click at [19, 36] on icon "button" at bounding box center [18, 35] width 4 height 4
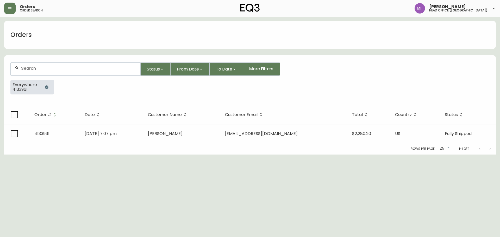
click at [48, 86] on button "button" at bounding box center [46, 87] width 10 height 10
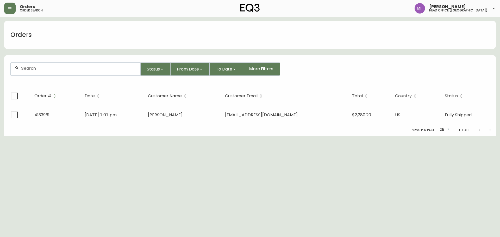
click at [42, 69] on input "text" at bounding box center [78, 68] width 115 height 5
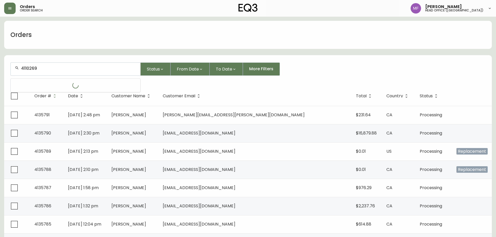
type input "4110269"
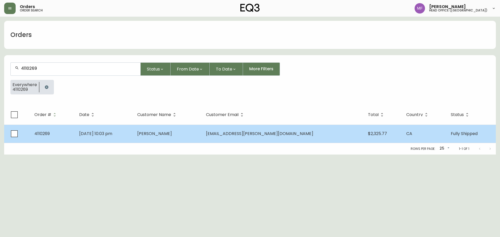
click at [133, 126] on td "Sep 04 2023, 10:03 pm" at bounding box center [104, 134] width 58 height 18
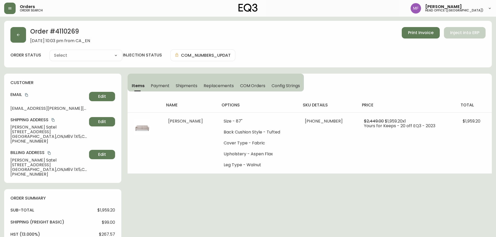
type input "Fully Shipped"
select select "FULLY_SHIPPED"
click at [18, 38] on button "button" at bounding box center [18, 35] width 16 height 16
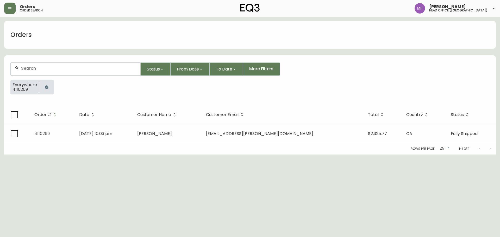
click at [45, 88] on icon "button" at bounding box center [46, 86] width 3 height 3
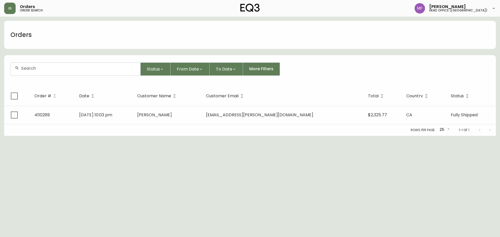
click at [47, 72] on div at bounding box center [76, 69] width 130 height 13
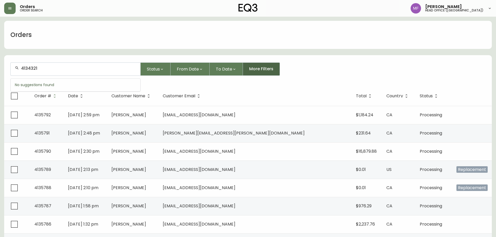
type input "4134321"
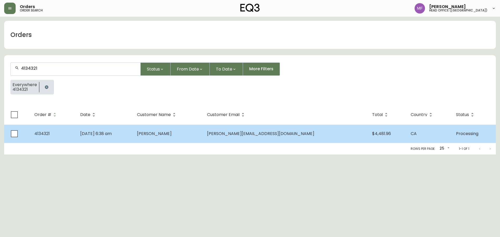
click at [133, 139] on td "Jul 25 2025, 6:38 am" at bounding box center [104, 134] width 57 height 18
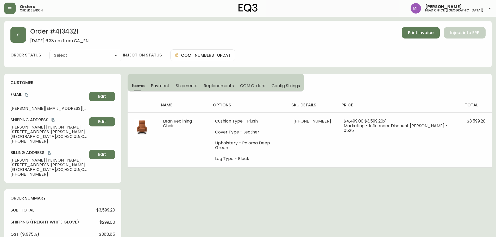
type input "Processing"
select select "PROCESSING"
click at [20, 38] on button "button" at bounding box center [18, 35] width 16 height 16
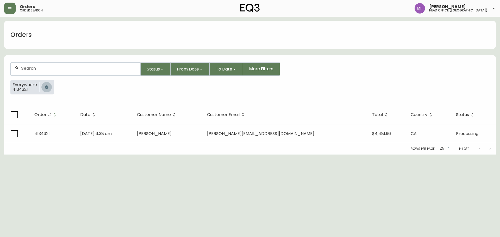
click at [45, 83] on button "button" at bounding box center [46, 87] width 10 height 10
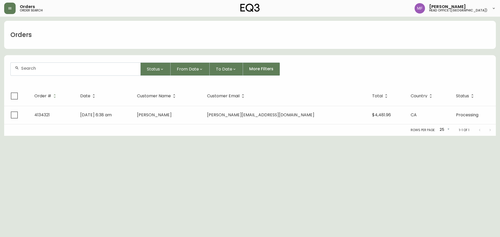
click at [45, 65] on div at bounding box center [76, 69] width 130 height 13
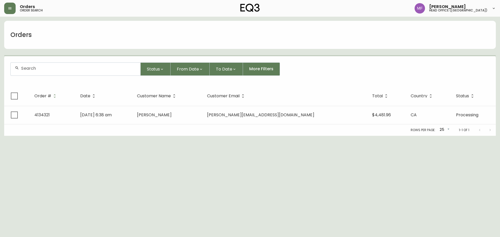
paste input "4134321"
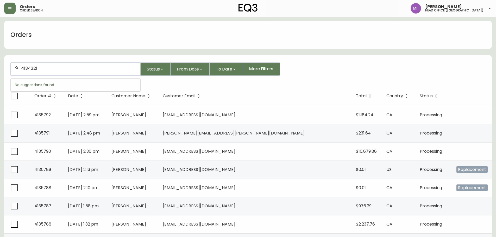
type input "4134321"
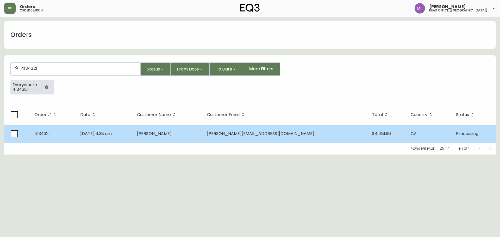
click at [168, 136] on td "NICOLAS CAMPEAU" at bounding box center [168, 134] width 70 height 18
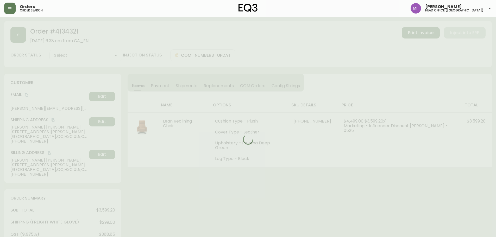
type input "Processing"
select select "PROCESSING"
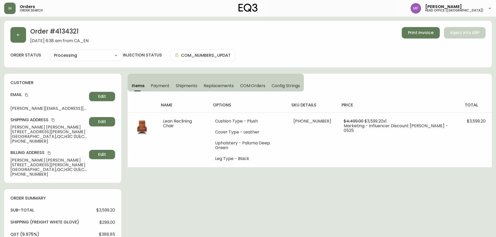
click at [343, 199] on div "Order # 4134321 July 25, 2025 at 6:38 am from CA_EN Print Invoice Inject into E…" at bounding box center [248, 224] width 488 height 406
click at [66, 30] on h2 "Order # 4134321" at bounding box center [59, 32] width 58 height 11
click at [69, 32] on h2 "Order # 4134321" at bounding box center [59, 32] width 58 height 11
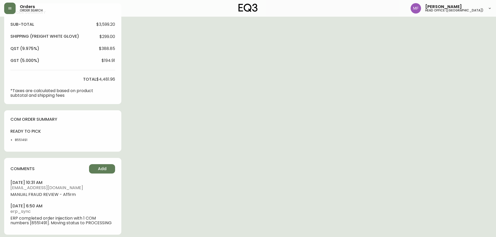
scroll to position [190, 0]
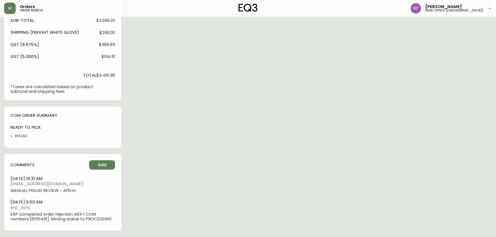
click at [20, 137] on li "8551491" at bounding box center [28, 136] width 26 height 5
click at [346, 121] on div "Order # 4134321 July 25, 2025 at 6:38 am from CA_EN Print Invoice Inject into E…" at bounding box center [248, 34] width 488 height 406
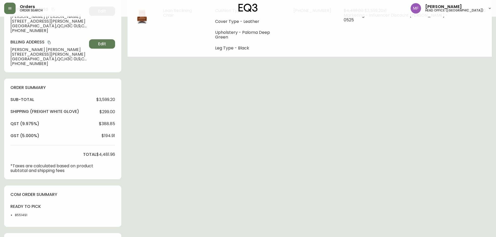
scroll to position [34, 0]
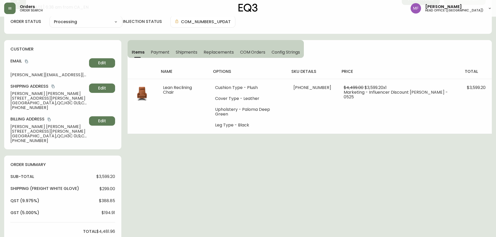
click at [374, 177] on div "Order # 4134321 July 25, 2025 at 6:38 am from CA_EN Print Invoice Inject into E…" at bounding box center [248, 190] width 488 height 406
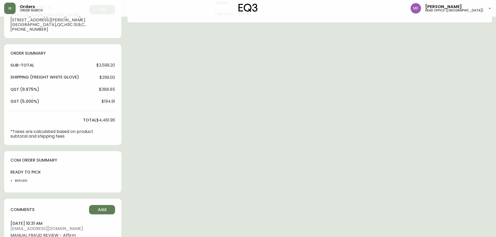
scroll to position [164, 0]
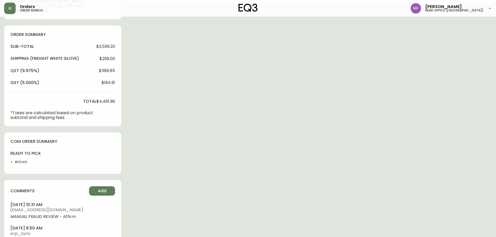
click at [384, 87] on div "Order # 4134321 July 25, 2025 at 6:38 am from CA_EN Print Invoice Inject into E…" at bounding box center [248, 60] width 488 height 406
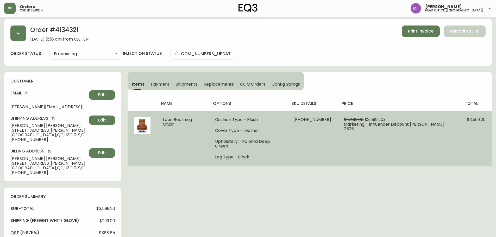
scroll to position [0, 0]
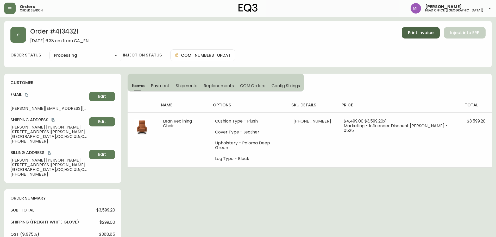
click at [407, 36] on button "Print Invoice" at bounding box center [421, 32] width 38 height 11
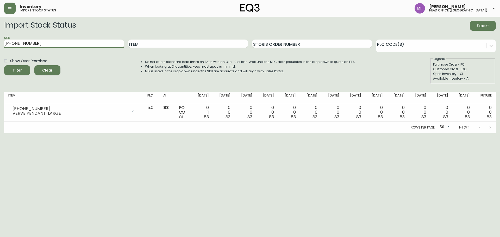
drag, startPoint x: 60, startPoint y: 43, endPoint x: 0, endPoint y: 47, distance: 60.5
click at [0, 47] on main "Import Stock Status Export SKU 3180-365-01 Item Storis Order Number PLC Code(s)…" at bounding box center [250, 75] width 500 height 117
click at [4, 65] on button "Filter" at bounding box center [17, 70] width 26 height 10
drag, startPoint x: 77, startPoint y: 45, endPoint x: 0, endPoint y: 50, distance: 77.5
click at [0, 50] on main "Import Stock Status Export SKU 7130-629-13-A Item Storis Order Number PLC Code(…" at bounding box center [250, 75] width 500 height 117
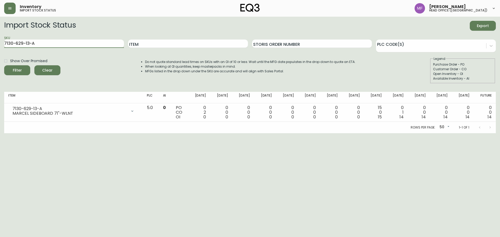
paste input "B"
click at [4, 65] on button "Filter" at bounding box center [17, 70] width 26 height 10
drag, startPoint x: 70, startPoint y: 45, endPoint x: 0, endPoint y: 54, distance: 70.4
click at [0, 54] on main "Import Stock Status Export SKU 7130-629-13-B Item Storis Order Number PLC Code(…" at bounding box center [250, 75] width 500 height 117
paste input "3020-802-1"
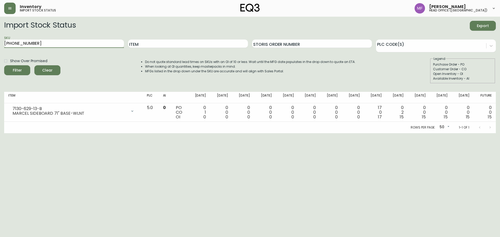
click at [4, 65] on button "Filter" at bounding box center [17, 70] width 26 height 10
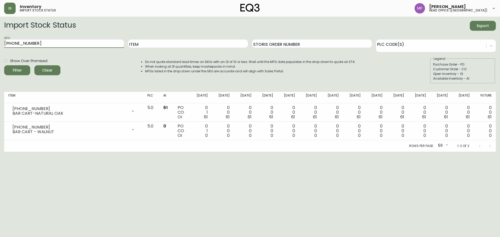
drag, startPoint x: 87, startPoint y: 45, endPoint x: 0, endPoint y: 53, distance: 87.1
click at [0, 53] on main "Import Stock Status Export SKU 3020-802-1 Item Storis Order Number PLC Code(s) …" at bounding box center [250, 84] width 500 height 135
paste input "7130-629-13-A"
click at [4, 65] on button "Filter" at bounding box center [17, 70] width 26 height 10
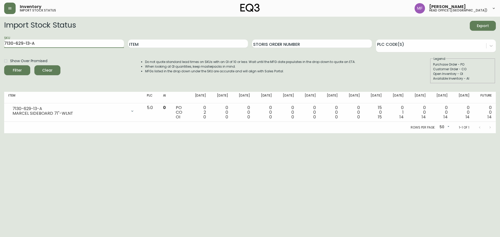
drag, startPoint x: 63, startPoint y: 44, endPoint x: 0, endPoint y: 43, distance: 63.3
click at [0, 43] on main "Import Stock Status Export SKU 7130-629-13-A Item Storis Order Number PLC Code(…" at bounding box center [250, 75] width 500 height 117
paste input "3180-277-4"
type input "3180-277-4"
click at [4, 65] on button "Filter" at bounding box center [17, 70] width 26 height 10
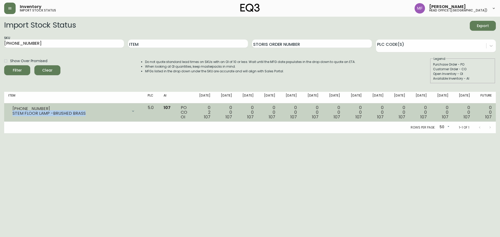
drag, startPoint x: 90, startPoint y: 115, endPoint x: 13, endPoint y: 113, distance: 76.8
click at [13, 113] on div "STEM FLOOR LAMP -BRUSHED BRASS" at bounding box center [69, 113] width 115 height 5
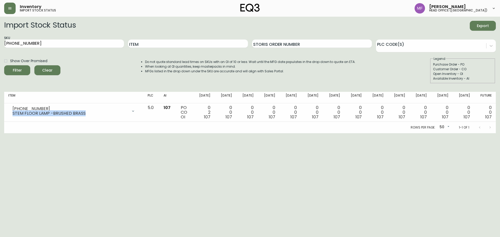
copy div "STEM FLOOR LAMP -BRUSHED BRASS"
drag, startPoint x: 97, startPoint y: 43, endPoint x: 0, endPoint y: 53, distance: 97.6
click at [0, 53] on main "Import Stock Status Export SKU [PHONE_NUMBER] Item Storis Order Number PLC Code…" at bounding box center [250, 75] width 500 height 117
paste input "7130-629-13-A"
click at [4, 65] on button "Filter" at bounding box center [17, 70] width 26 height 10
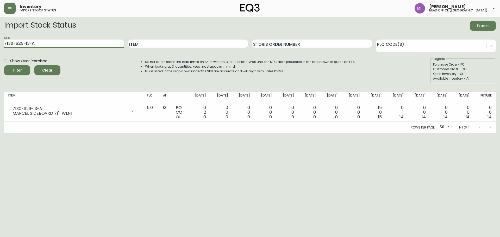
drag, startPoint x: 64, startPoint y: 45, endPoint x: 0, endPoint y: 54, distance: 64.1
click at [0, 54] on main "Import Stock Status Export SKU 7130-629-13-A Item Storis Order Number PLC Code(…" at bounding box center [250, 75] width 500 height 117
paste input "0450-16"
type input "[PHONE_NUMBER]"
click at [4, 65] on button "Filter" at bounding box center [17, 70] width 26 height 10
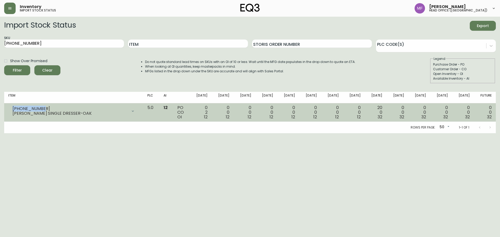
drag, startPoint x: 42, startPoint y: 109, endPoint x: 13, endPoint y: 106, distance: 29.2
click at [13, 106] on div "[PHONE_NUMBER]" at bounding box center [69, 108] width 115 height 5
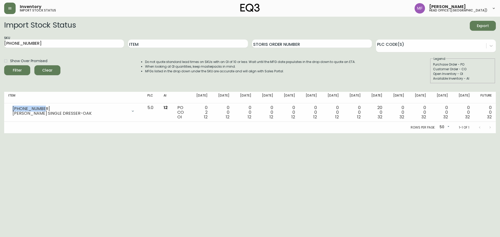
copy div "[PHONE_NUMBER]"
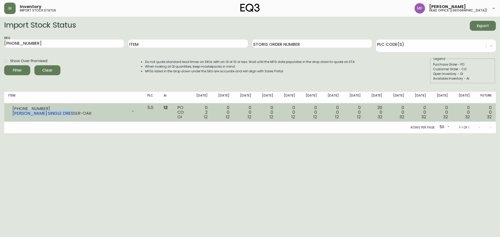
drag, startPoint x: 73, startPoint y: 113, endPoint x: 12, endPoint y: 115, distance: 60.4
click at [12, 115] on div "[PHONE_NUMBER] MARCEL SINGLE DRESSER-OAK" at bounding box center [73, 110] width 131 height 11
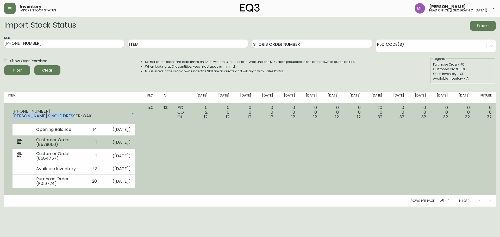
copy div "[PERSON_NAME] SINGLE DRESSER-OAK"
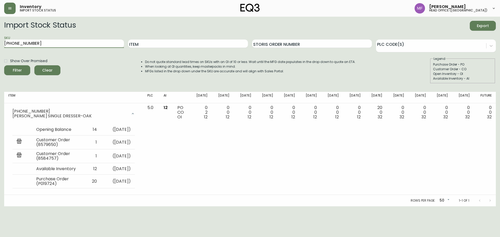
drag, startPoint x: 104, startPoint y: 43, endPoint x: 0, endPoint y: 39, distance: 103.9
click at [0, 39] on main "Import Stock Status Export SKU [PHONE_NUMBER] Item Storis Order Number PLC Code…" at bounding box center [250, 112] width 500 height 190
paste input "629-13-B"
type input "7130-629-13-B"
click at [4, 65] on button "Filter" at bounding box center [17, 70] width 26 height 10
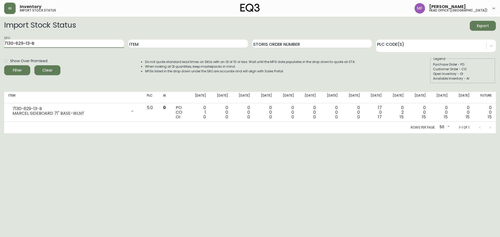
drag, startPoint x: 94, startPoint y: 41, endPoint x: 0, endPoint y: 105, distance: 113.3
click at [0, 105] on main "Import Stock Status Export SKU 7130-629-13-B Item Storis Order Number PLC Code(…" at bounding box center [250, 75] width 500 height 117
paste input "7130-621-16-A"
click at [4, 65] on button "Filter" at bounding box center [17, 70] width 26 height 10
drag, startPoint x: 52, startPoint y: 46, endPoint x: 0, endPoint y: 50, distance: 52.0
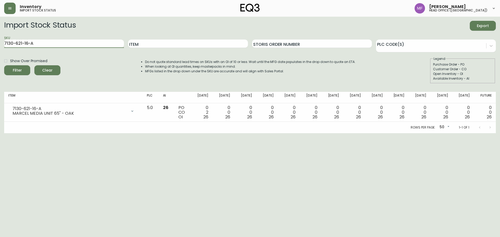
click at [0, 50] on main "Import Stock Status Export SKU 7130-621-16-A Item Storis Order Number PLC Code(…" at bounding box center [250, 75] width 500 height 117
paste input "7130-621-16-B"
type input "7130-621-16-B"
click at [4, 65] on button "Filter" at bounding box center [17, 70] width 26 height 10
